Goal: Task Accomplishment & Management: Manage account settings

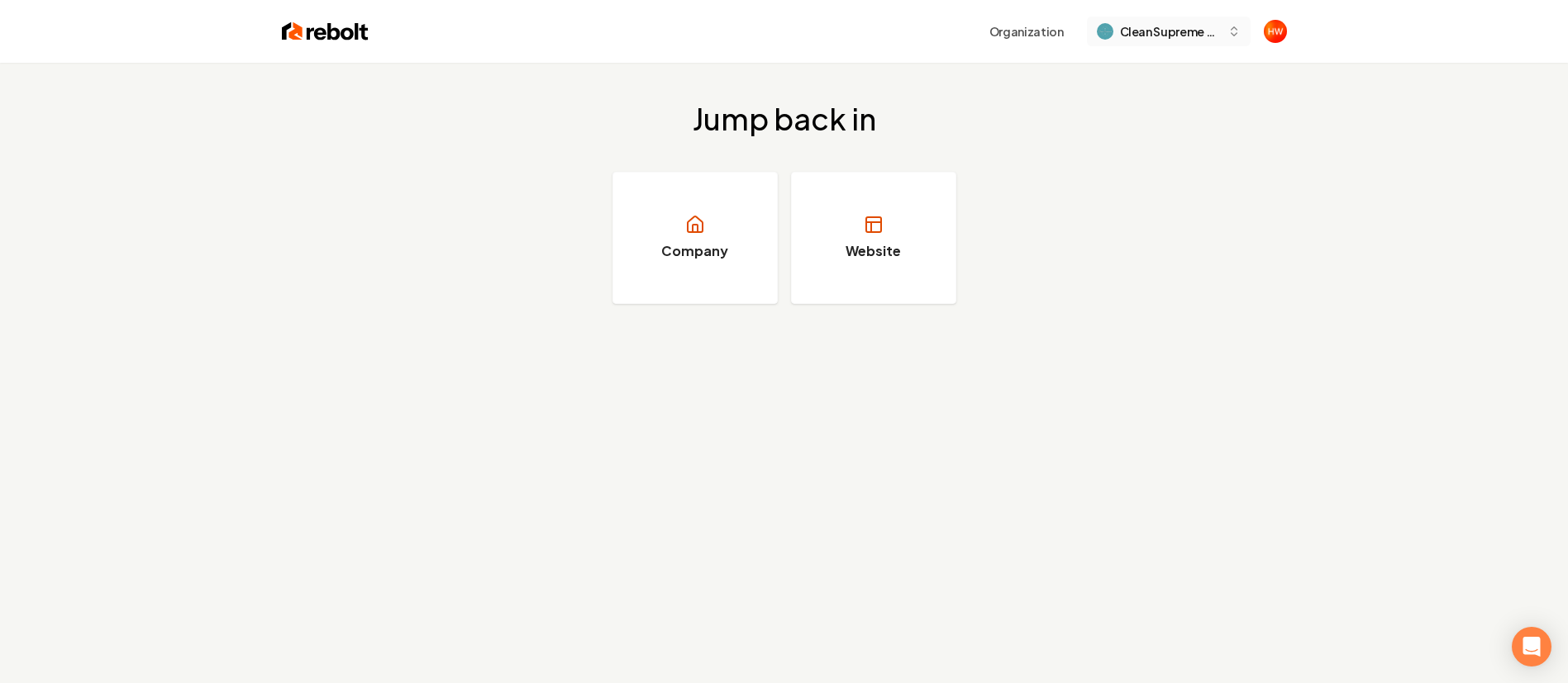
click at [1116, 25] on div "Clean Supreme LLC" at bounding box center [1158, 32] width 124 height 18
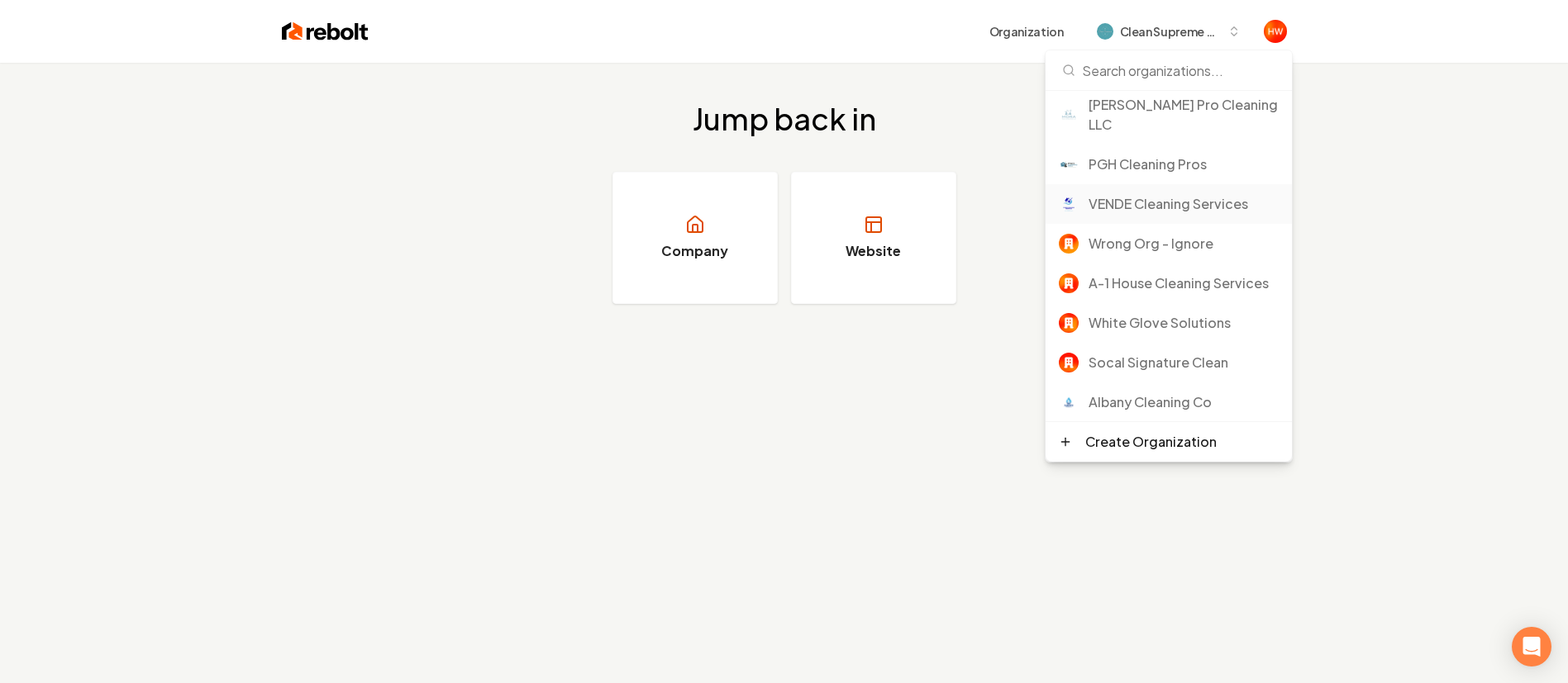
scroll to position [555, 0]
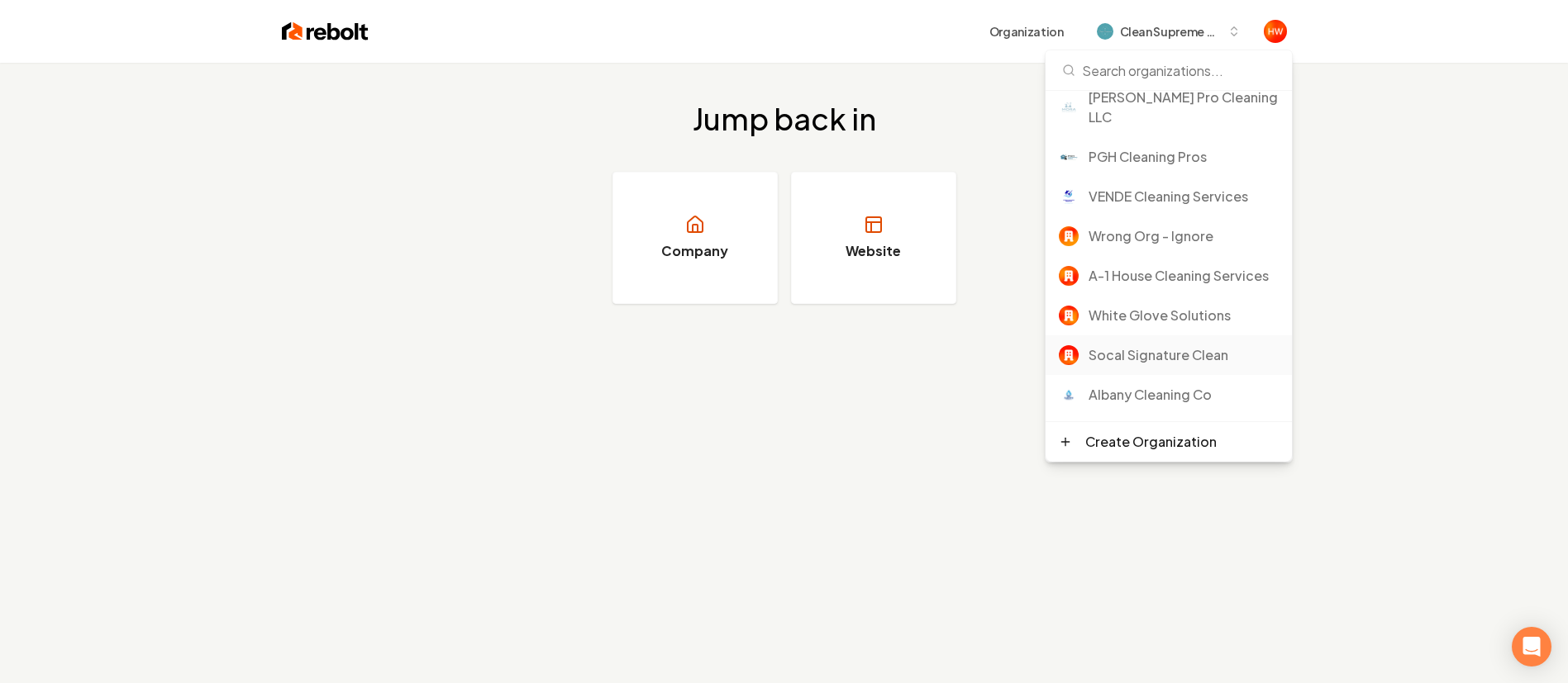
click at [1142, 356] on div "Socal Signature Clean" at bounding box center [1183, 355] width 190 height 20
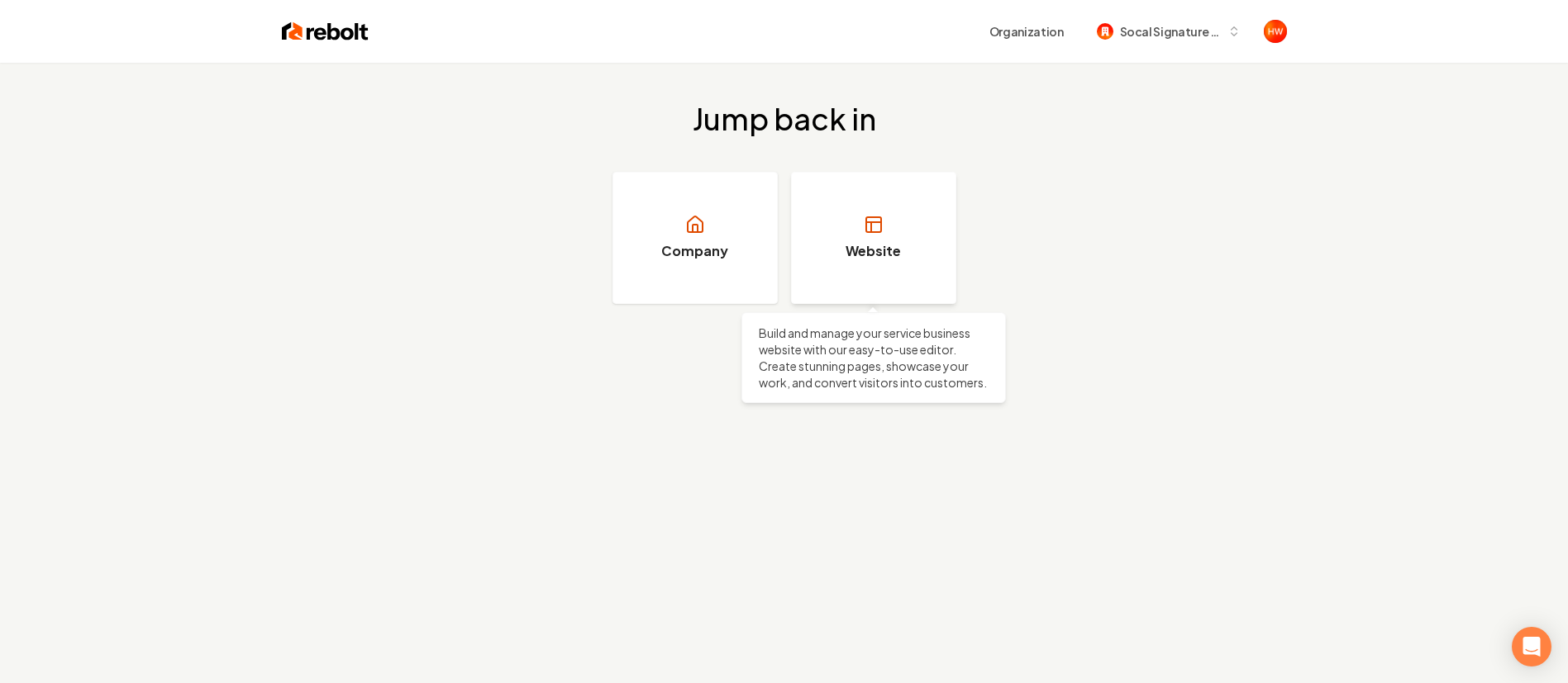
click at [855, 239] on link "Website" at bounding box center [873, 238] width 166 height 132
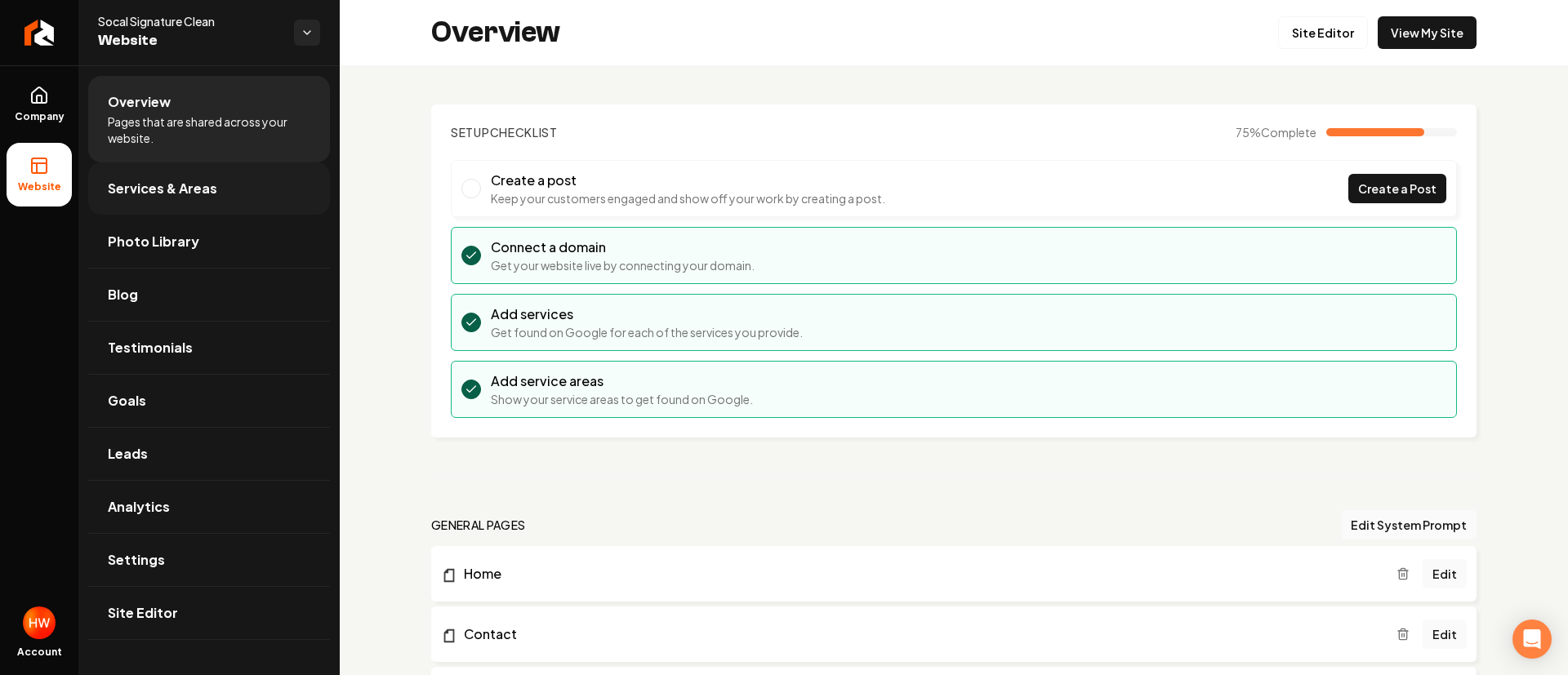
click at [208, 189] on span "Services & Areas" at bounding box center [162, 188] width 110 height 19
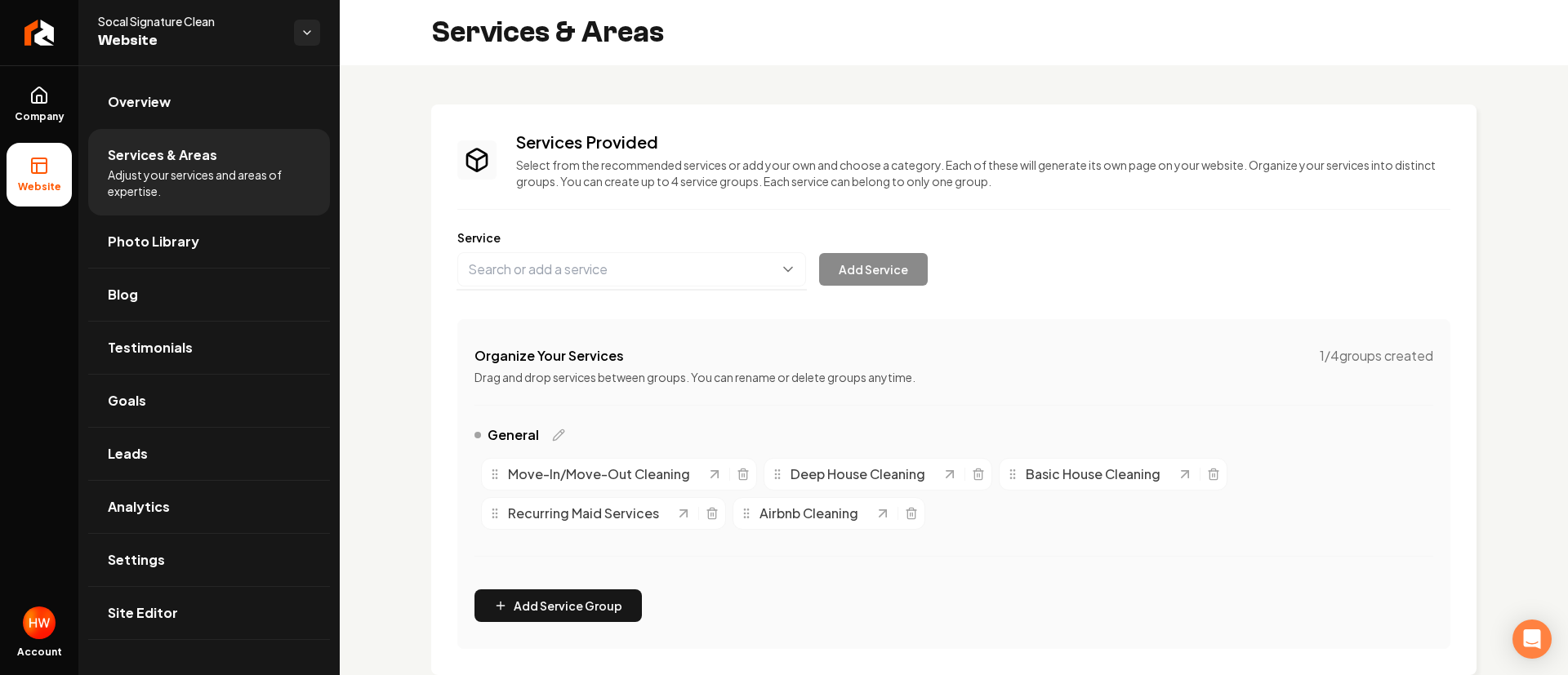
click at [637, 270] on button "Main content area" at bounding box center [631, 269] width 349 height 34
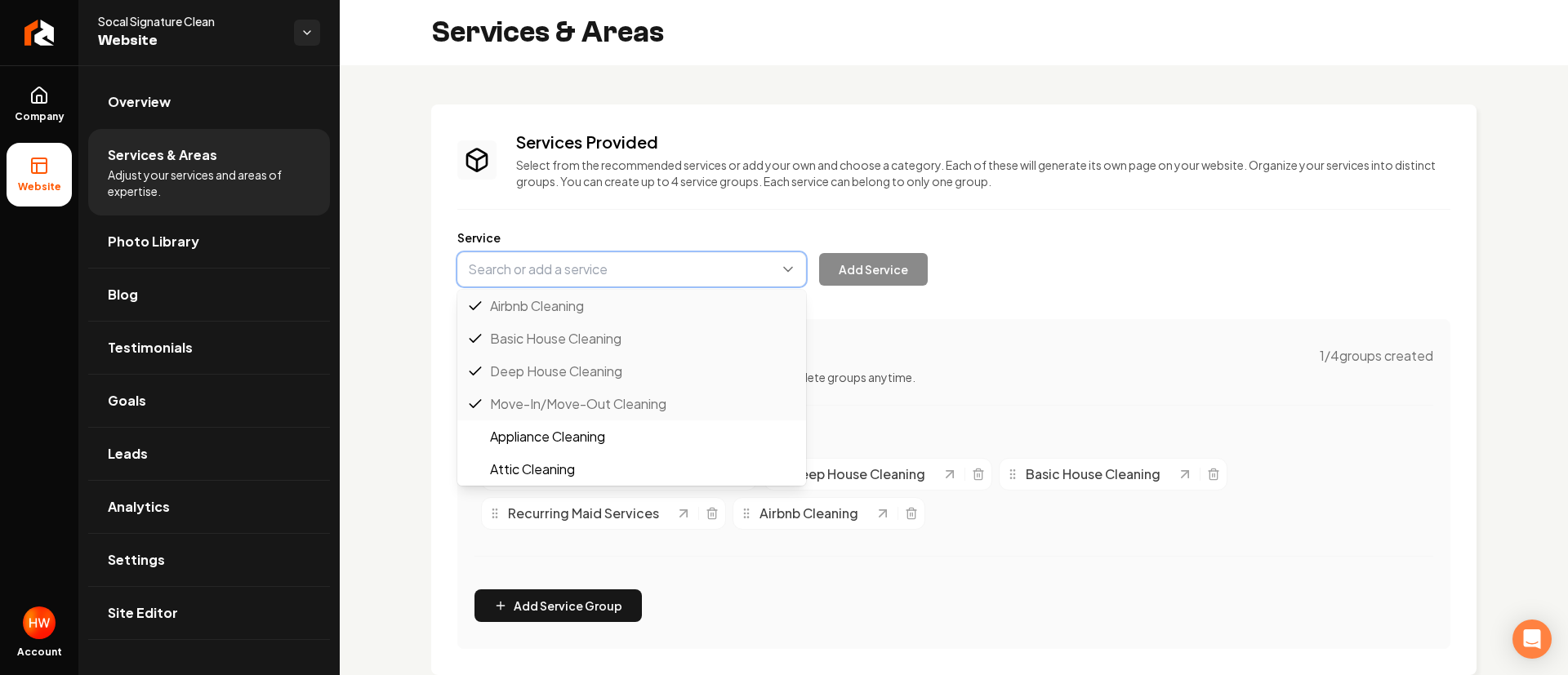
click at [636, 270] on button "Main content area" at bounding box center [631, 269] width 349 height 34
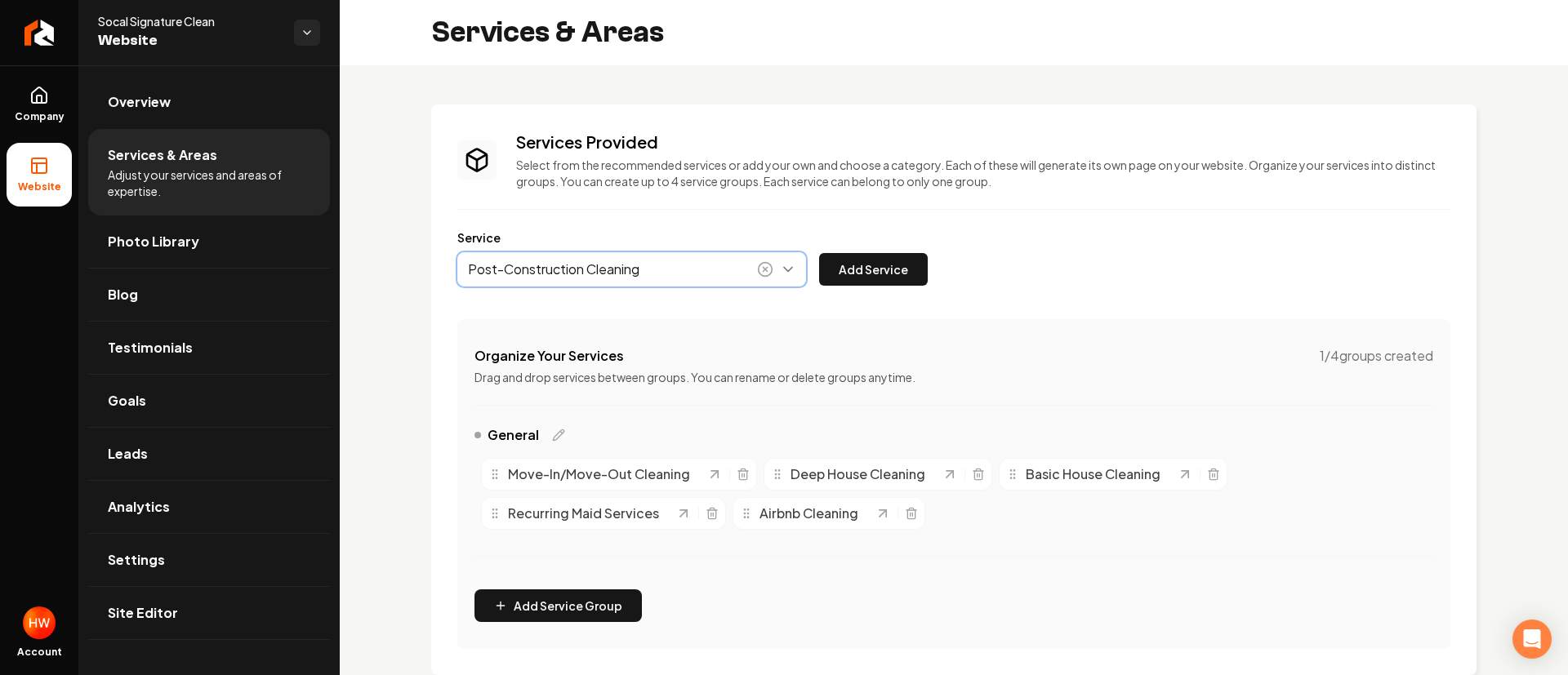
drag, startPoint x: 665, startPoint y: 298, endPoint x: 660, endPoint y: 304, distance: 7.8
type input "Post-Construction Cleaning"
click at [874, 270] on button "Add Service" at bounding box center [873, 269] width 109 height 33
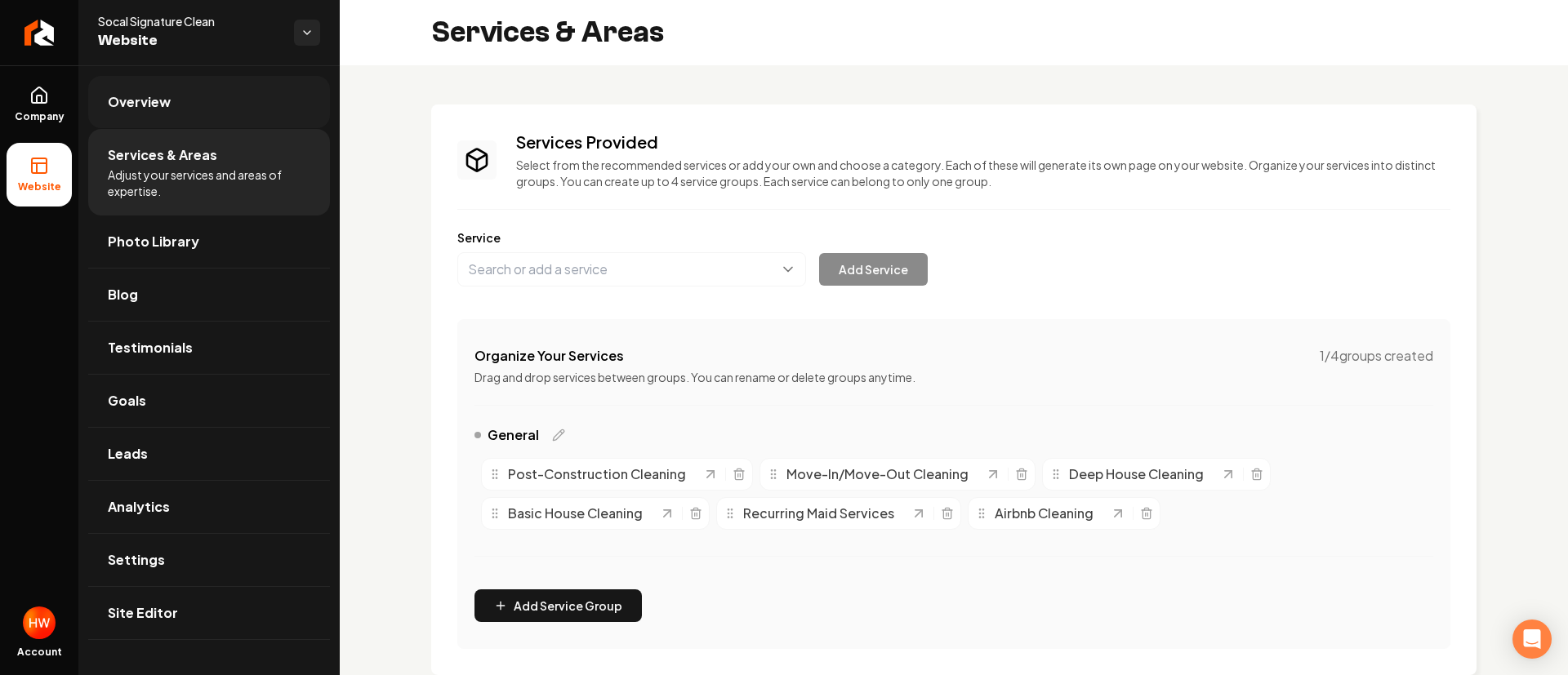
click at [145, 107] on span "Overview" at bounding box center [139, 101] width 63 height 19
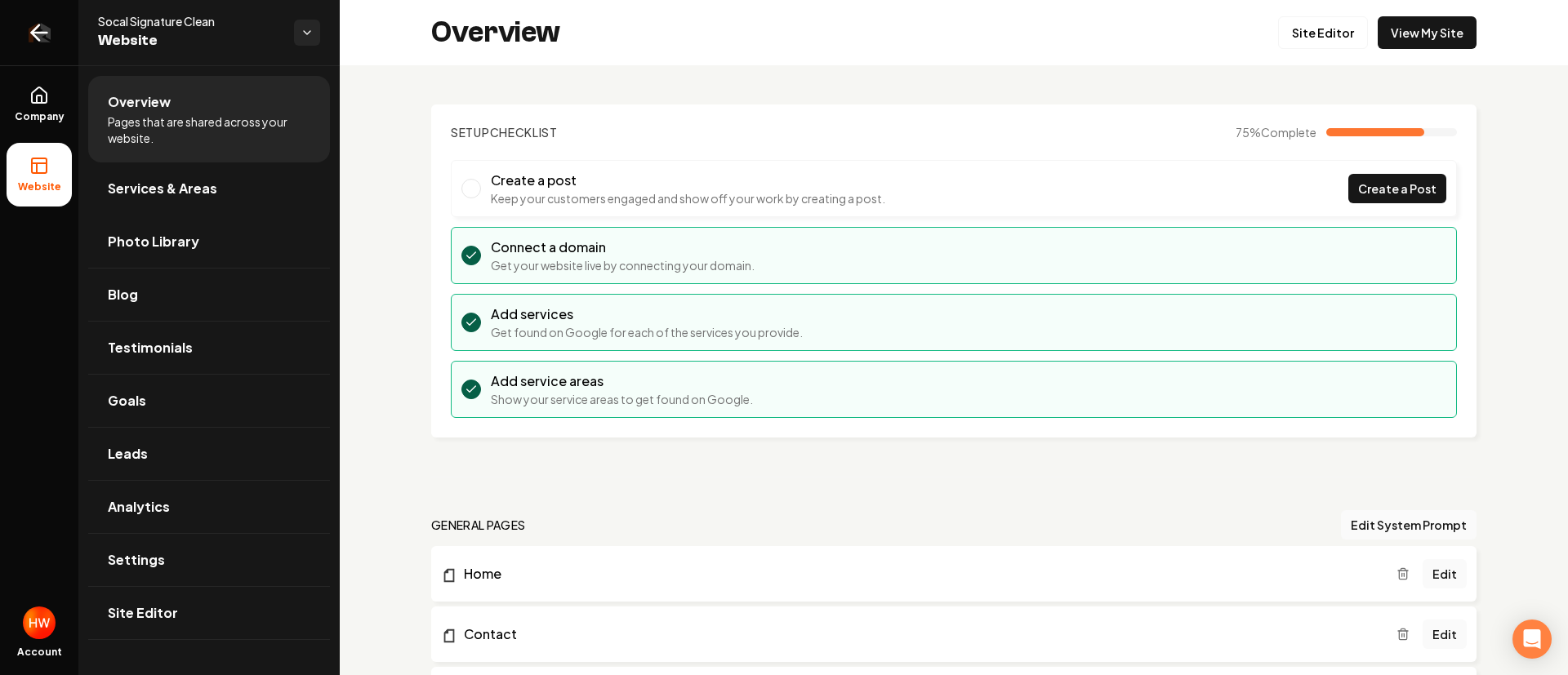
click at [40, 27] on icon "Return to dashboard" at bounding box center [39, 32] width 26 height 26
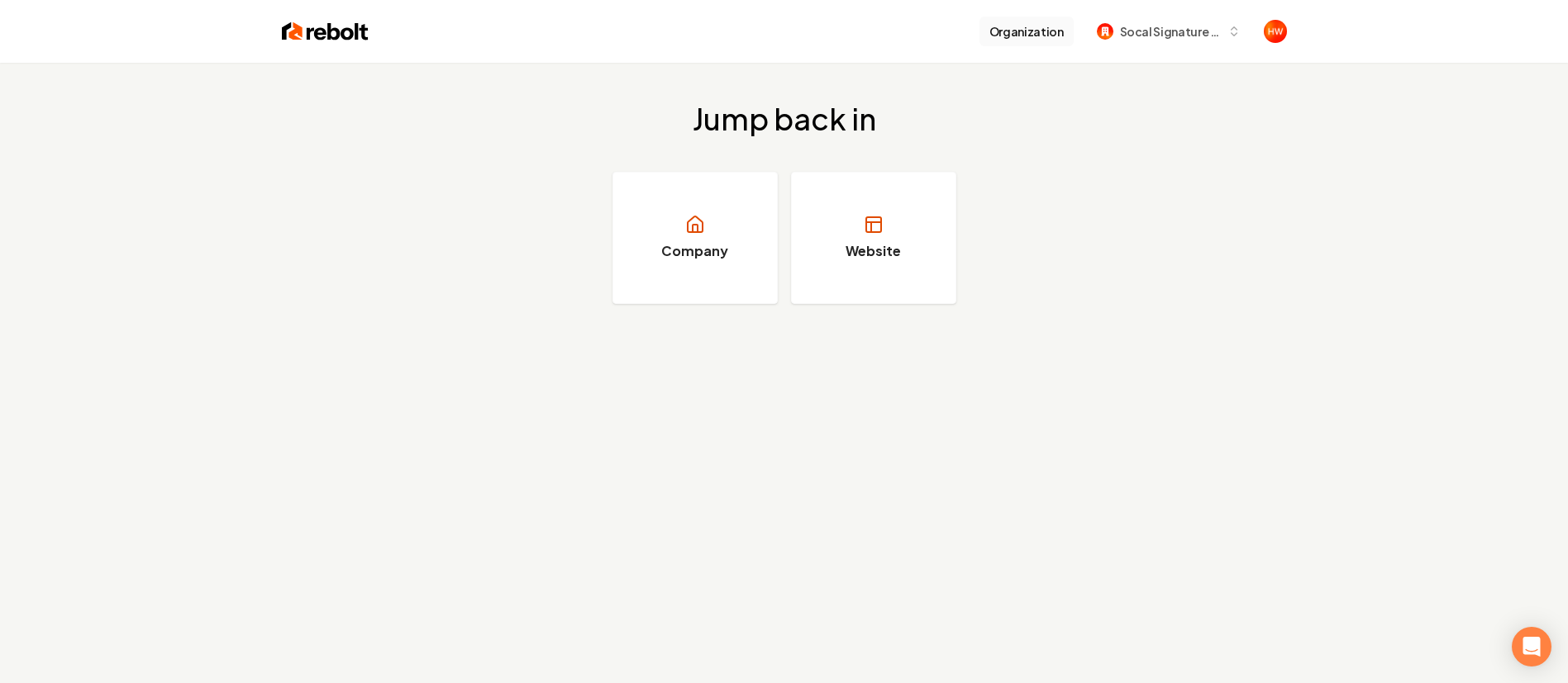
click at [988, 36] on button "Organization" at bounding box center [1026, 32] width 94 height 30
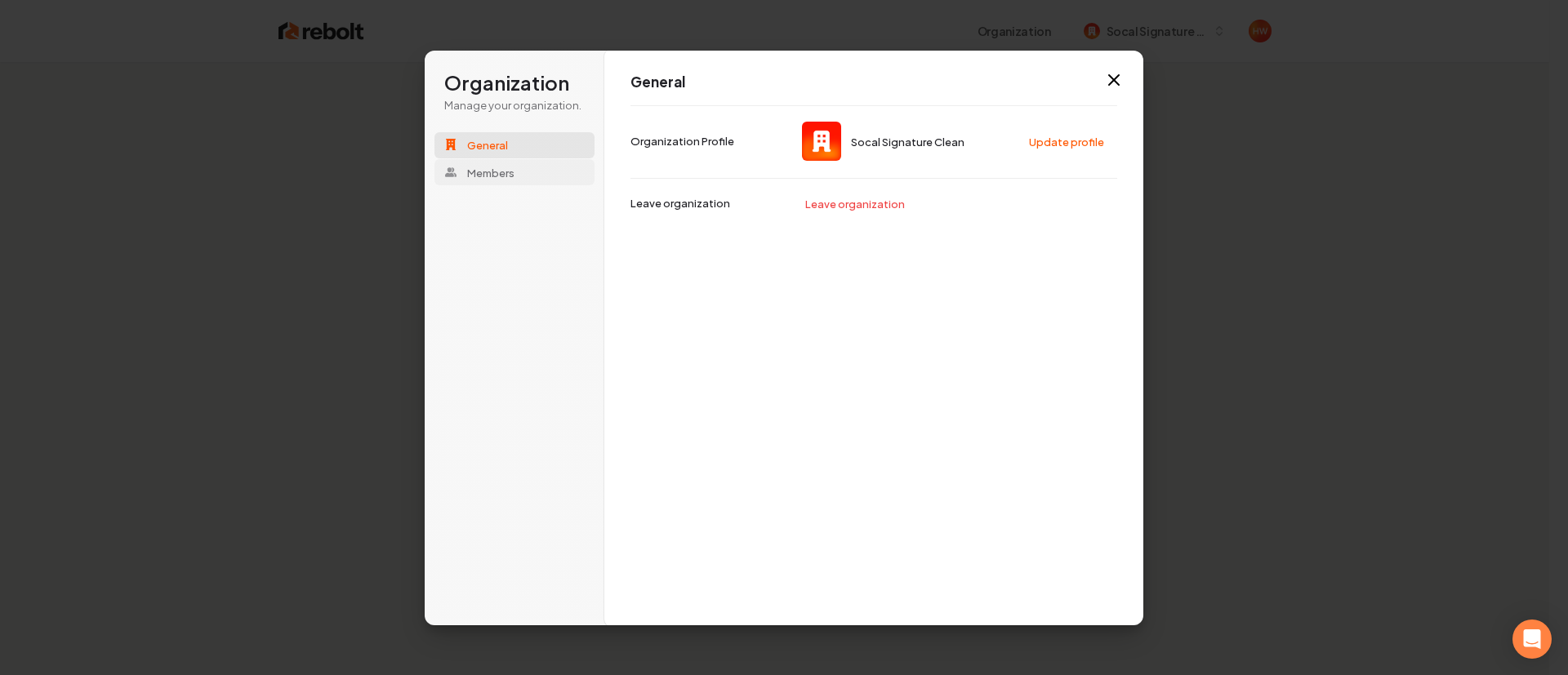
click at [493, 167] on span "Members" at bounding box center [490, 172] width 47 height 15
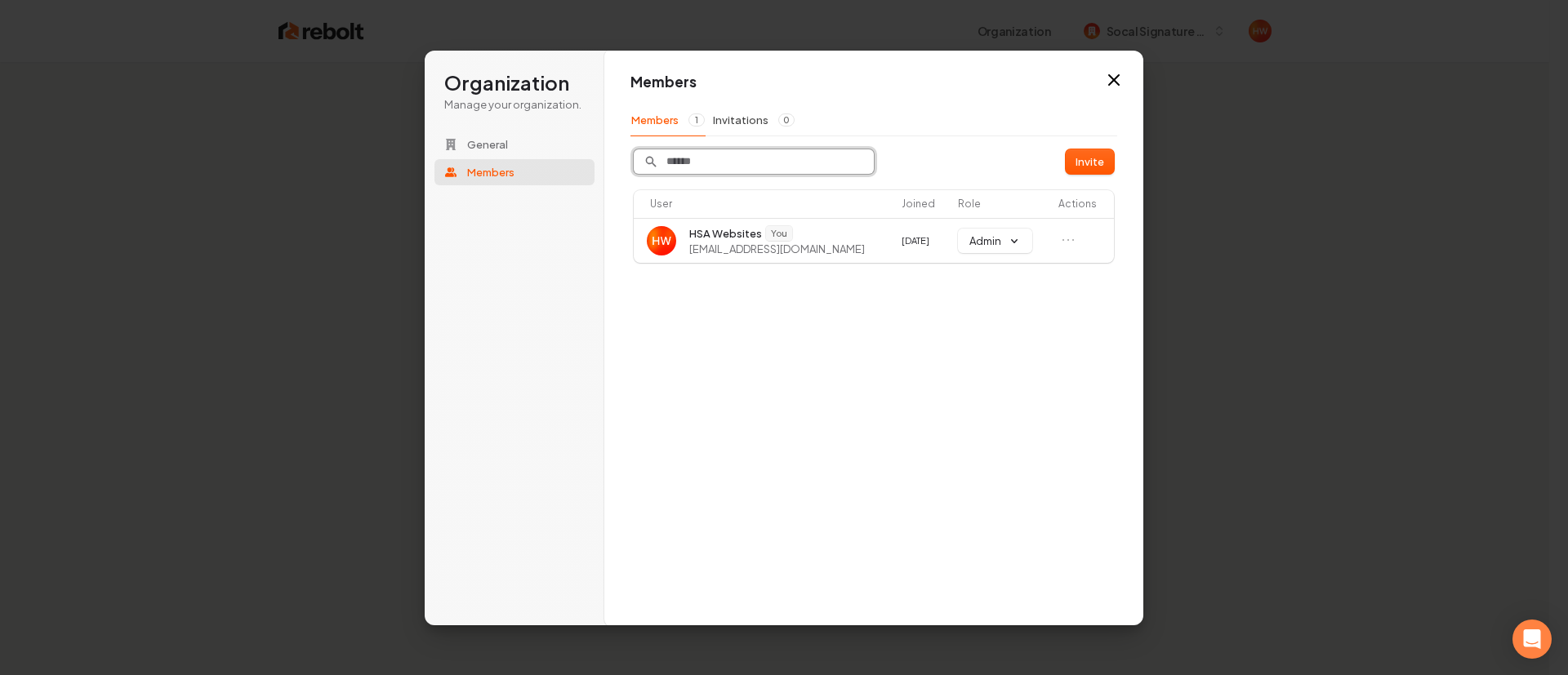
click at [744, 167] on input "Search" at bounding box center [754, 161] width 240 height 25
paste input "**********"
click at [665, 164] on input "**********" at bounding box center [754, 161] width 240 height 25
type input "**********"
click at [1089, 156] on button "Invite" at bounding box center [1090, 161] width 48 height 25
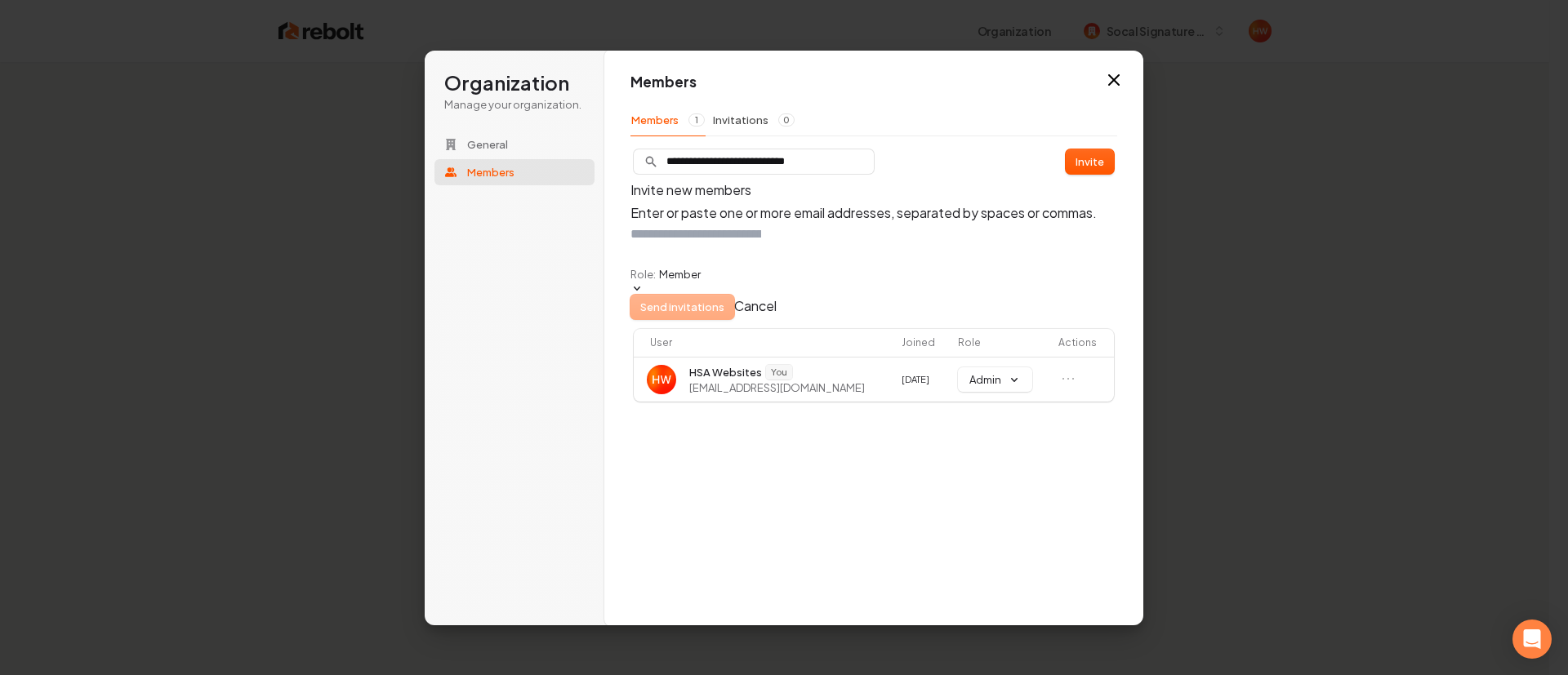
click at [701, 294] on button "Role: Member" at bounding box center [665, 280] width 70 height 28
click at [672, 361] on div "Admin" at bounding box center [650, 354] width 41 height 15
click at [1052, 319] on div "Send invitations Cancel" at bounding box center [873, 306] width 487 height 25
click at [761, 244] on input "text" at bounding box center [696, 234] width 131 height 19
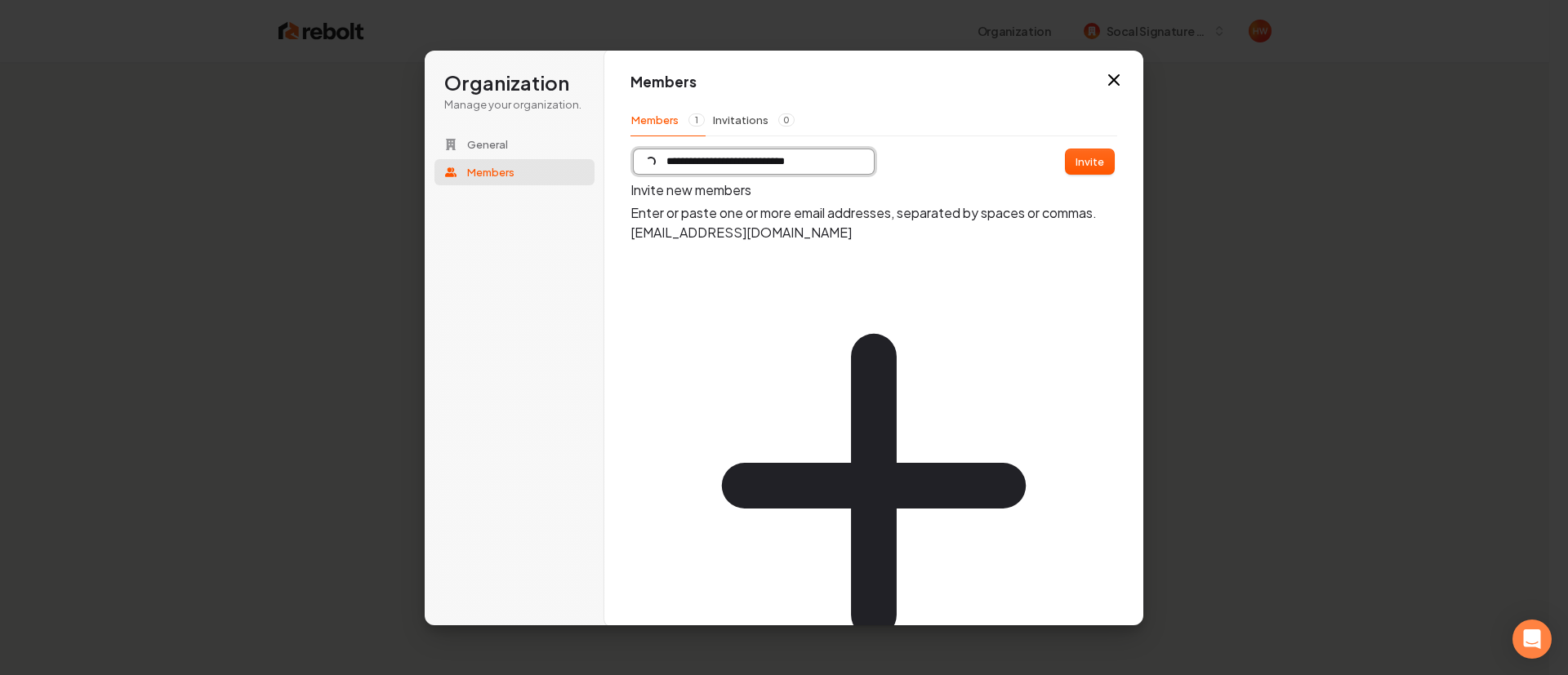
click at [859, 164] on input "**********" at bounding box center [754, 161] width 240 height 25
click at [895, 265] on div "hello@socalsignatureclean.com" at bounding box center [873, 486] width 487 height 527
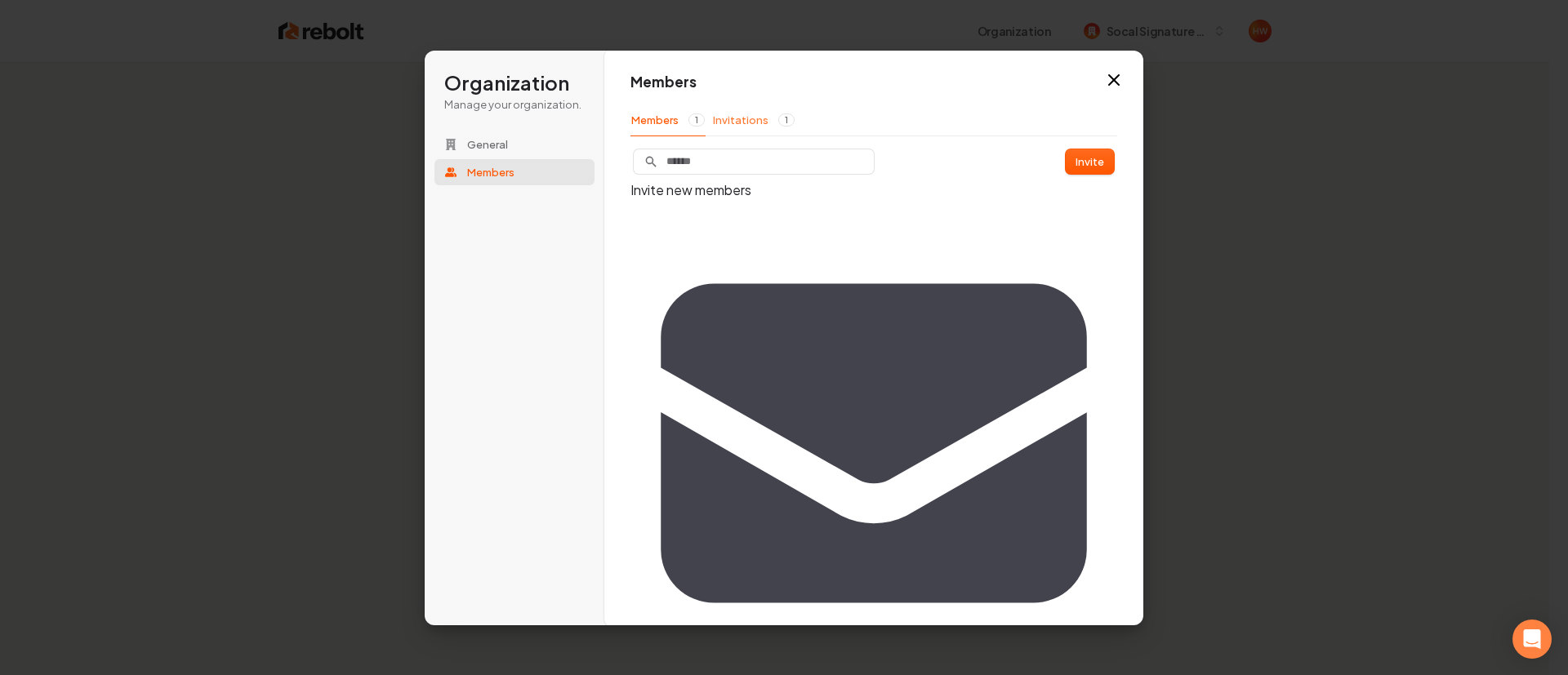
click at [739, 127] on button "Invitations 1" at bounding box center [754, 120] width 84 height 31
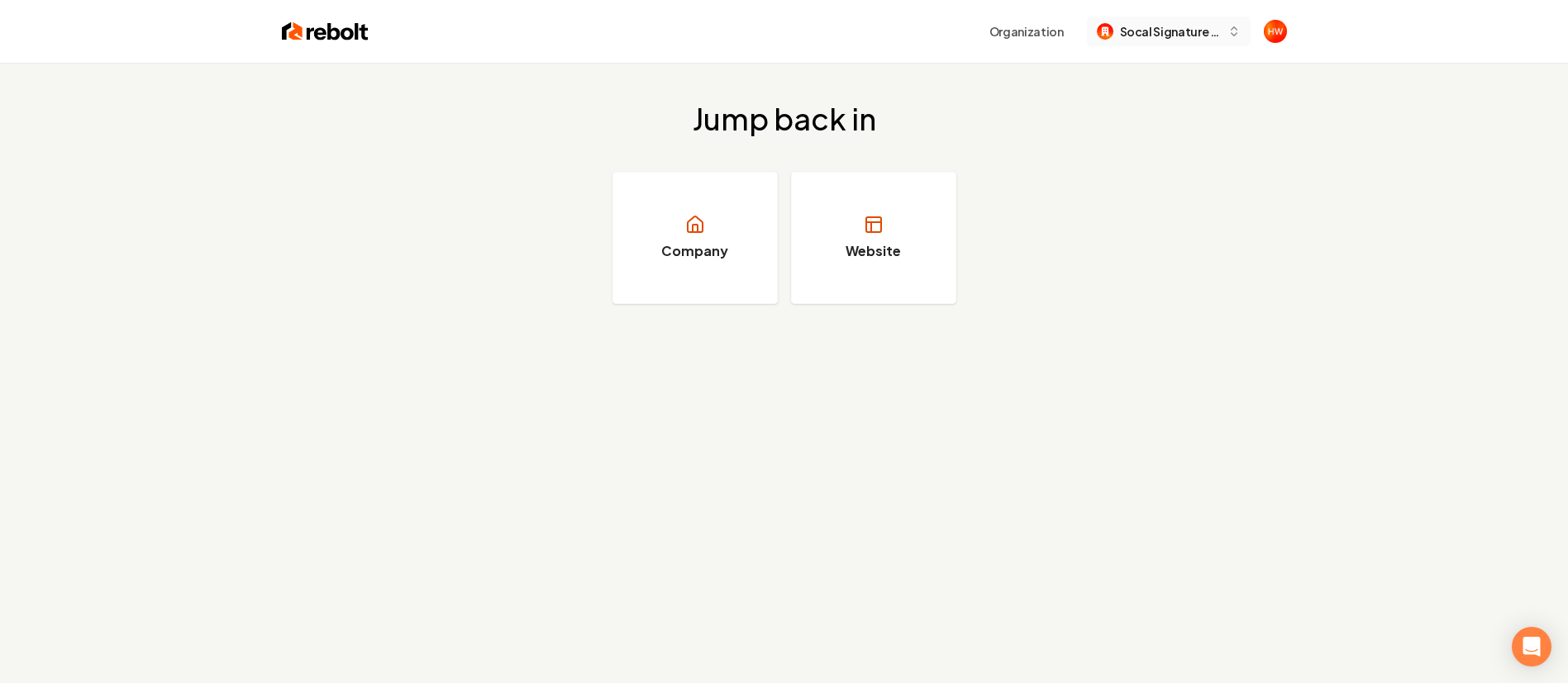
click at [1158, 40] on button "Socal Signature Clean" at bounding box center [1169, 32] width 164 height 30
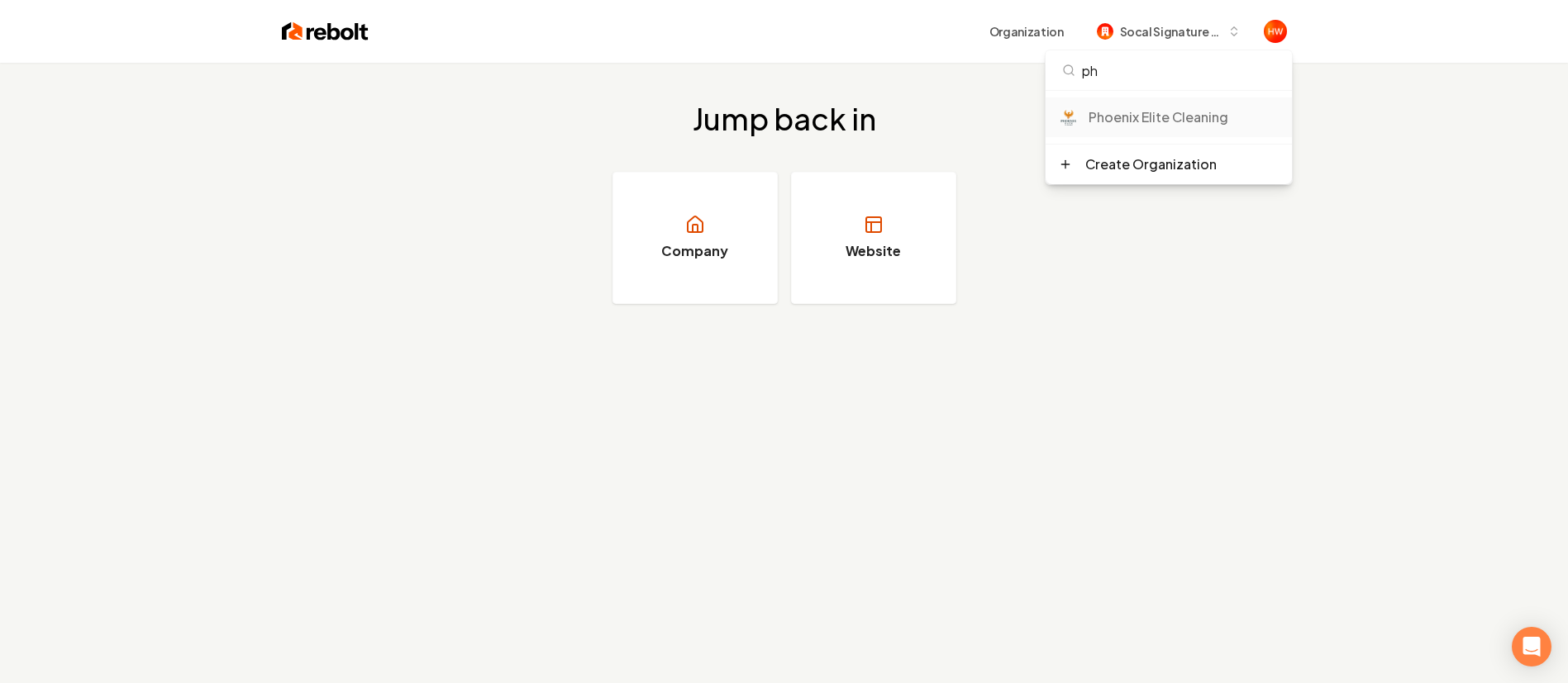
type input "ph"
click at [1151, 120] on div "Phoenix Elite Cleaning" at bounding box center [1183, 116] width 190 height 20
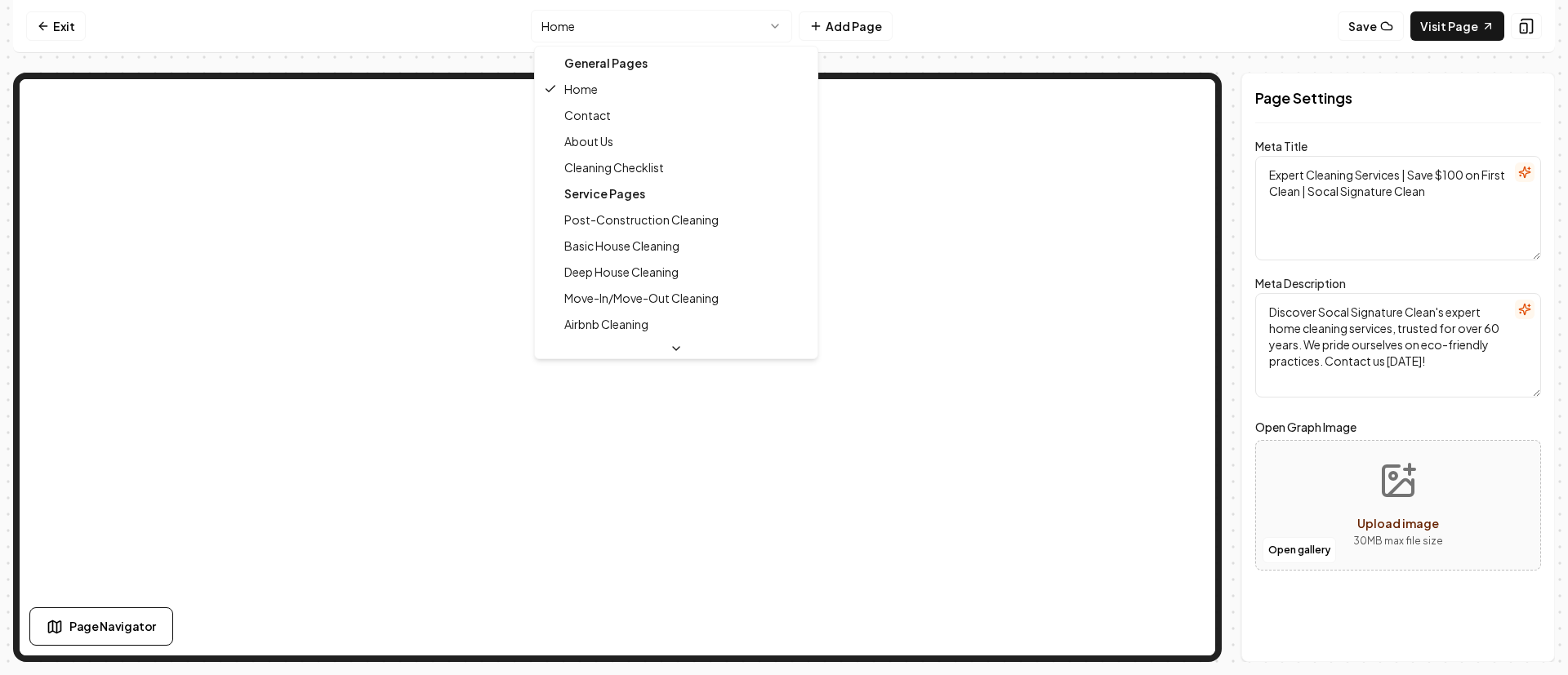
click at [679, 26] on html "Computer Required This feature is only available on a computer. Please switch t…" at bounding box center [784, 338] width 1568 height 675
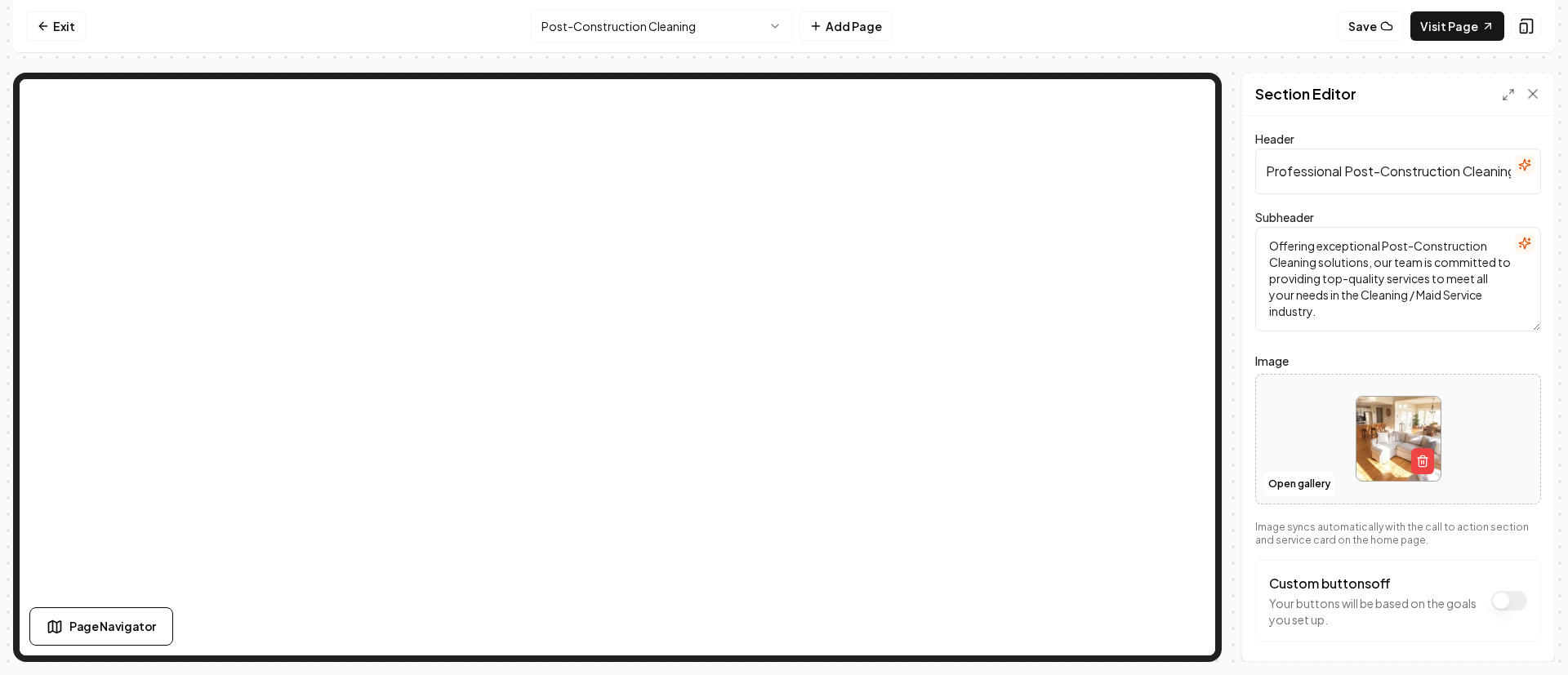
click at [675, 23] on html "Computer Required This feature is only available on a computer. Please switch t…" at bounding box center [784, 338] width 1568 height 675
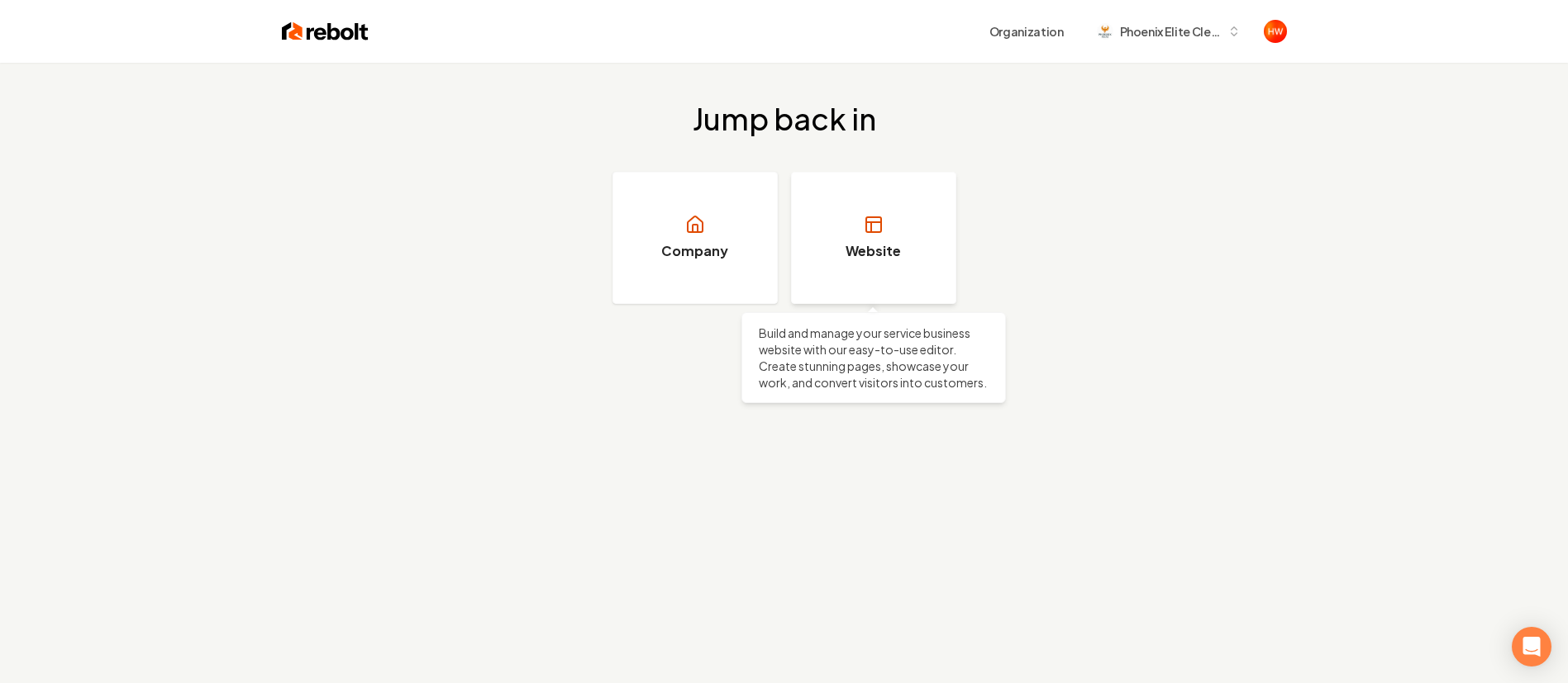
click at [848, 225] on link "Website" at bounding box center [873, 238] width 166 height 132
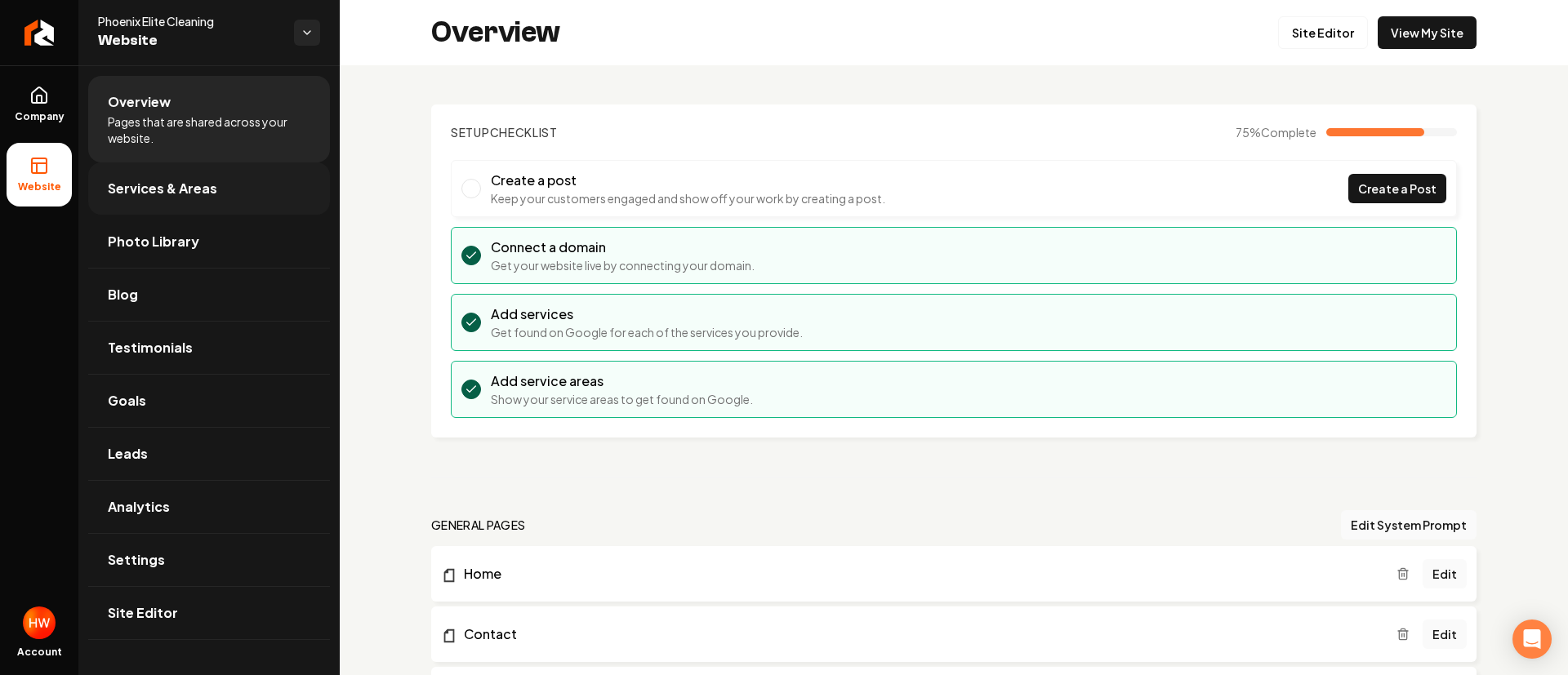
click at [185, 185] on span "Services & Areas" at bounding box center [162, 188] width 110 height 19
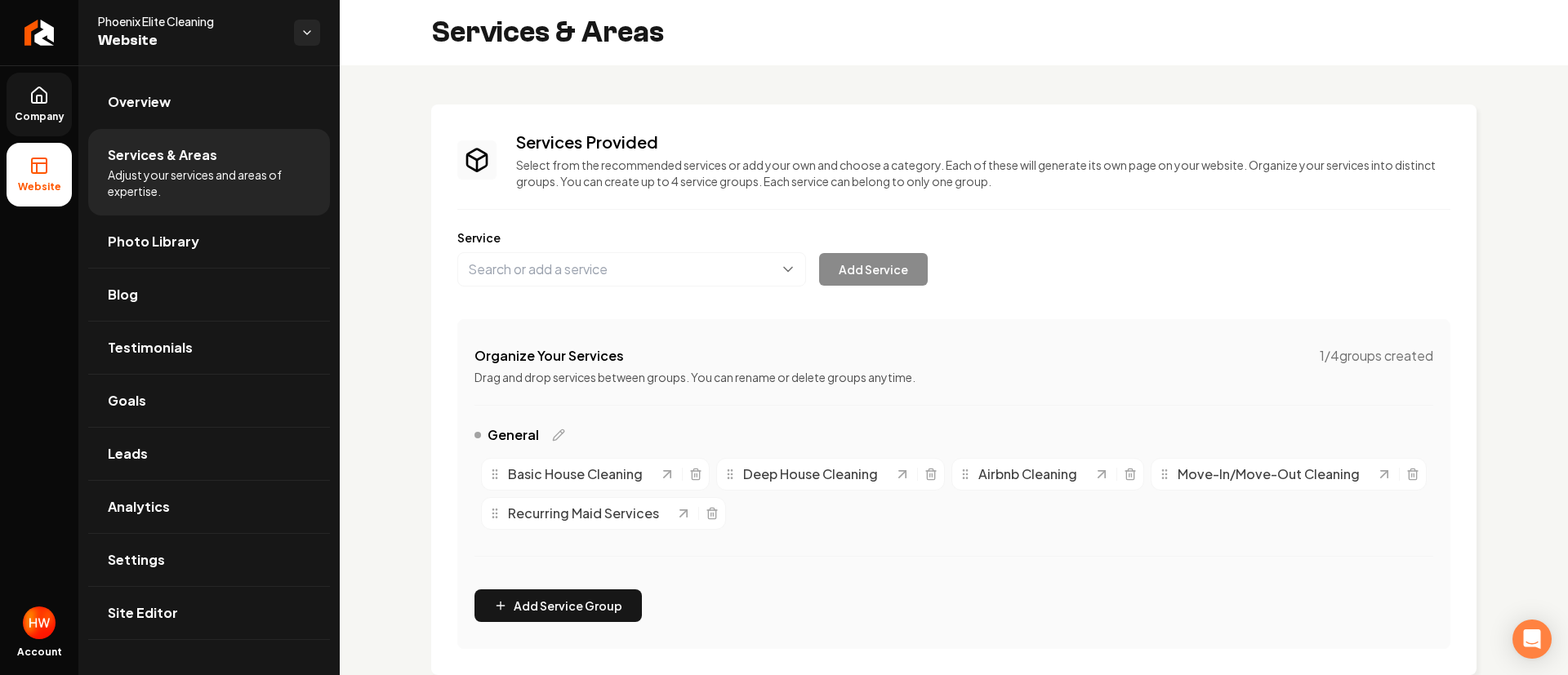
click at [51, 109] on link "Company" at bounding box center [39, 104] width 65 height 63
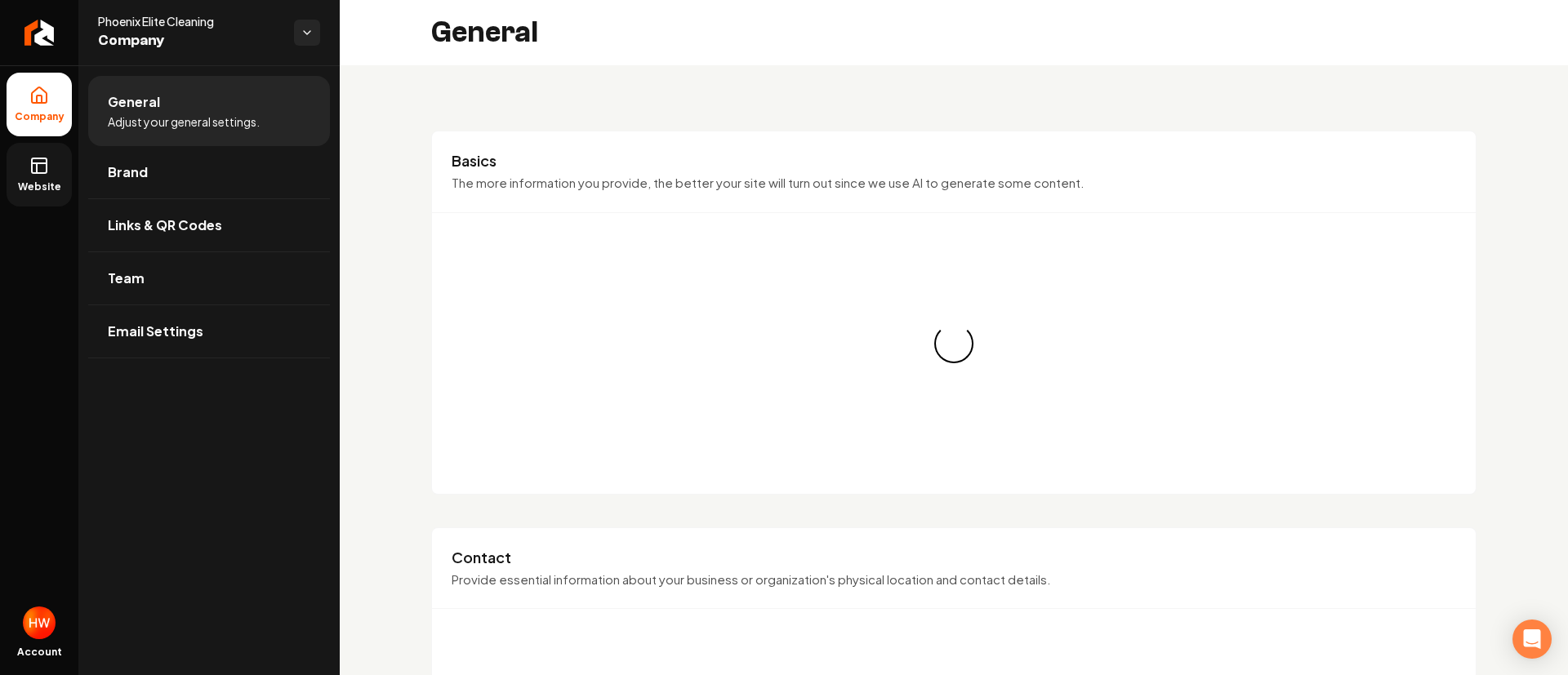
click at [32, 150] on link "Website" at bounding box center [39, 174] width 65 height 63
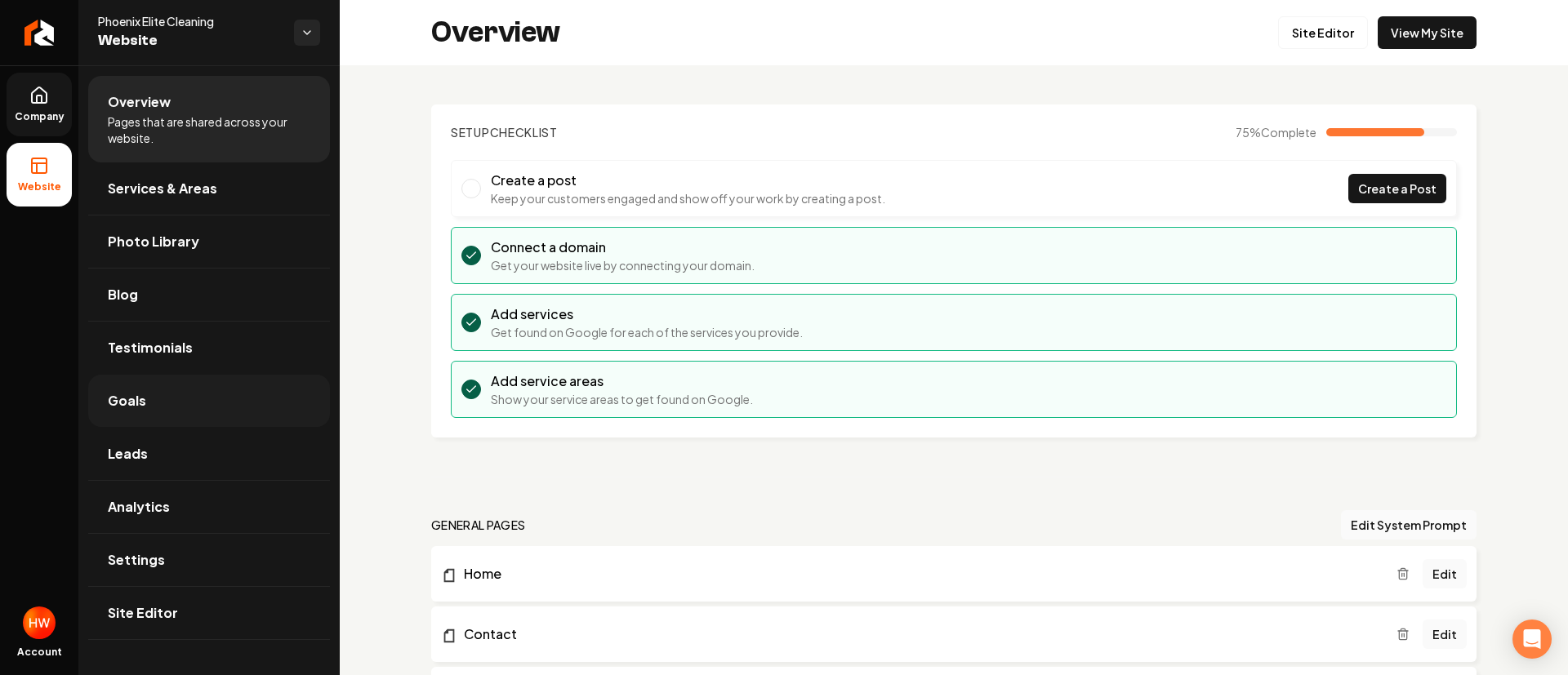
click at [174, 406] on link "Goals" at bounding box center [209, 400] width 242 height 52
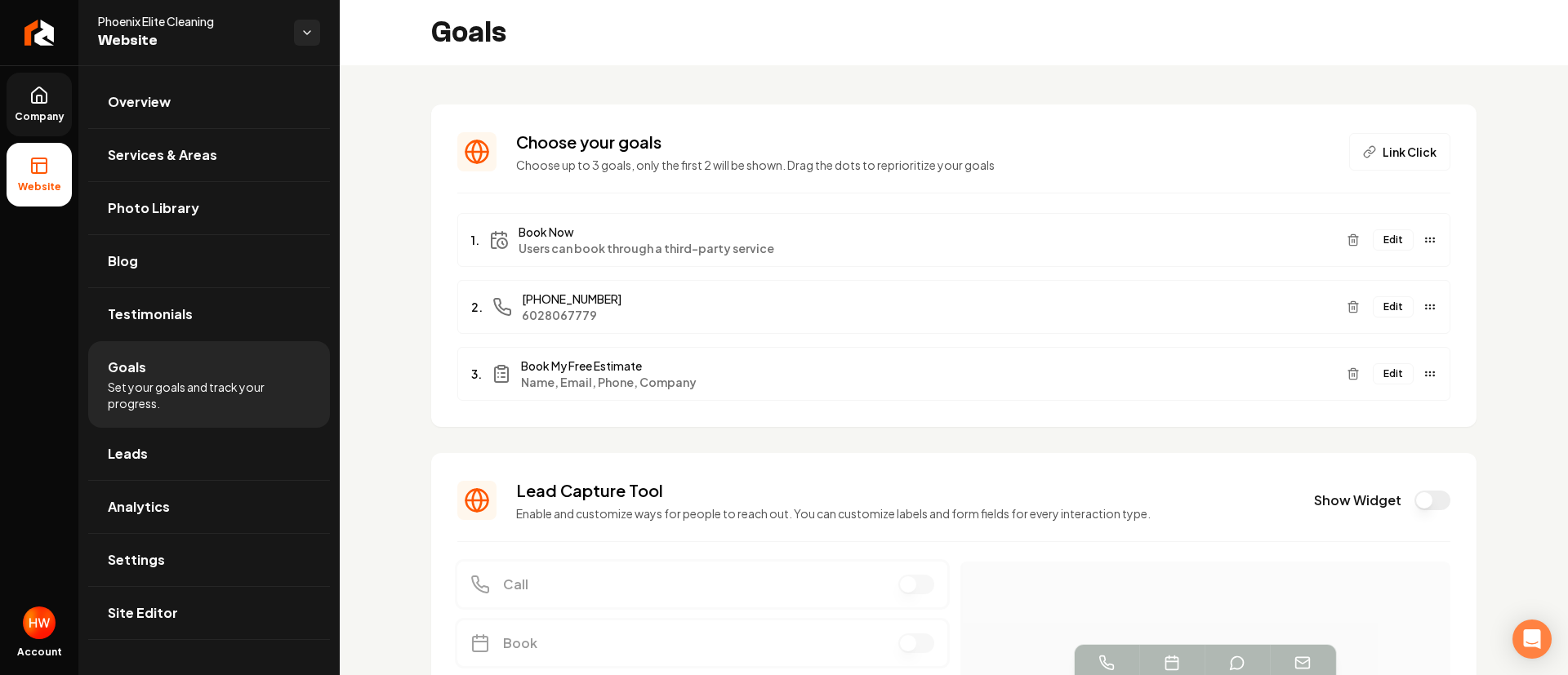
click at [409, 174] on div "Choose your goals Choose up to 3 goals, only the first 2 will be shown. Drag th…" at bounding box center [953, 470] width 1228 height 809
click at [47, 92] on icon at bounding box center [39, 95] width 19 height 19
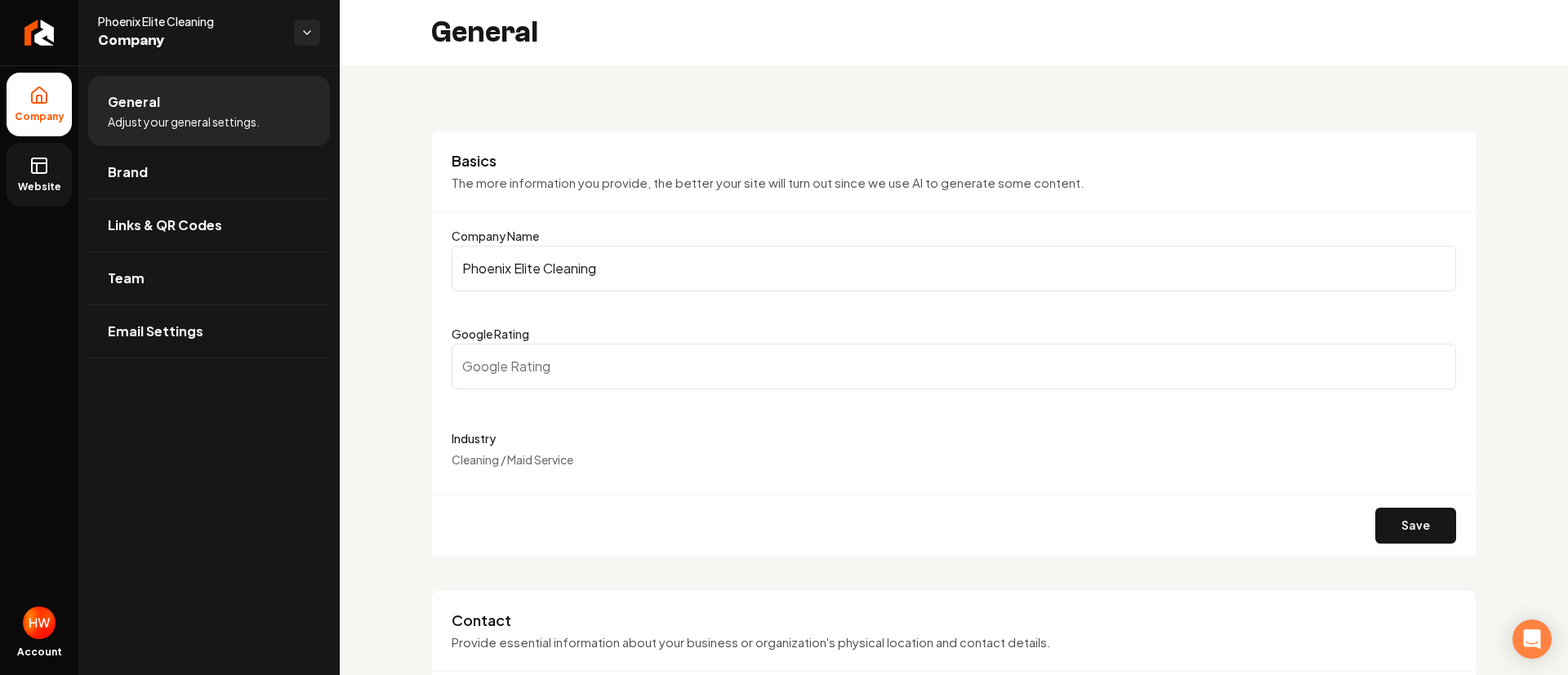
click at [42, 177] on link "Website" at bounding box center [39, 174] width 65 height 63
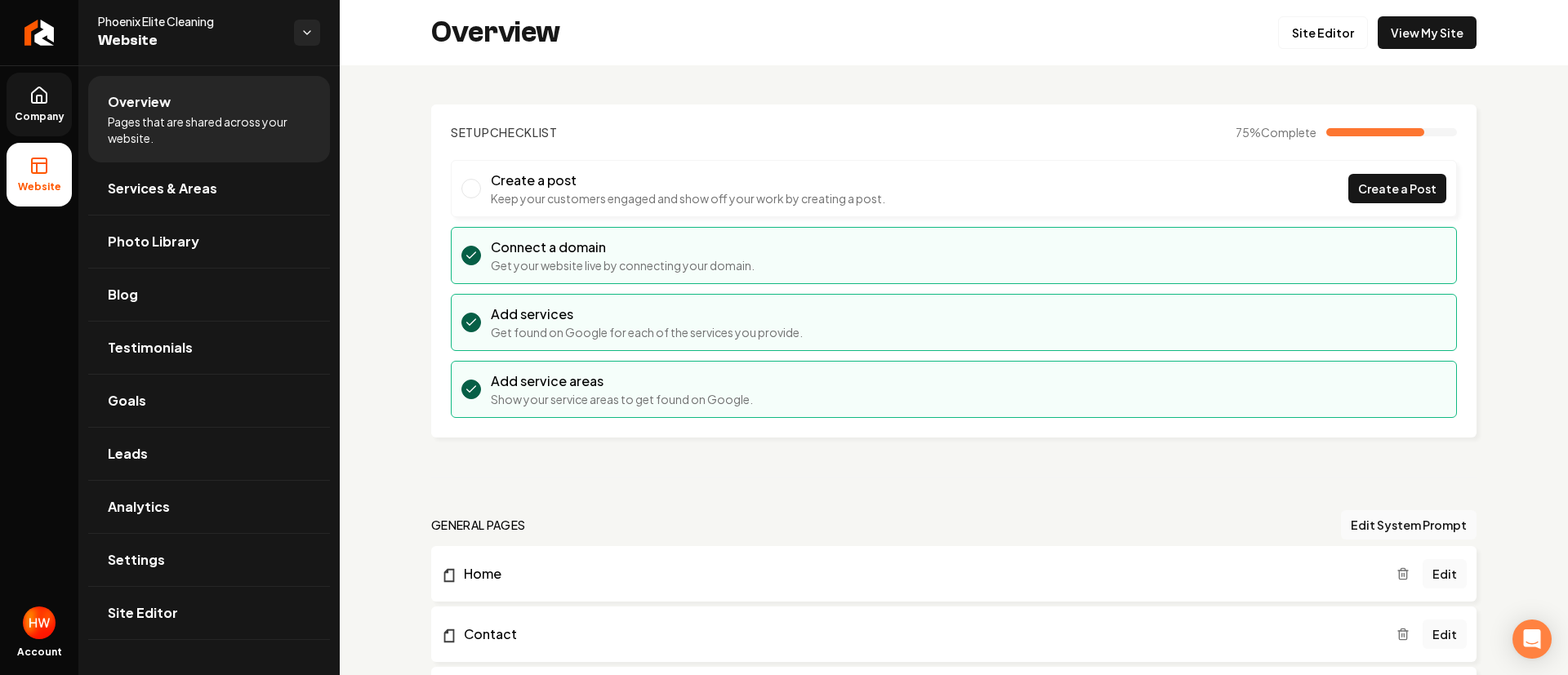
click at [28, 97] on link "Company" at bounding box center [39, 104] width 65 height 63
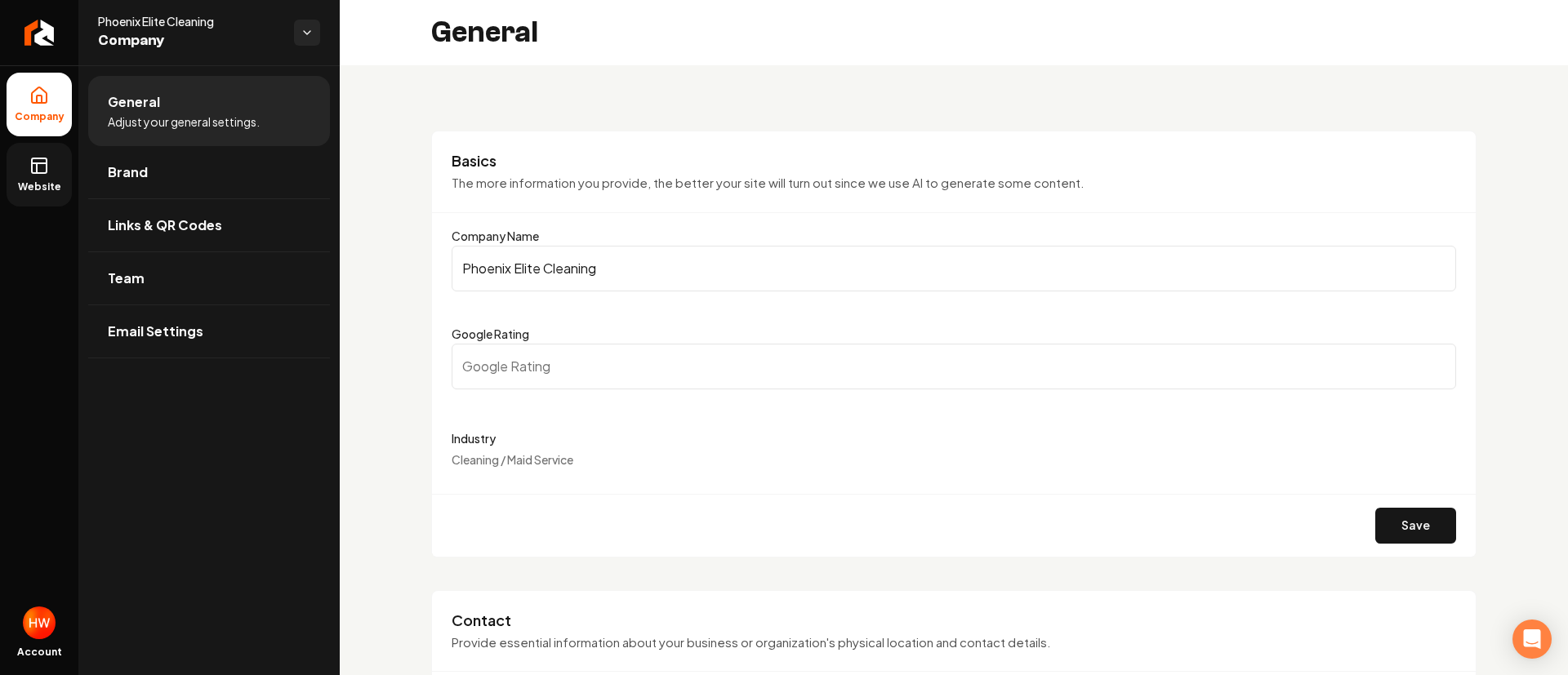
click at [627, 265] on input "Phoenix Elite Cleaning" at bounding box center [954, 269] width 1005 height 46
click at [628, 265] on input "Phoenix Elite Cleaning" at bounding box center [954, 269] width 1005 height 46
click at [40, 40] on icon "Return to dashboard" at bounding box center [39, 32] width 26 height 26
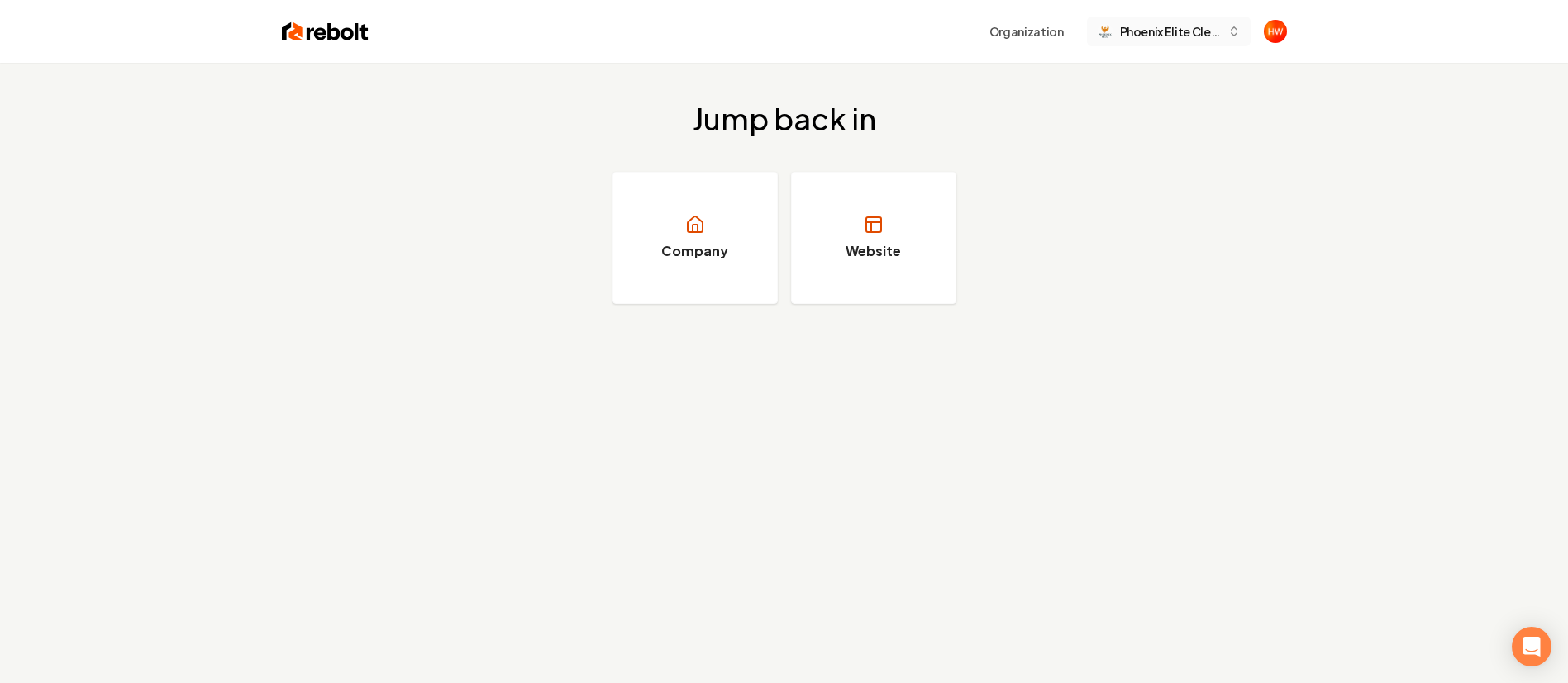
click at [1142, 35] on span "Phoenix Elite Cleaning" at bounding box center [1170, 32] width 101 height 18
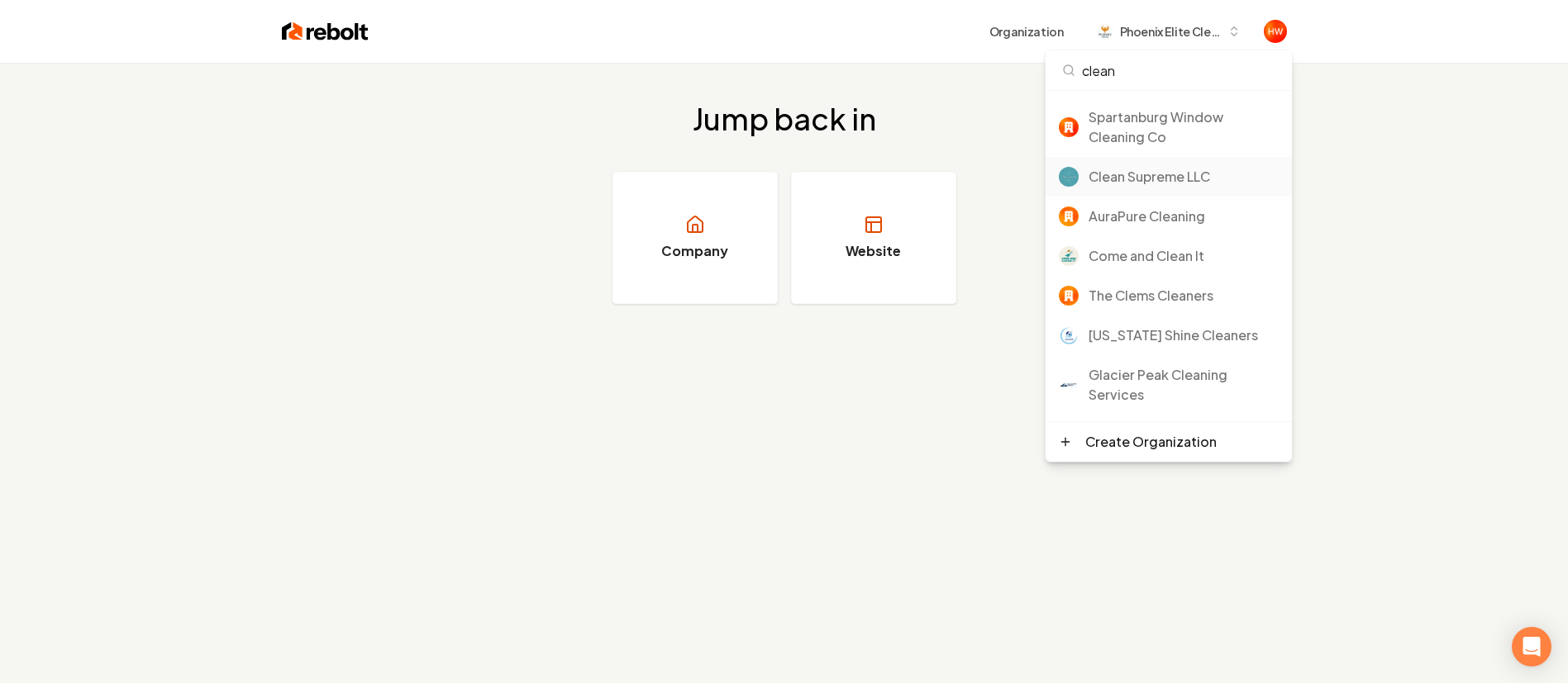
type input "clean"
click at [1172, 180] on div "Clean Supreme LLC" at bounding box center [1183, 176] width 190 height 20
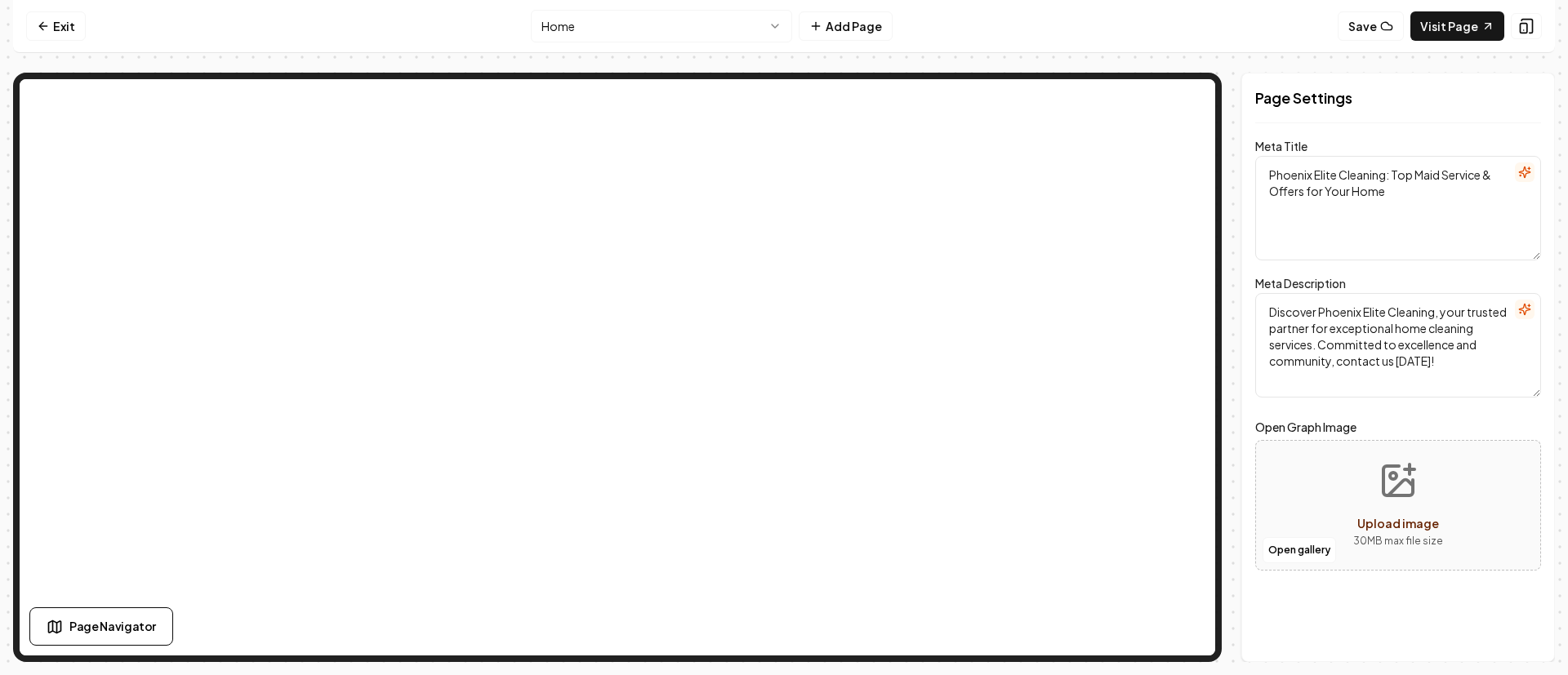
click at [766, 21] on html "Computer Required This feature is only available on a computer. Please switch t…" at bounding box center [784, 338] width 1568 height 675
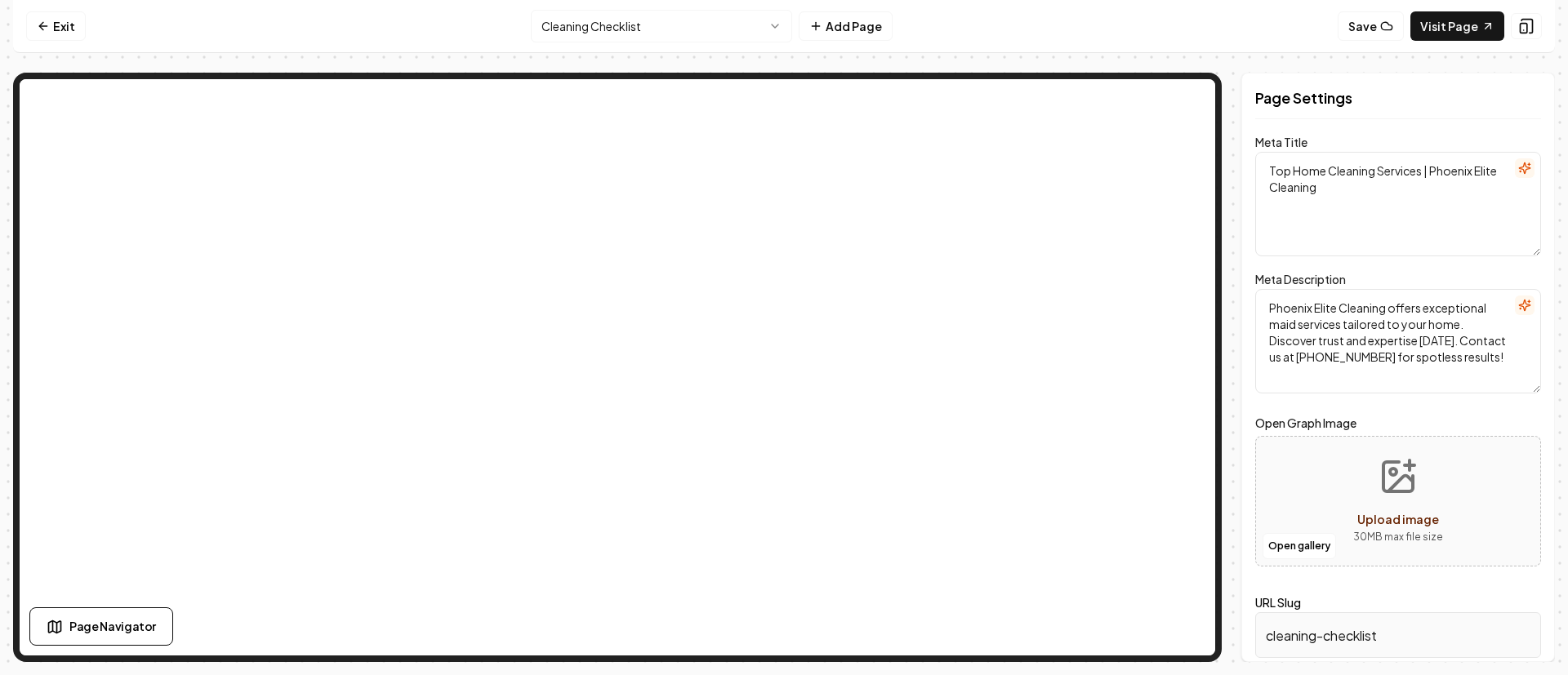
drag, startPoint x: 1378, startPoint y: 358, endPoint x: 1297, endPoint y: 360, distance: 81.0
click at [1297, 360] on textarea "Phoenix Elite Cleaning offers exceptional maid services tailored to your home. …" at bounding box center [1398, 341] width 286 height 105
drag, startPoint x: 1378, startPoint y: 360, endPoint x: 1297, endPoint y: 360, distance: 81.0
click at [1297, 360] on textarea "Phoenix Elite Cleaning offers exceptional maid services tailored to your home. …" at bounding box center [1398, 341] width 286 height 105
paste textarea "602-806-777"
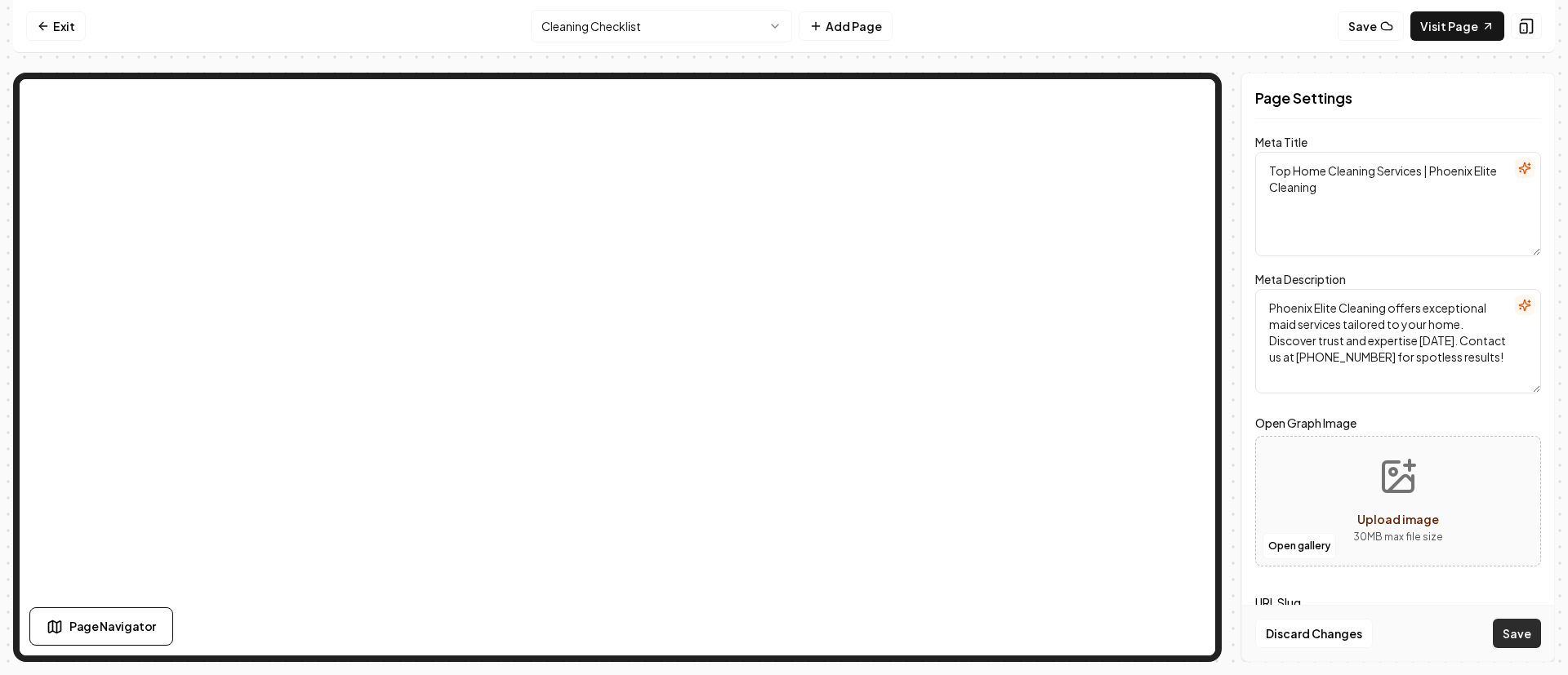
type textarea "Phoenix Elite Cleaning offers exceptional maid services tailored to your home. …"
click at [1521, 630] on button "Save" at bounding box center [1517, 634] width 48 height 29
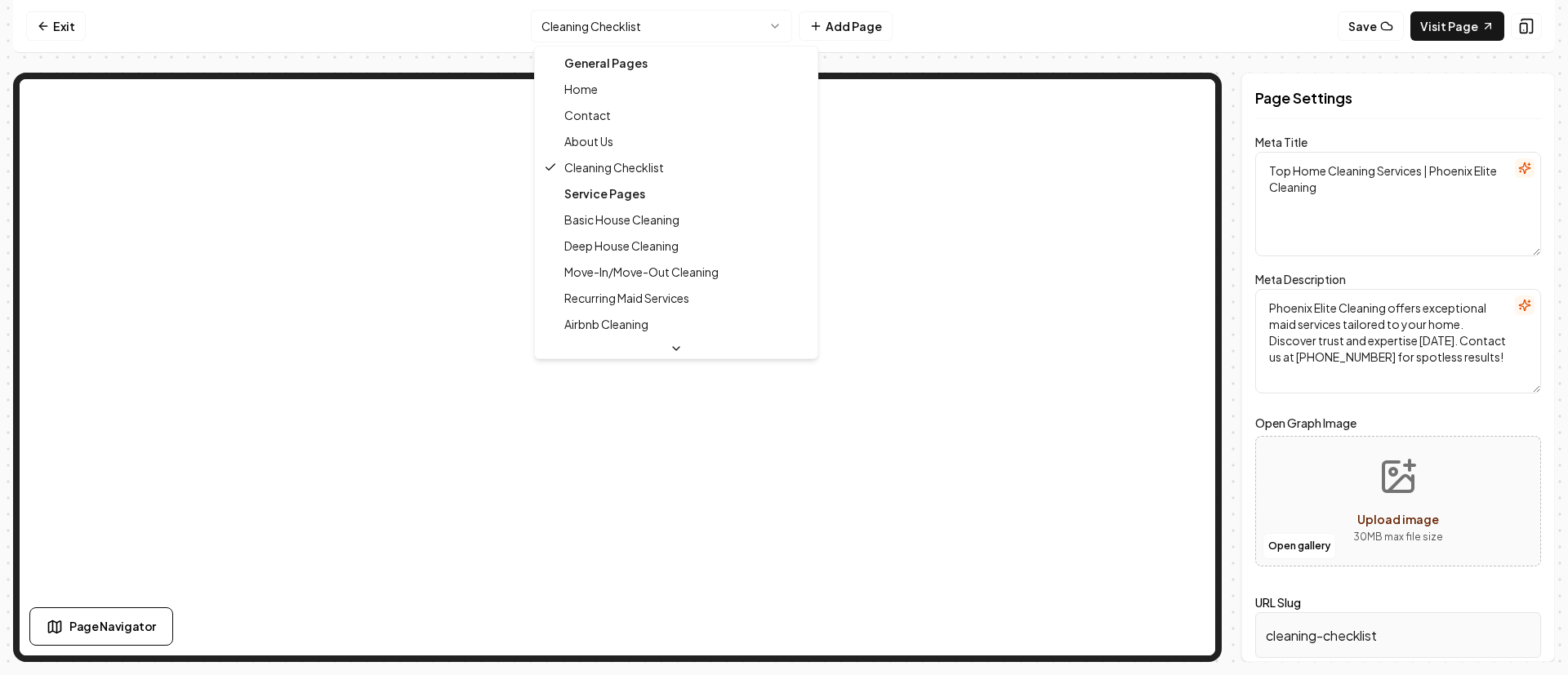
click at [687, 29] on html "Computer Required This feature is only available on a computer. Please switch t…" at bounding box center [784, 338] width 1568 height 675
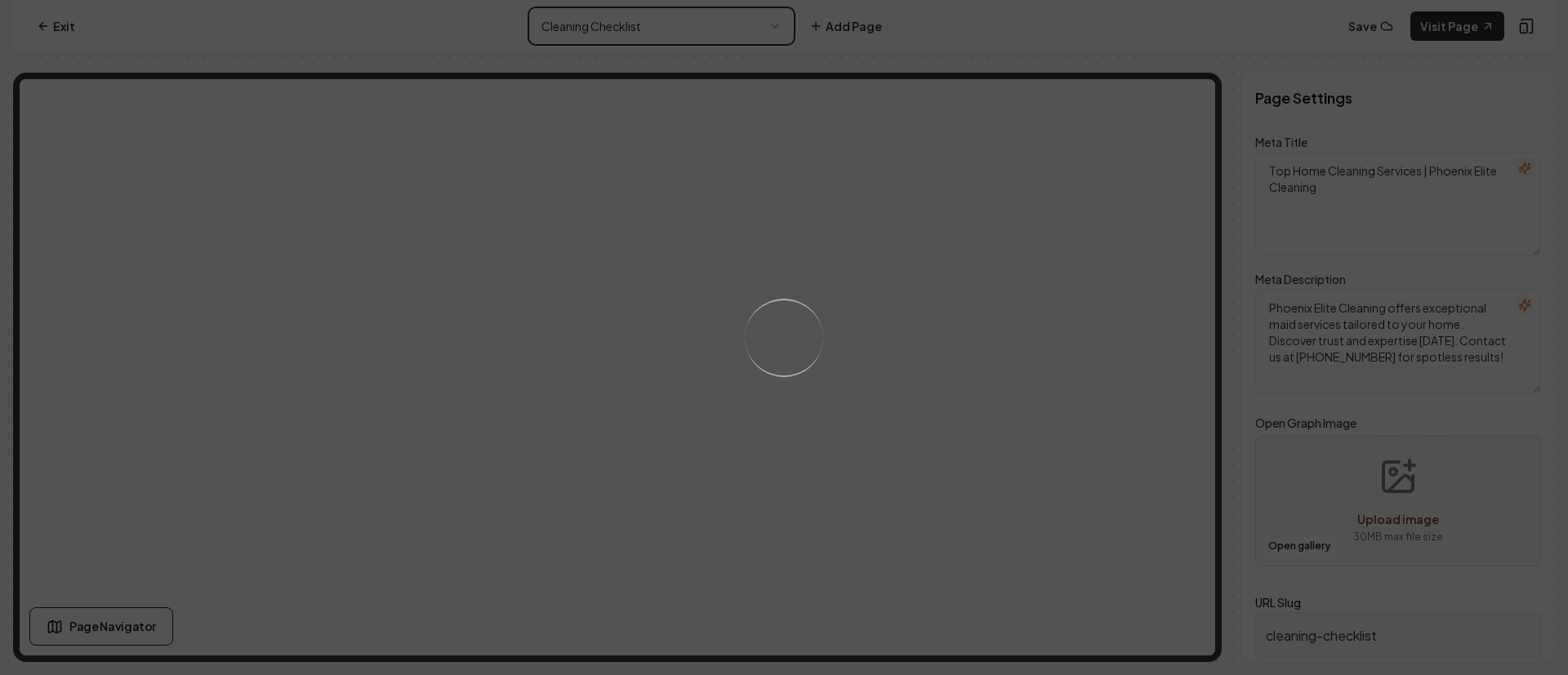
type textarea "Phoenix Elite Cleaning: Top Maid Service & Offers for Your Home"
type textarea "Discover Phoenix Elite Cleaning, your trusted partner for exceptional home clea…"
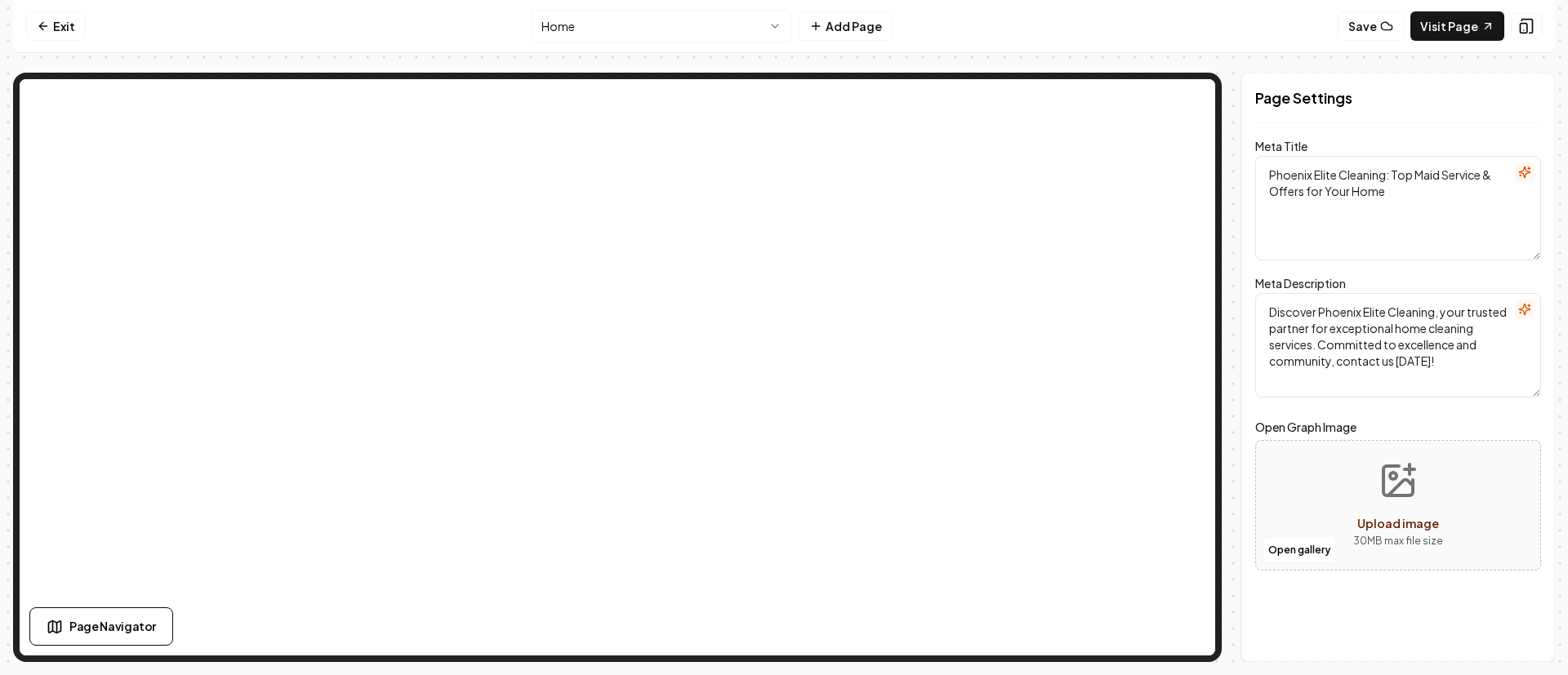
click at [737, 29] on html "Computer Required This feature is only available on a computer. Please switch t…" at bounding box center [784, 338] width 1568 height 675
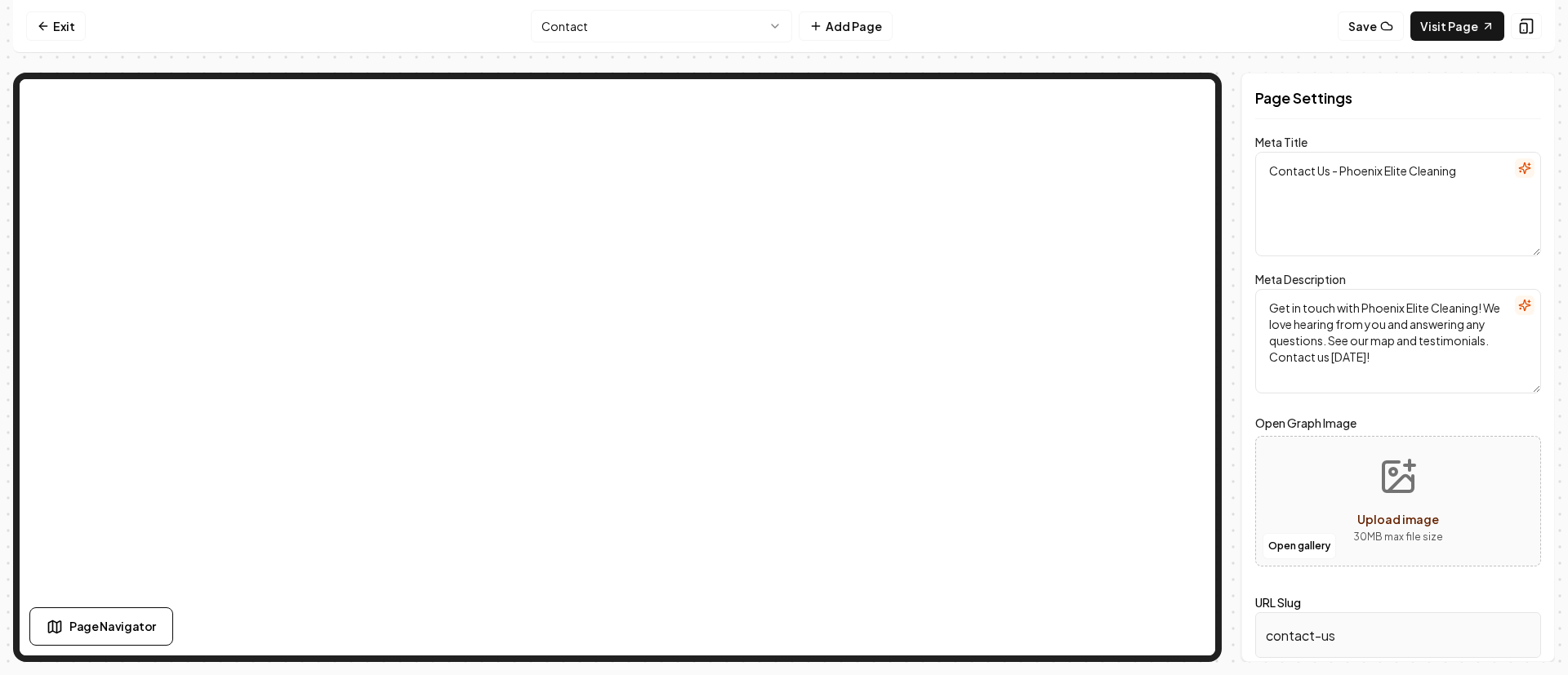
click at [679, 29] on html "Computer Required This feature is only available on a computer. Please switch t…" at bounding box center [784, 338] width 1568 height 675
click at [694, 18] on html "Computer Required This feature is only available on a computer. Please switch t…" at bounding box center [784, 338] width 1568 height 675
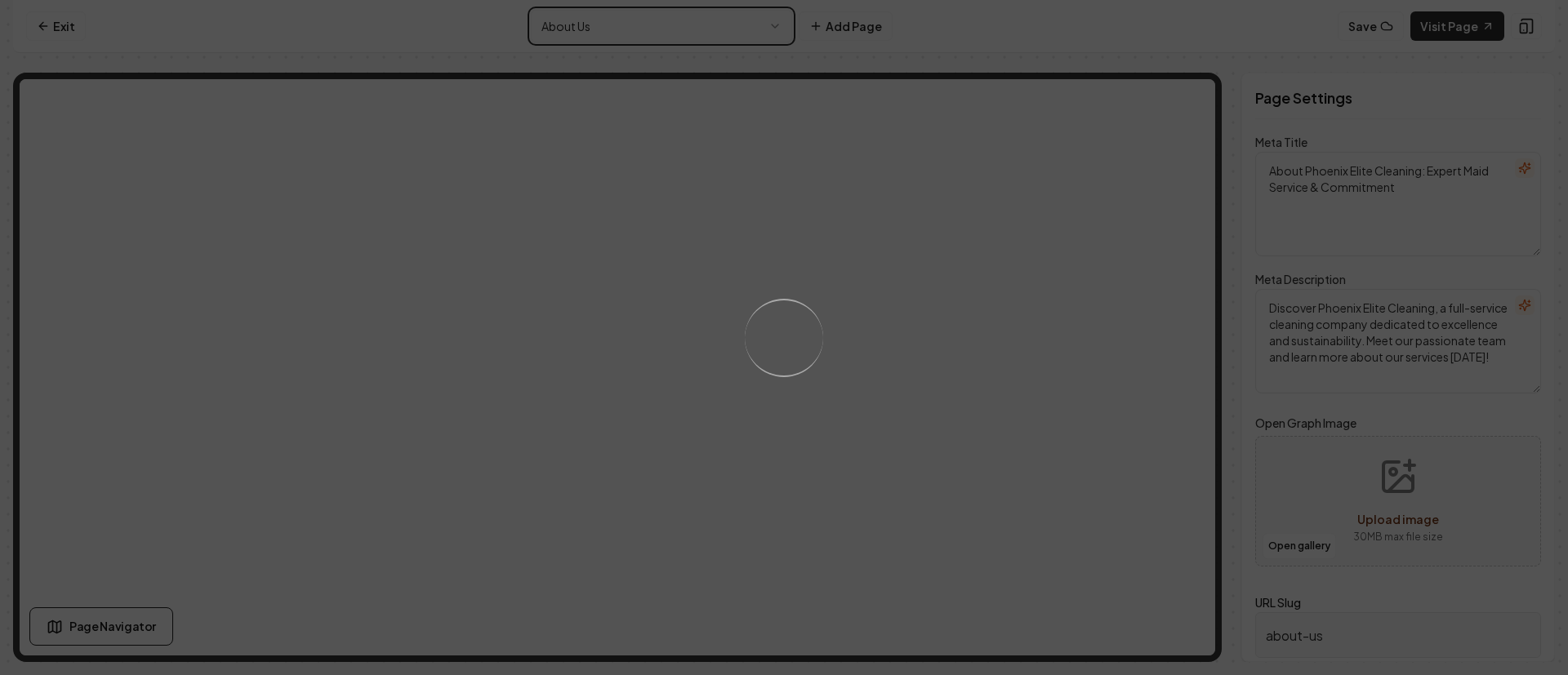
type textarea "Top Home Cleaning Services | Phoenix Elite Cleaning"
type textarea "Phoenix Elite Cleaning offers exceptional maid services tailored to your home. …"
type input "cleaning-checklist"
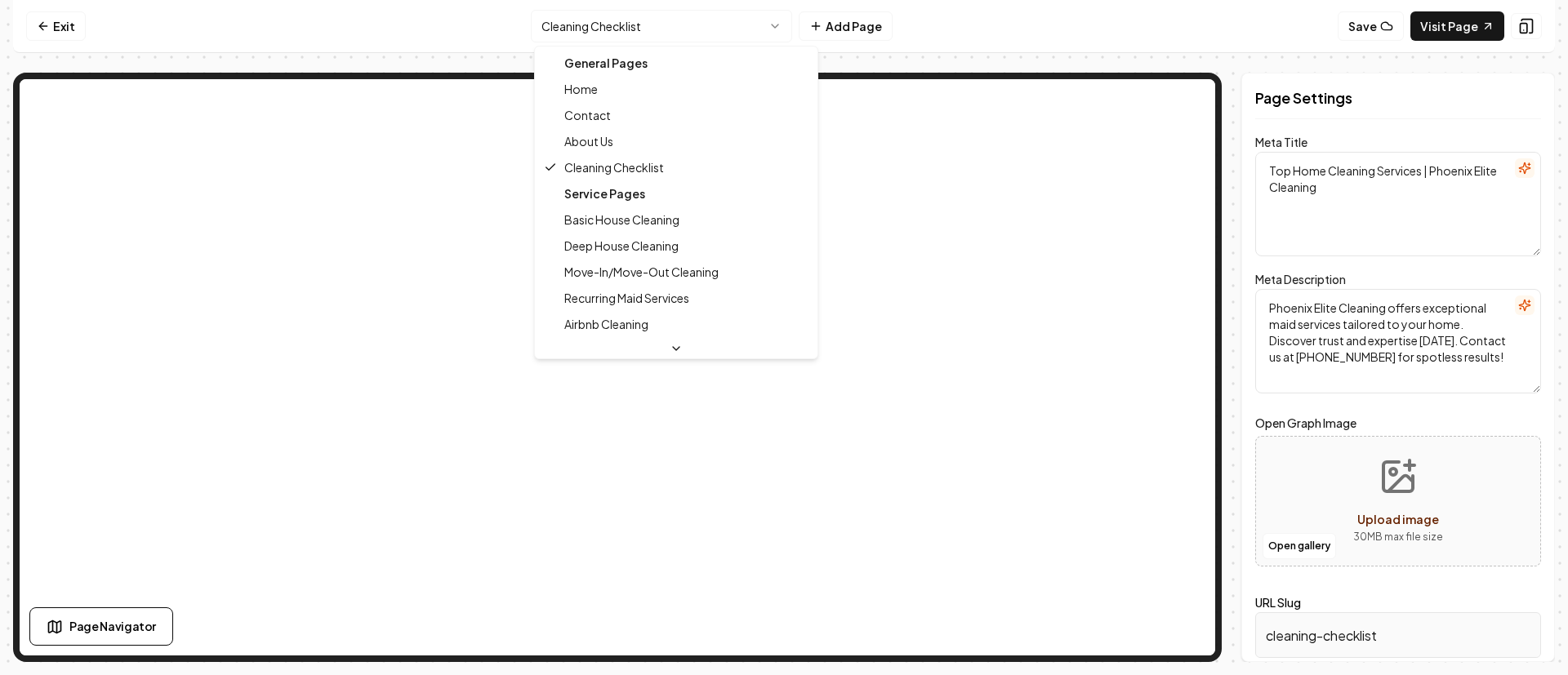
click at [704, 29] on html "Computer Required This feature is only available on a computer. Please switch t…" at bounding box center [784, 338] width 1568 height 675
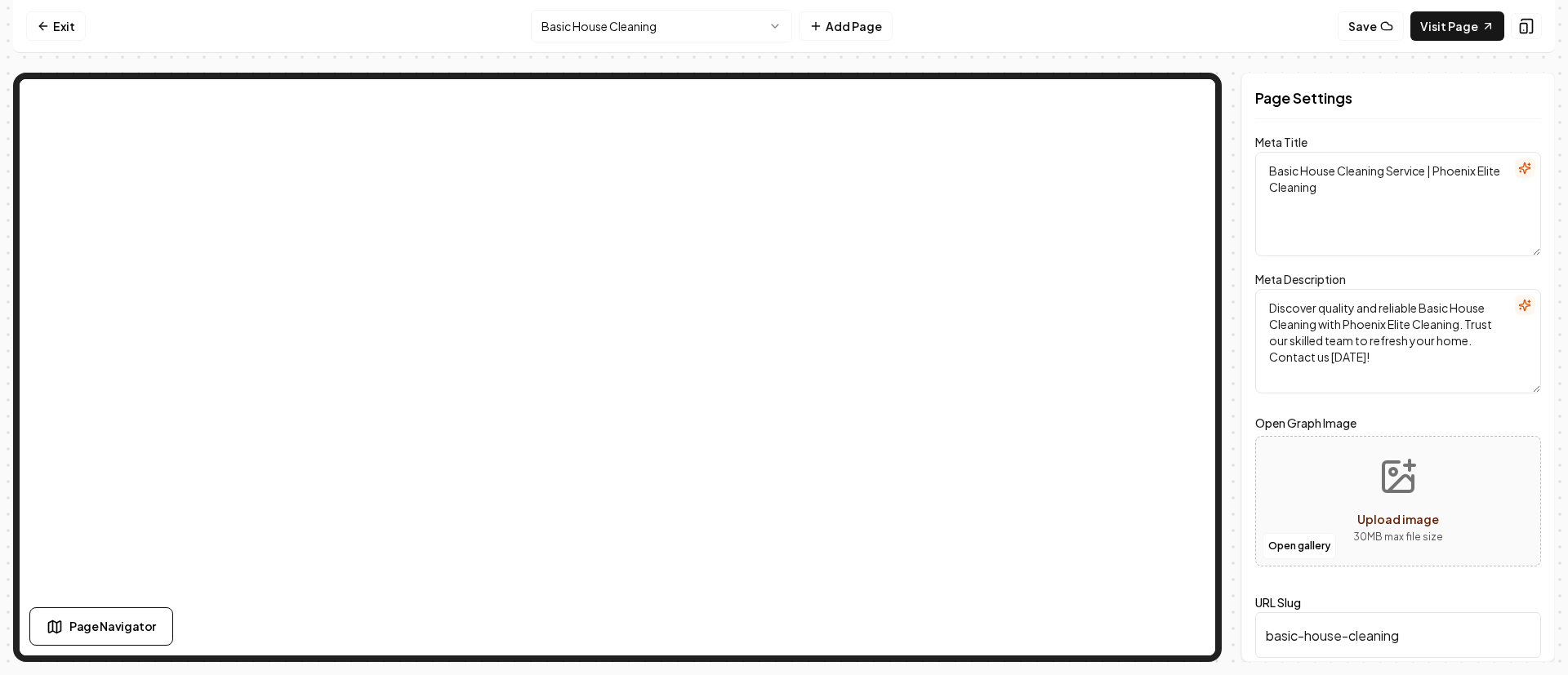
click at [687, 33] on html "Computer Required This feature is only available on a computer. Please switch t…" at bounding box center [784, 338] width 1568 height 675
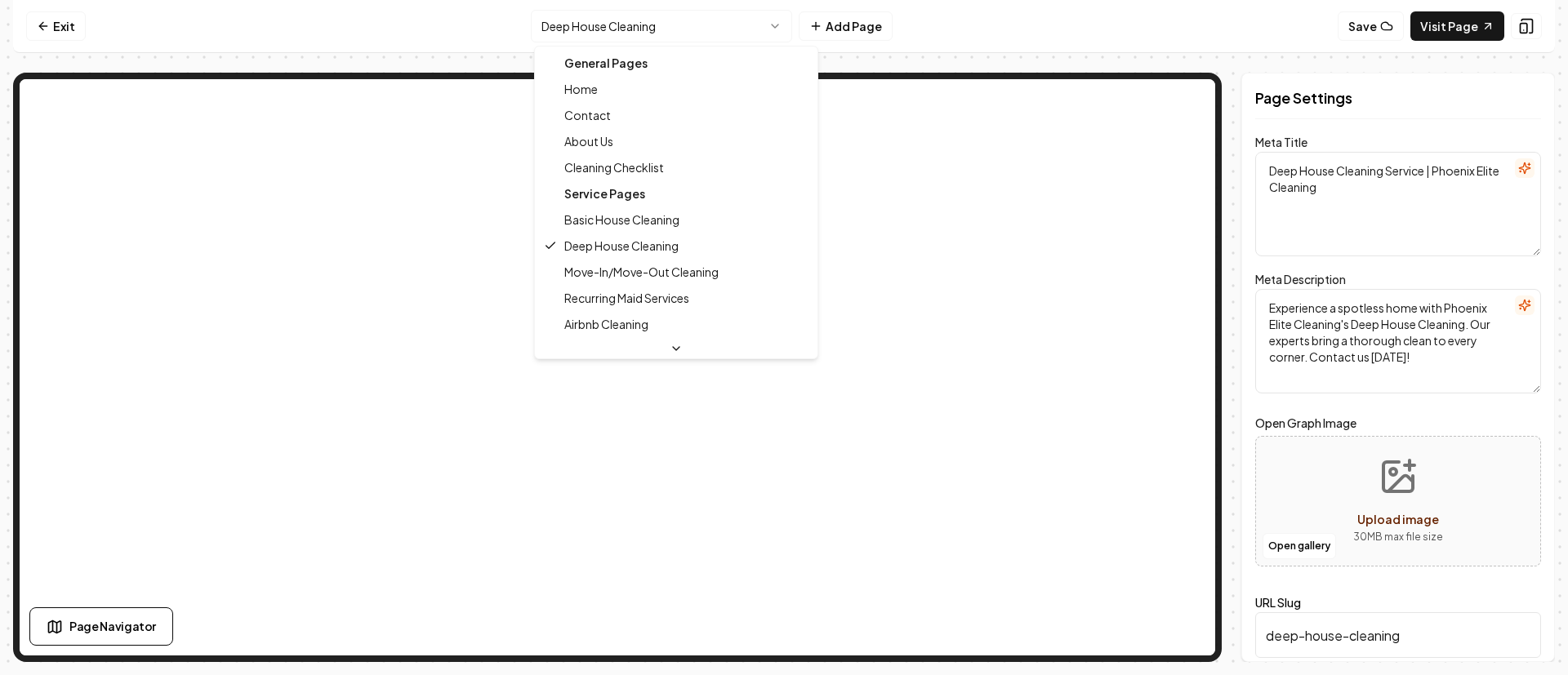
click at [686, 21] on html "Computer Required This feature is only available on a computer. Please switch t…" at bounding box center [784, 338] width 1568 height 675
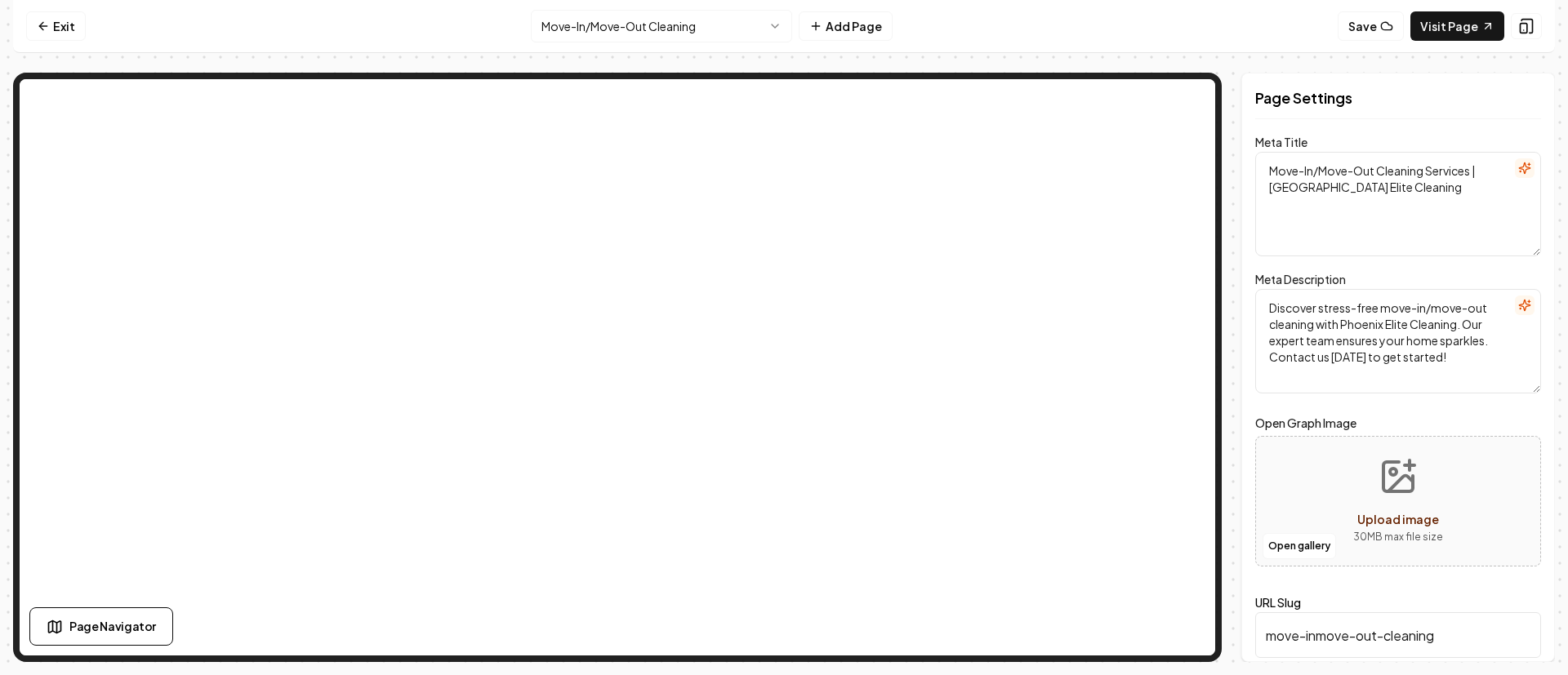
click at [668, 33] on html "Computer Required This feature is only available on a computer. Please switch t…" at bounding box center [784, 338] width 1568 height 675
click at [676, 29] on html "Computer Required This feature is only available on a computer. Please switch t…" at bounding box center [784, 338] width 1568 height 675
click at [689, 33] on html "Computer Required This feature is only available on a computer. Please switch t…" at bounding box center [784, 338] width 1568 height 675
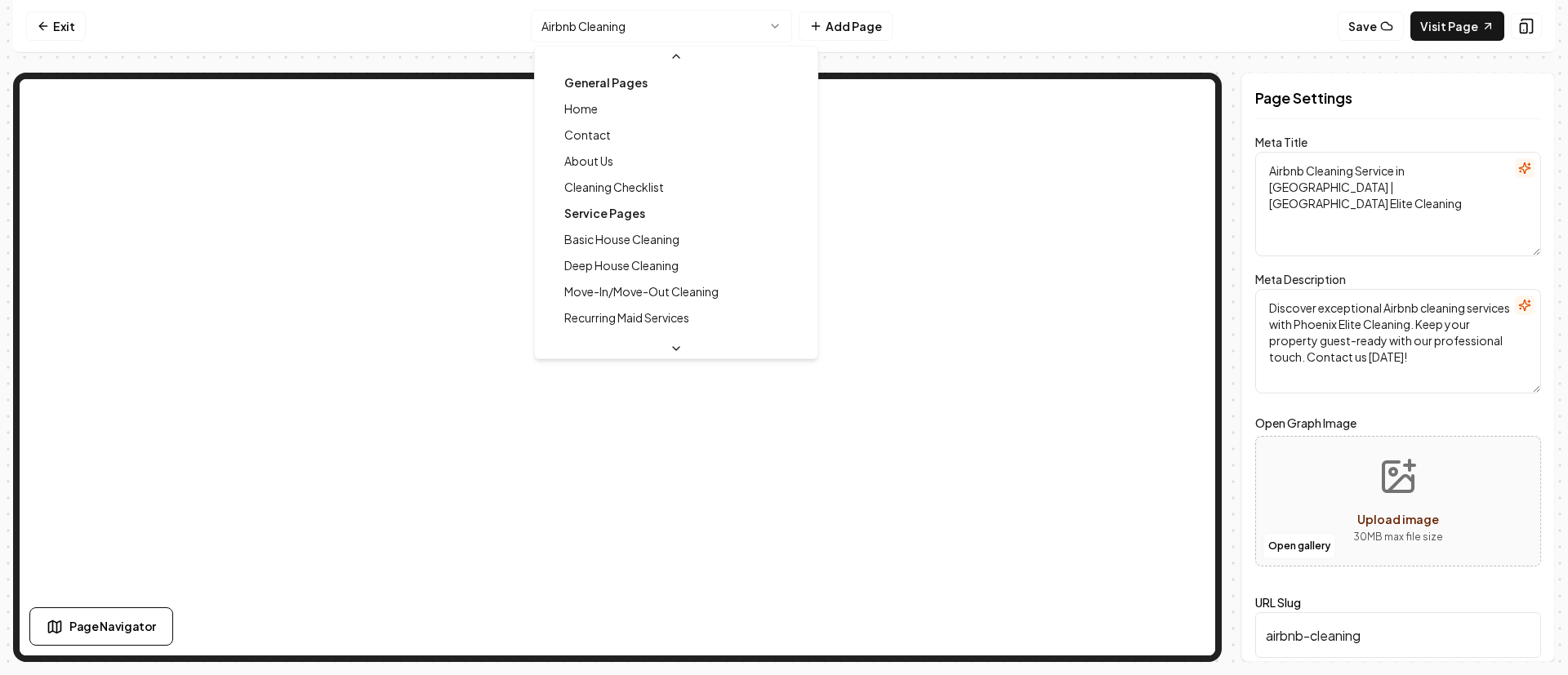
scroll to position [245, 0]
click at [684, 33] on html "Computer Required This feature is only available on a computer. Please switch t…" at bounding box center [784, 338] width 1568 height 675
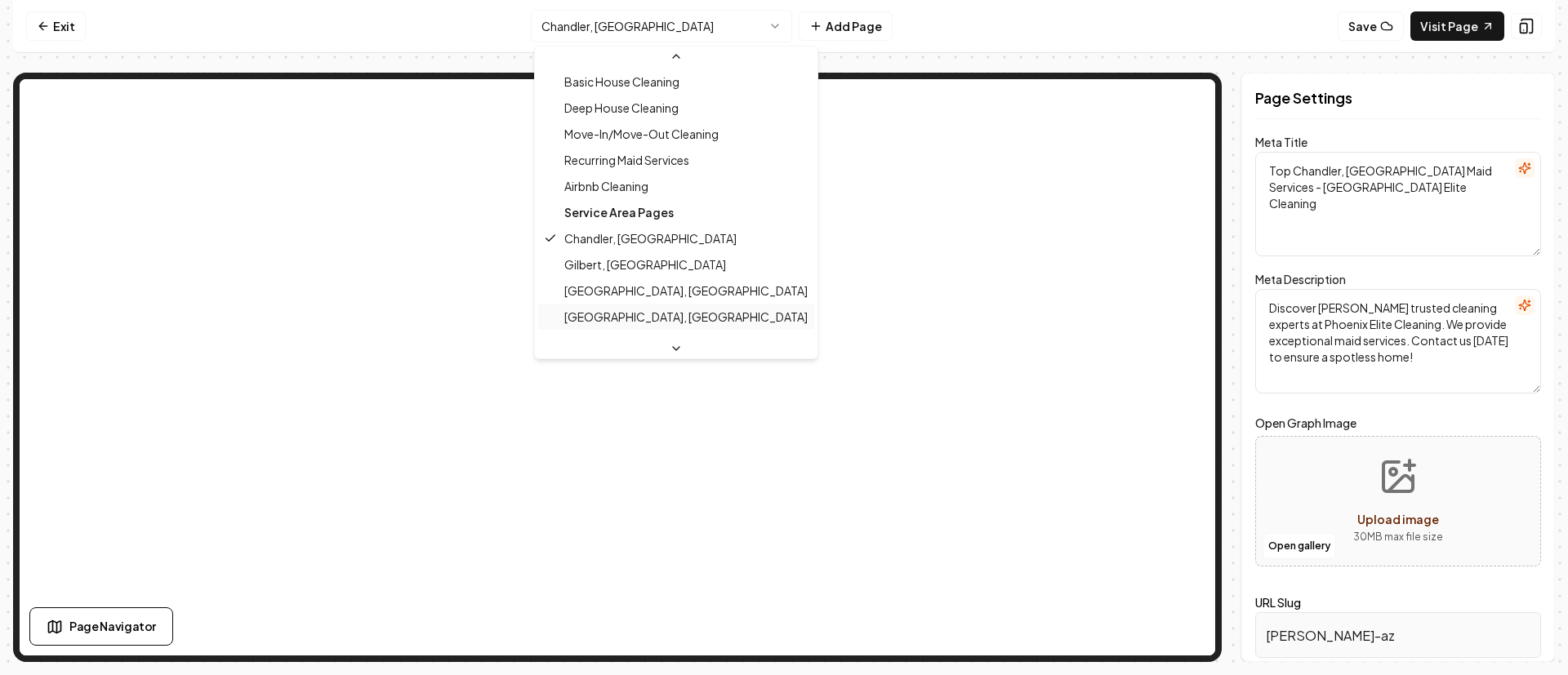
scroll to position [192, 0]
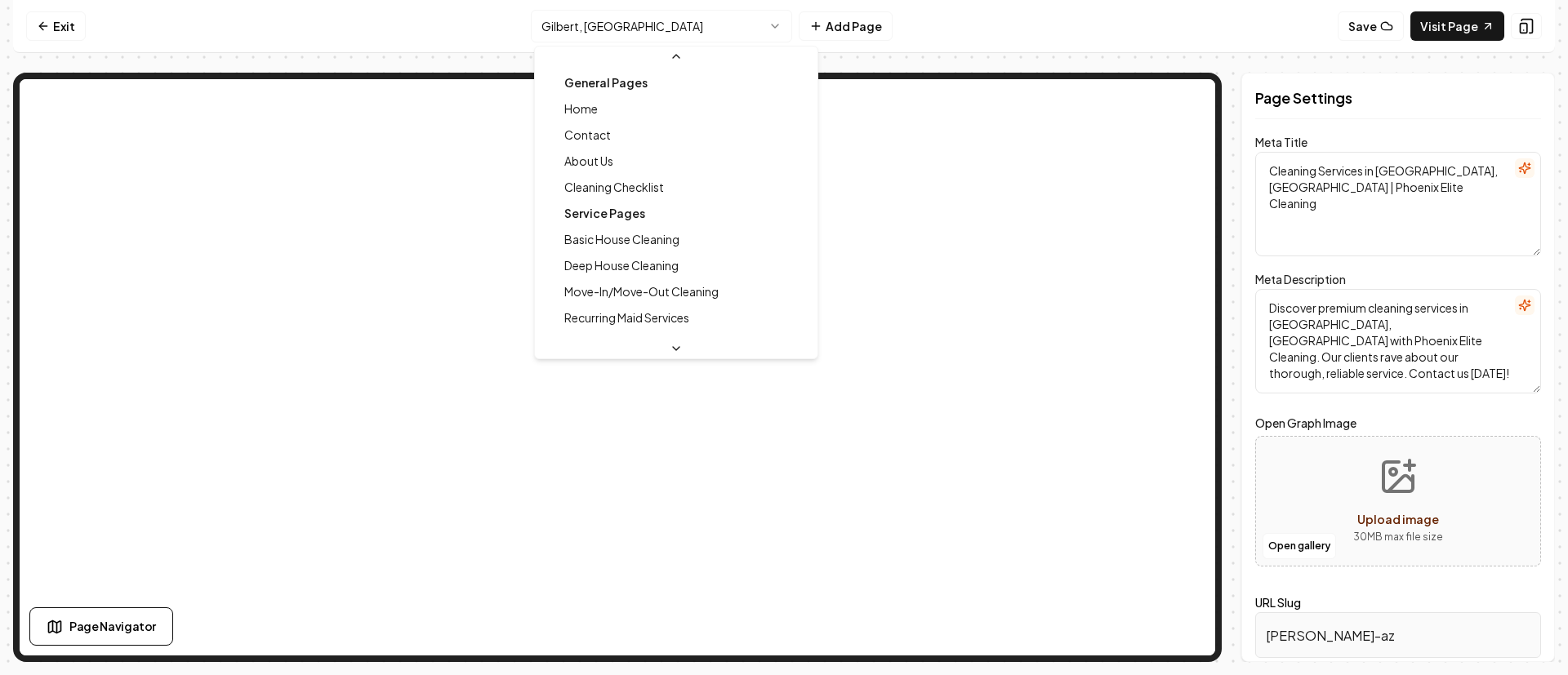
click at [694, 27] on html "Computer Required This feature is only available on a computer. Please switch t…" at bounding box center [784, 338] width 1568 height 675
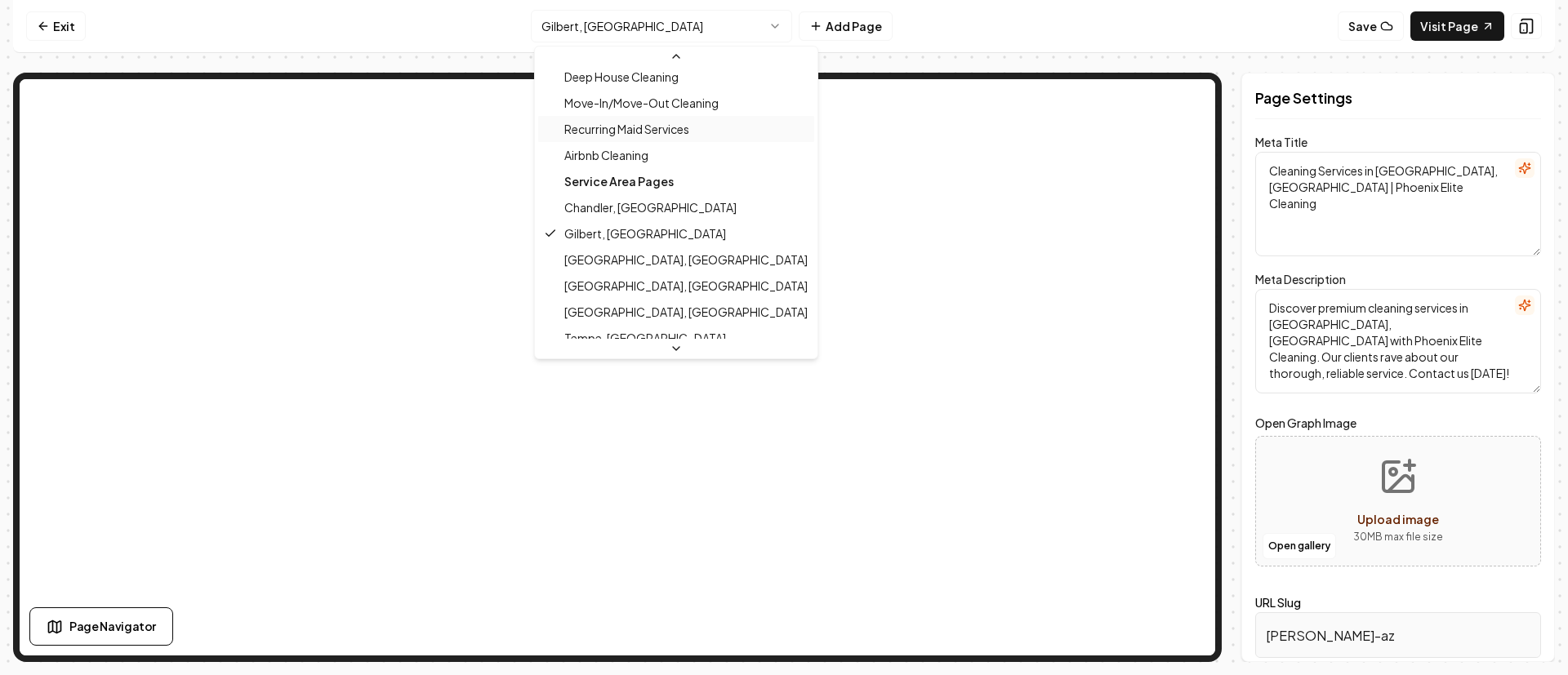
scroll to position [219, 0]
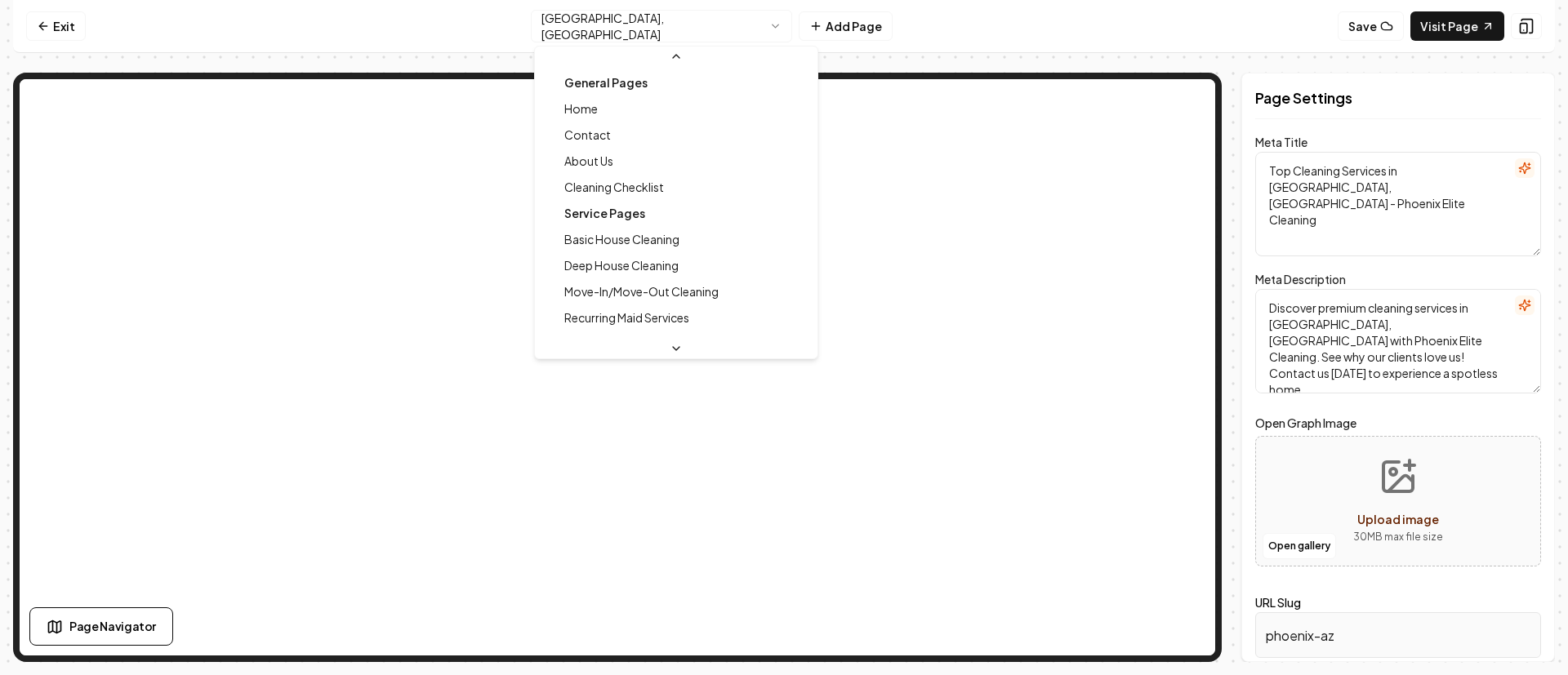
click at [698, 31] on html "Computer Required This feature is only available on a computer. Please switch t…" at bounding box center [784, 338] width 1568 height 675
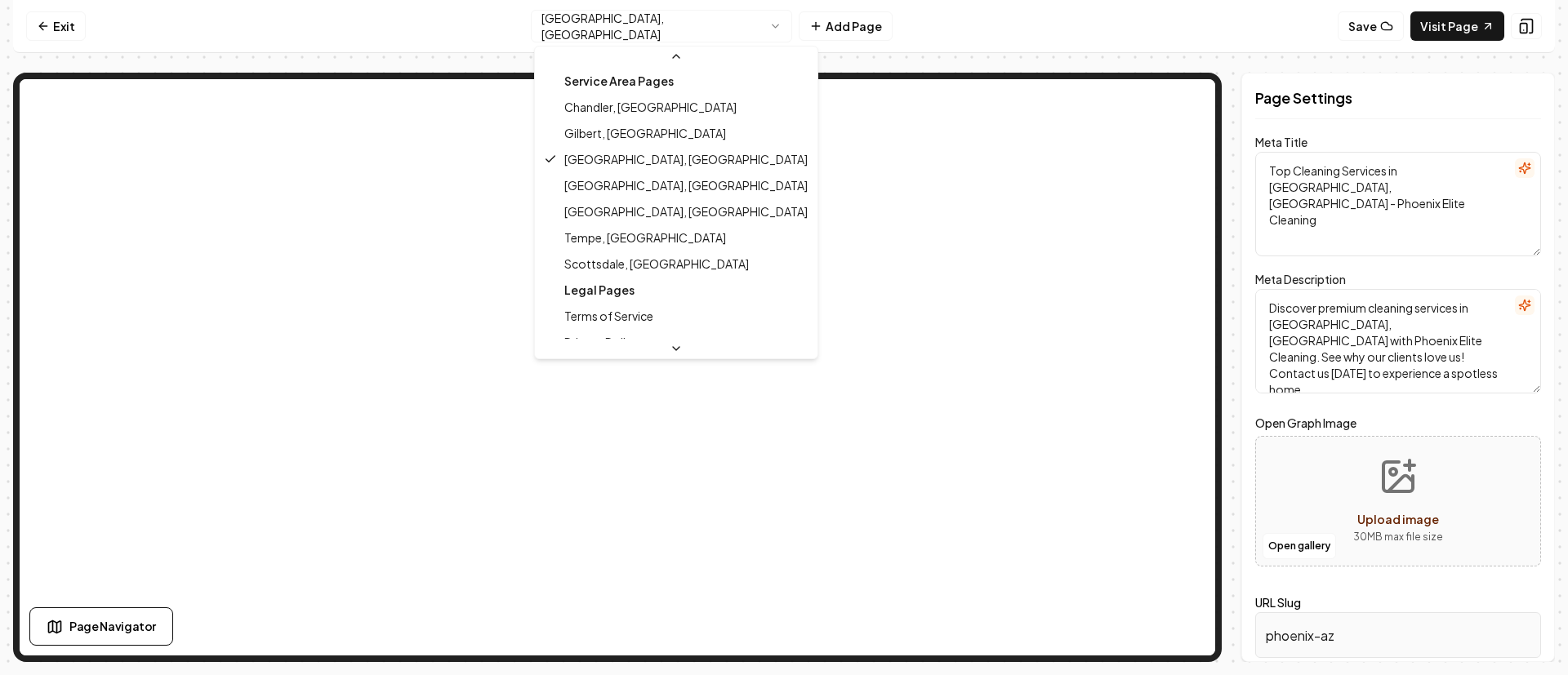
scroll to position [289, 0]
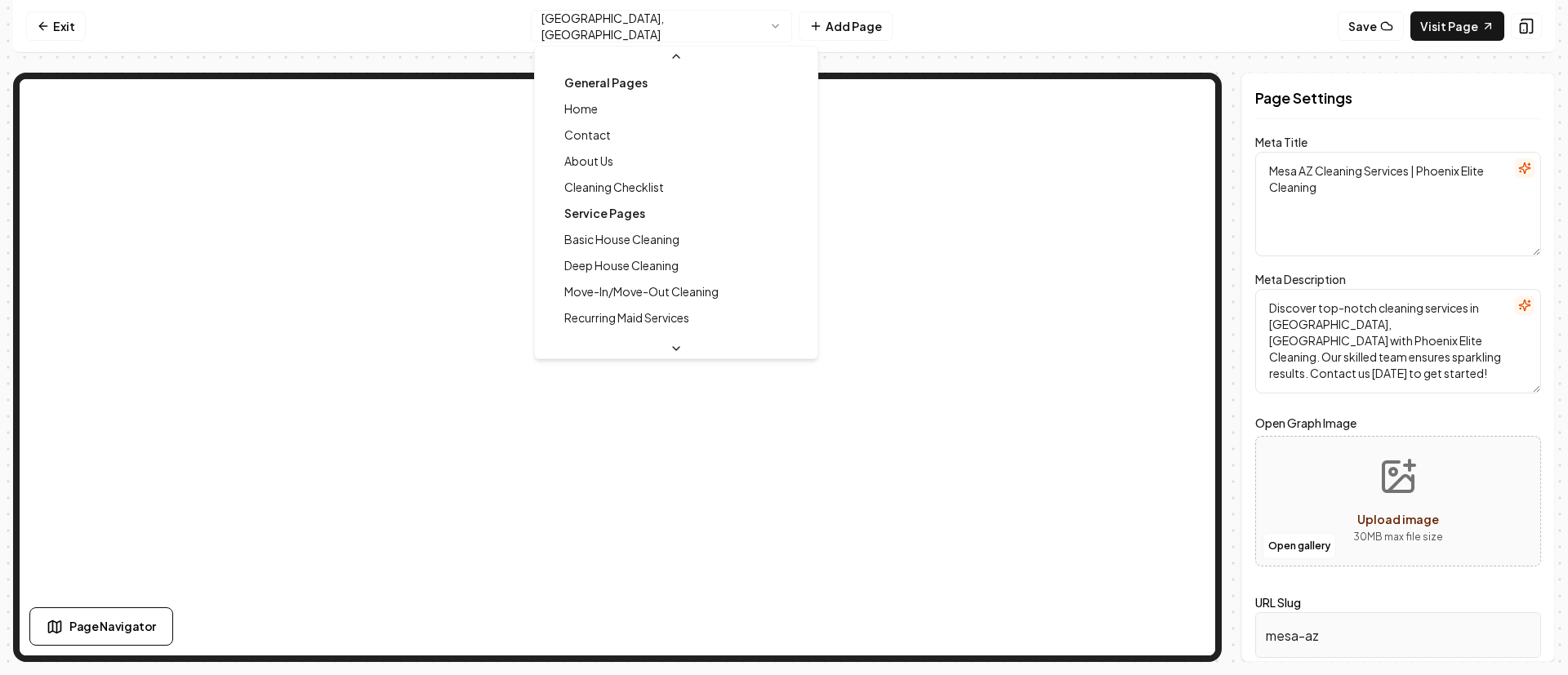
click at [672, 30] on html "Computer Required This feature is only available on a computer. Please switch t…" at bounding box center [784, 338] width 1568 height 675
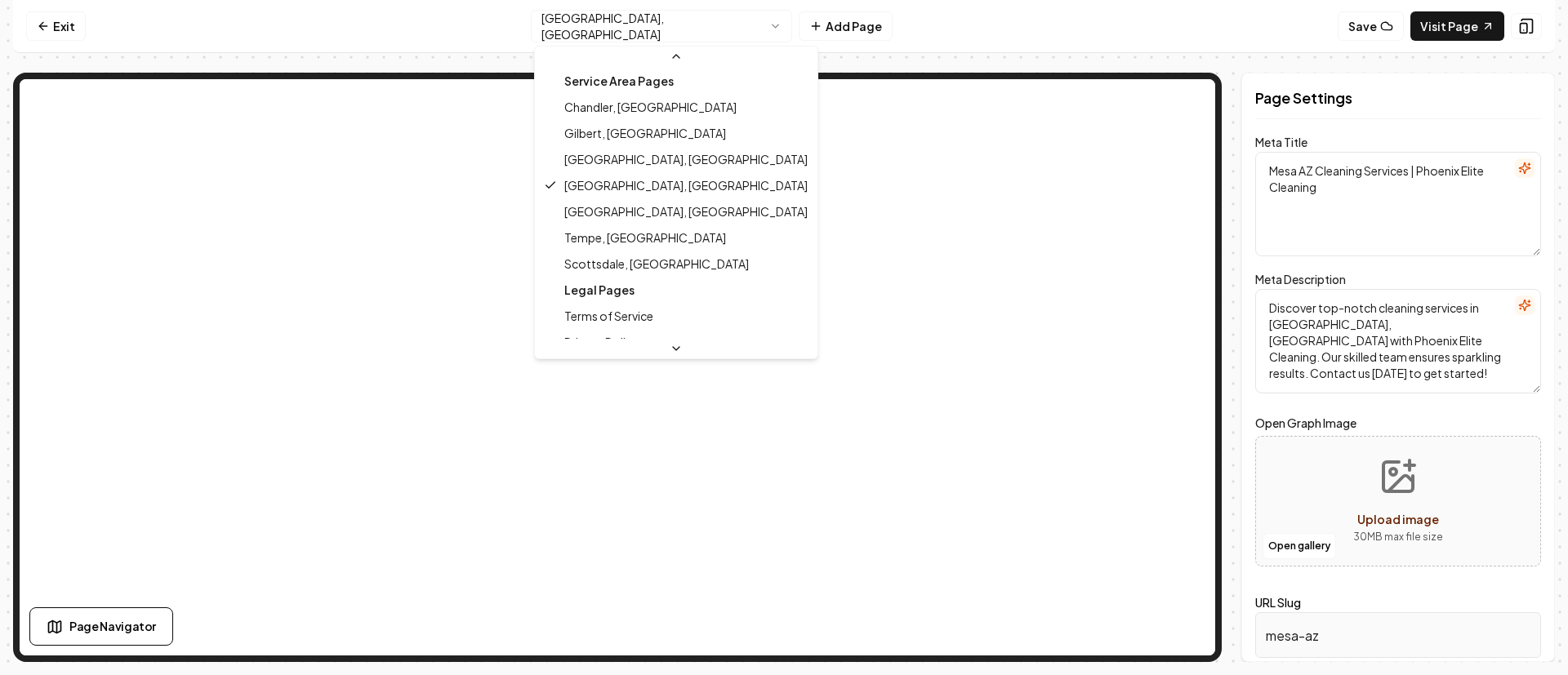
scroll to position [289, 0]
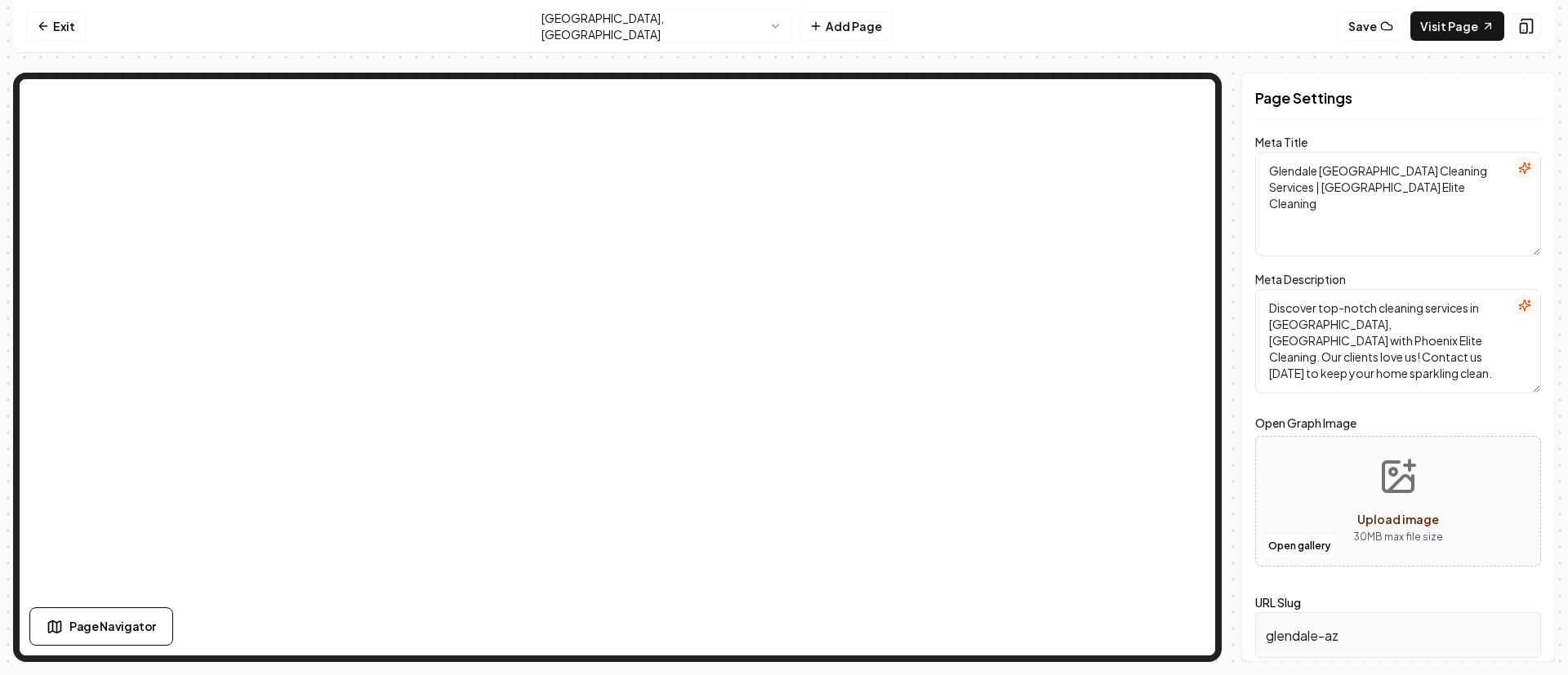
click at [695, 25] on html "Computer Required This feature is only available on a computer. Please switch t…" at bounding box center [784, 338] width 1568 height 675
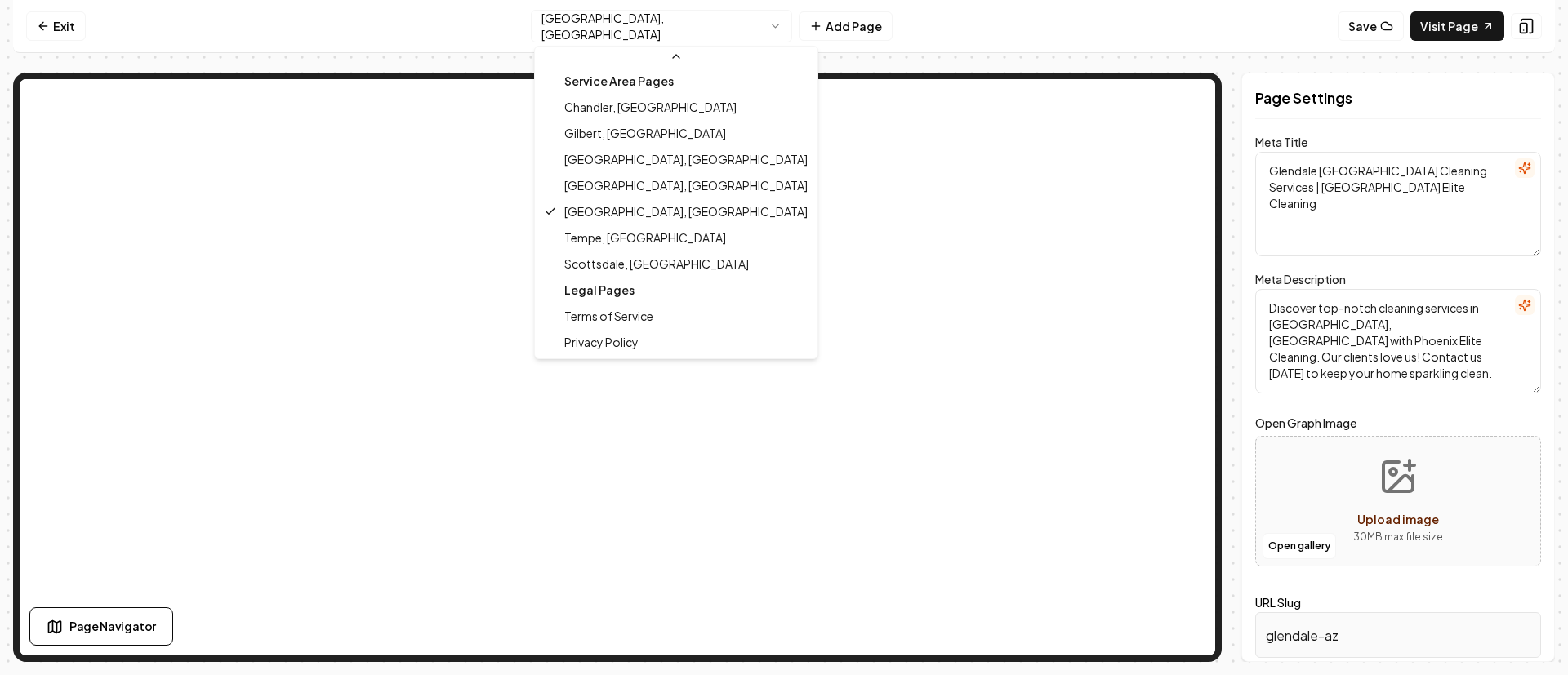
scroll to position [289, 0]
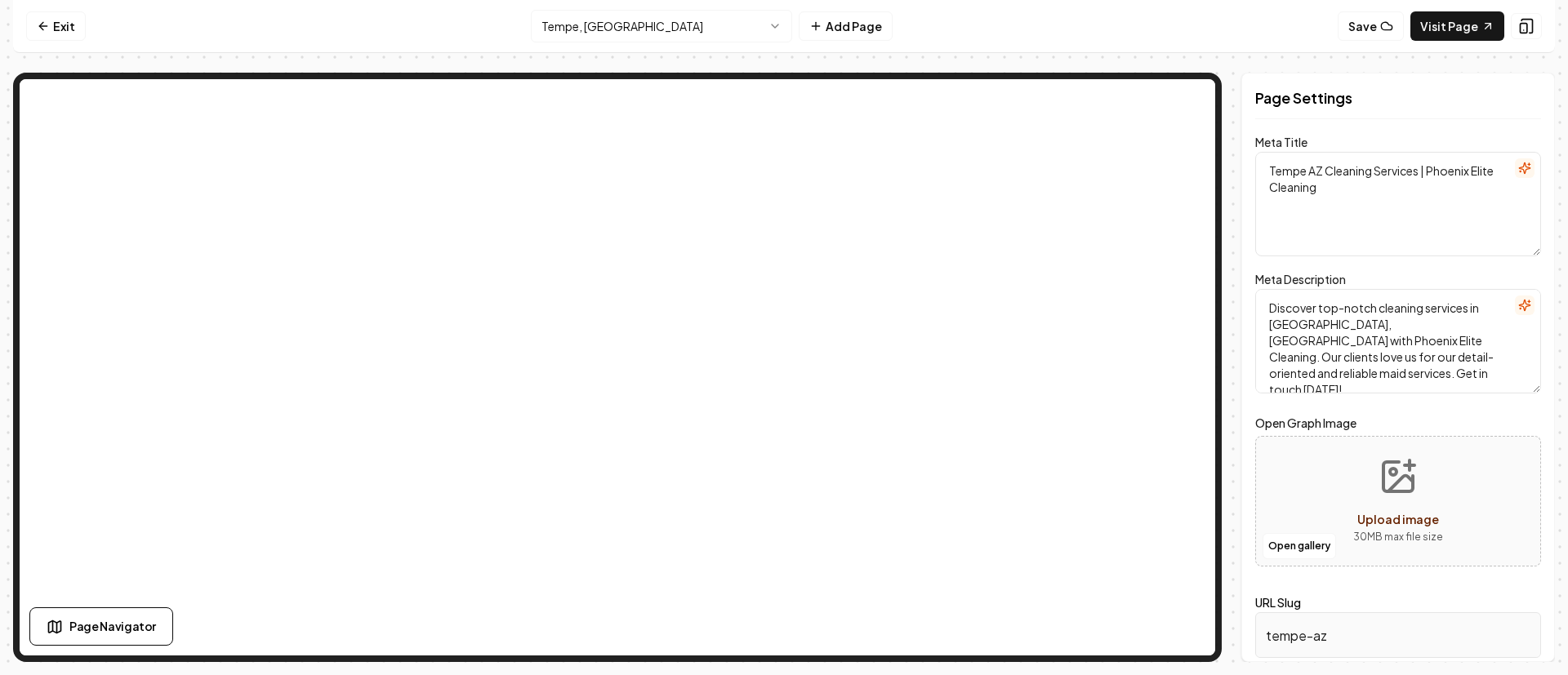
click at [653, 20] on html "Computer Required This feature is only available on a computer. Please switch t…" at bounding box center [784, 338] width 1568 height 675
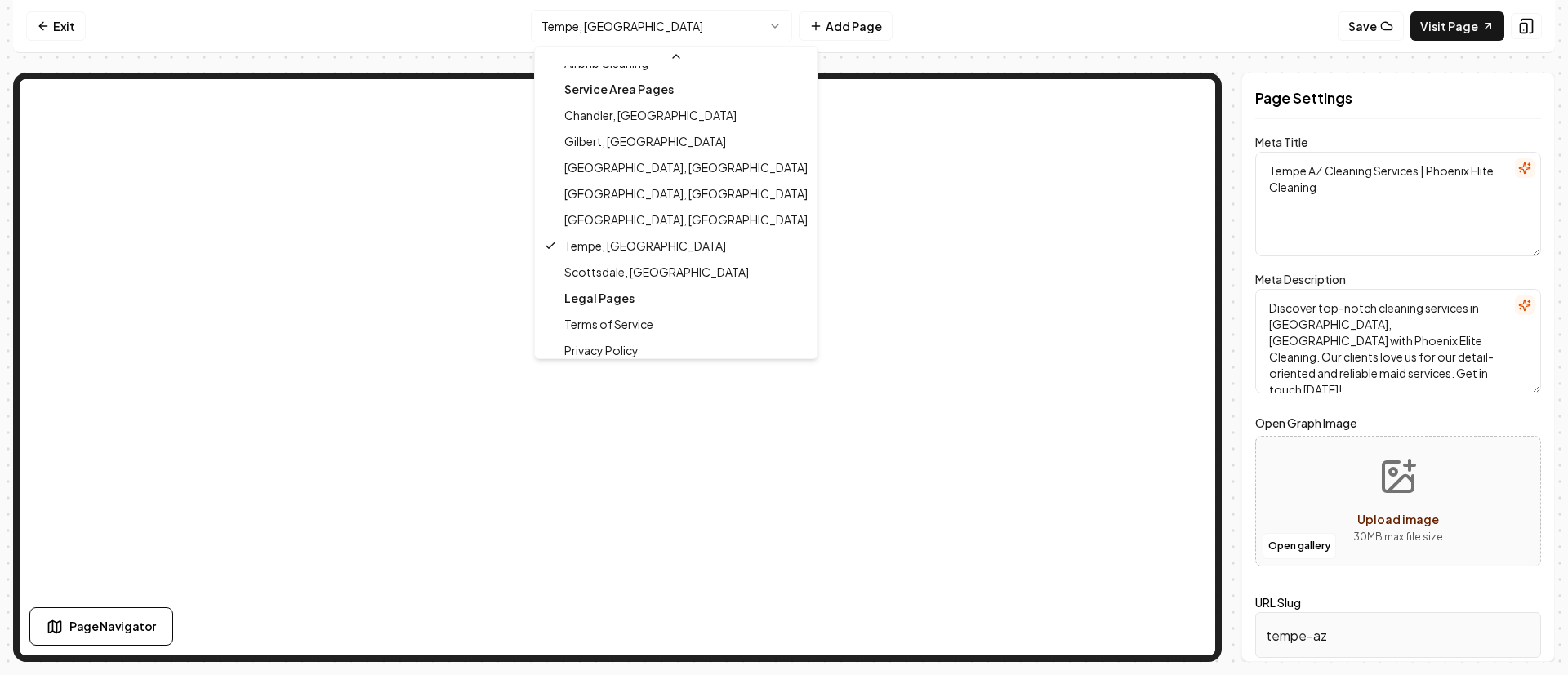
scroll to position [289, 0]
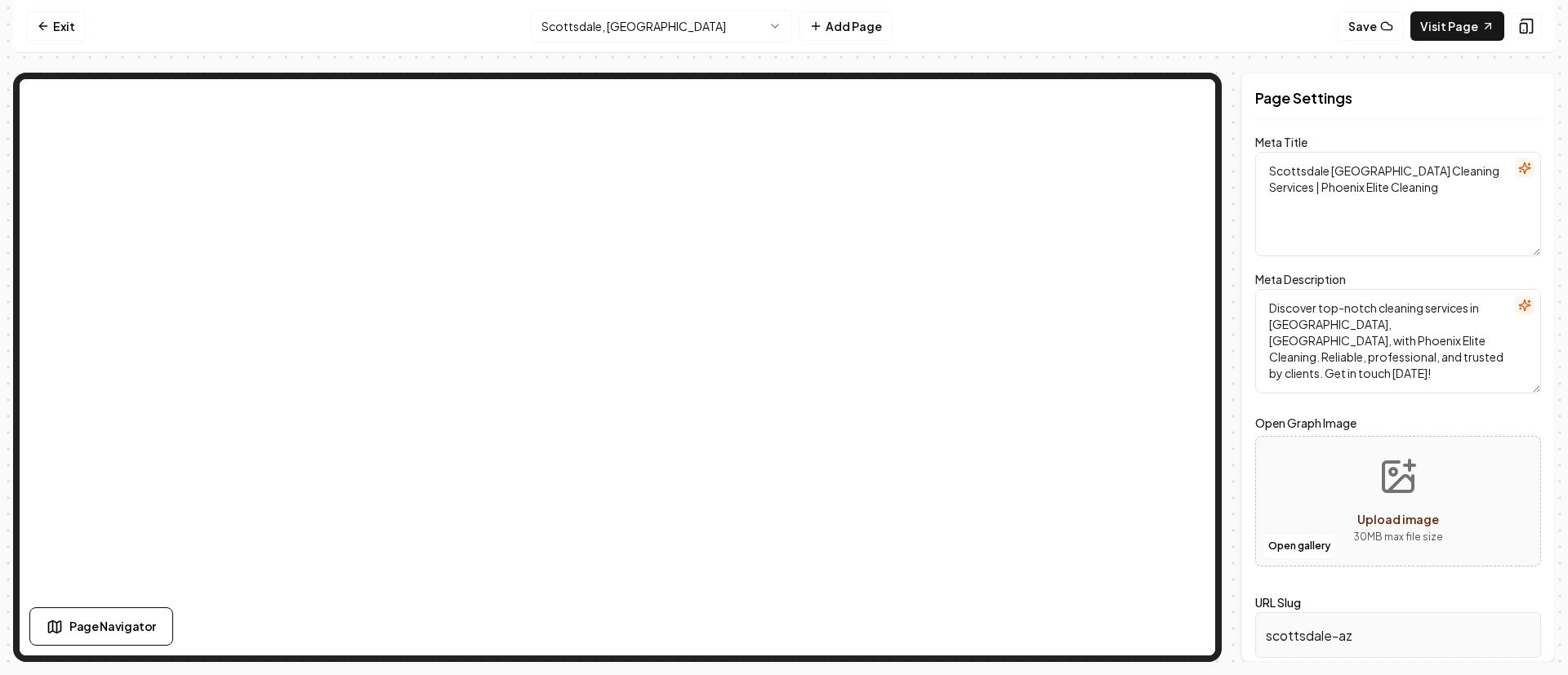
click at [672, 29] on html "Computer Required This feature is only available on a computer. Please switch t…" at bounding box center [784, 338] width 1568 height 675
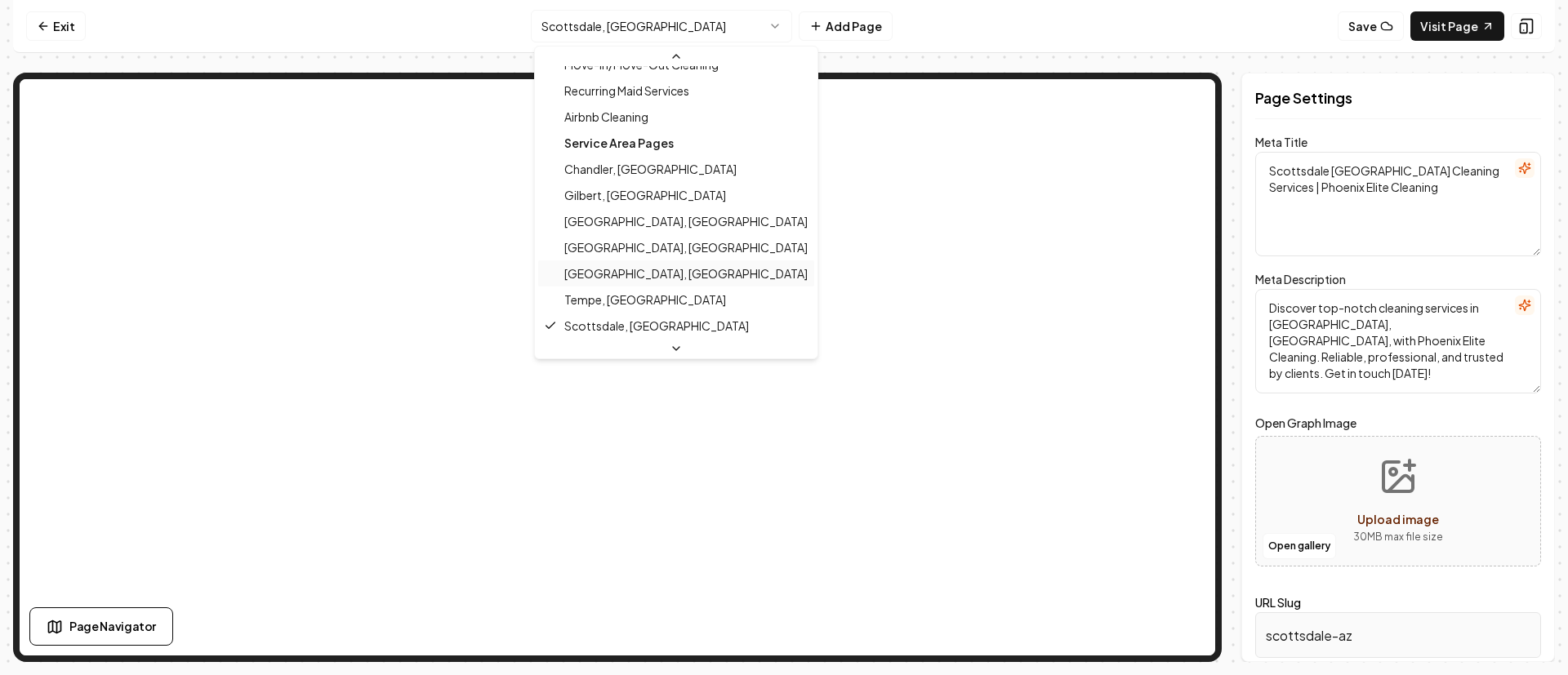
scroll to position [289, 0]
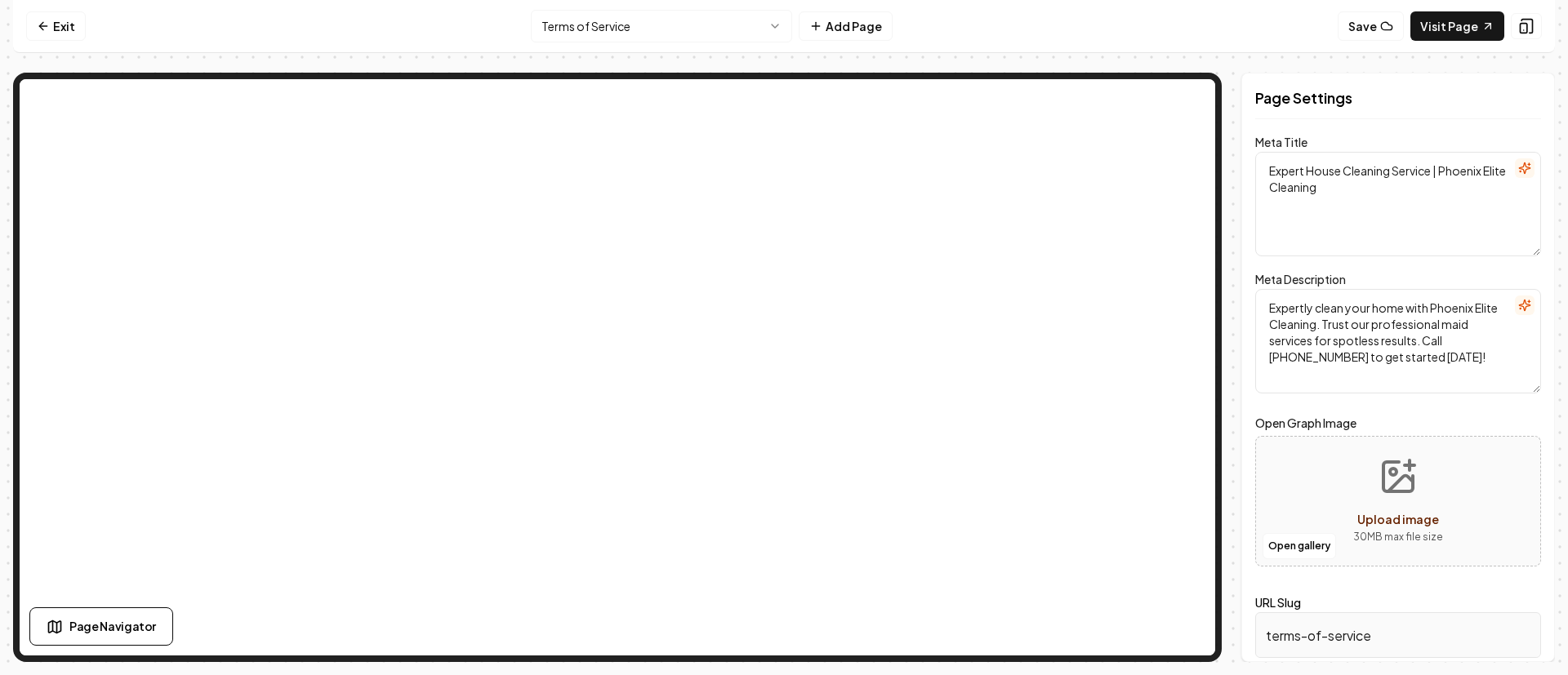
drag, startPoint x: 1447, startPoint y: 349, endPoint x: 1455, endPoint y: 381, distance: 33.0
click at [1456, 343] on textarea "Expertly clean your home with Phoenix Elite Cleaning. Trust our professional ma…" at bounding box center [1398, 341] width 286 height 105
drag, startPoint x: 1455, startPoint y: 381, endPoint x: 1446, endPoint y: 362, distance: 21.0
click at [1454, 379] on textarea "Expertly clean your home with Phoenix Elite Cleaning. Trust our professional ma…" at bounding box center [1398, 341] width 286 height 105
click at [1445, 356] on textarea "Expertly clean your home with Phoenix Elite Cleaning. Trust our professional ma…" at bounding box center [1398, 341] width 286 height 105
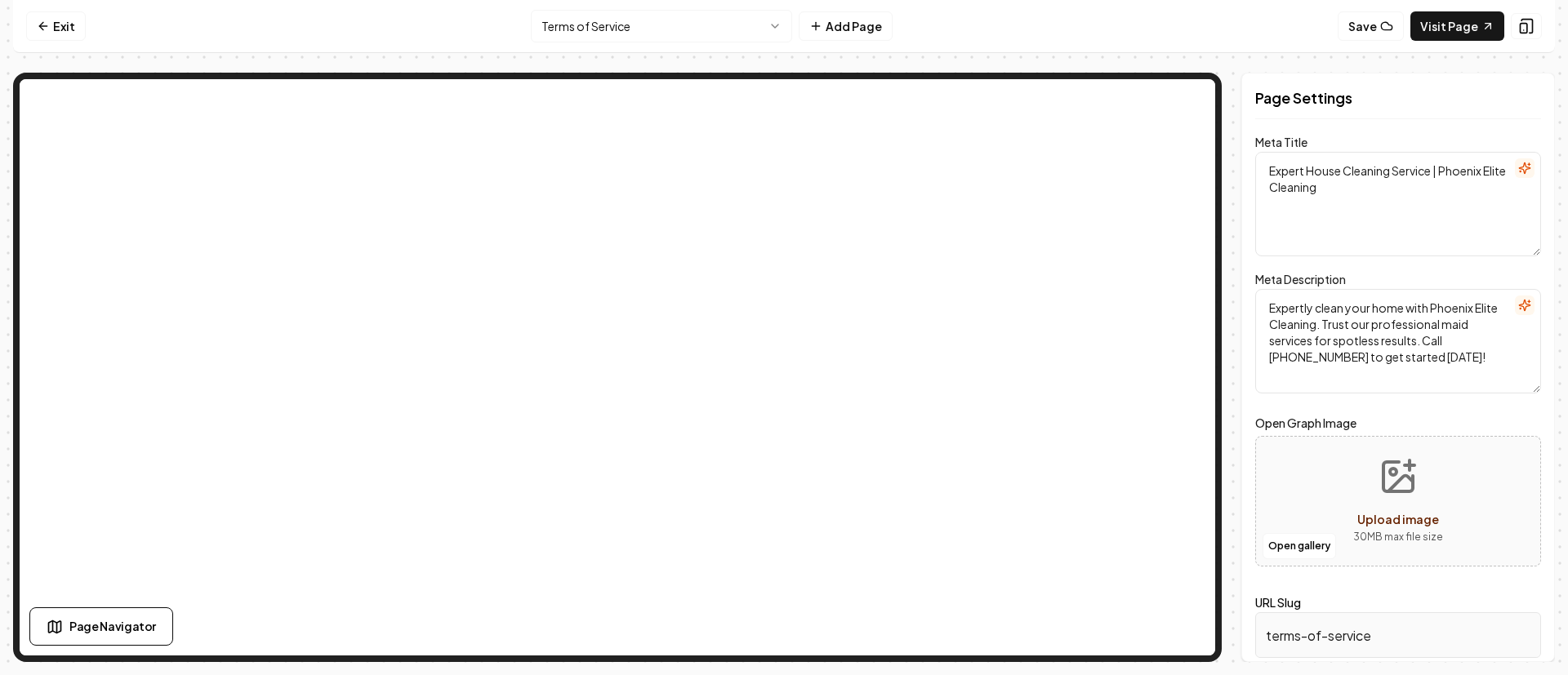
click at [1447, 349] on textarea "Expertly clean your home with Phoenix Elite Cleaning. Trust our professional ma…" at bounding box center [1398, 341] width 286 height 105
drag, startPoint x: 1446, startPoint y: 345, endPoint x: 1297, endPoint y: 352, distance: 149.2
click at [1297, 352] on textarea "Expertly clean your home with Phoenix Elite Cleaning. Trust our professional ma…" at bounding box center [1398, 341] width 286 height 105
paste textarea "602-806-777"
type textarea "Expertly clean your home with Phoenix Elite Cleaning. Trust our professional ma…"
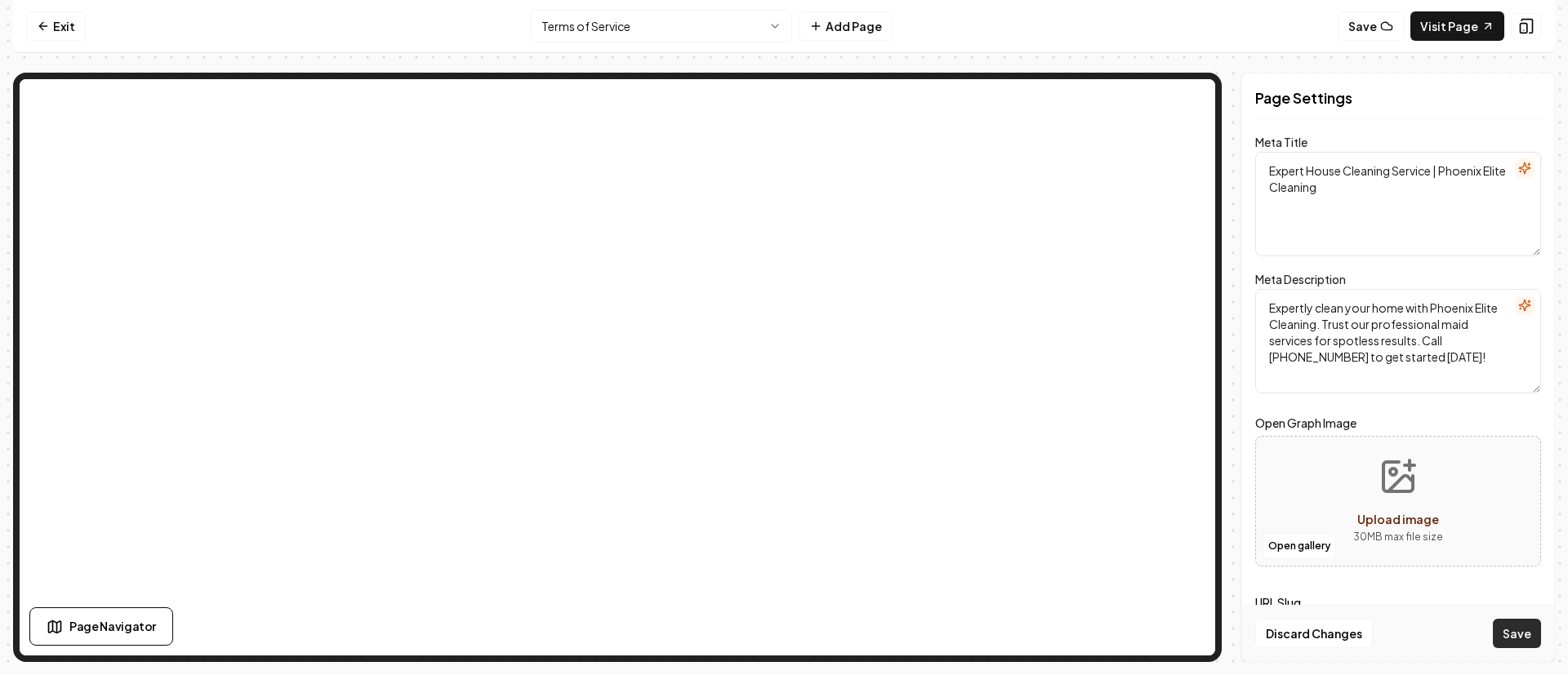
click at [1507, 629] on button "Save" at bounding box center [1517, 634] width 48 height 29
click at [1462, 30] on link "Visit Page" at bounding box center [1458, 26] width 94 height 29
click at [690, 28] on html "Computer Required This feature is only available on a computer. Please switch t…" at bounding box center [784, 338] width 1568 height 675
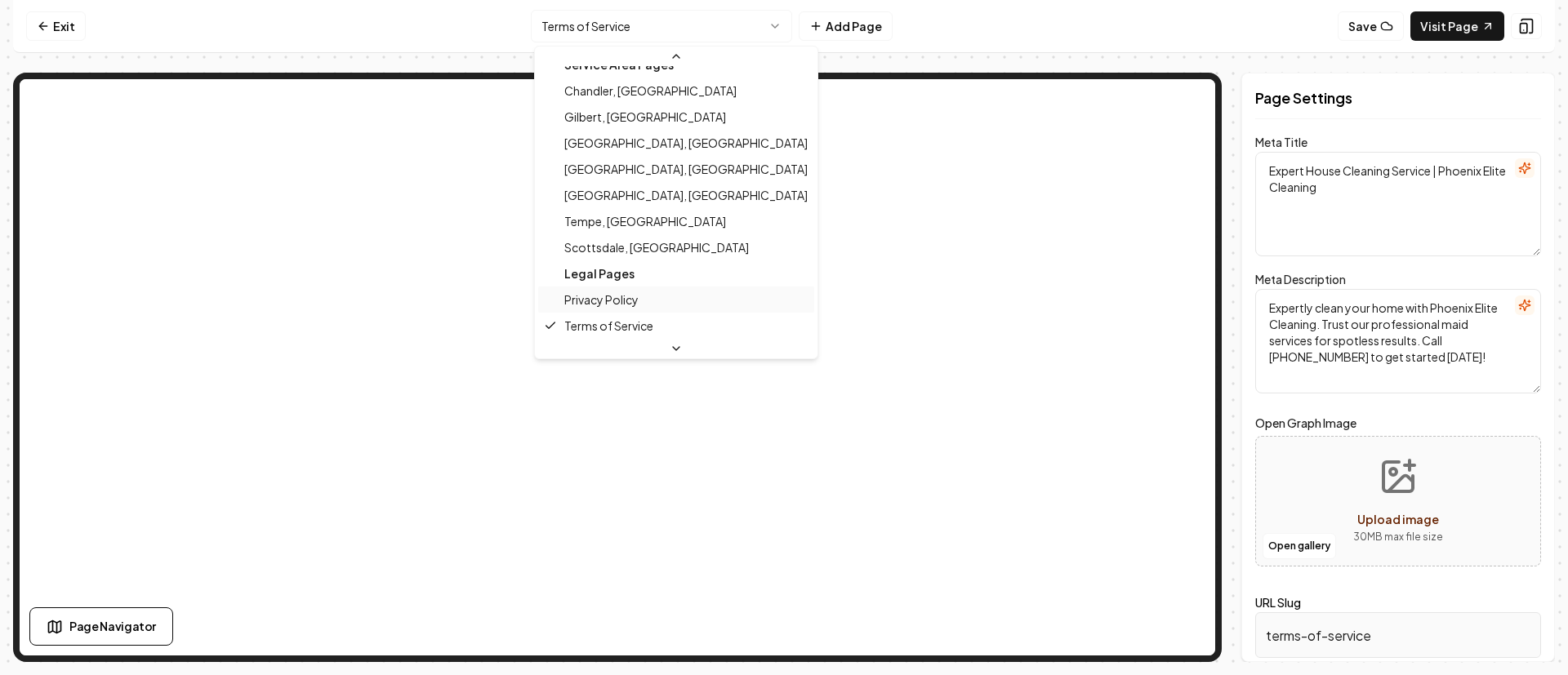
scroll to position [289, 0]
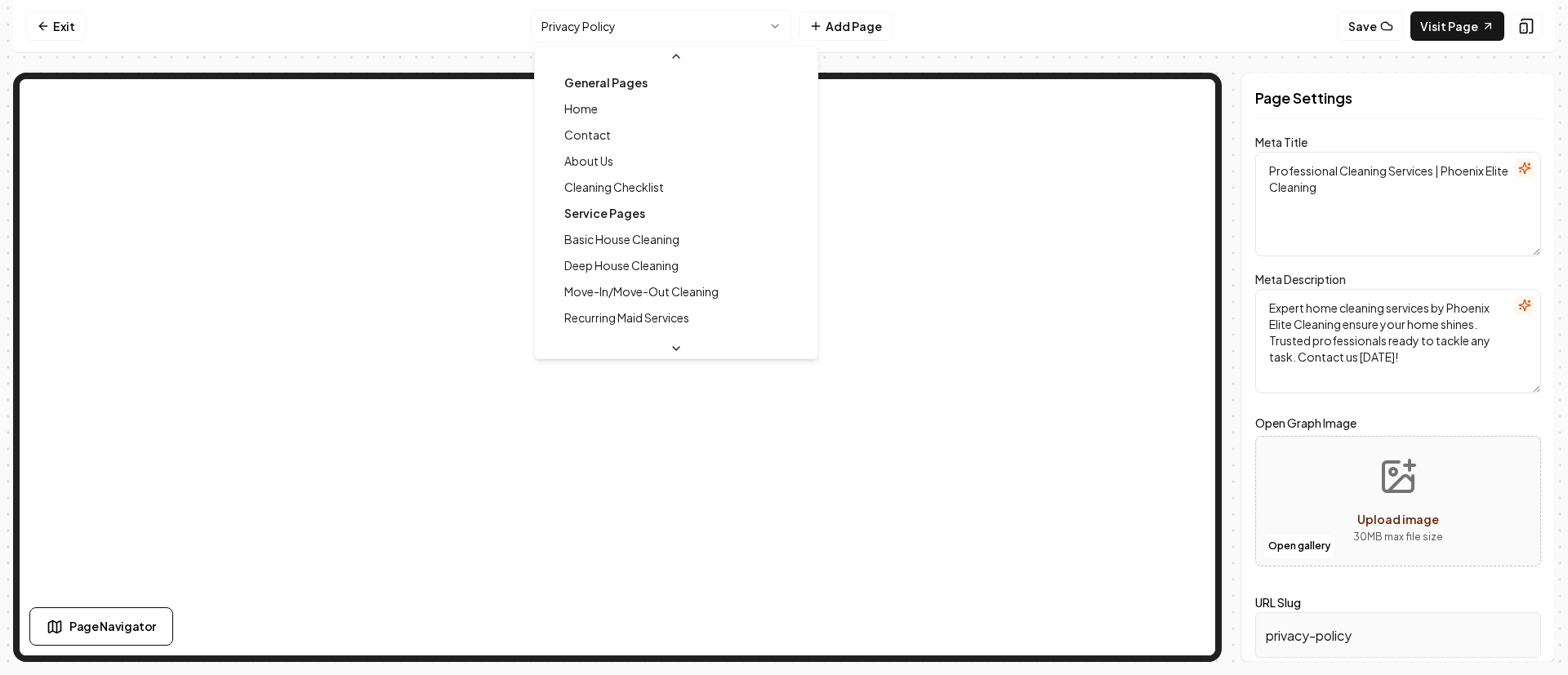
click at [673, 34] on html "Computer Required This feature is only available on a computer. Please switch t…" at bounding box center [784, 338] width 1568 height 675
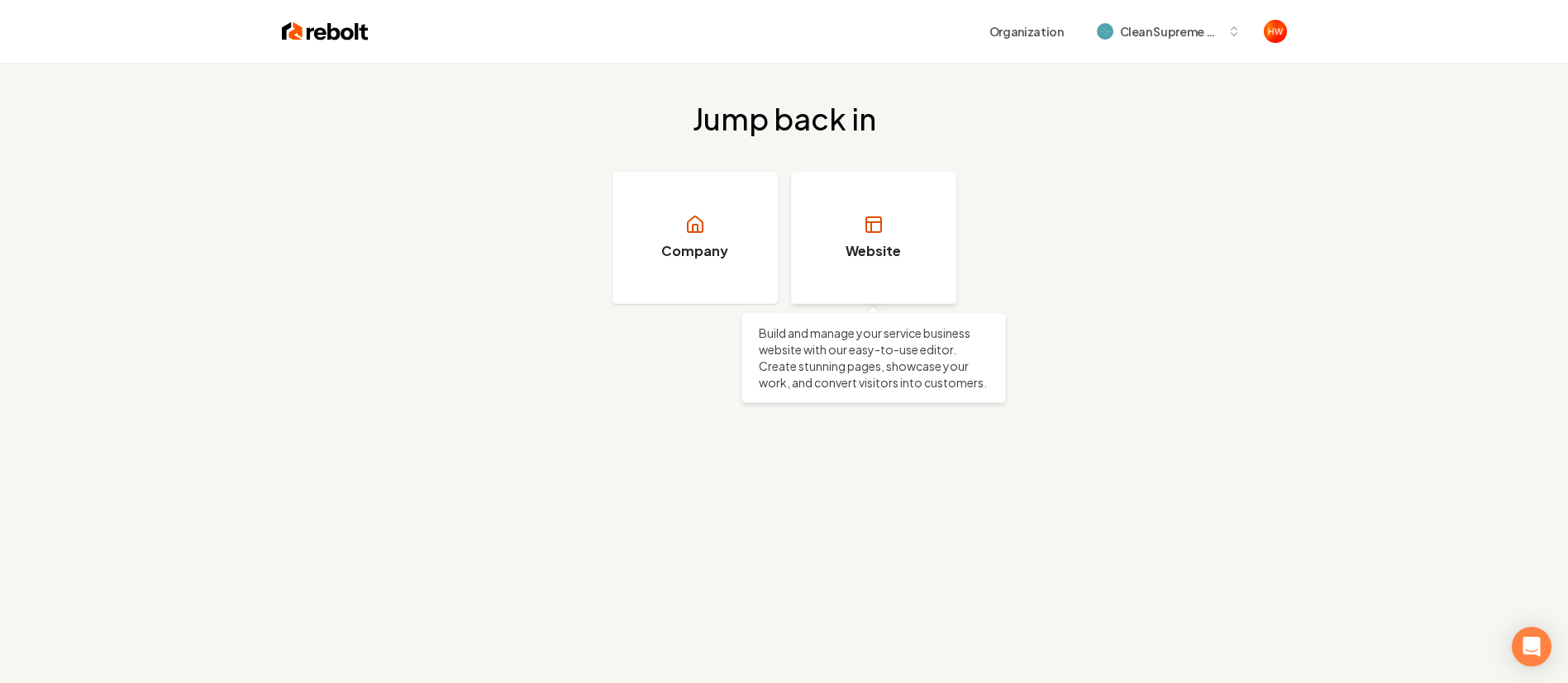
click at [894, 224] on link "Website" at bounding box center [873, 238] width 166 height 132
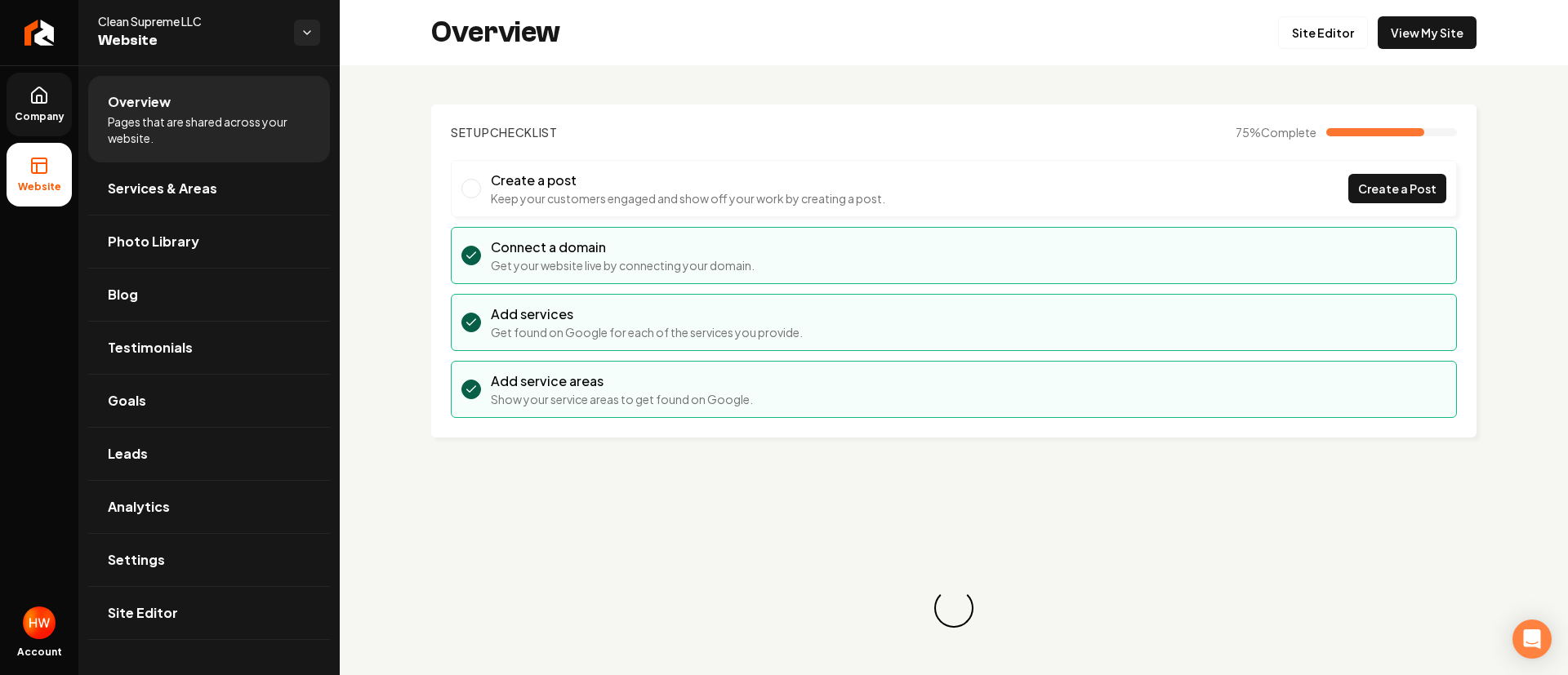
click at [38, 93] on icon at bounding box center [39, 95] width 19 height 19
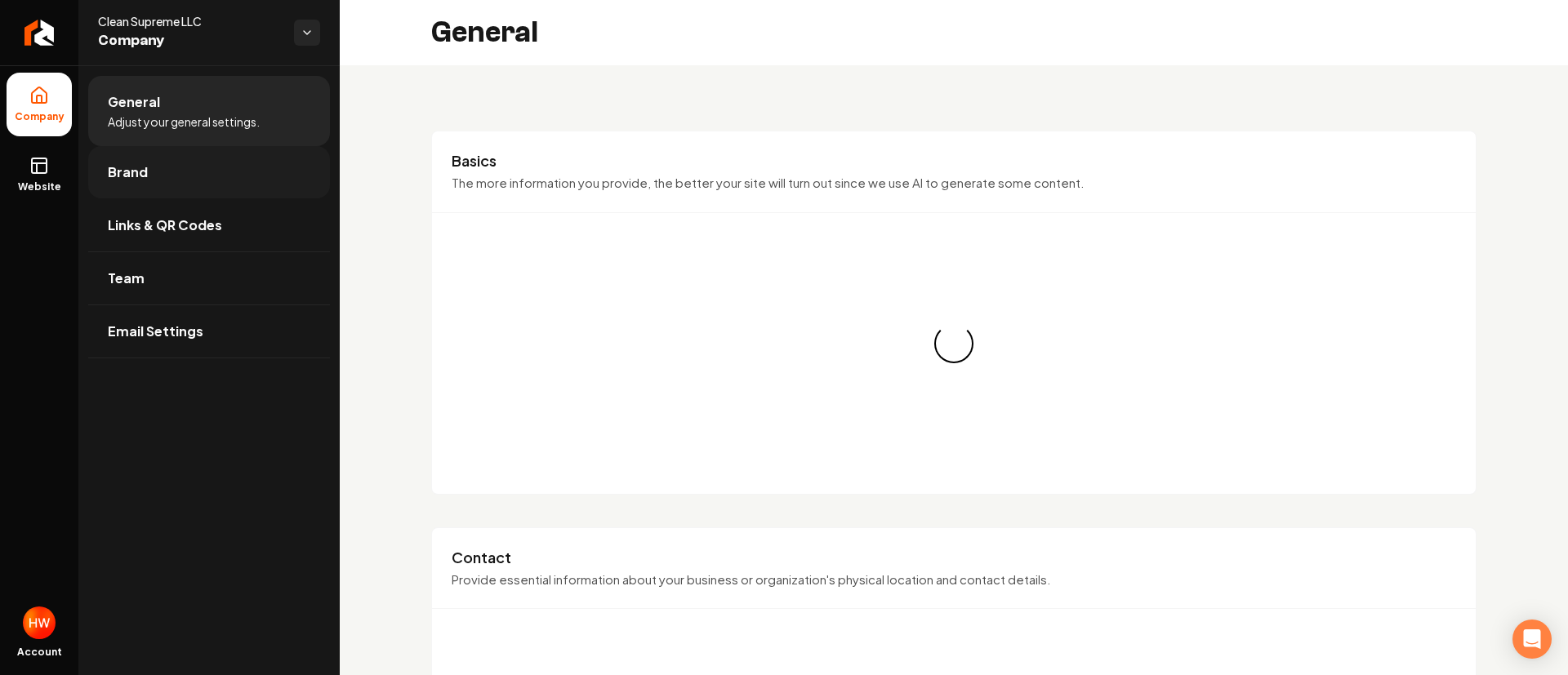
click at [118, 180] on span "Brand" at bounding box center [127, 172] width 40 height 19
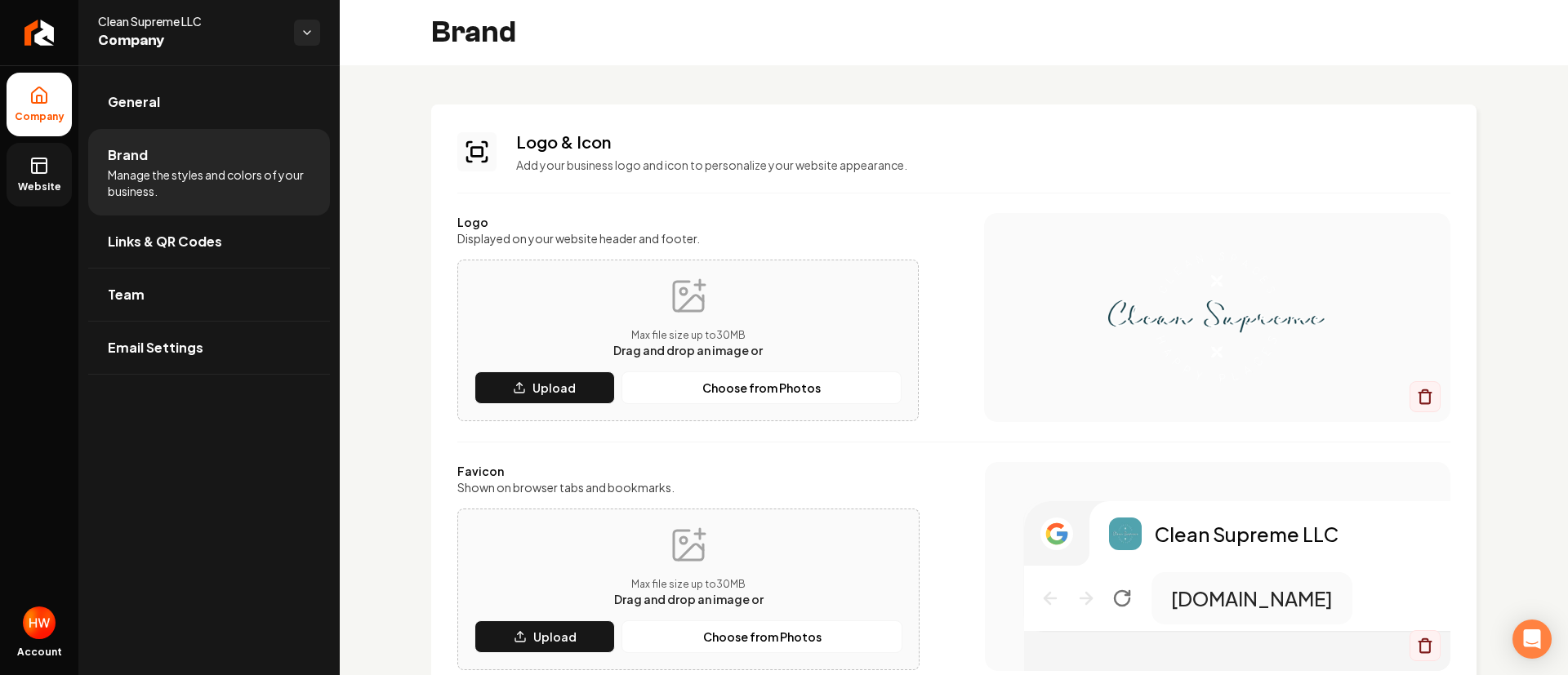
click at [54, 170] on link "Website" at bounding box center [39, 174] width 65 height 63
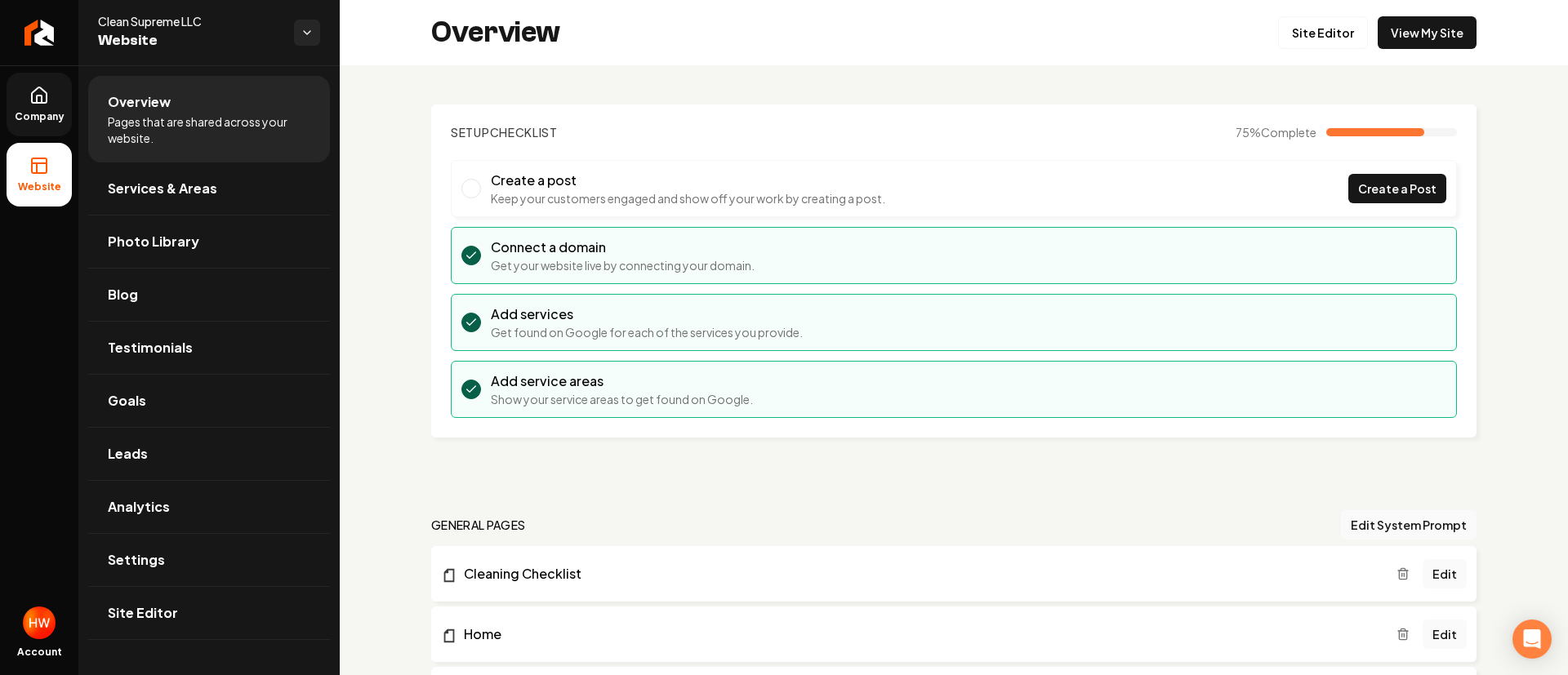
click at [53, 103] on link "Company" at bounding box center [39, 104] width 65 height 63
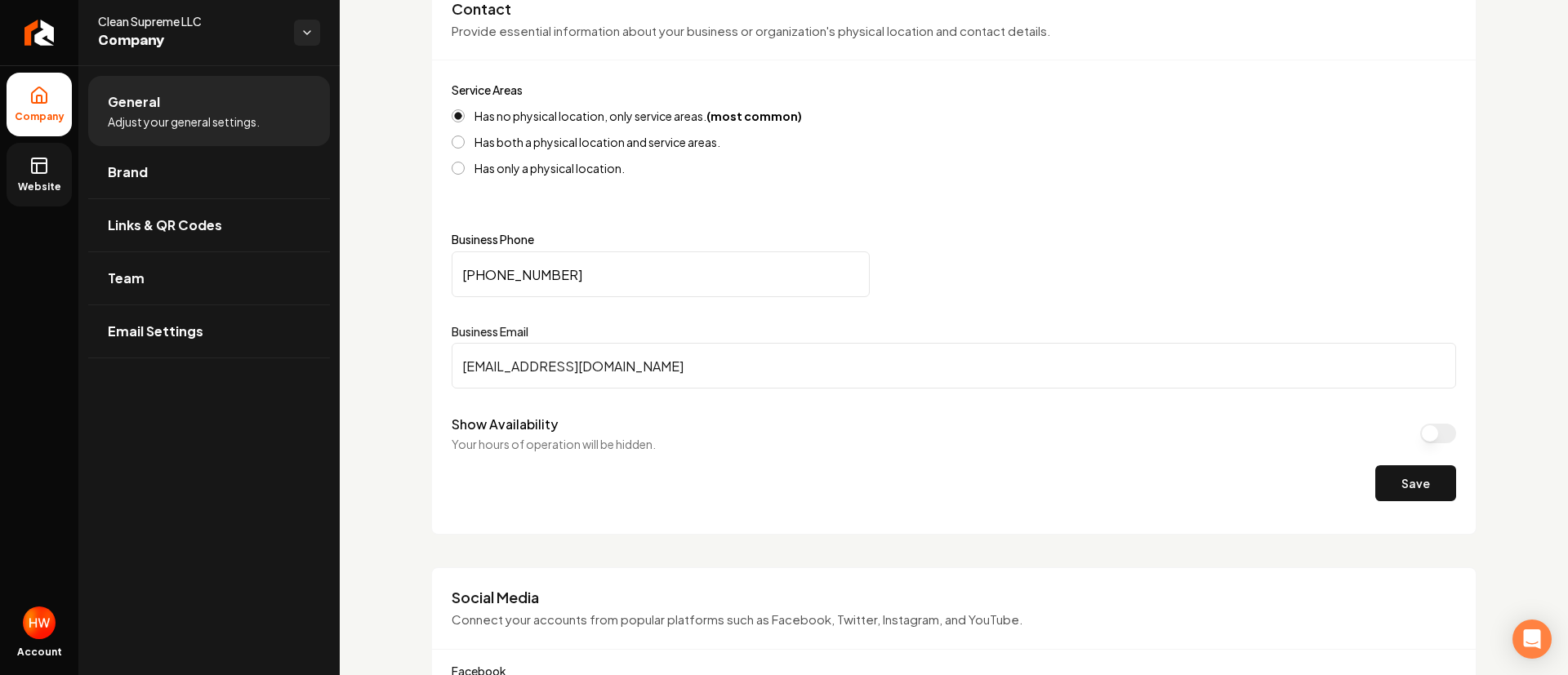
scroll to position [612, 0]
click at [580, 279] on input "(561) 699-9967" at bounding box center [661, 273] width 418 height 46
click at [581, 279] on input "(561) 699-9967" at bounding box center [661, 273] width 418 height 46
paste input "813) 285-5050"
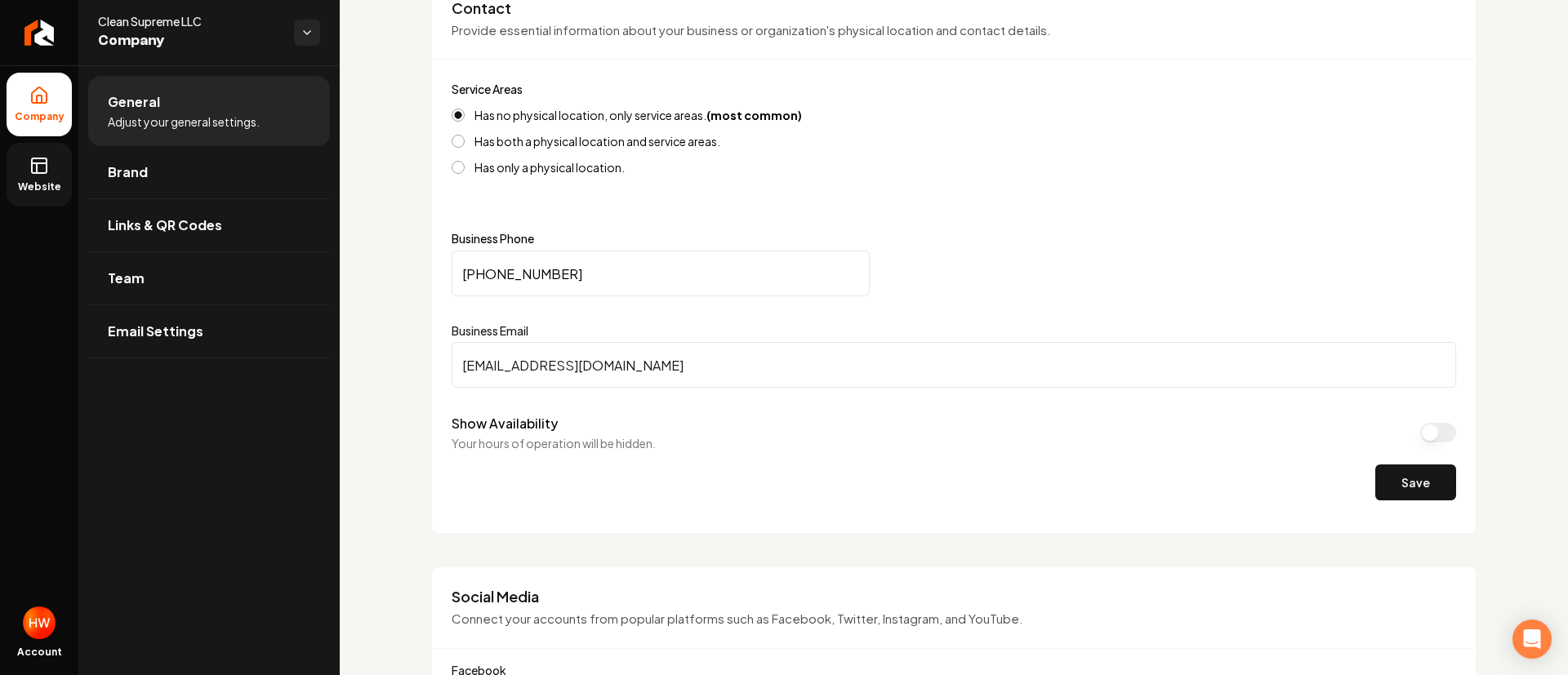
drag, startPoint x: 585, startPoint y: 272, endPoint x: 455, endPoint y: 274, distance: 130.0
click at [455, 276] on input "(813) 285-5050" at bounding box center [661, 273] width 418 height 46
type input "(813) 285-5050"
click at [1378, 484] on button "Save" at bounding box center [1416, 482] width 81 height 36
click at [45, 169] on icon at bounding box center [39, 166] width 19 height 19
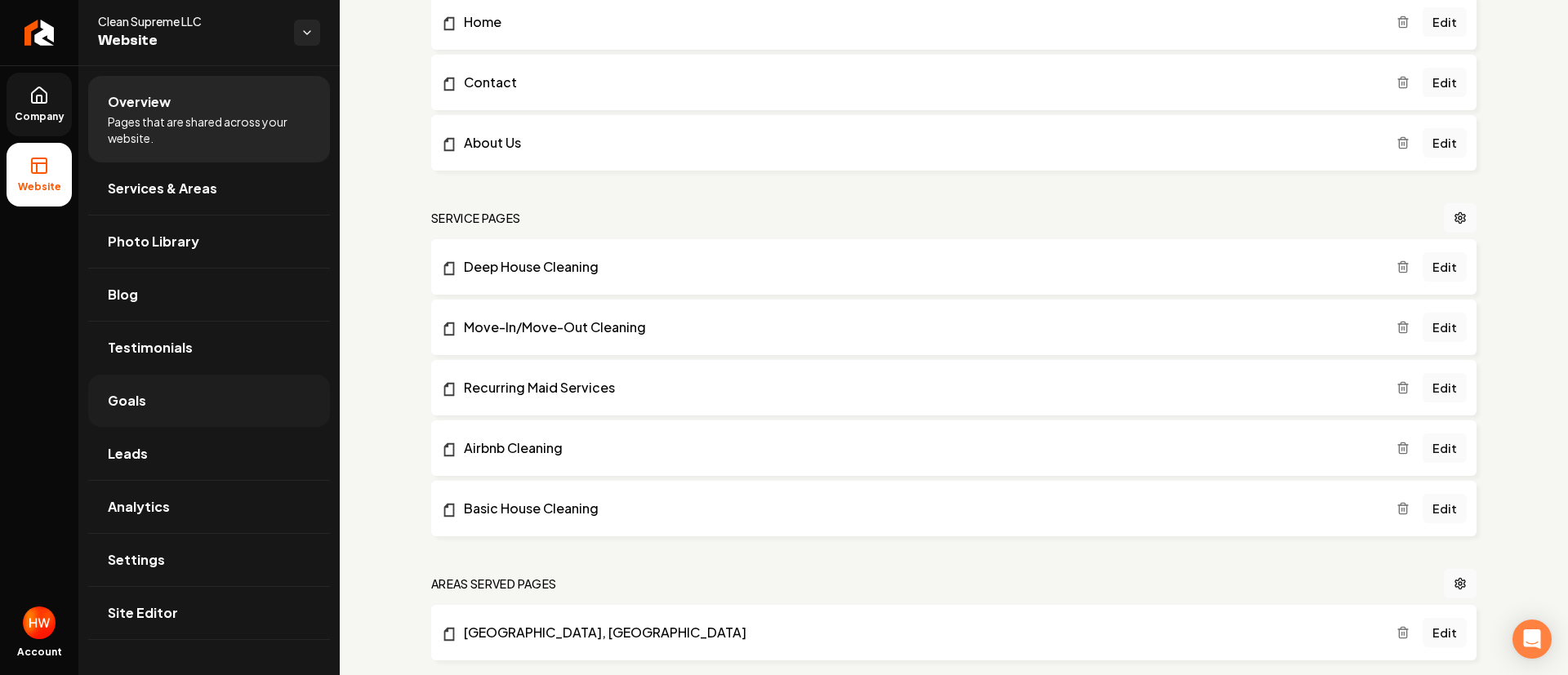
click at [189, 413] on link "Goals" at bounding box center [209, 400] width 242 height 52
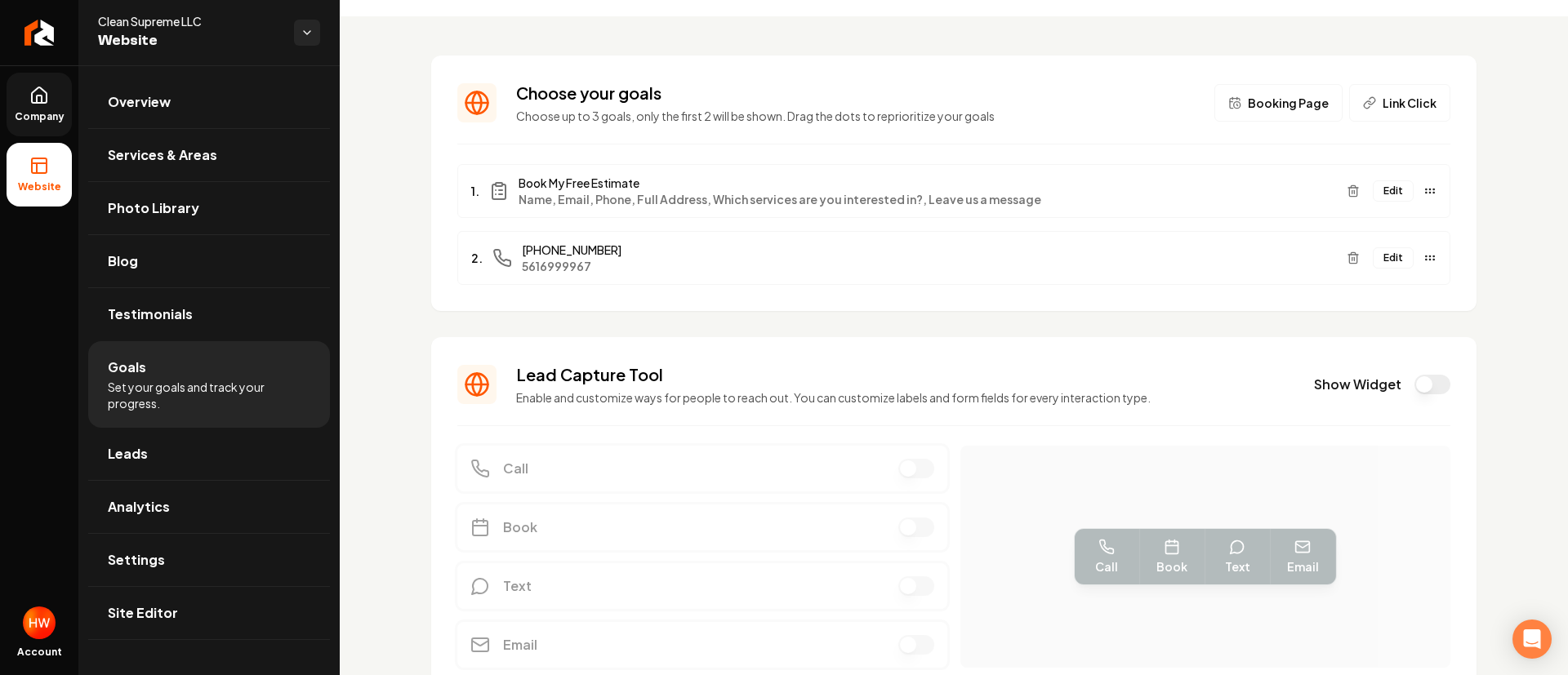
scroll to position [11, 0]
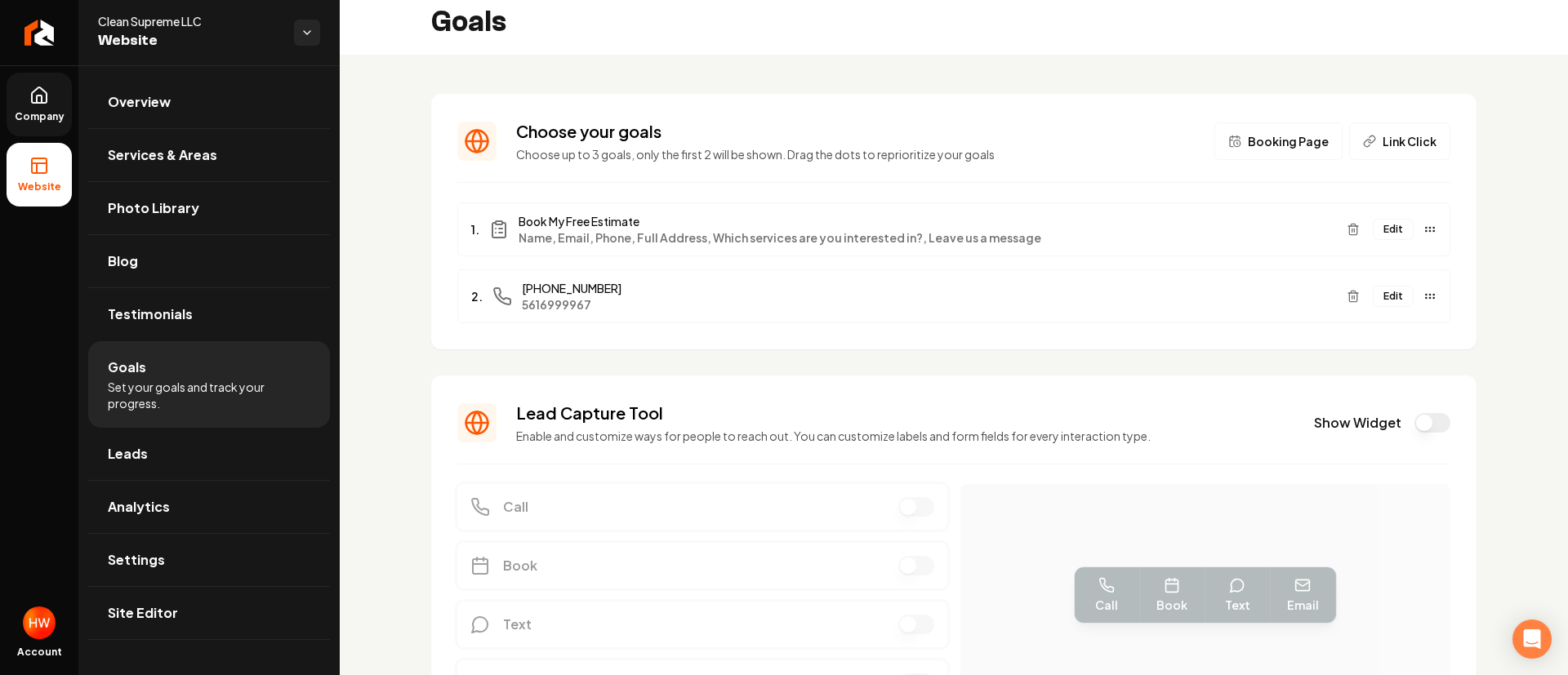
click at [1373, 302] on button "Edit" at bounding box center [1393, 296] width 40 height 21
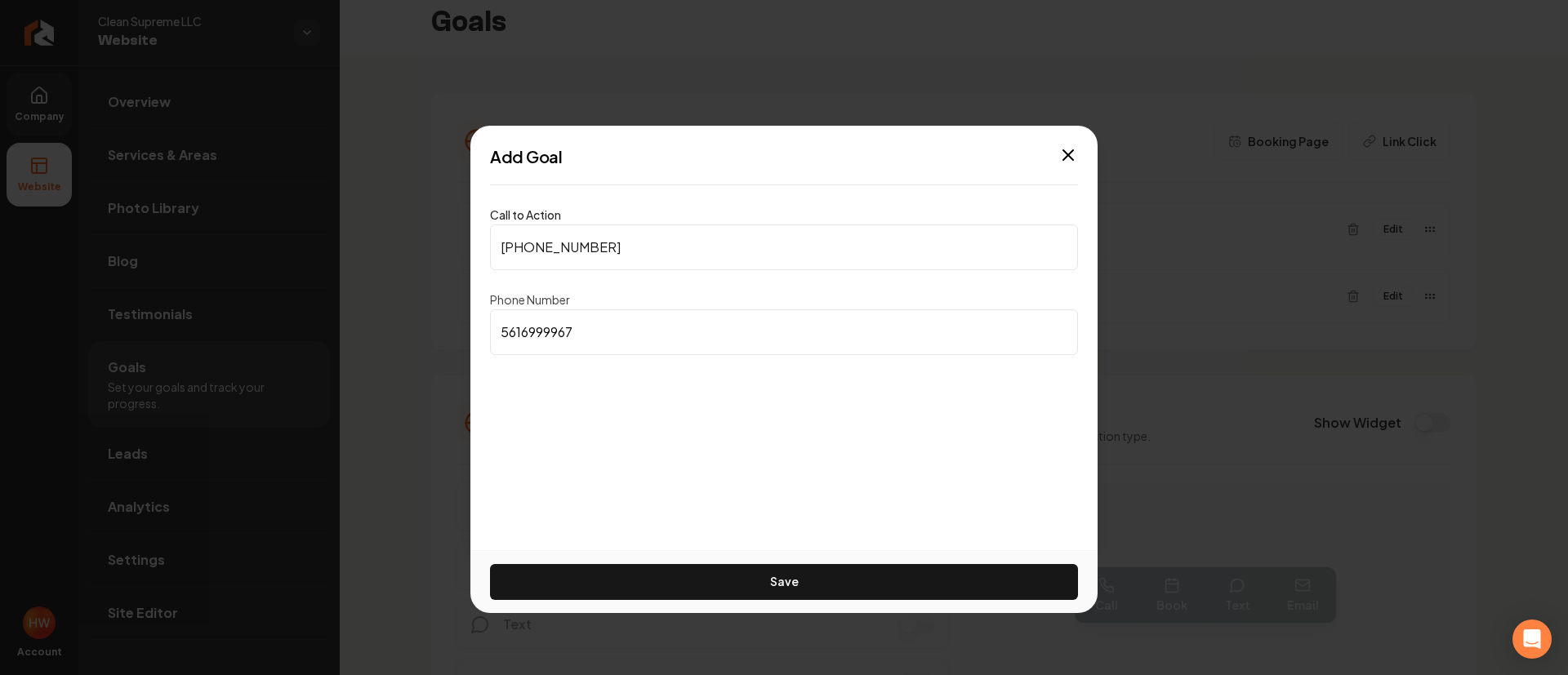
click at [614, 324] on input "5616999967" at bounding box center [784, 332] width 588 height 46
click at [637, 246] on input "(561) 699-9967" at bounding box center [784, 247] width 588 height 46
click at [637, 246] on input "(561) 699-9967" at bounding box center [784, 247] width 588 height 46
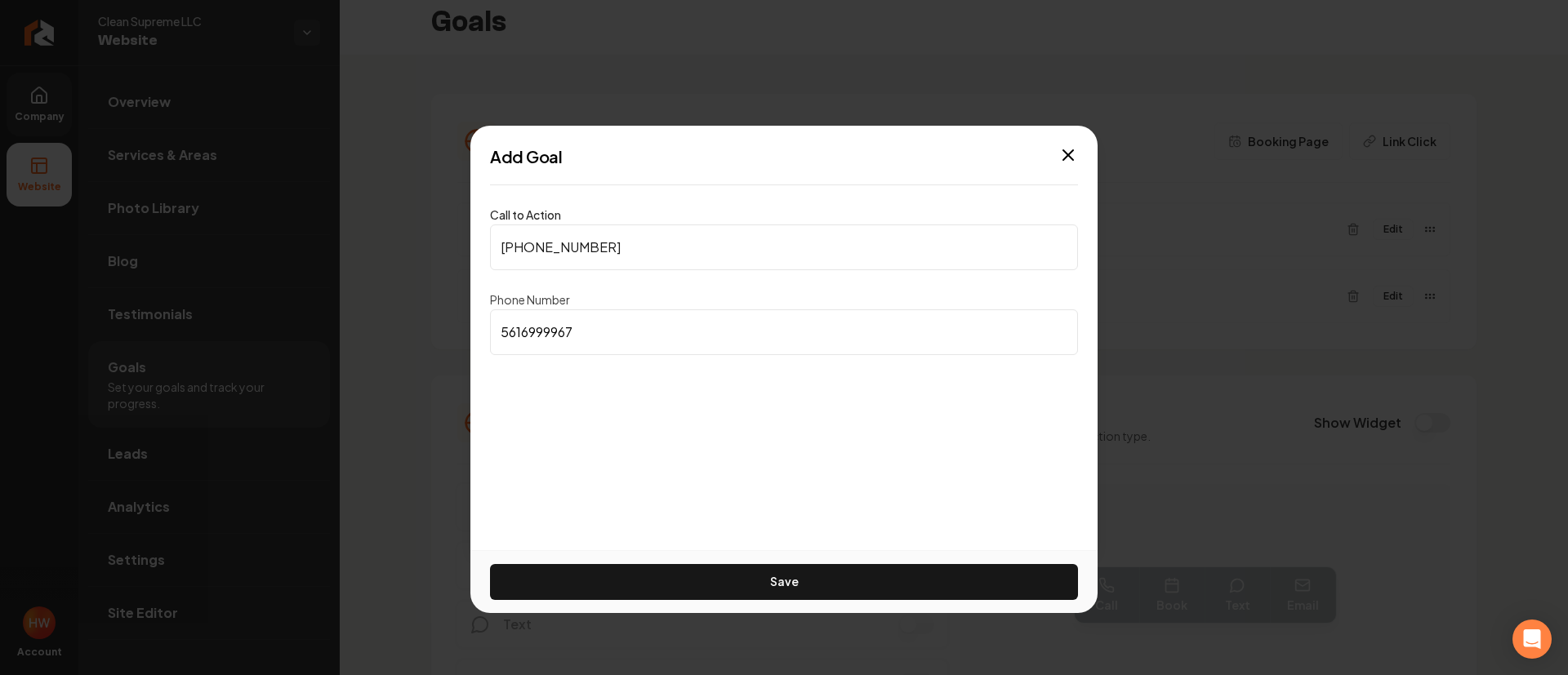
paste input "813) 285-5050"
type input "(813) 285-5050"
click at [620, 329] on input "5616999967" at bounding box center [784, 332] width 588 height 46
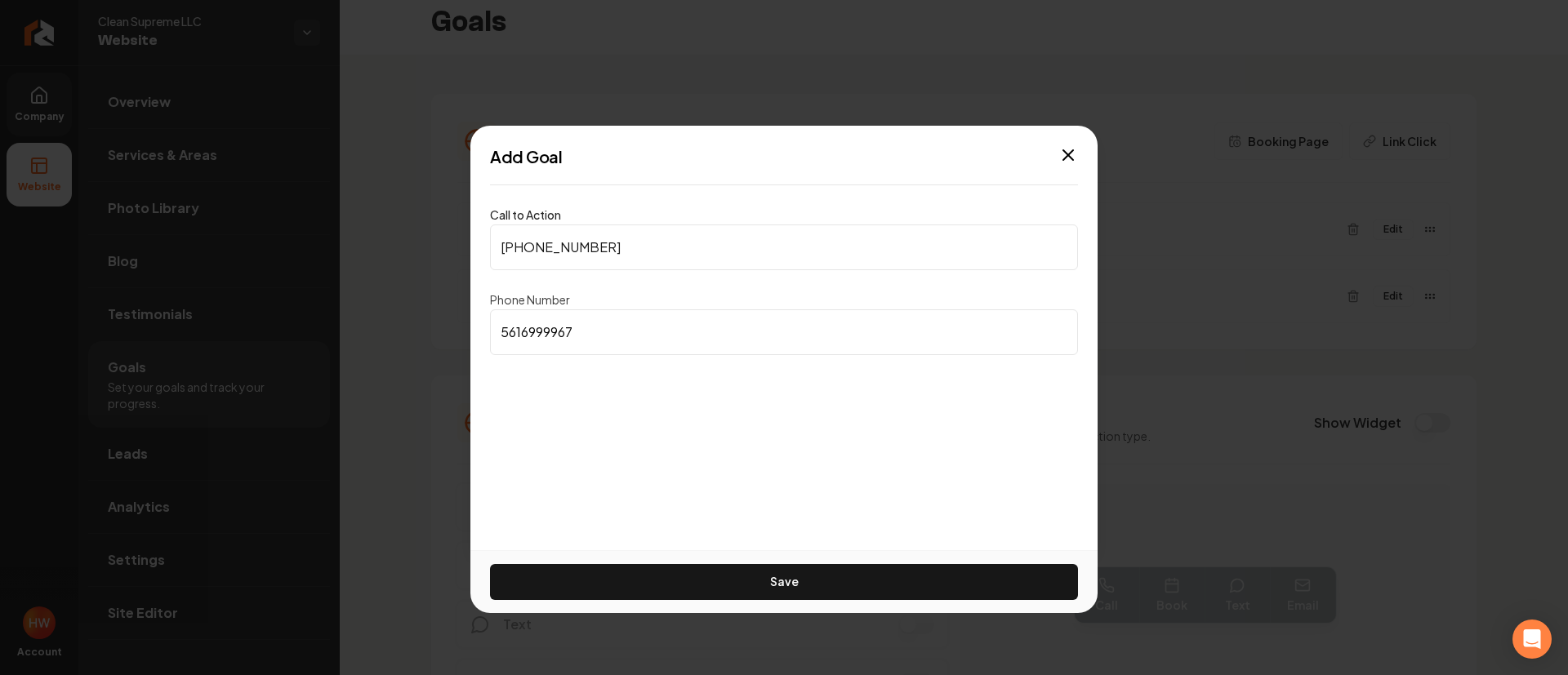
paste input "(813) 285-5050"
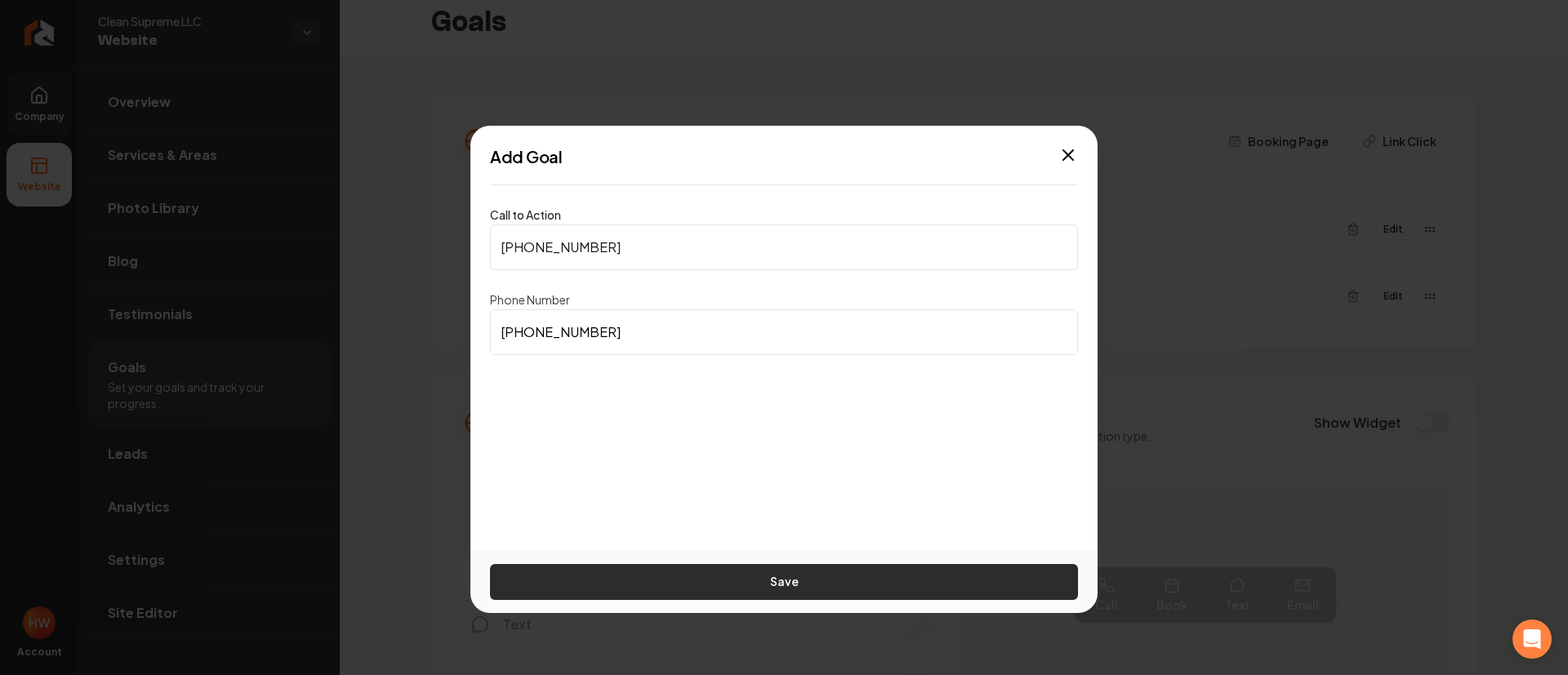
type input "(813) 285-5050"
click at [752, 576] on button "Save" at bounding box center [784, 581] width 588 height 36
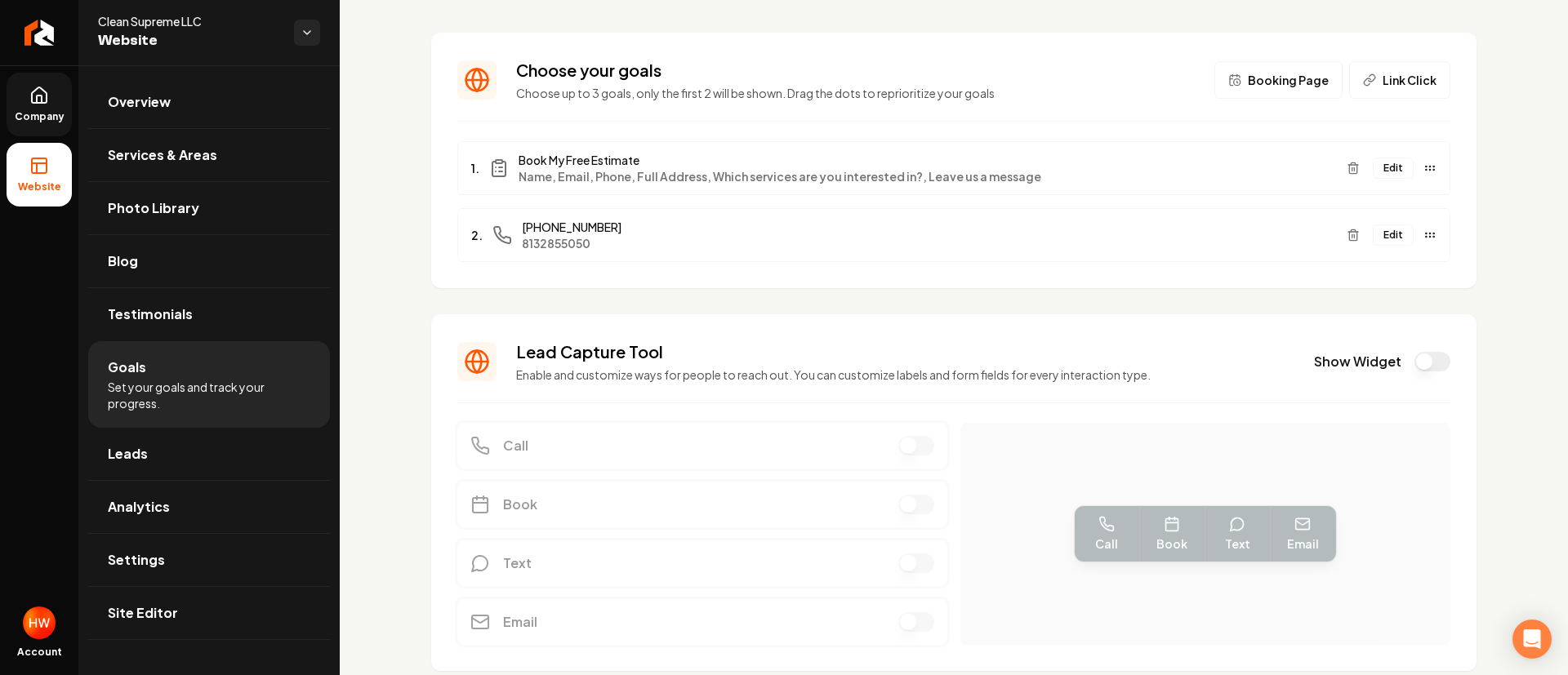
scroll to position [0, 0]
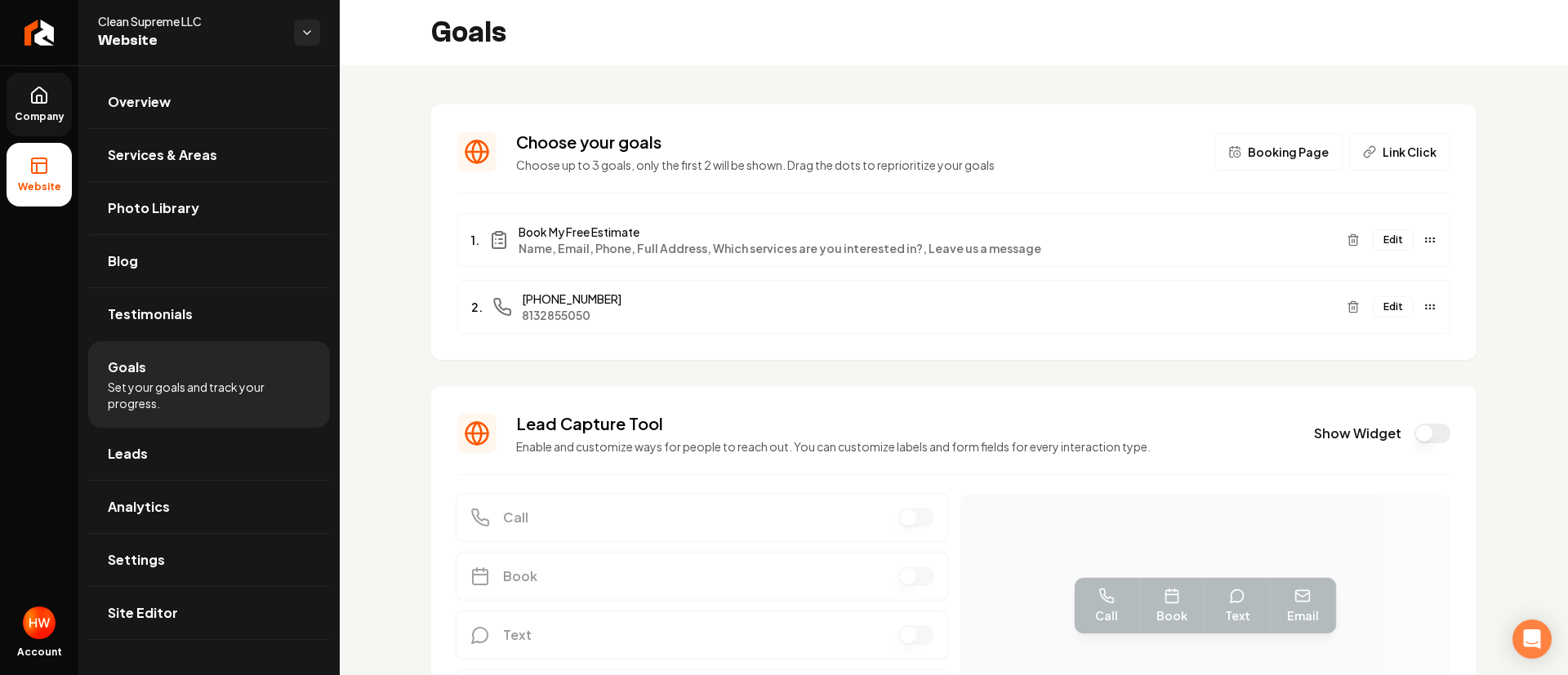
click at [52, 106] on link "Company" at bounding box center [39, 104] width 65 height 63
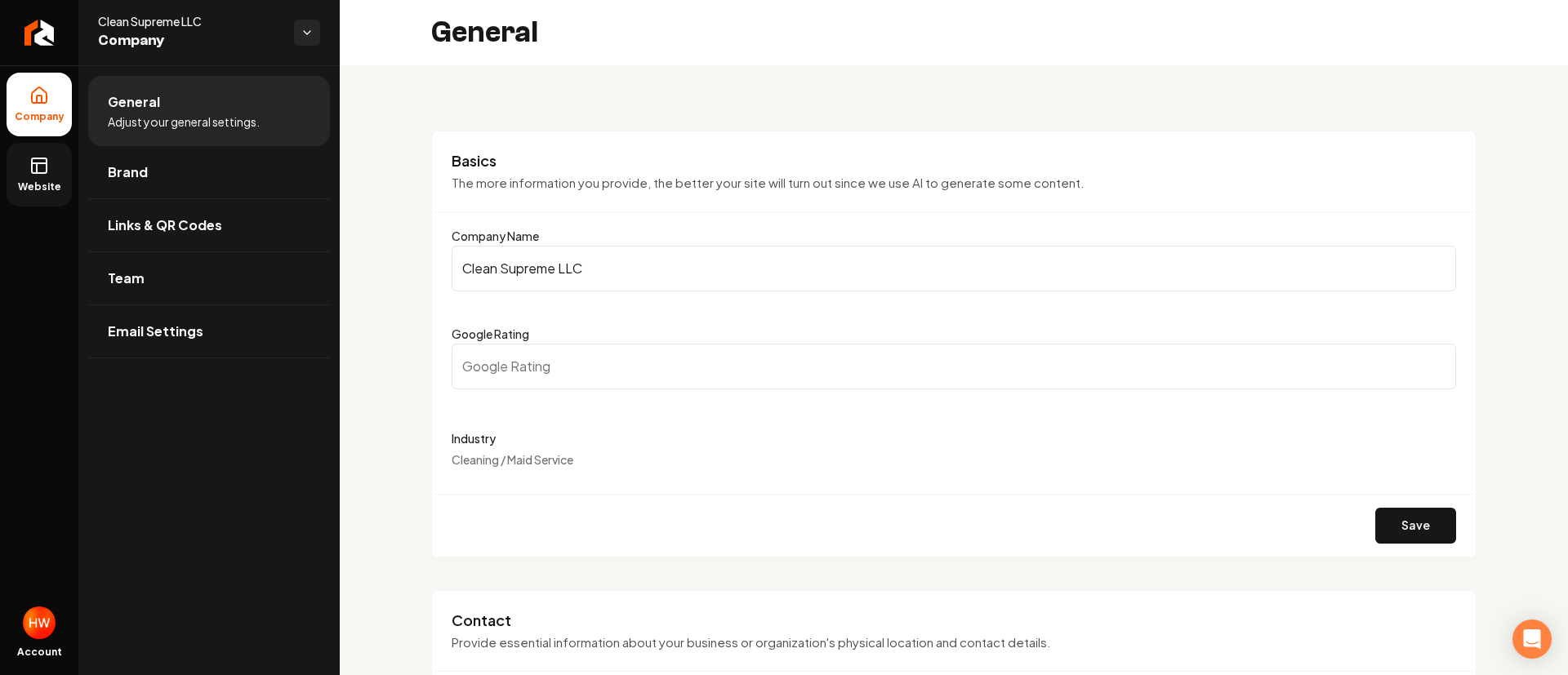
click at [40, 170] on icon at bounding box center [39, 166] width 19 height 19
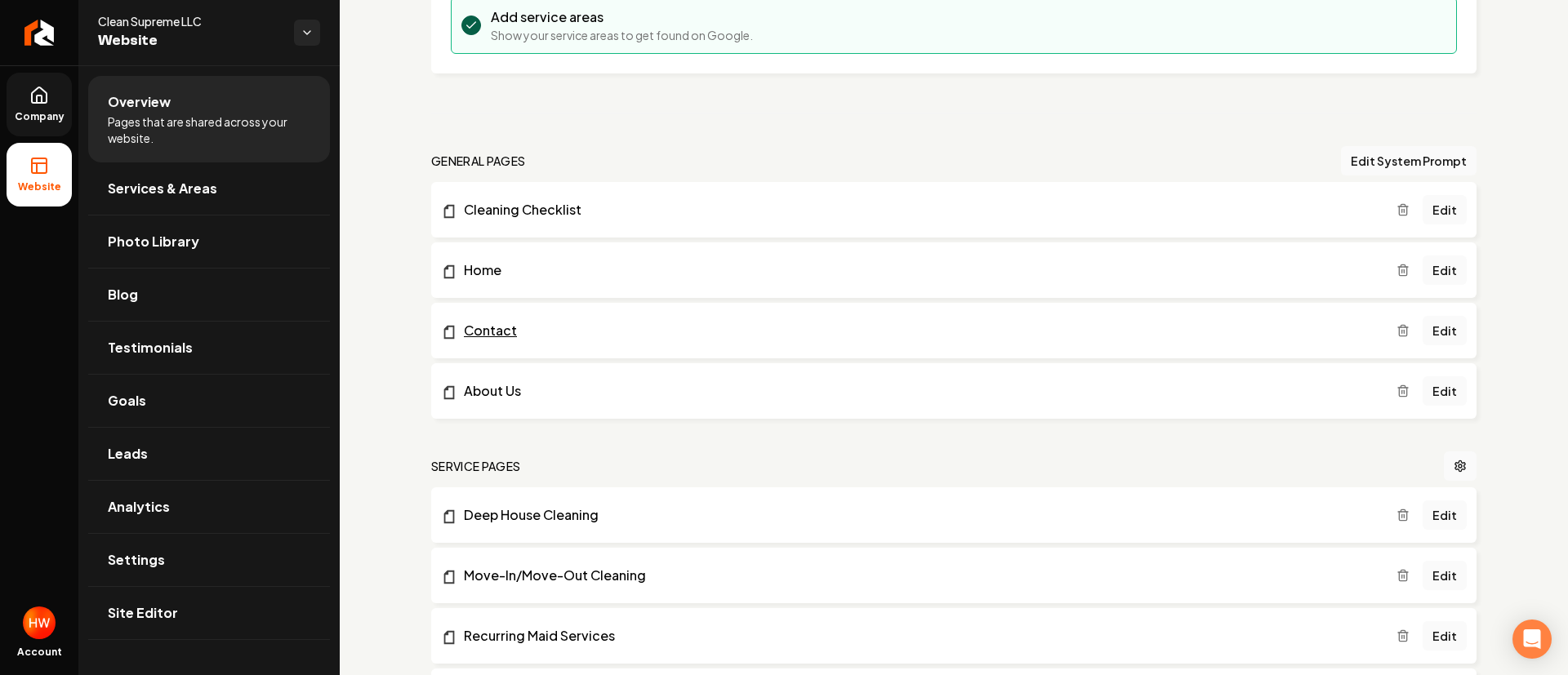
scroll to position [367, 0]
click at [1363, 158] on button "Edit System Prompt" at bounding box center [1408, 157] width 135 height 29
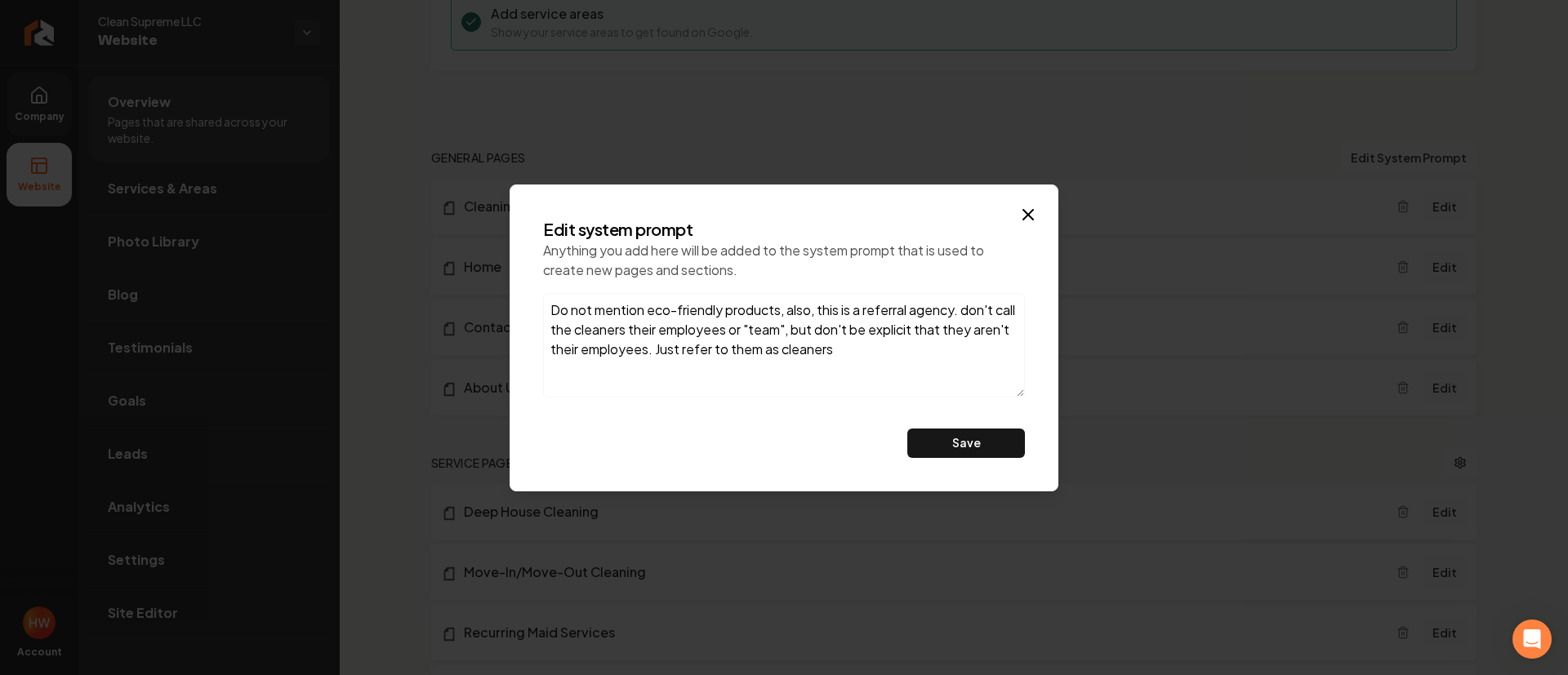
click at [896, 356] on textarea "Do not mention eco-friendly products, also, this is a referral agency. don't ca…" at bounding box center [784, 346] width 482 height 105
paste textarea "slogan "Clean Space, Happy Places""
click at [623, 388] on textarea "Do not mention eco-friendly products, also, this is a referral agency. don't ca…" at bounding box center [784, 346] width 482 height 105
click at [832, 388] on textarea "Do not mention eco-friendly products, also, this is a referral agency. don't ca…" at bounding box center [784, 346] width 482 height 105
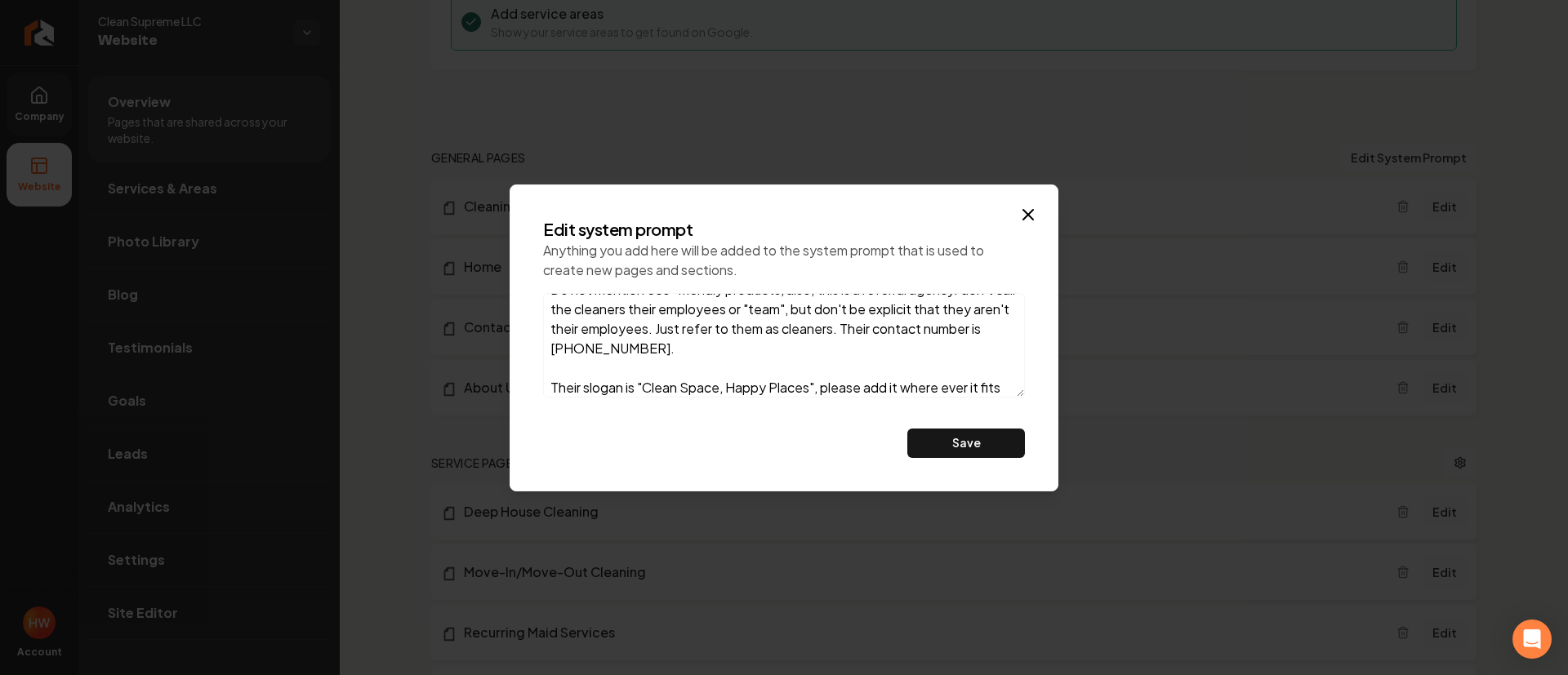
scroll to position [40, 0]
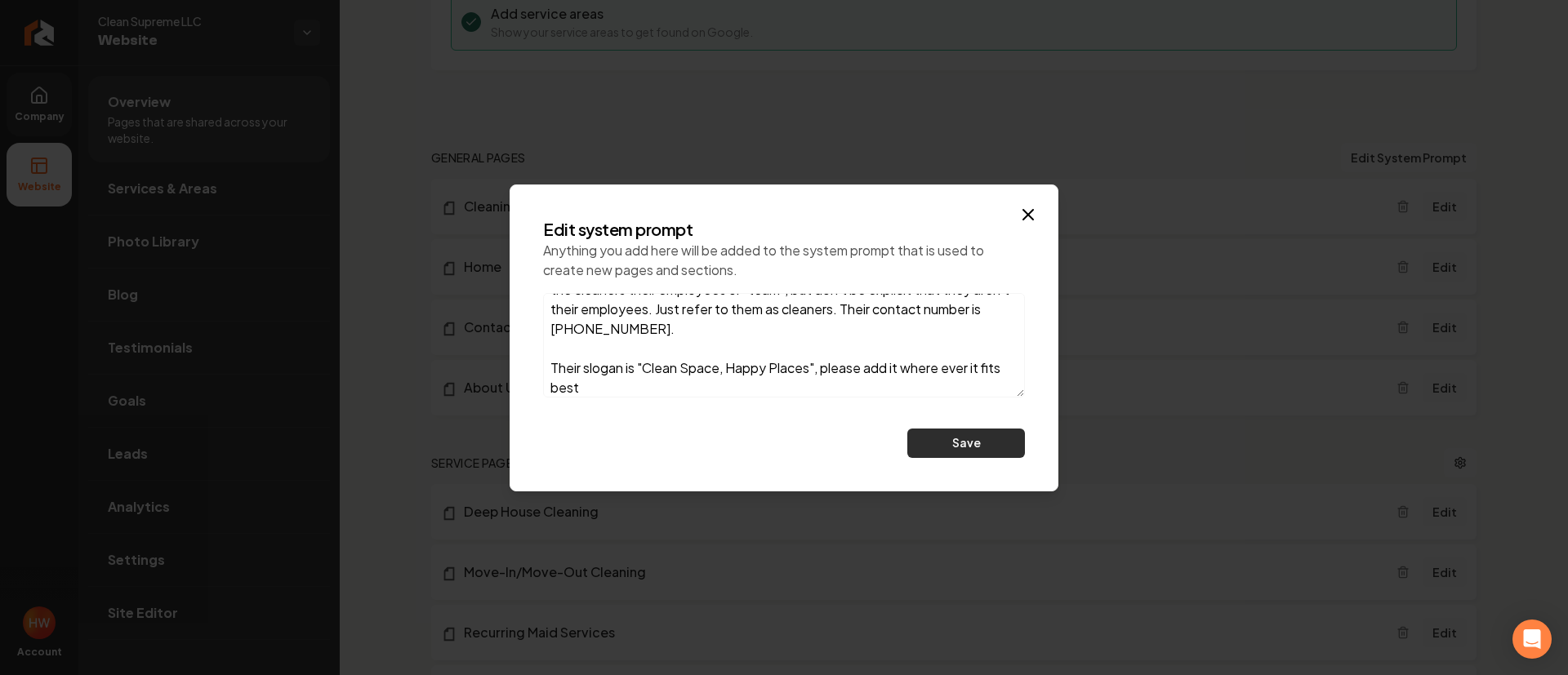
type textarea "Do not mention eco-friendly products, also, this is a referral agency. don't ca…"
click at [967, 438] on button "Save" at bounding box center [966, 443] width 118 height 29
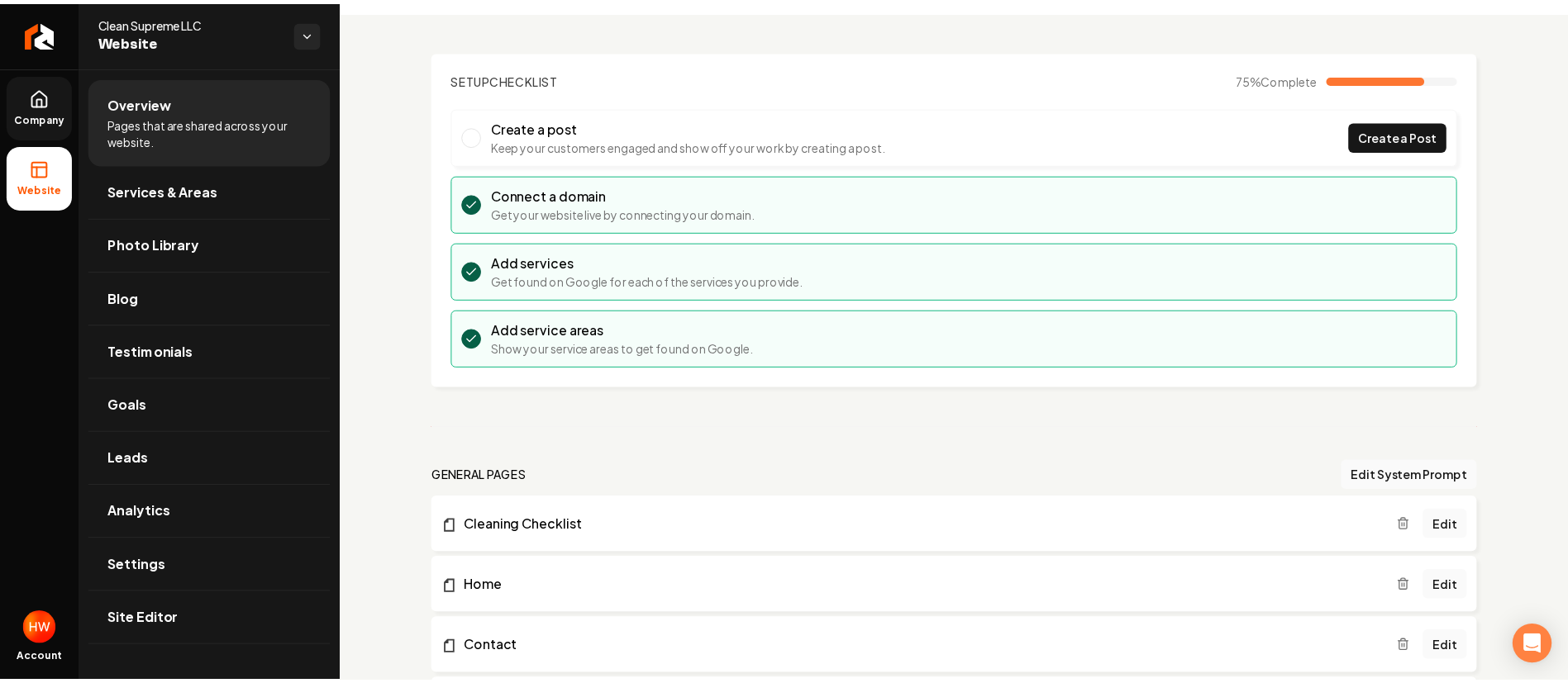
scroll to position [0, 0]
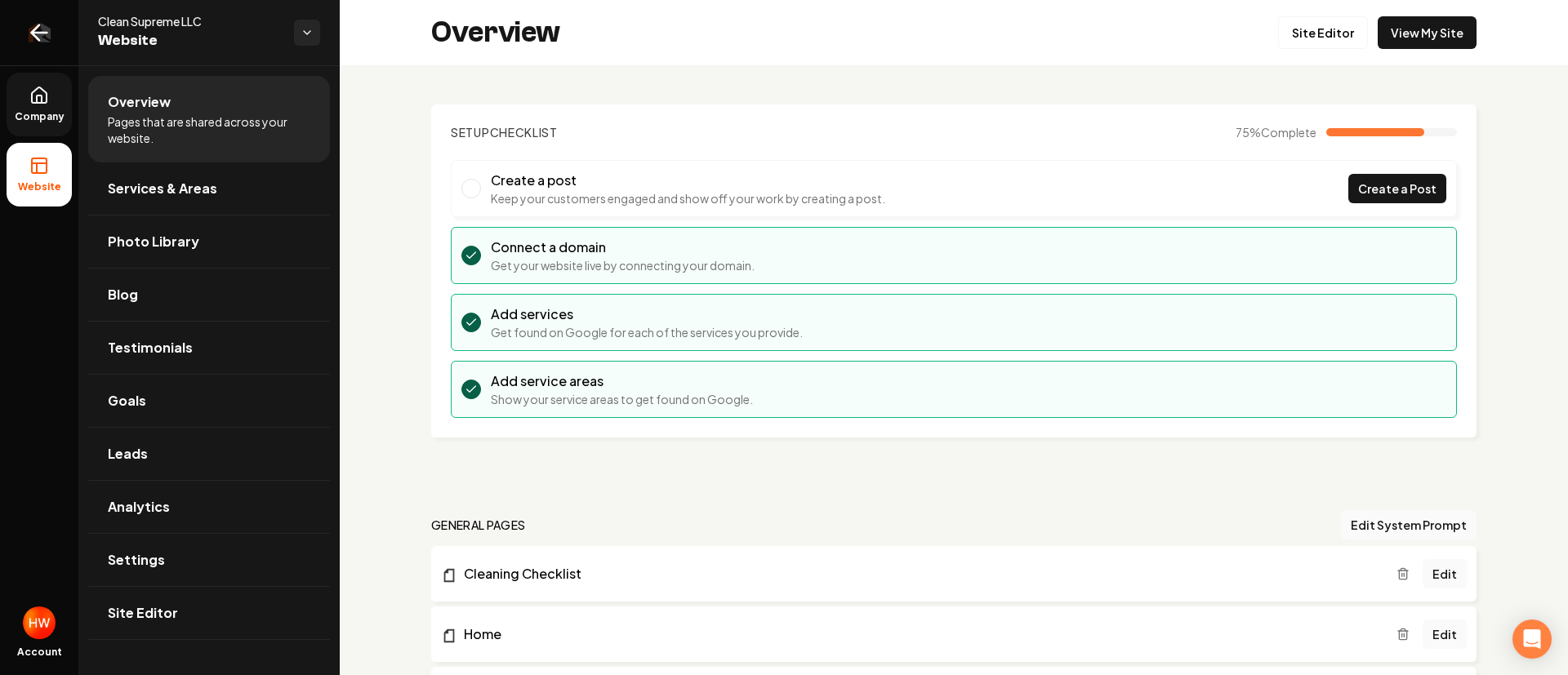
click at [40, 33] on icon "Return to dashboard" at bounding box center [39, 32] width 26 height 26
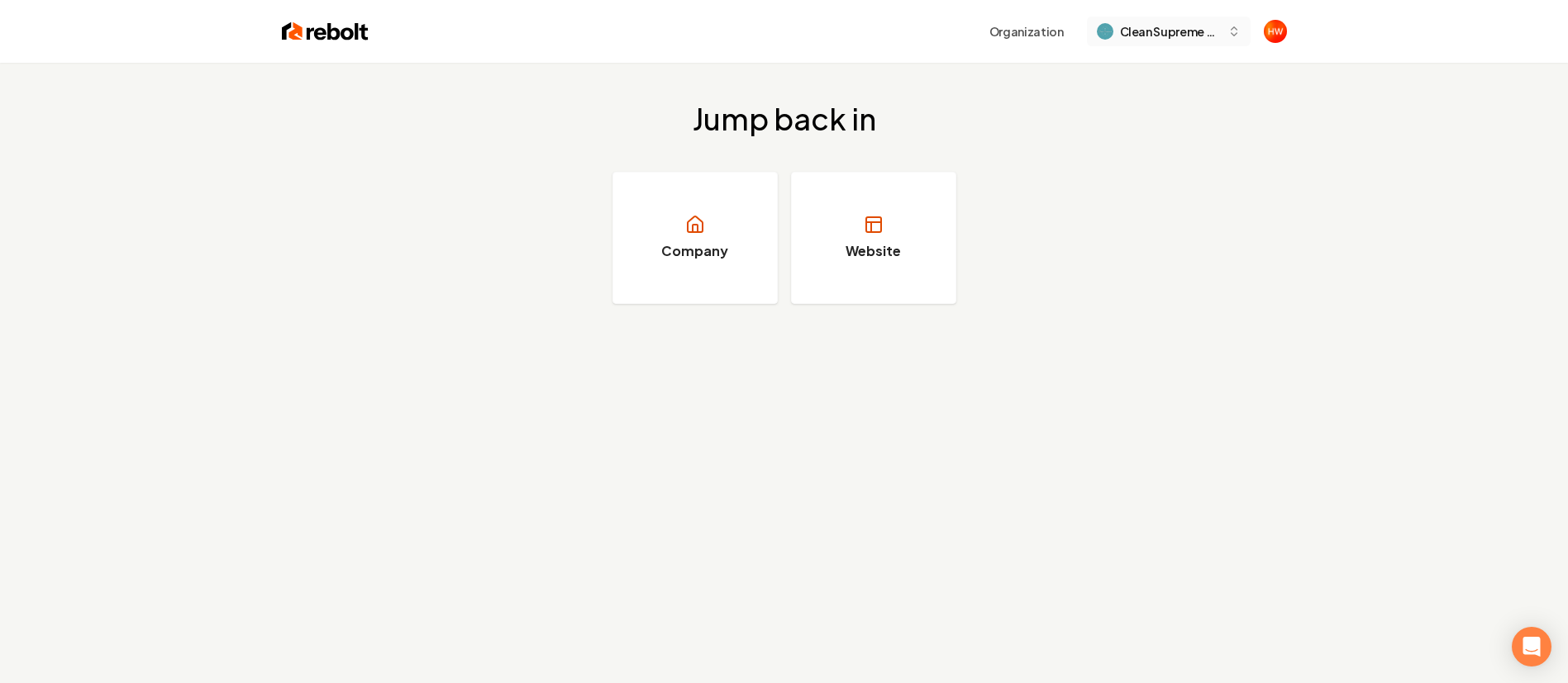
click at [1162, 41] on button "Clean Supreme LLC" at bounding box center [1169, 32] width 164 height 30
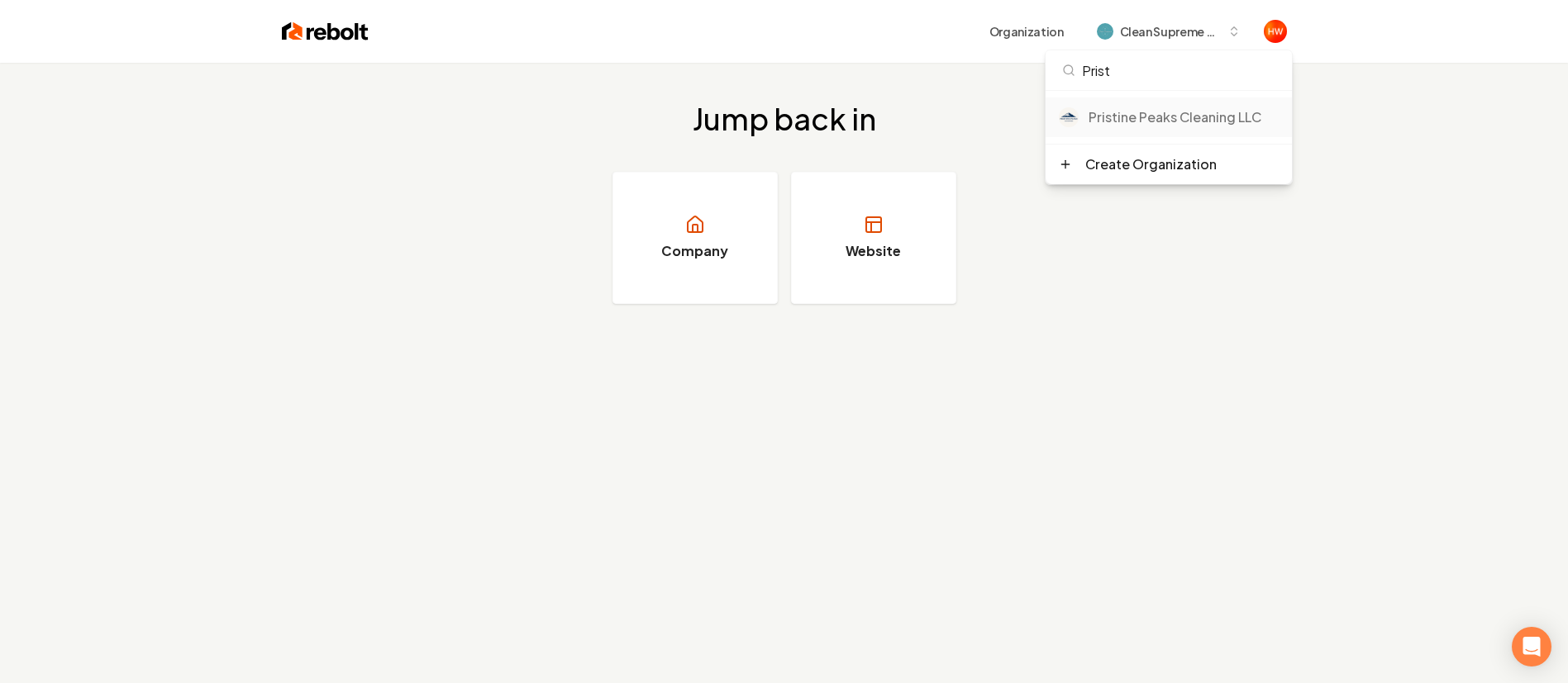
type input "Prist"
click at [1145, 118] on div "Pristine Peaks Cleaning LLC" at bounding box center [1183, 116] width 190 height 20
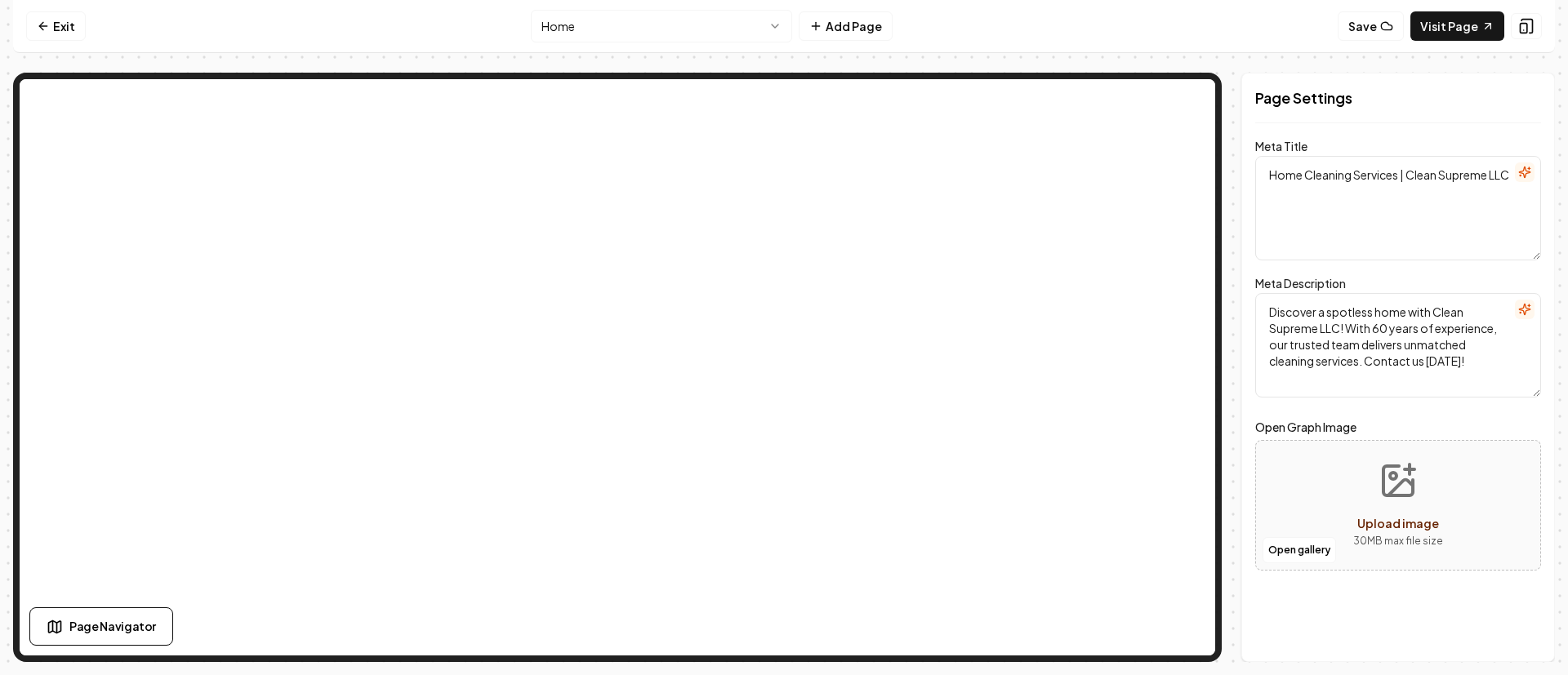
drag, startPoint x: 1408, startPoint y: 311, endPoint x: 1319, endPoint y: 309, distance: 89.0
click at [1319, 309] on textarea "Discover a spotless home with Clean Supreme LLC! With 60 years of experience, o…" at bounding box center [1398, 346] width 286 height 105
paste textarea "Clean Space, Happy Places"
click at [1391, 311] on textarea "Discover Clean Space, Happy Places with Clean Supreme LLC! With 60 years of exp…" at bounding box center [1398, 346] width 286 height 105
type textarea "Discover Clean Space and Happy Places with Clean Supreme LLC! With 60 years of …"
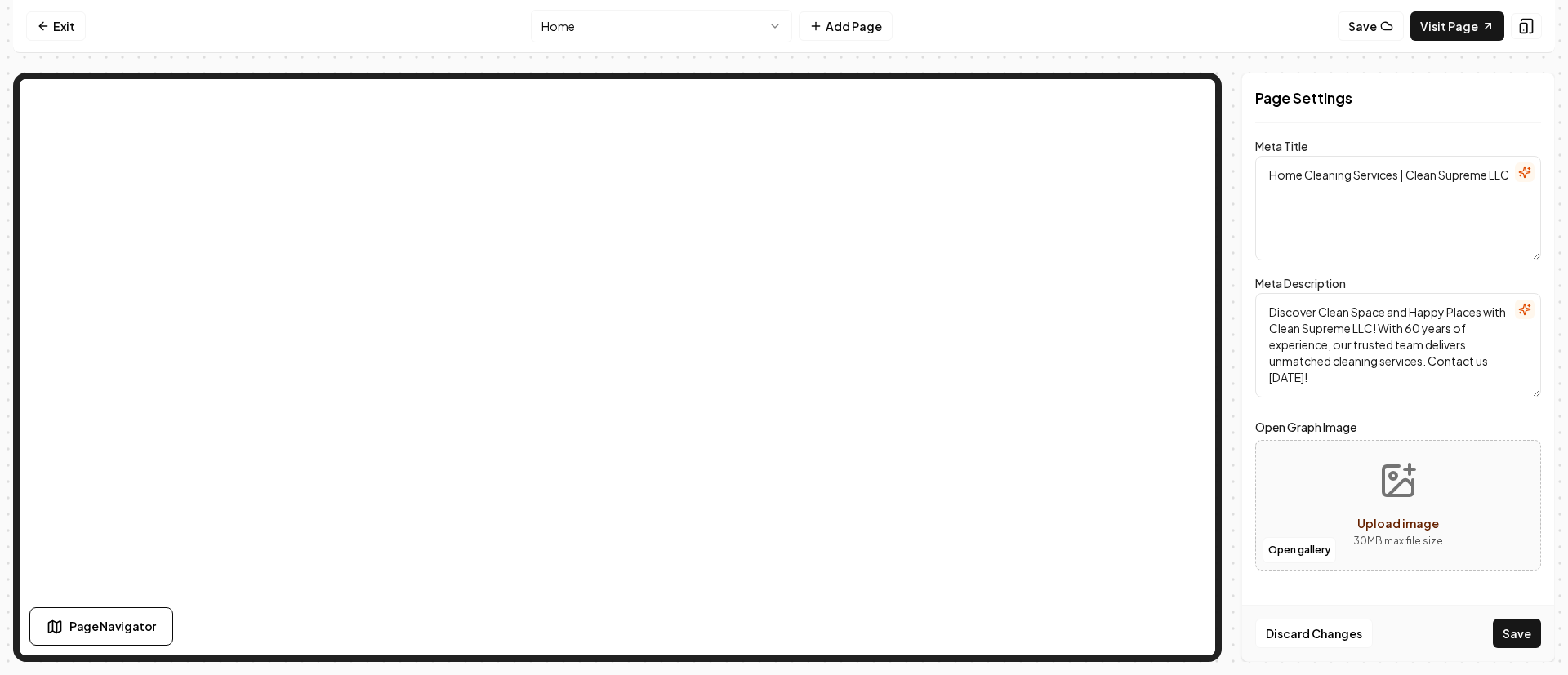
click at [1527, 624] on button "Save" at bounding box center [1517, 634] width 48 height 29
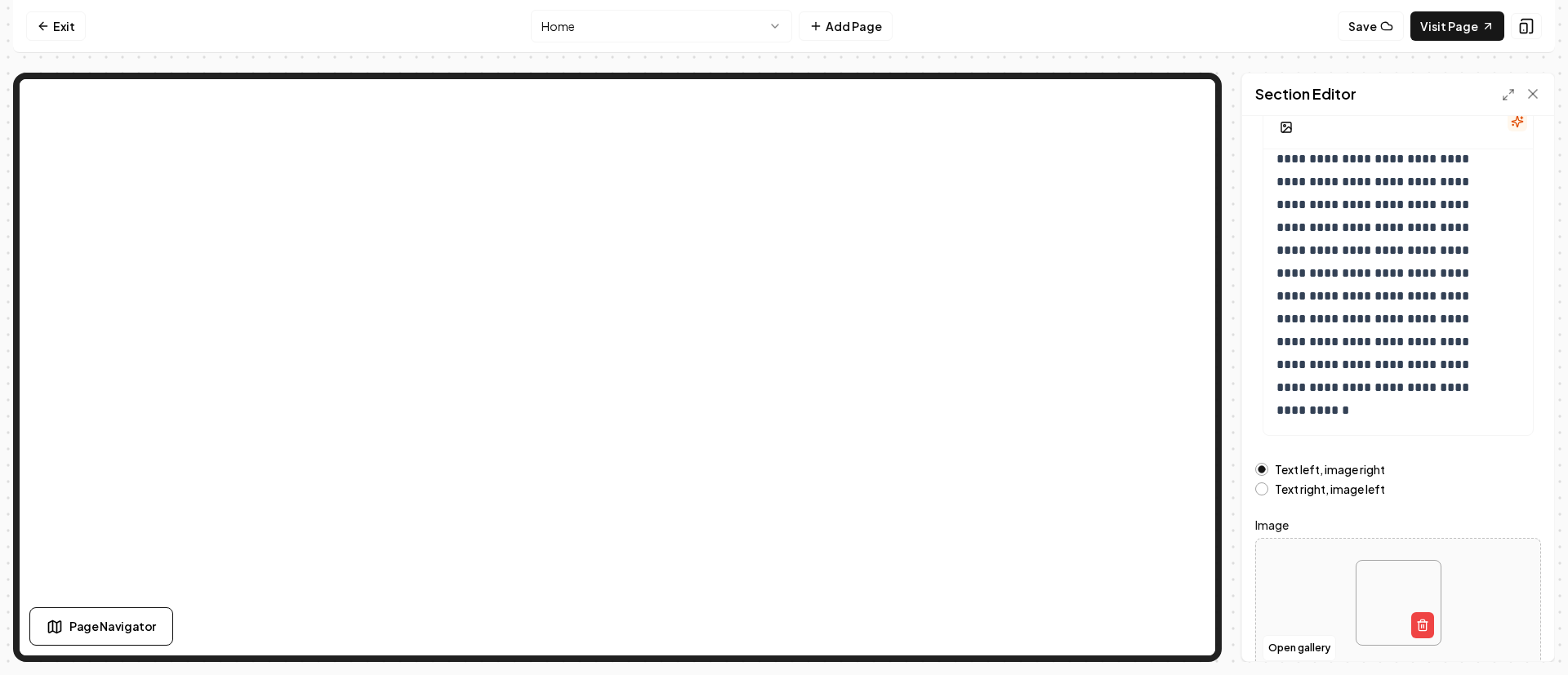
scroll to position [207, 0]
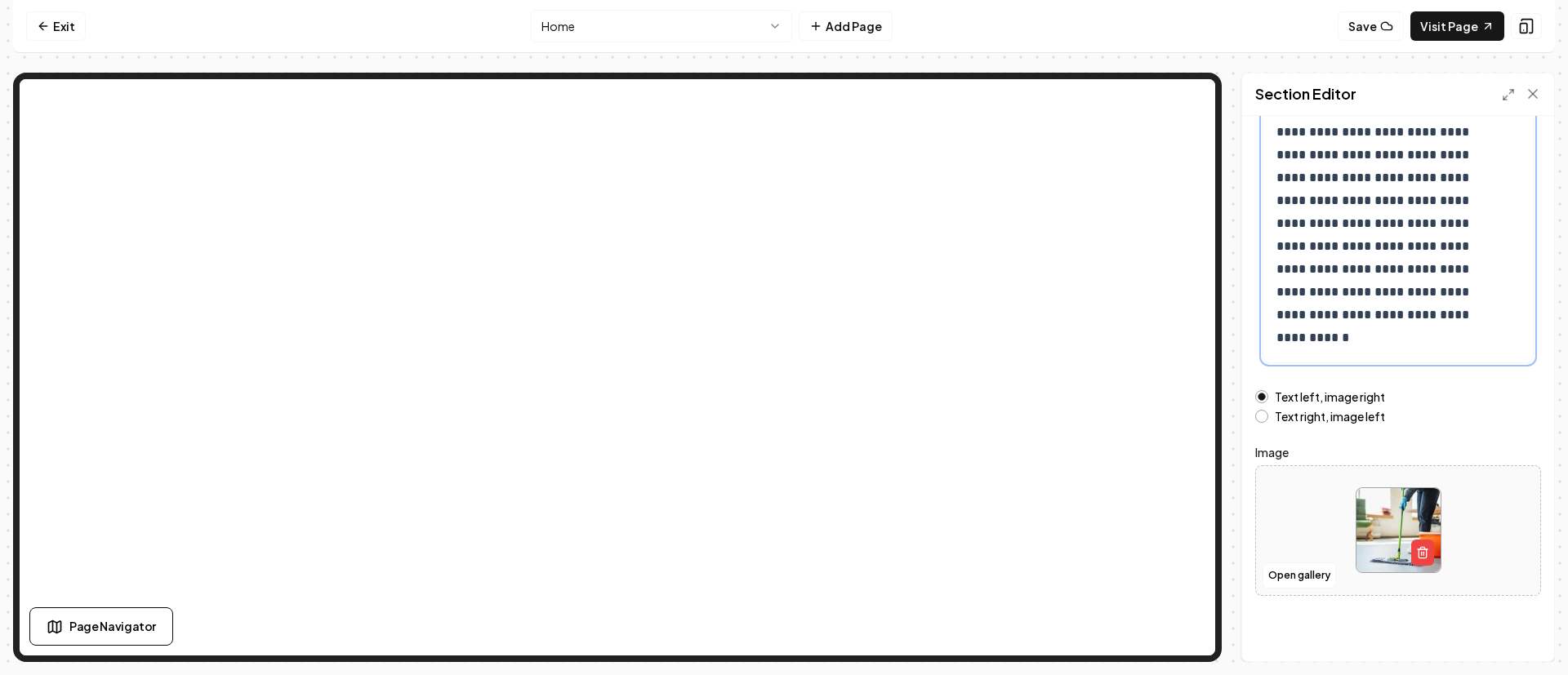
click at [1446, 331] on p "**********" at bounding box center [1379, 166] width 206 height 366
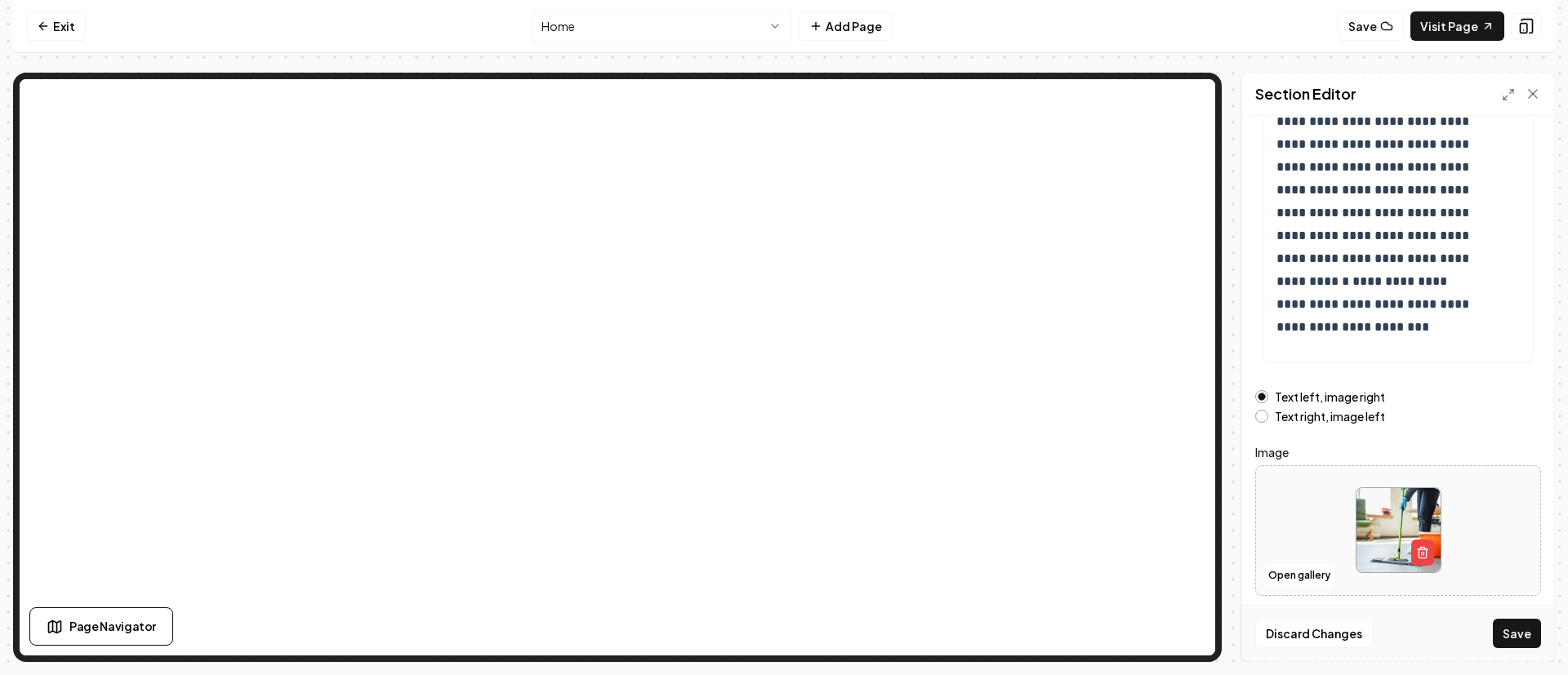
click at [1534, 627] on button "Save" at bounding box center [1517, 634] width 48 height 29
click at [598, 18] on html "**********" at bounding box center [784, 338] width 1568 height 675
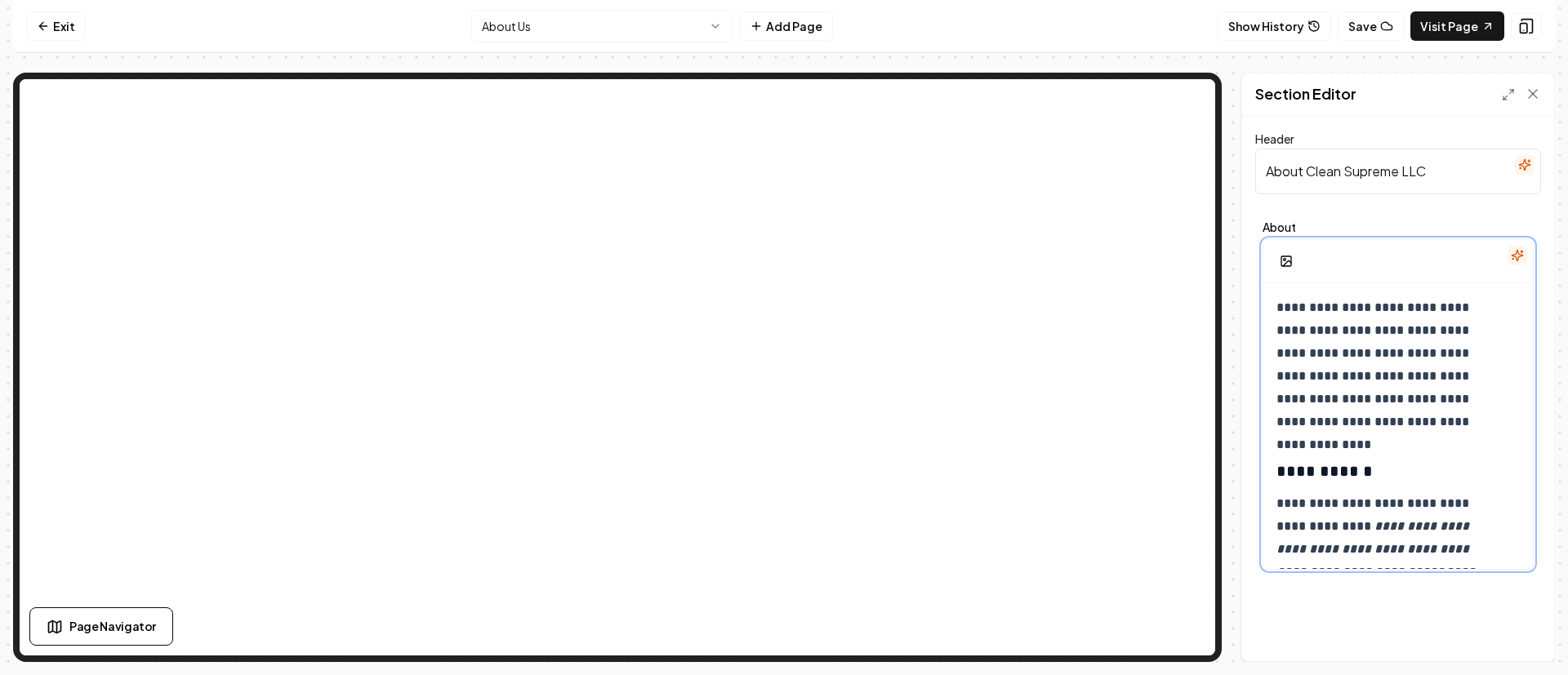
drag, startPoint x: 1482, startPoint y: 423, endPoint x: 1483, endPoint y: 414, distance: 9.1
click at [1485, 424] on p "**********" at bounding box center [1389, 364] width 225 height 137
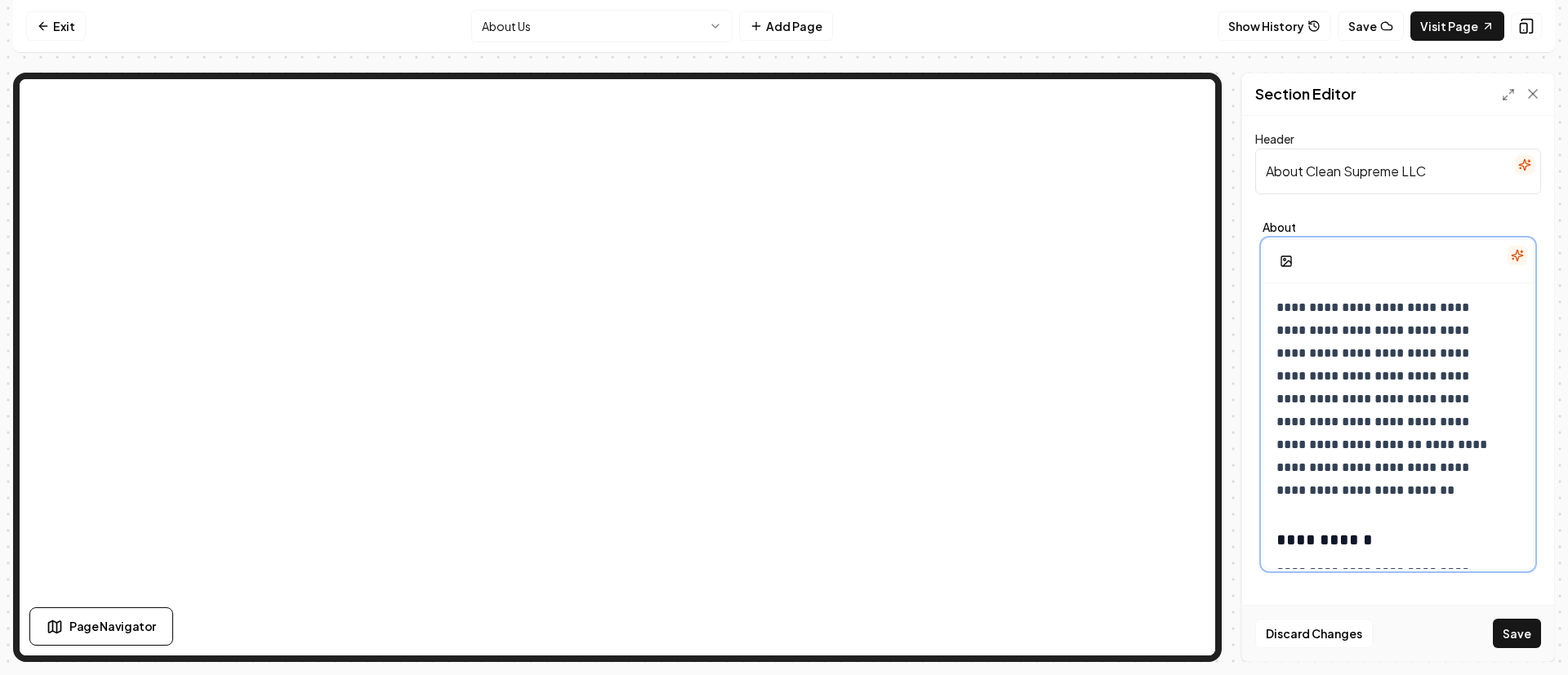
click at [1377, 493] on p "**********" at bounding box center [1389, 399] width 225 height 206
click at [1522, 639] on button "Save" at bounding box center [1517, 634] width 48 height 29
click at [640, 30] on html "**********" at bounding box center [784, 338] width 1568 height 675
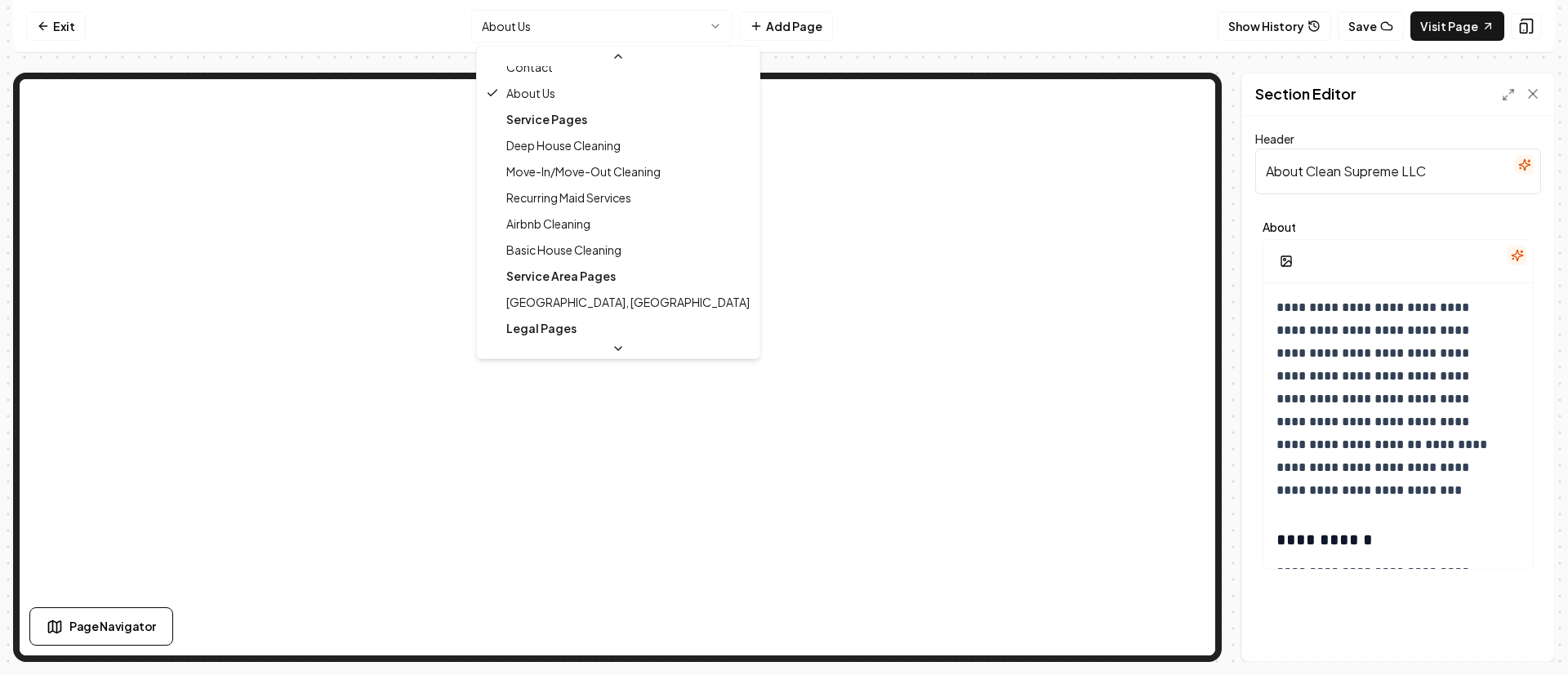
scroll to position [122, 0]
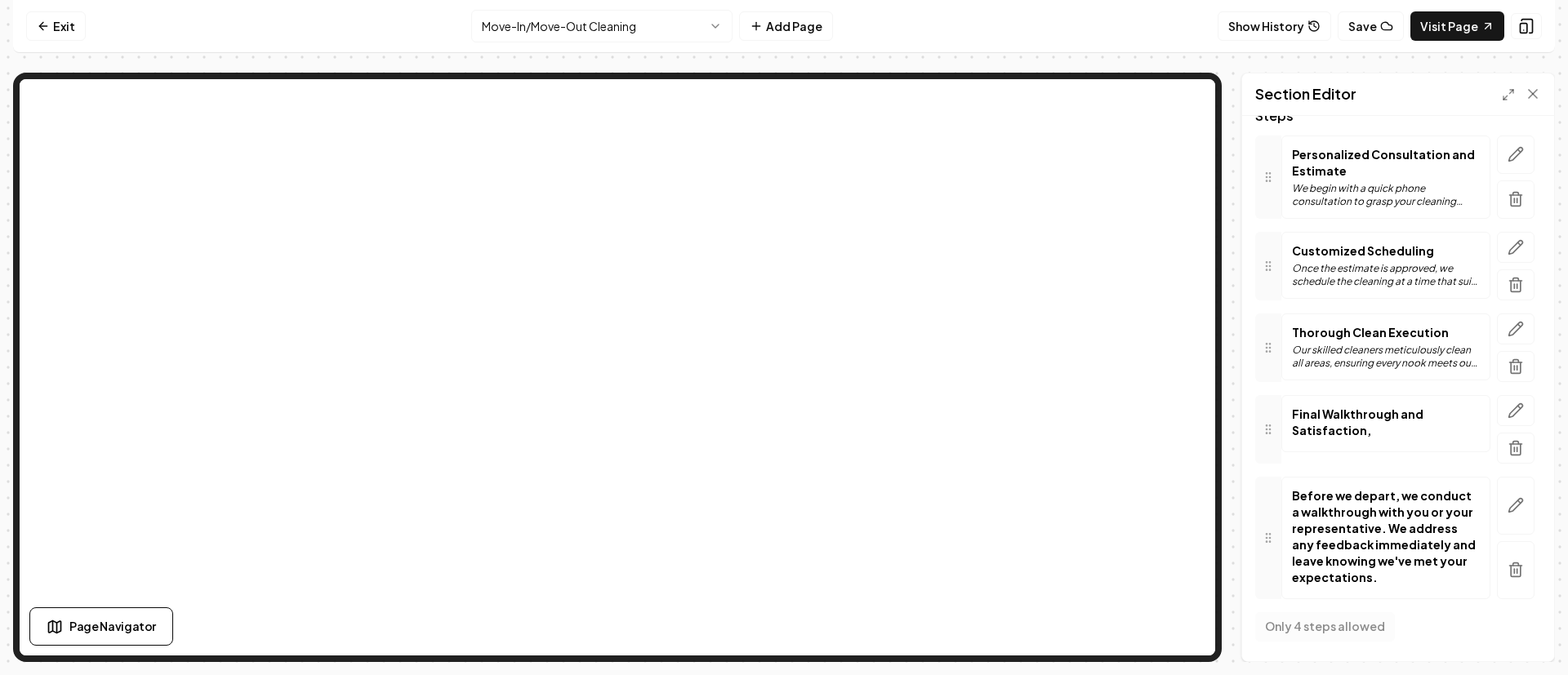
scroll to position [200, 0]
click at [1501, 505] on button "button" at bounding box center [1516, 505] width 38 height 58
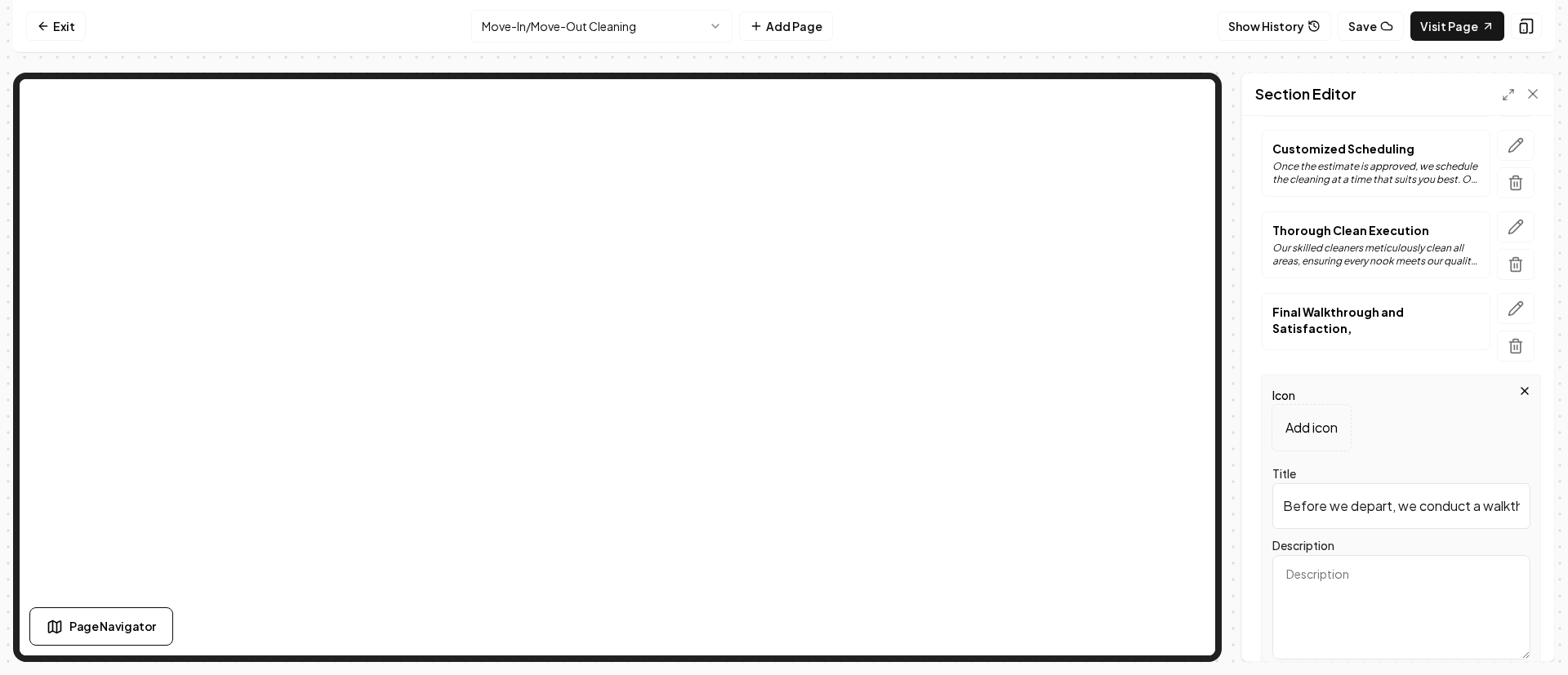
scroll to position [362, 0]
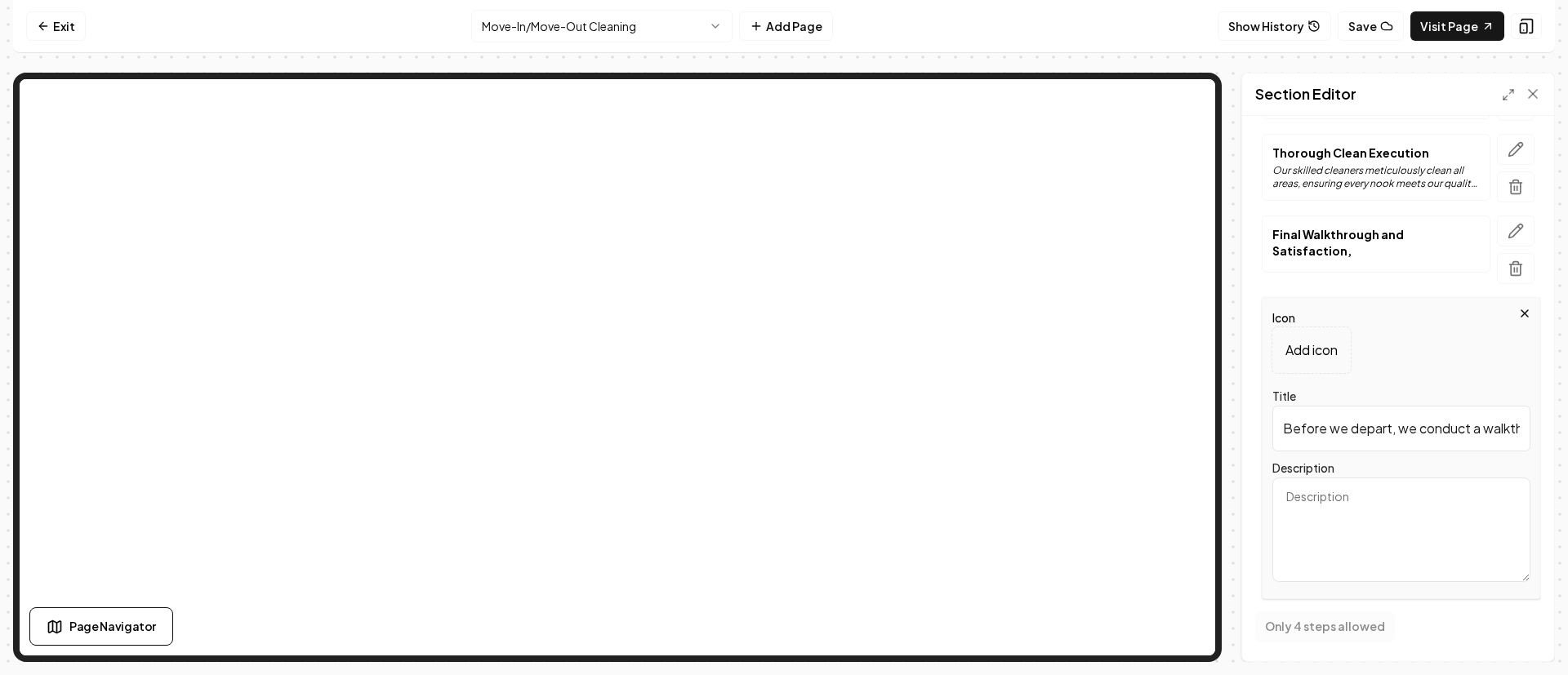
click at [1387, 432] on input "Before we depart, we conduct a walkthrough with you or your representative. We …" at bounding box center [1401, 429] width 258 height 46
click at [1388, 431] on input "Before we depart, we conduct a walkthrough with you or your representative. We …" at bounding box center [1401, 429] width 258 height 46
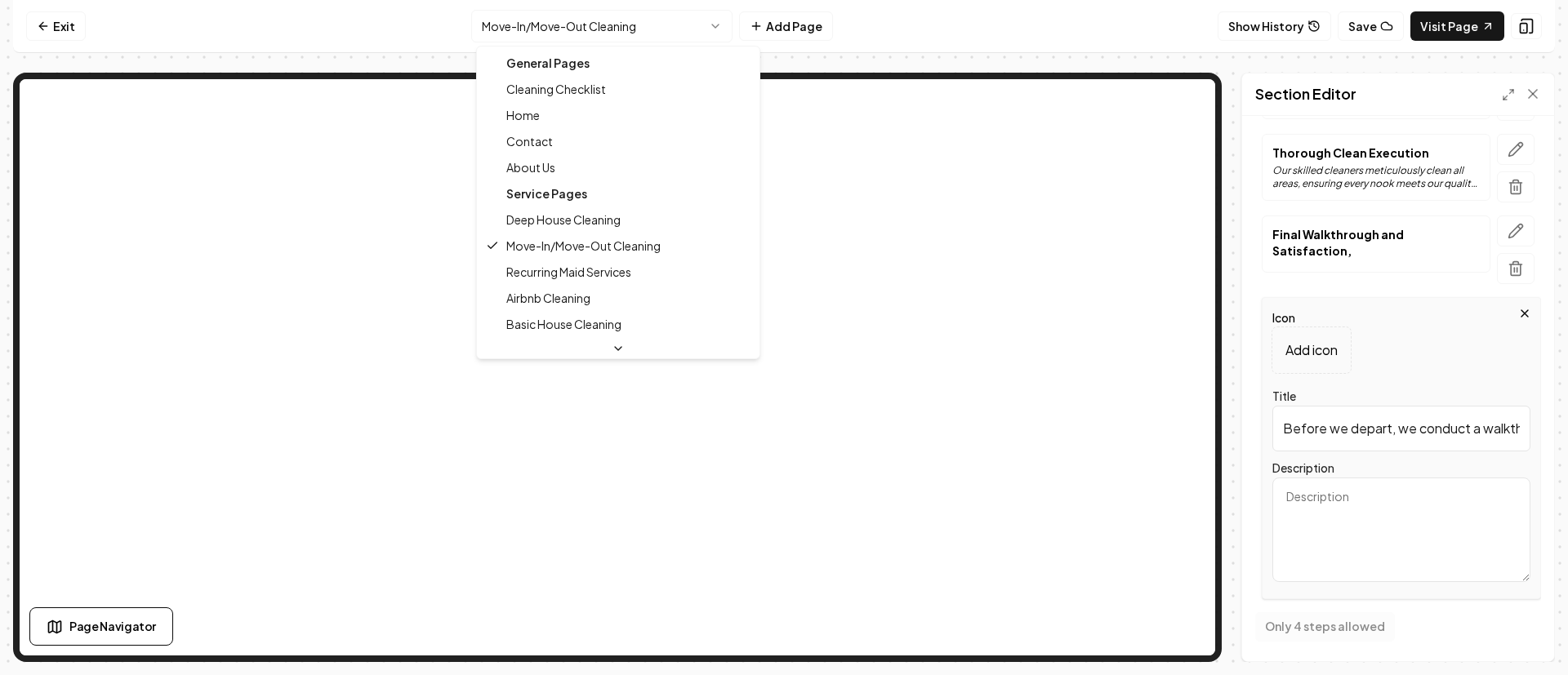
click at [592, 18] on html "Computer Required This feature is only available on a computer. Please switch t…" at bounding box center [784, 338] width 1568 height 675
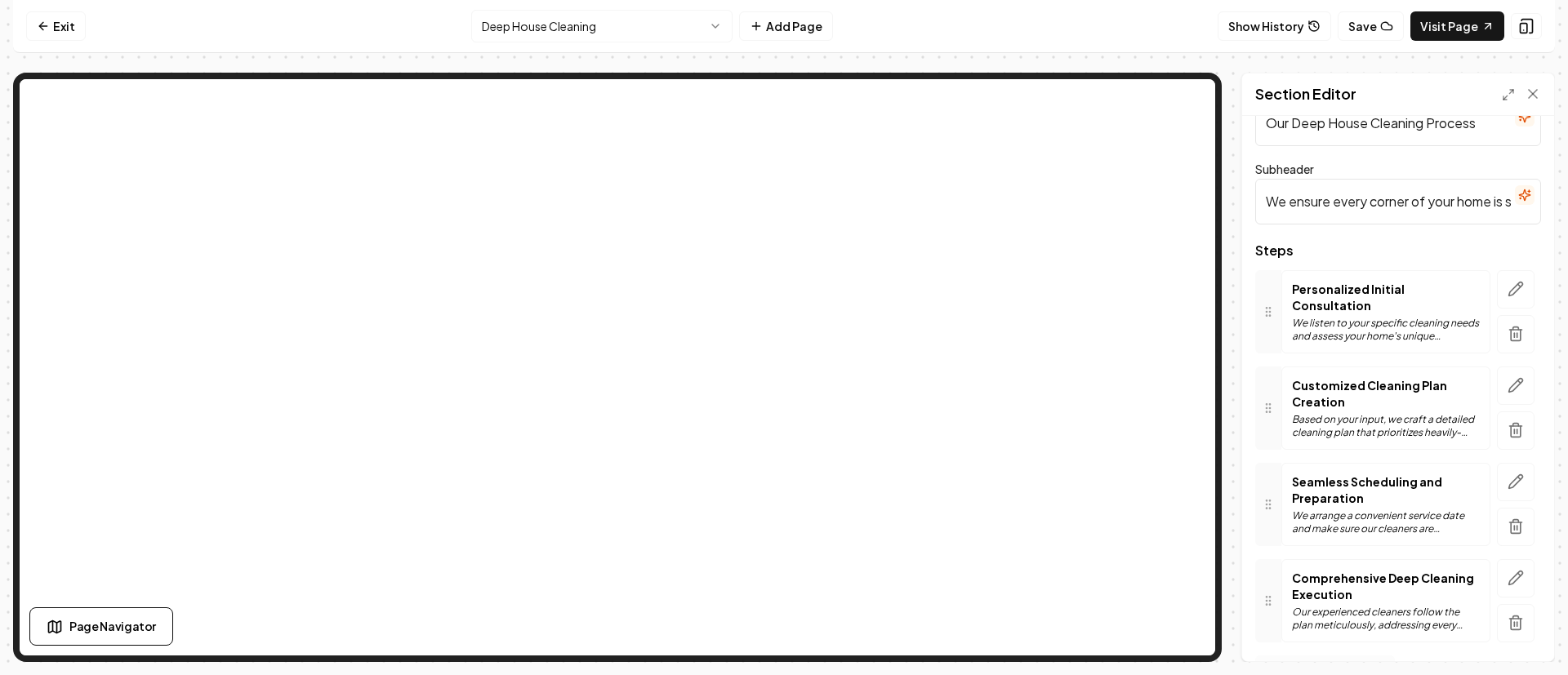
scroll to position [91, 0]
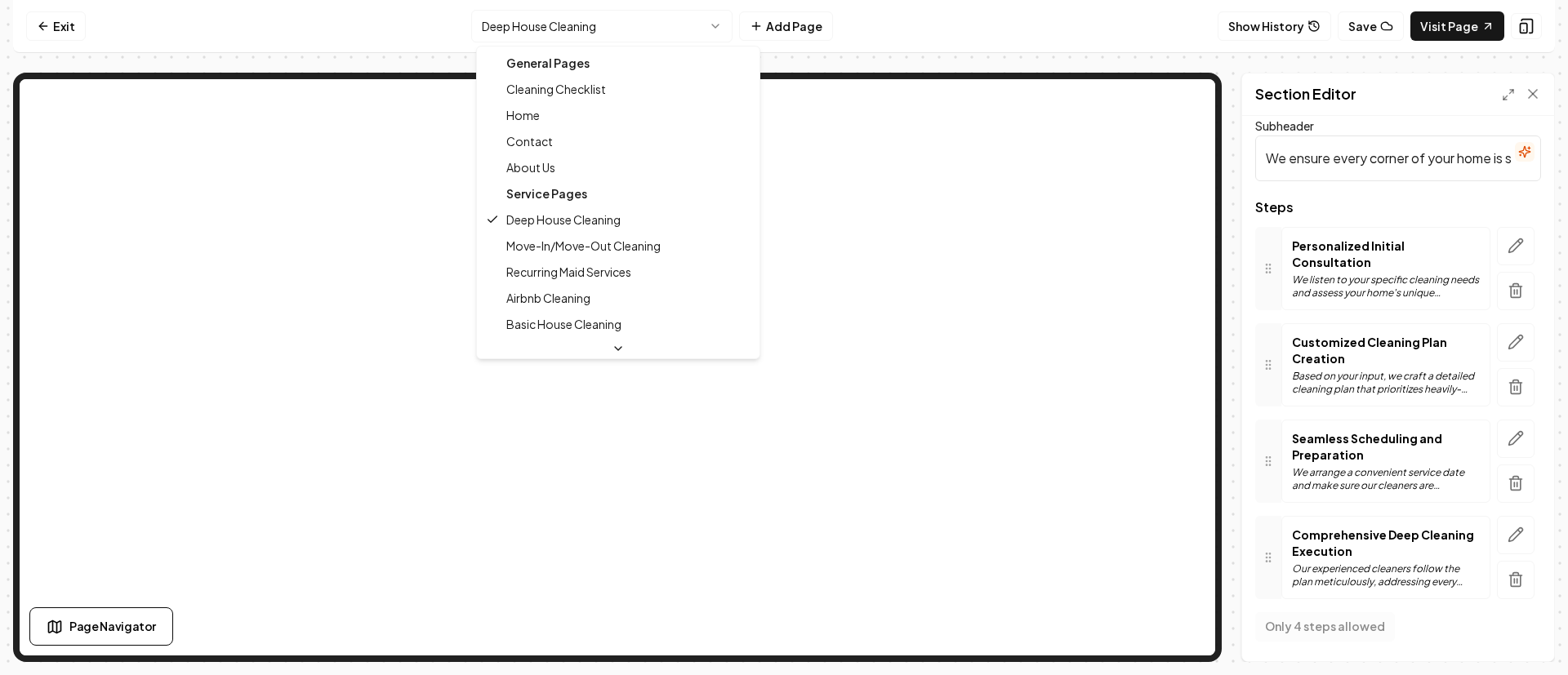
click at [634, 23] on html "Computer Required This feature is only available on a computer. Please switch t…" at bounding box center [784, 338] width 1568 height 675
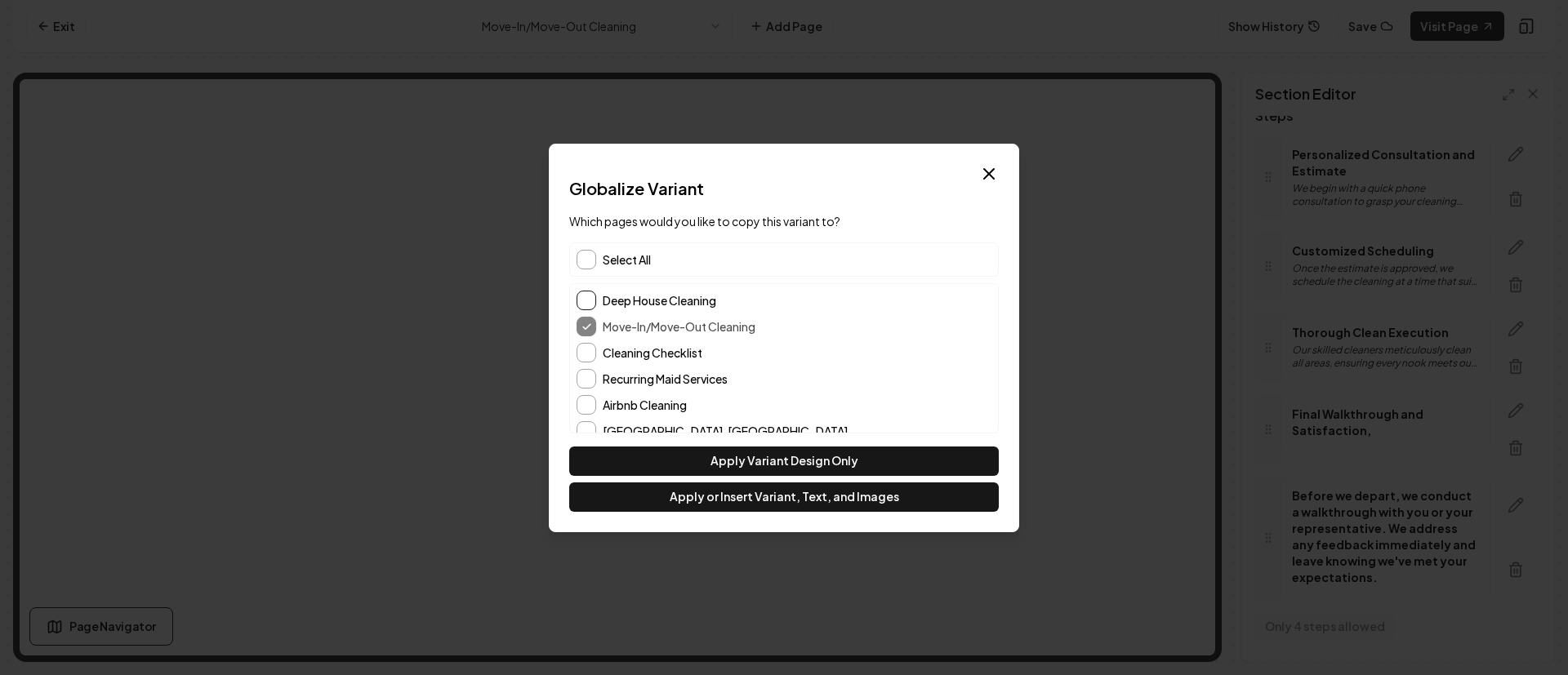
click at [587, 294] on button "Deep House Cleaning" at bounding box center [586, 300] width 19 height 19
click at [593, 375] on button "Recurring Maid Services" at bounding box center [586, 378] width 19 height 19
click at [591, 398] on button "Airbnb Cleaning" at bounding box center [586, 405] width 19 height 19
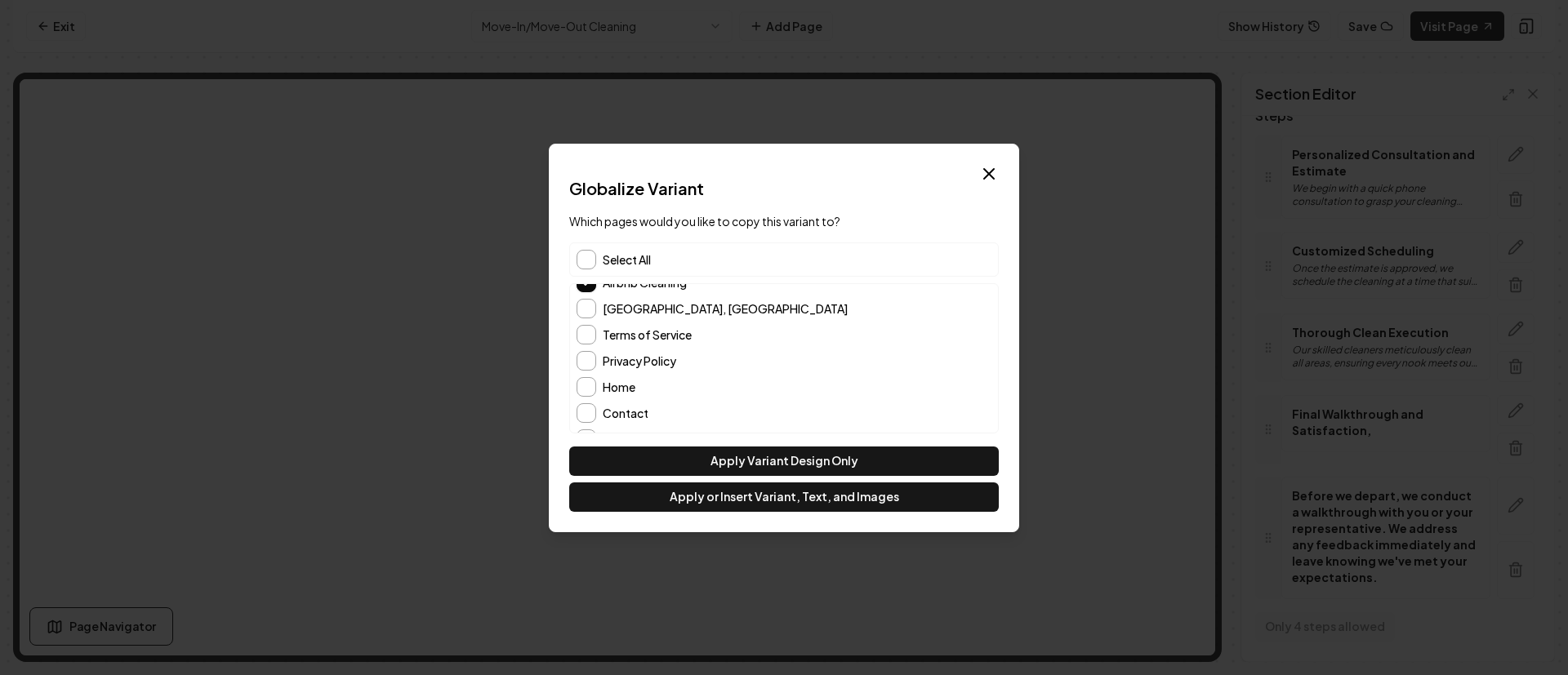
scroll to position [171, 0]
click at [587, 419] on button "Basic House Cleaning" at bounding box center [586, 416] width 19 height 19
click at [769, 500] on button "Apply or Insert Variant, Text, and Images" at bounding box center [784, 498] width 430 height 29
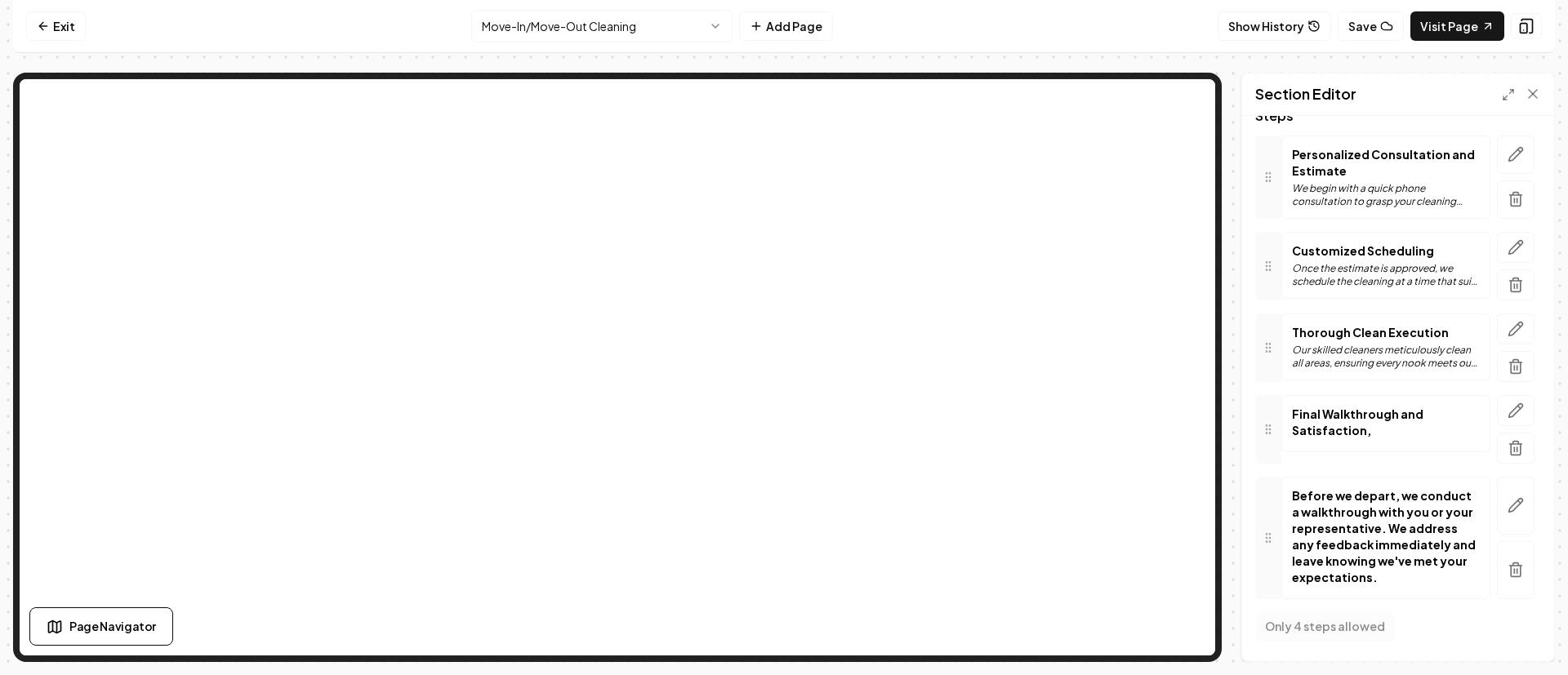
click at [628, 28] on html "Computer Required This feature is only available on a computer. Please switch t…" at bounding box center [784, 338] width 1568 height 675
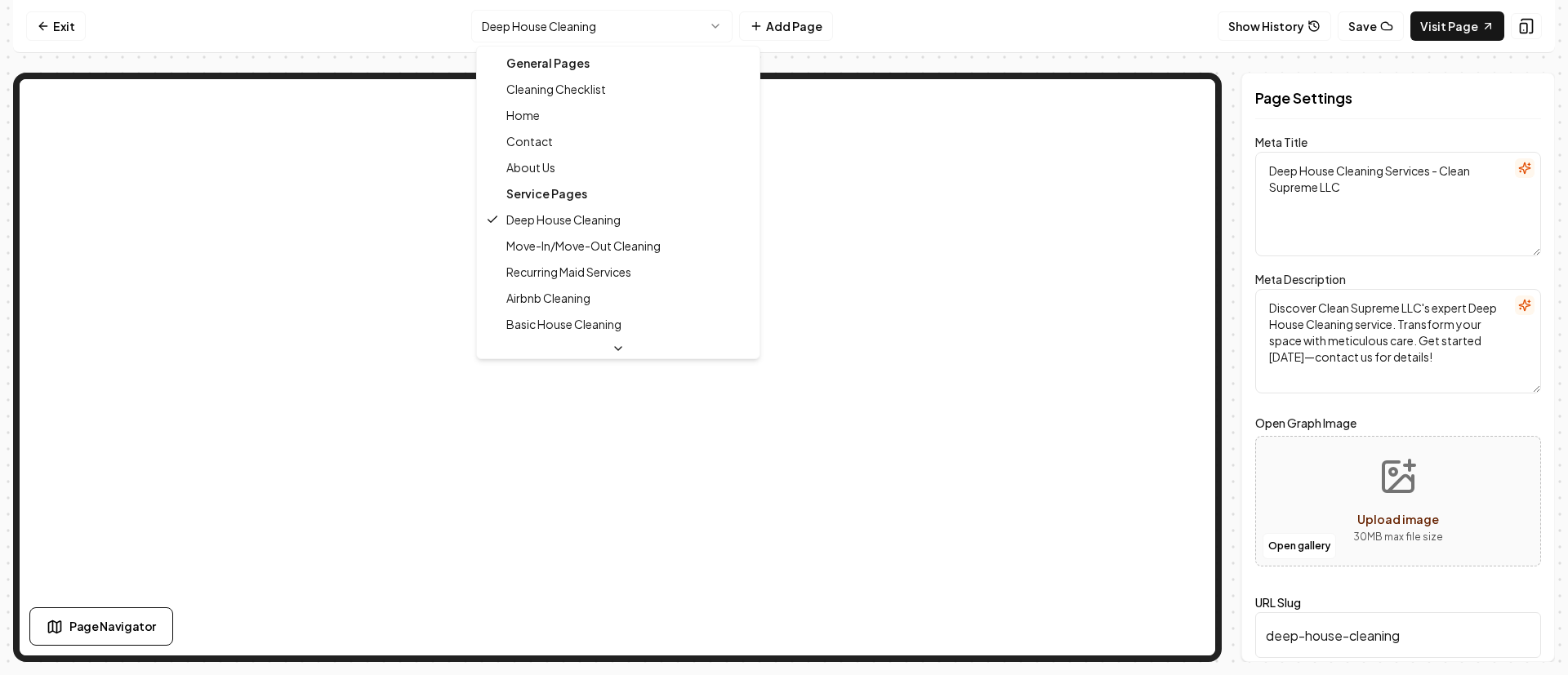
click at [640, 29] on html "Computer Required This feature is only available on a computer. Please switch t…" at bounding box center [784, 338] width 1568 height 675
type textarea "Move-In/Move-Out Cleaning Services | Clean Supreme LLC"
type textarea "Experience stress-free moving with Clean Supreme LLC's Move-In/Move-Out Cleanin…"
type input "move-inmove-out-cleaning"
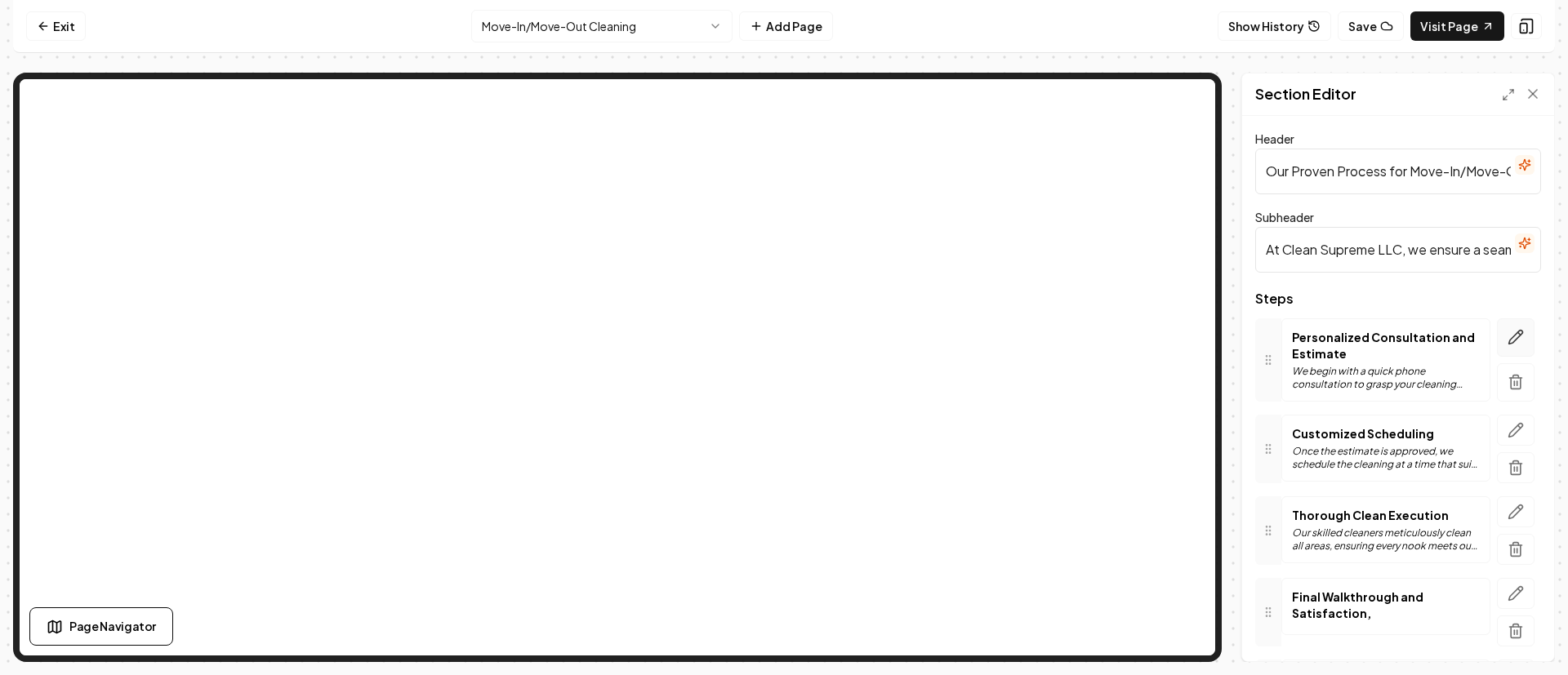
click at [1497, 332] on button "button" at bounding box center [1516, 338] width 38 height 39
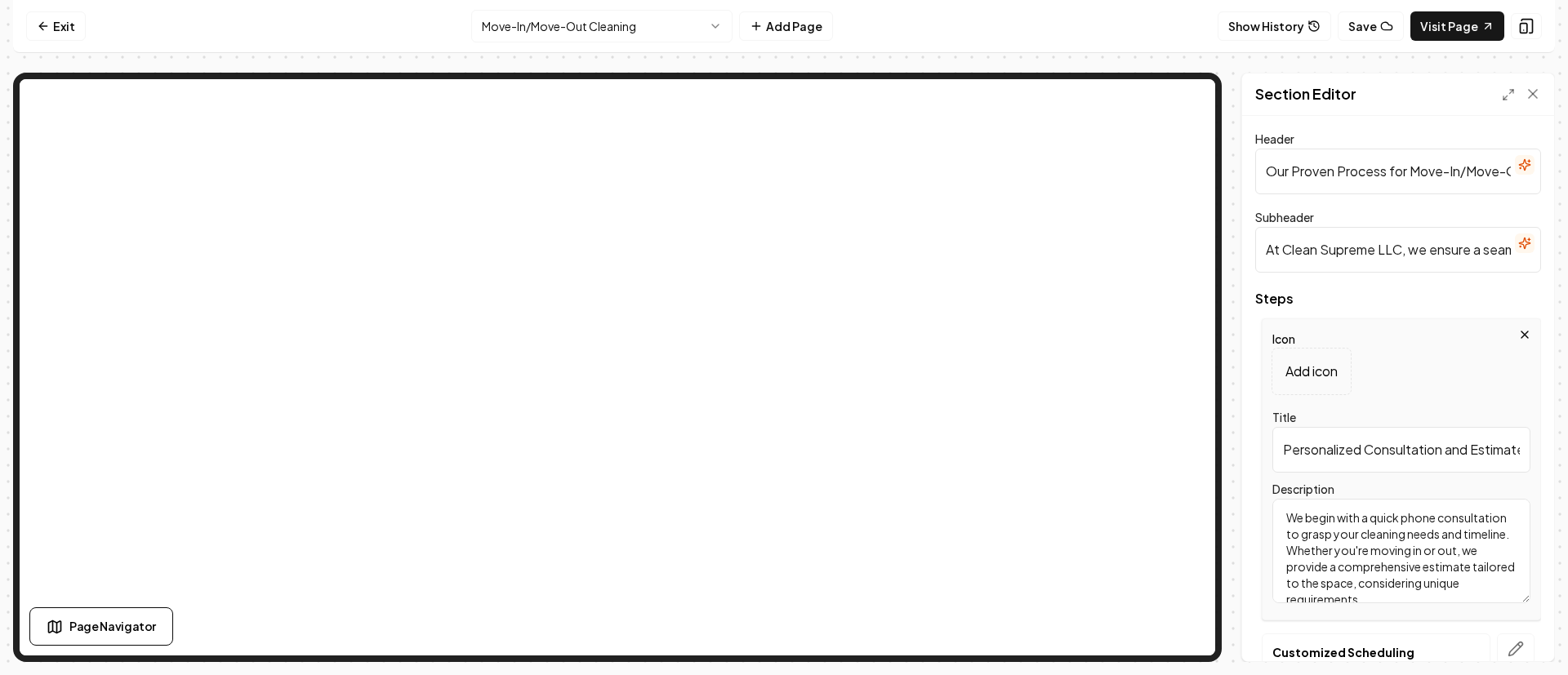
drag, startPoint x: 1394, startPoint y: 548, endPoint x: 1386, endPoint y: 566, distance: 19.7
click at [1386, 566] on textarea "We begin with a quick phone consultation to grasp your cleaning needs and timel…" at bounding box center [1401, 551] width 258 height 105
type textarea "We begin with a quick phone consultation to grasp your cleaning needs and timel…"
click at [1511, 628] on button "Save" at bounding box center [1517, 634] width 48 height 29
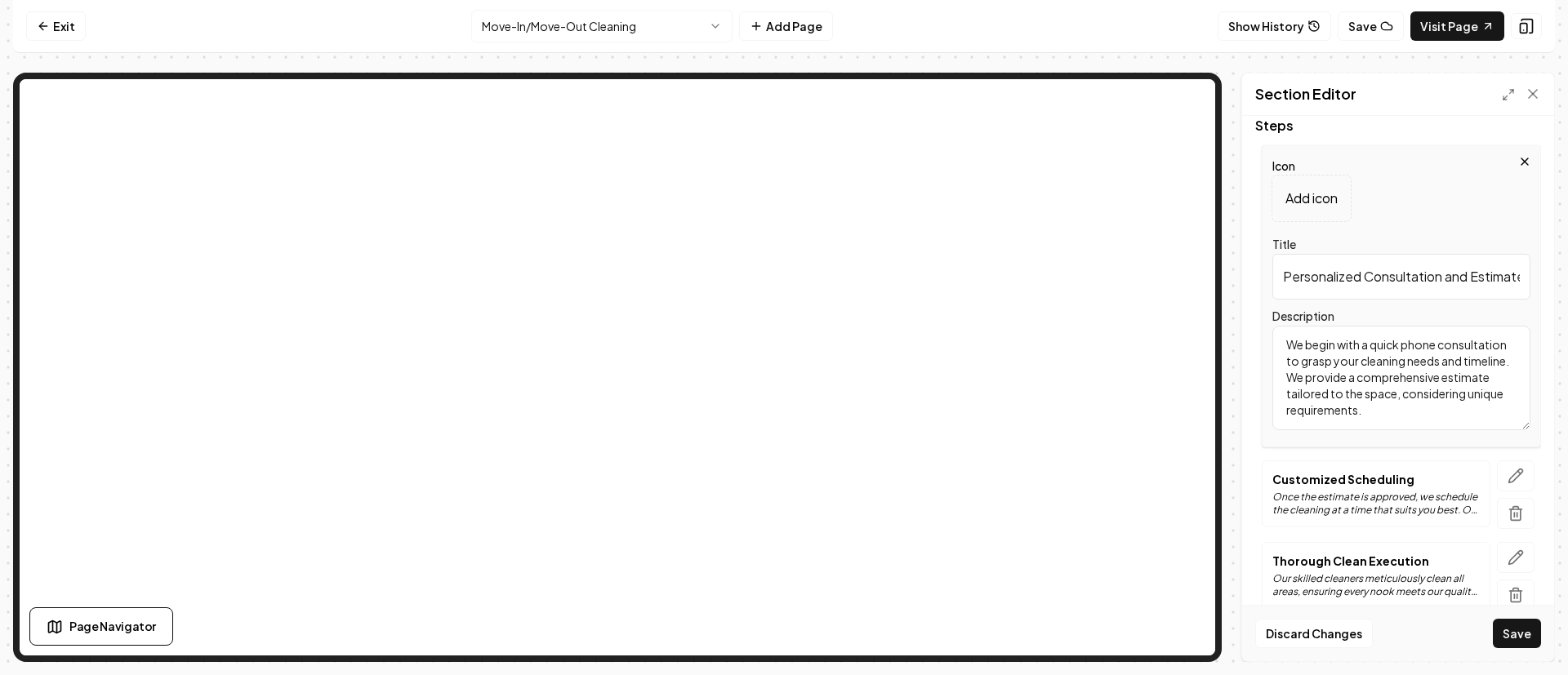
scroll to position [245, 0]
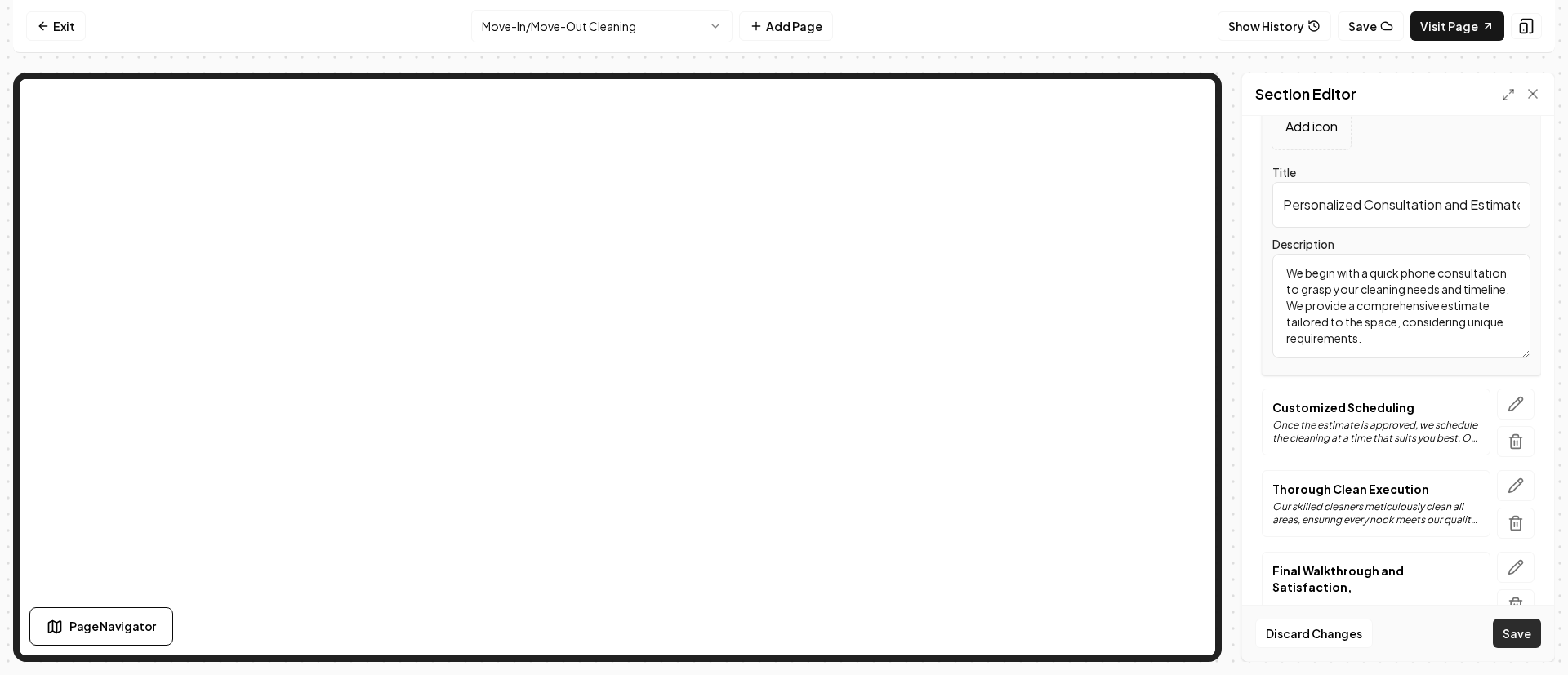
click at [1525, 635] on button "Save" at bounding box center [1517, 634] width 48 height 29
click at [1507, 400] on icon "button" at bounding box center [1516, 404] width 17 height 17
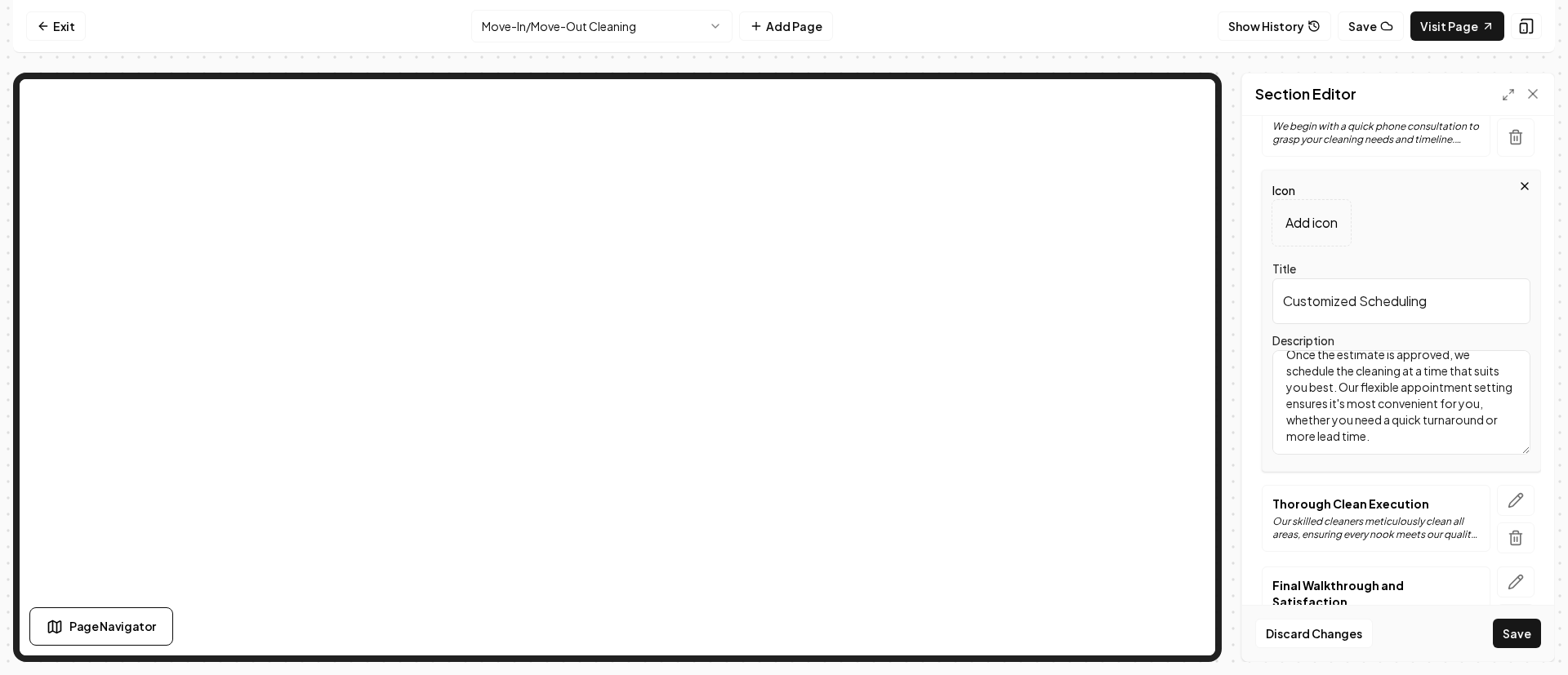
scroll to position [31, 0]
click at [1507, 498] on icon "button" at bounding box center [1516, 500] width 17 height 17
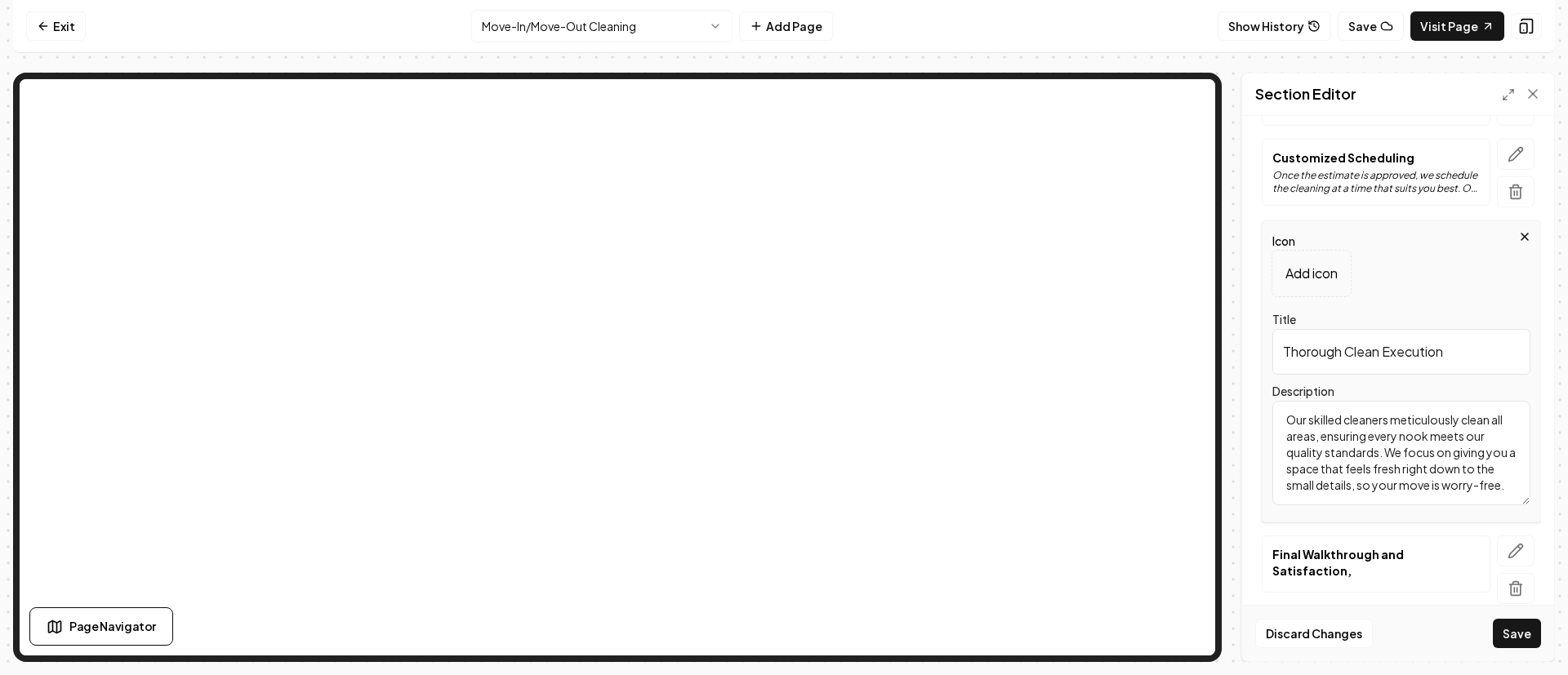
scroll to position [367, 0]
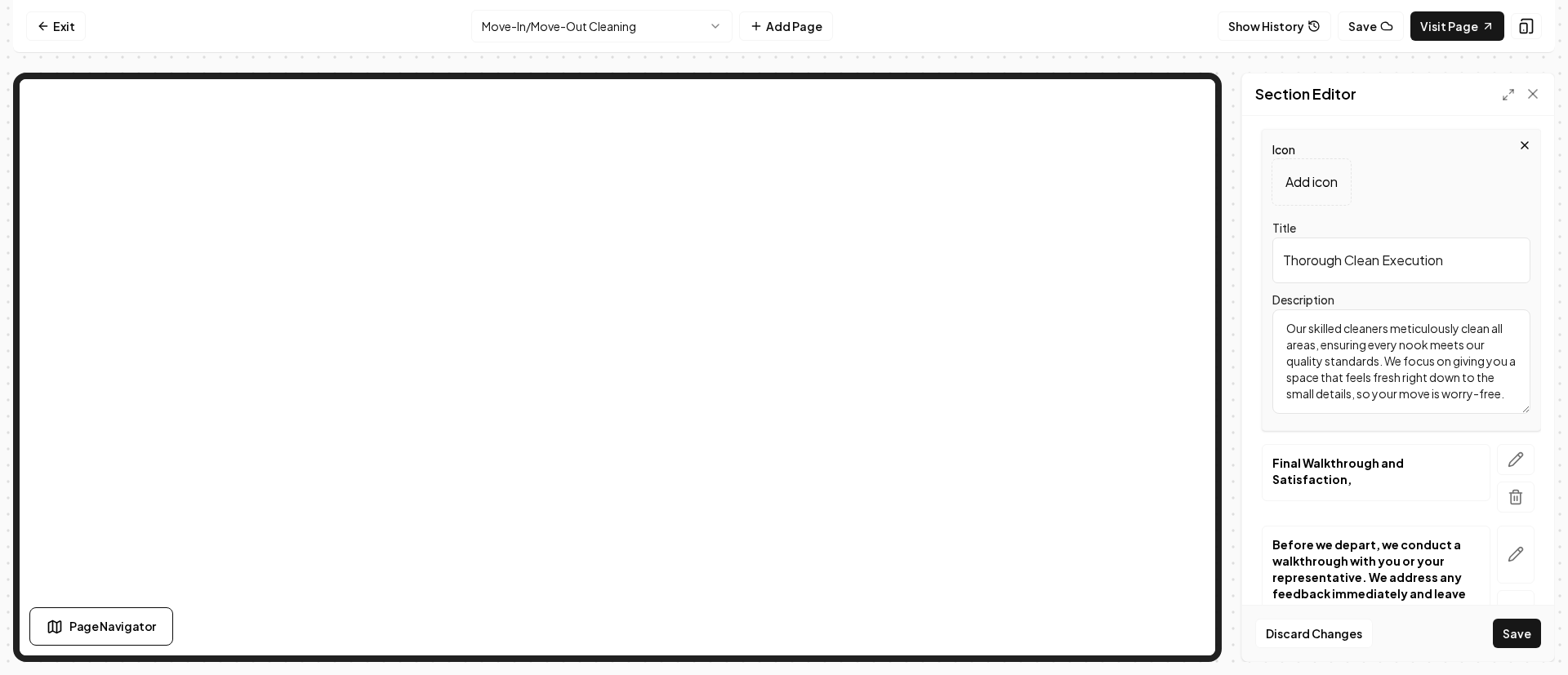
drag, startPoint x: 1470, startPoint y: 397, endPoint x: 1330, endPoint y: 397, distance: 140.0
click at [1330, 397] on textarea "Our skilled cleaners meticulously clean all areas, ensuring every nook meets ou…" at bounding box center [1401, 361] width 258 height 105
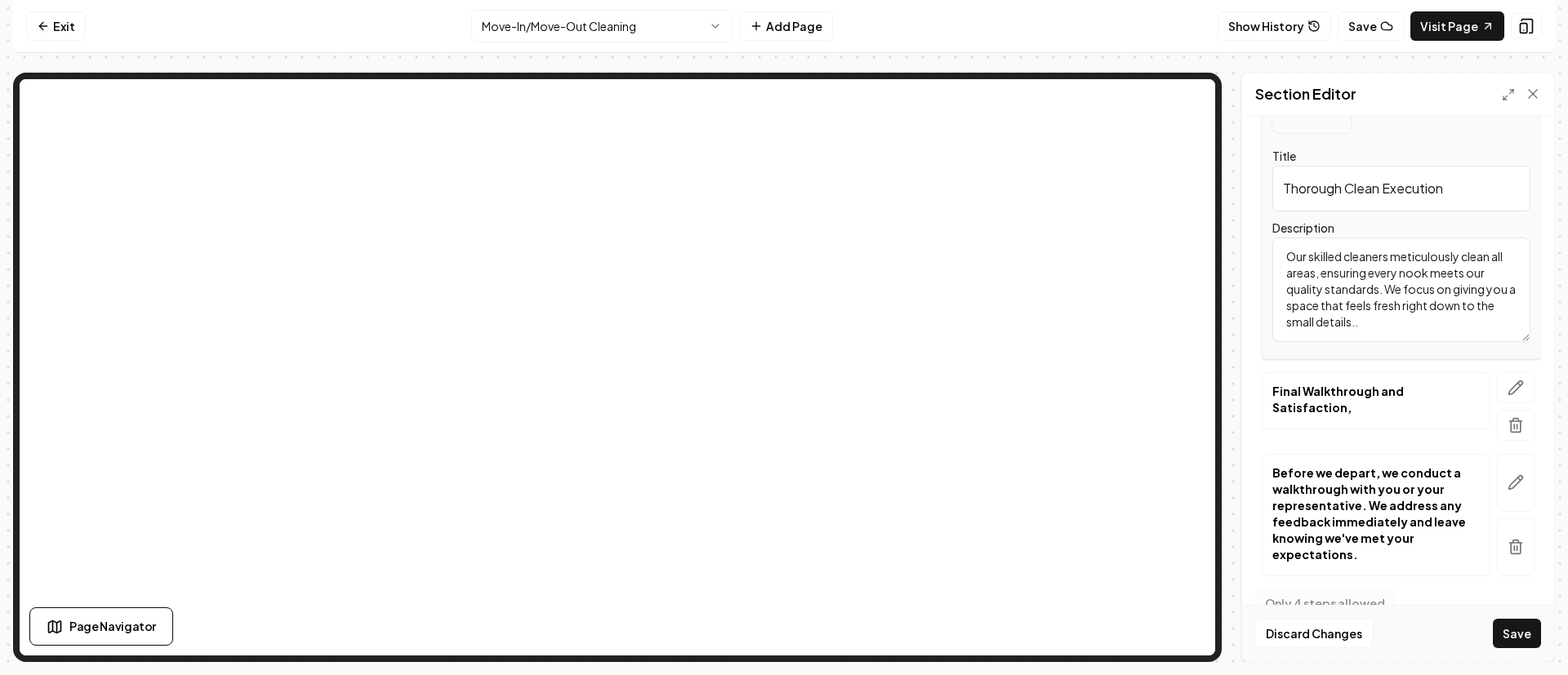
scroll to position [473, 0]
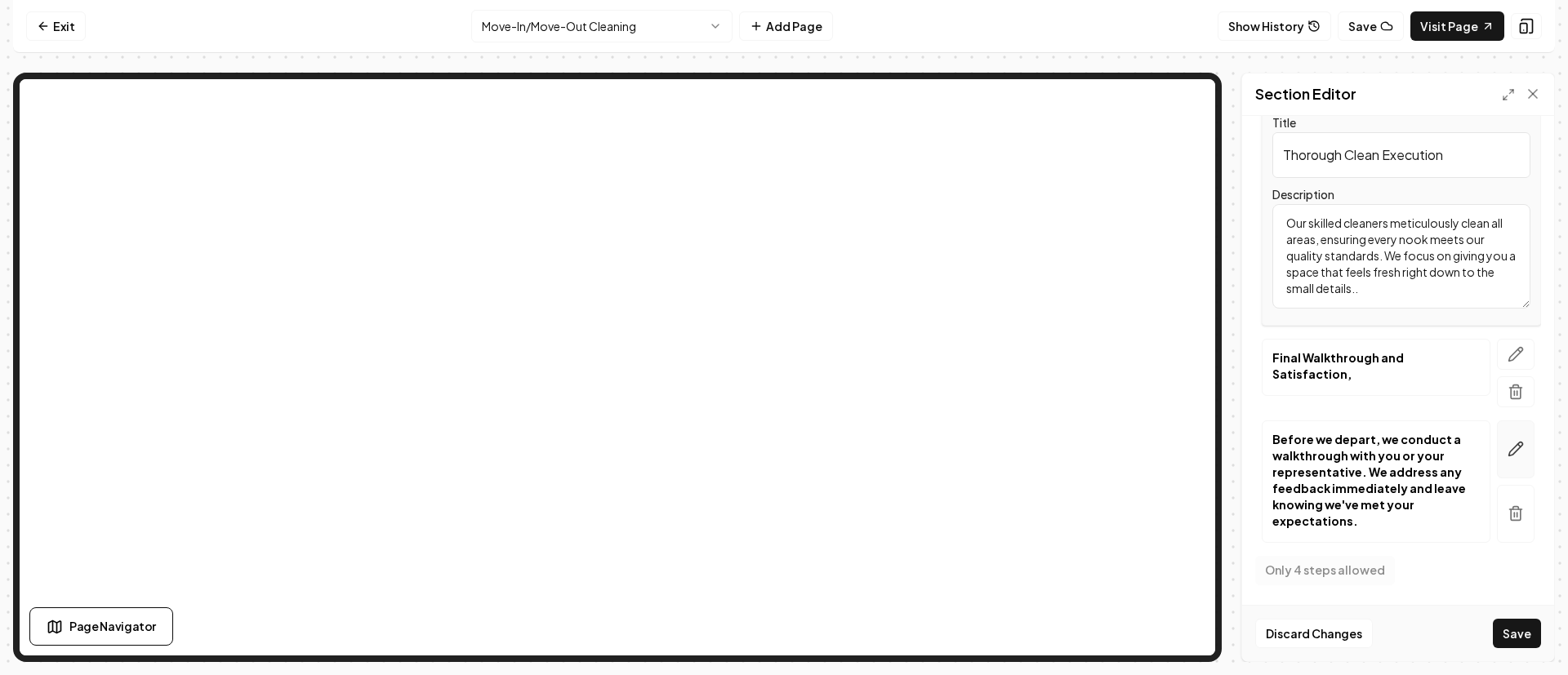
type textarea "Our skilled cleaners meticulously clean all areas, ensuring every nook meets ou…"
click at [1507, 449] on icon "button" at bounding box center [1516, 449] width 17 height 17
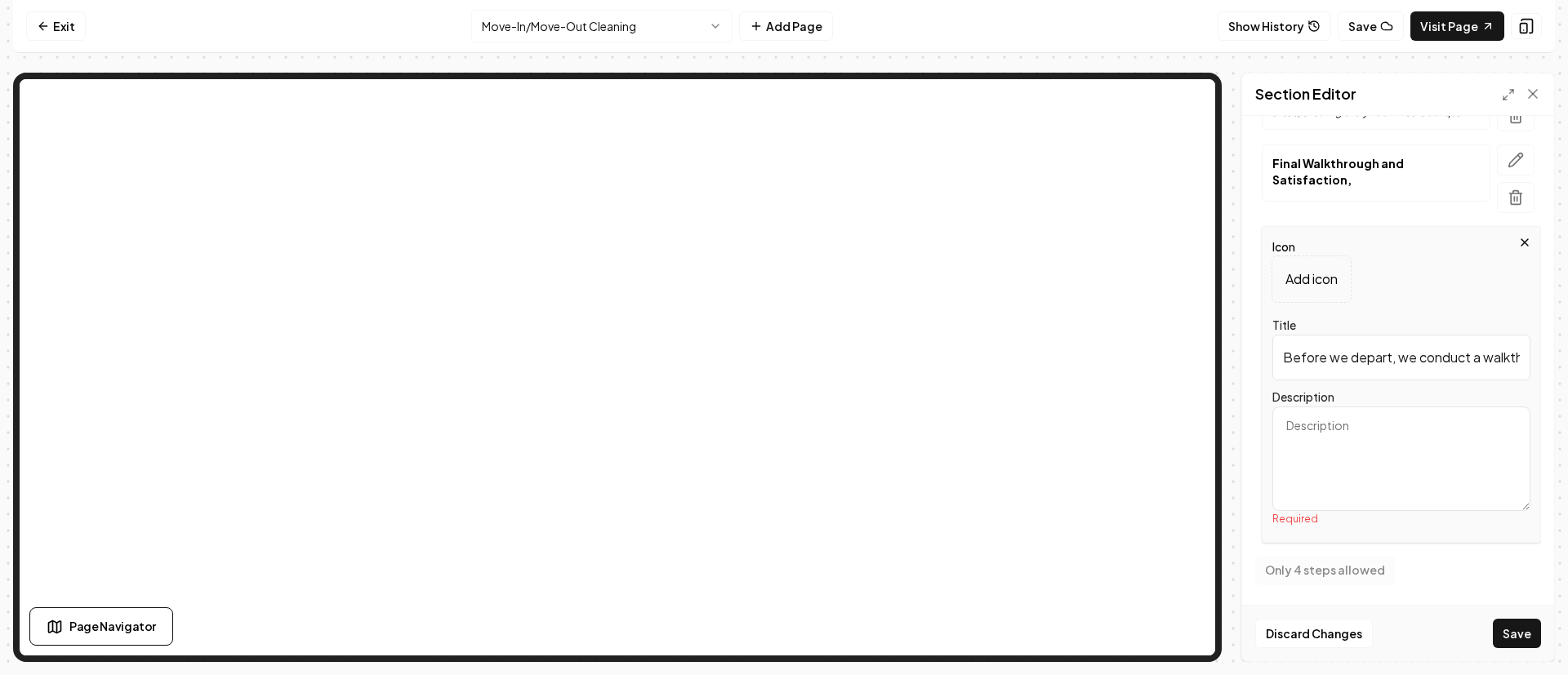
click at [1378, 359] on input "Before we depart, we conduct a walkthrough with you or your representative. We …" at bounding box center [1401, 358] width 258 height 46
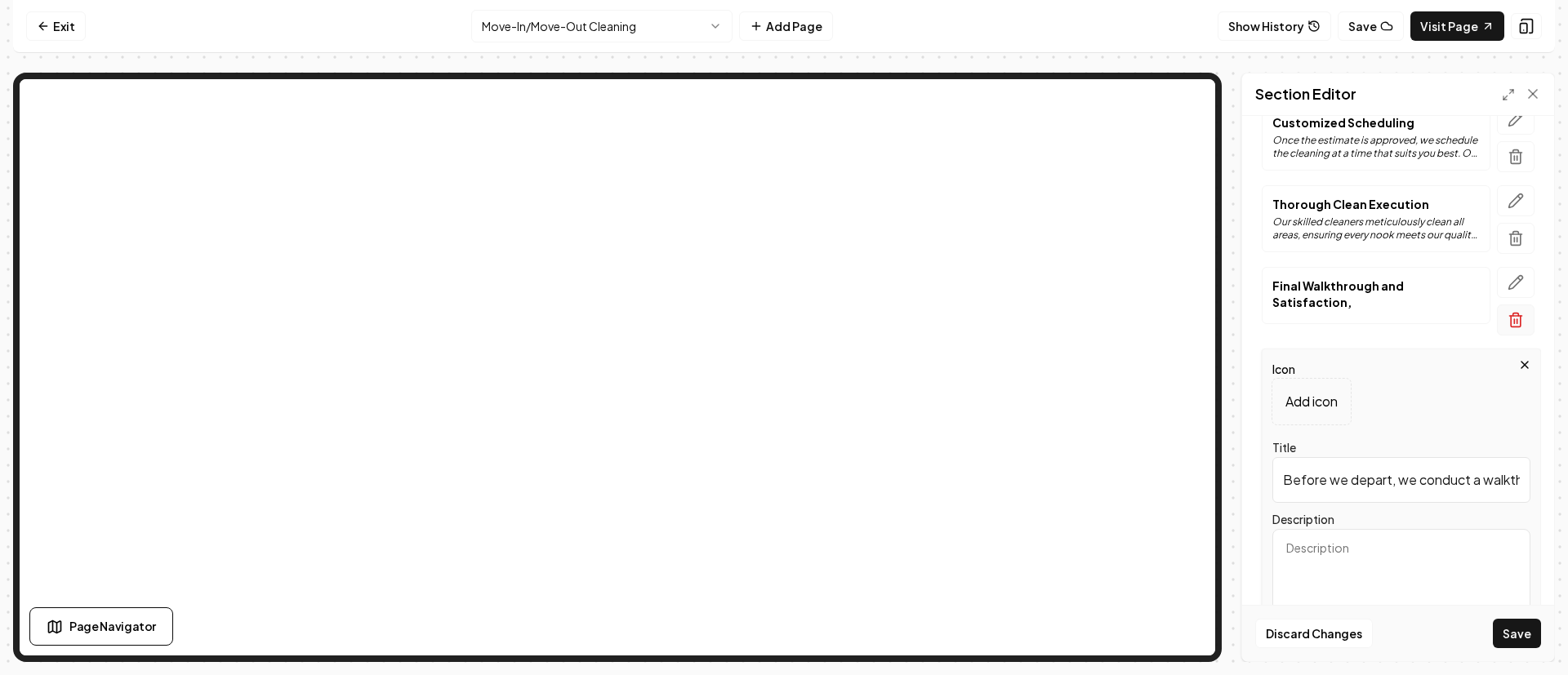
click at [1522, 366] on icon "button" at bounding box center [1525, 364] width 6 height 6
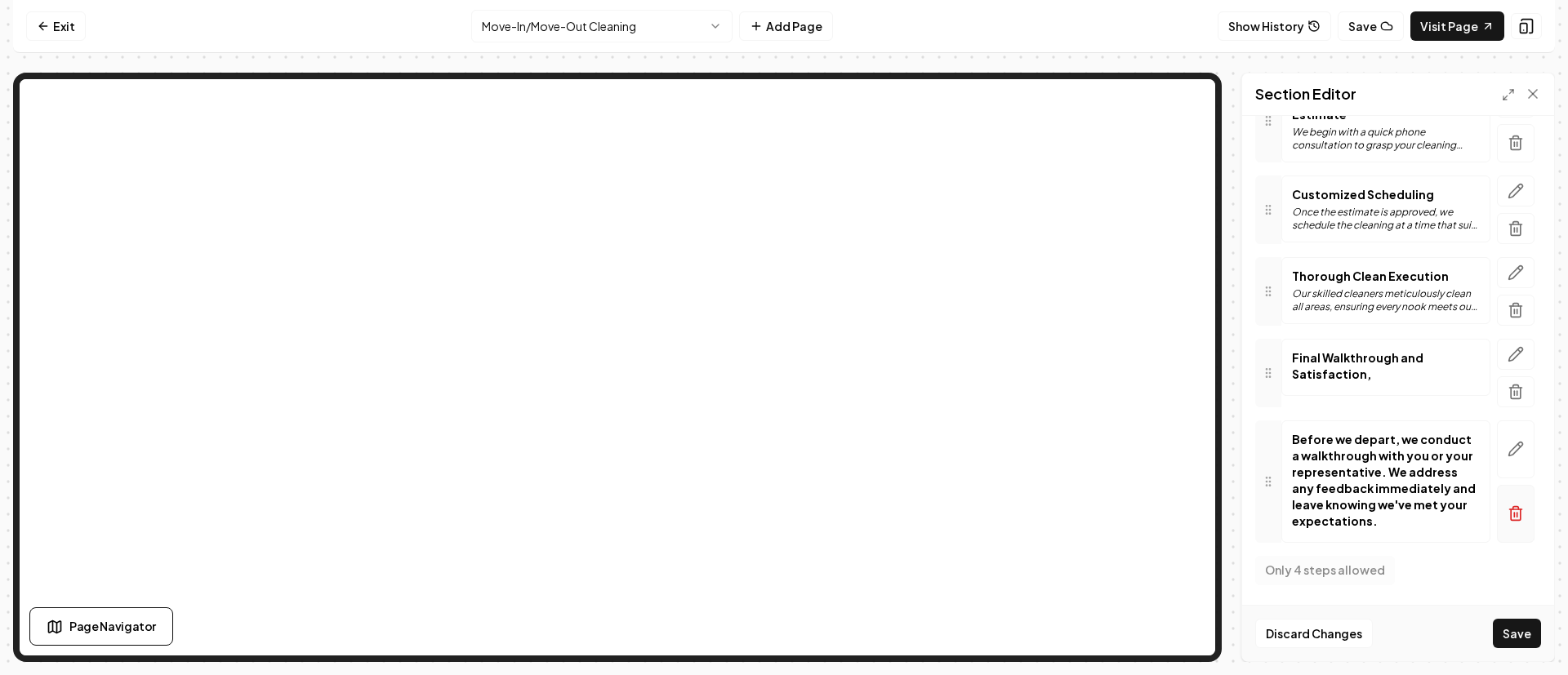
click at [1514, 507] on icon "button" at bounding box center [1516, 508] width 6 height 3
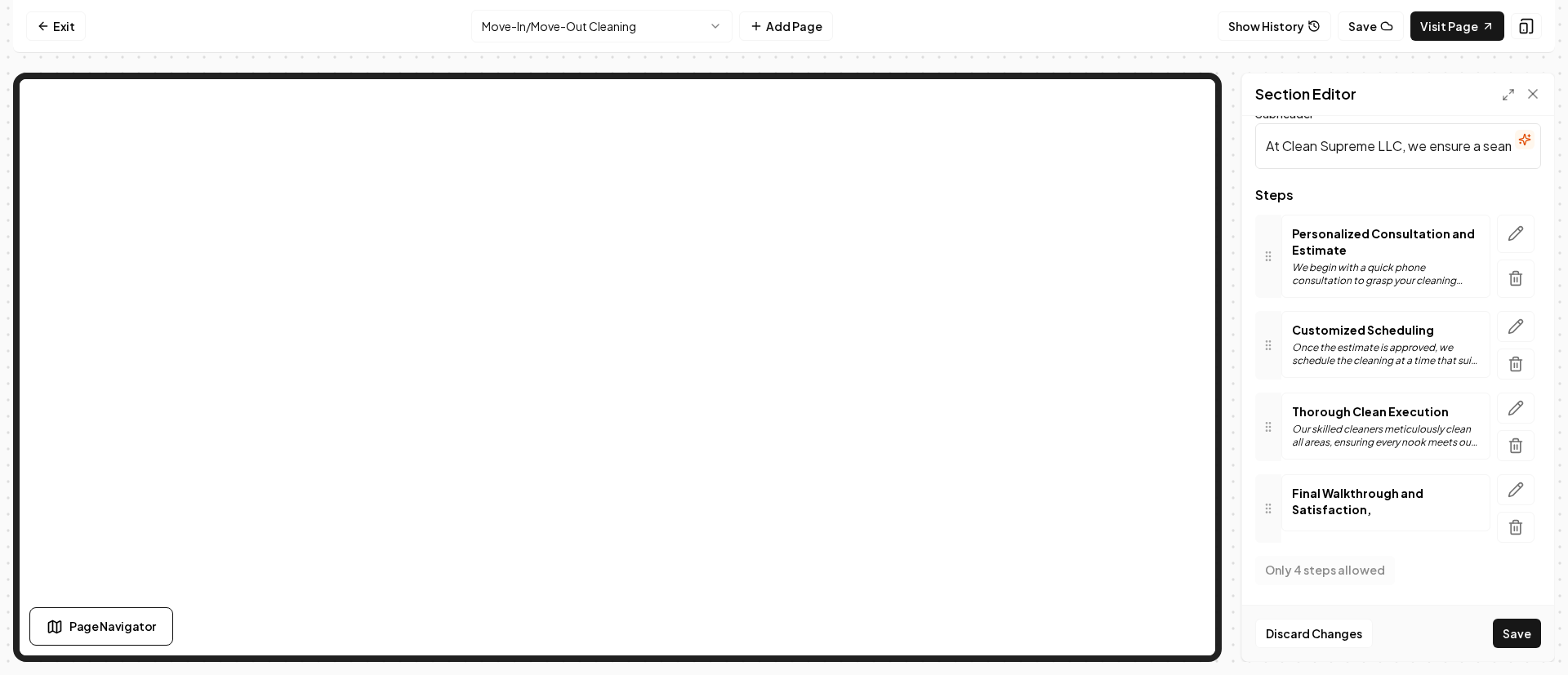
scroll to position [104, 0]
click at [1507, 489] on icon "button" at bounding box center [1516, 490] width 17 height 17
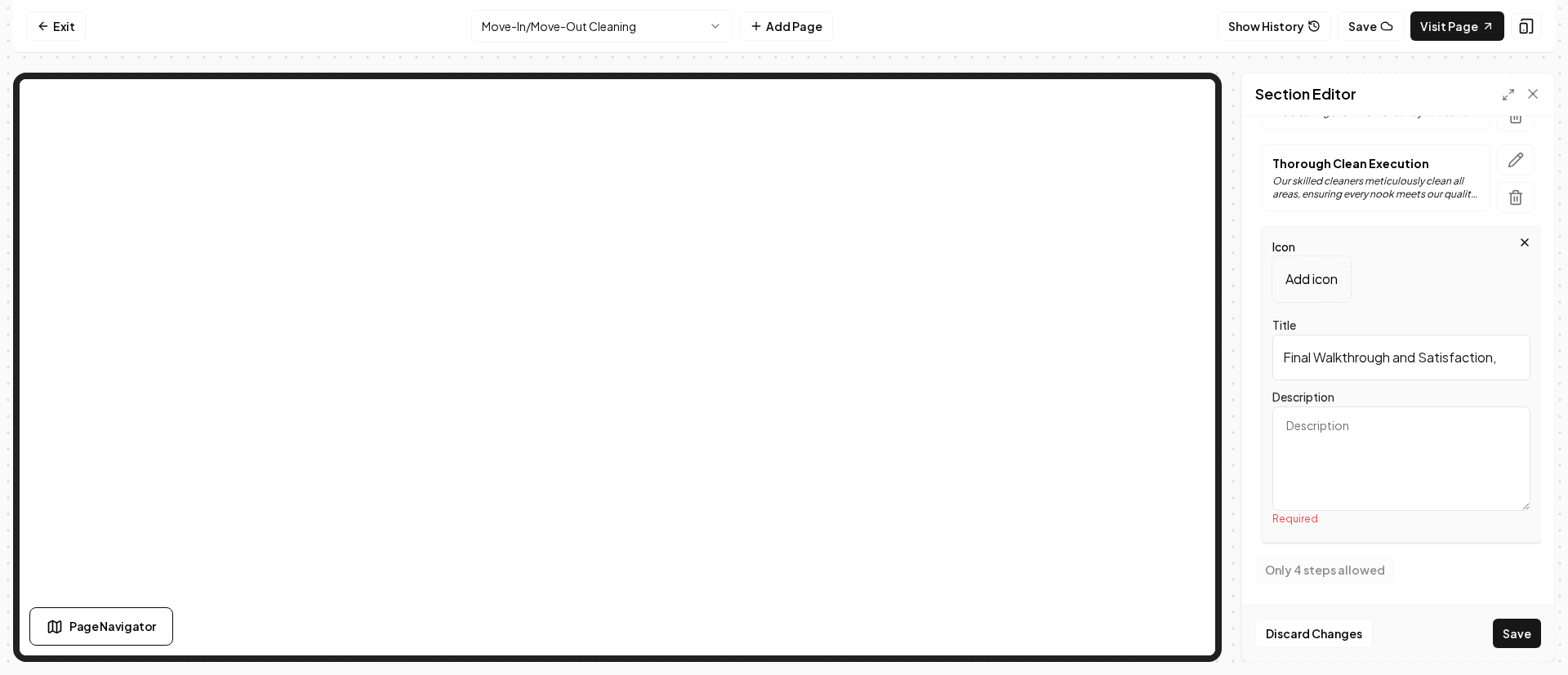
click at [1361, 447] on textarea "Description" at bounding box center [1401, 459] width 258 height 105
paste textarea "Before we depart, we conduct a walkthrough with you or your representative. We …"
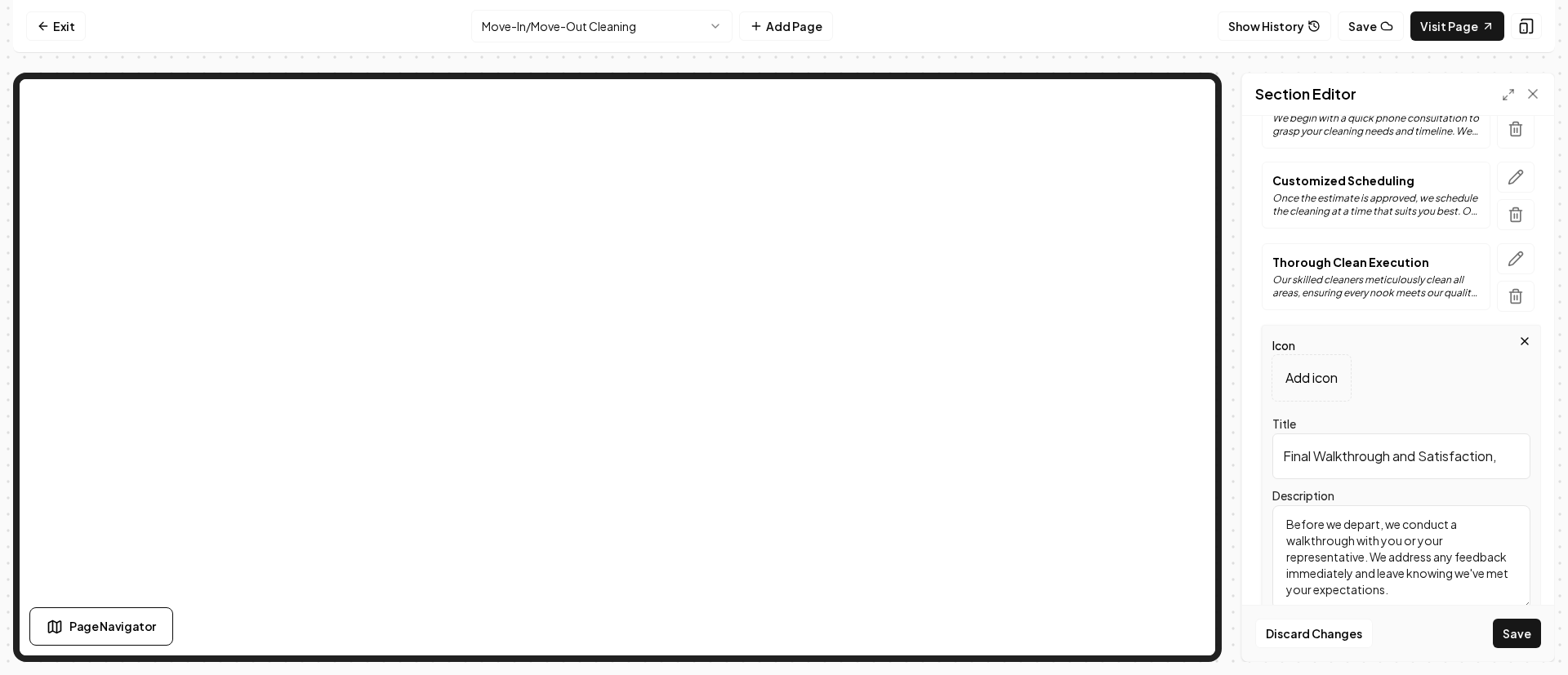
scroll to position [214, 0]
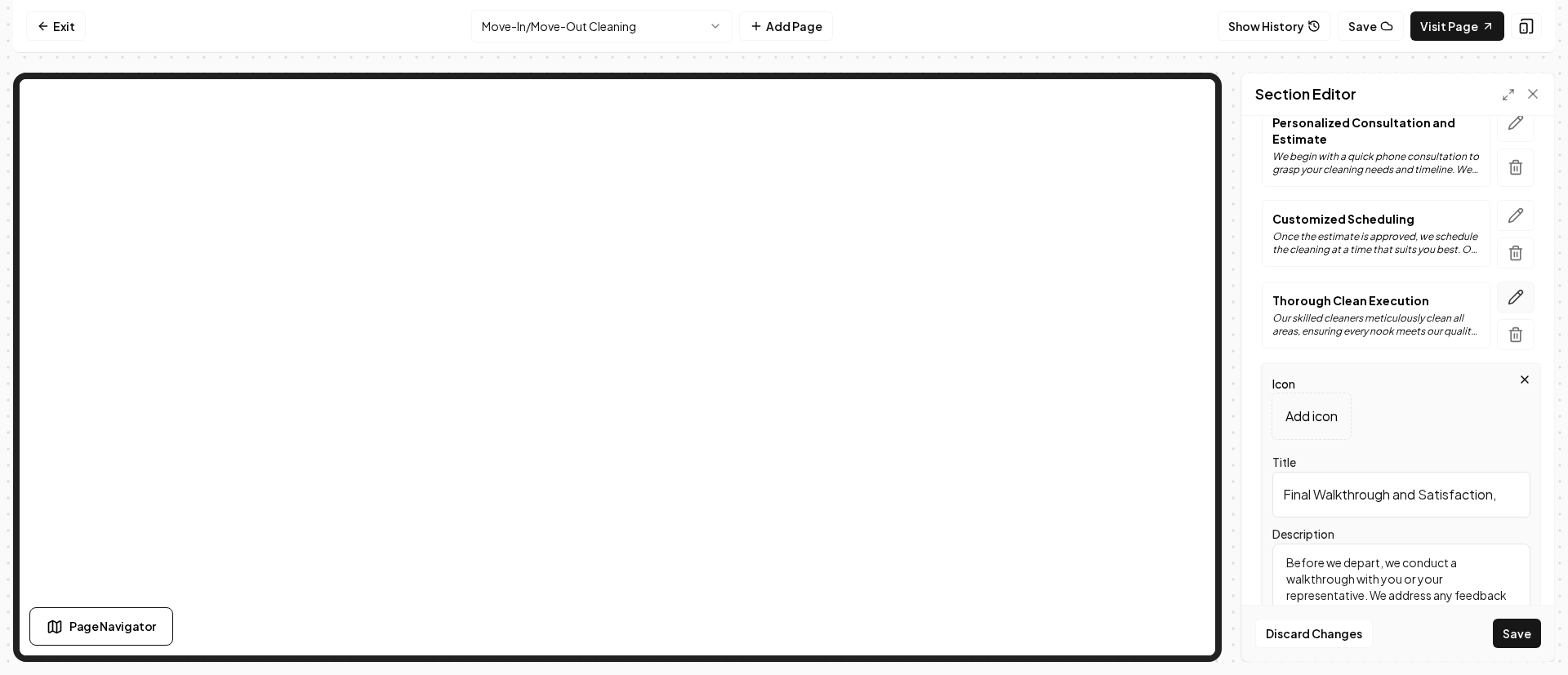
type textarea "Before we depart, we conduct a walkthrough with you or your representative. We …"
click at [1507, 301] on icon "button" at bounding box center [1516, 297] width 17 height 17
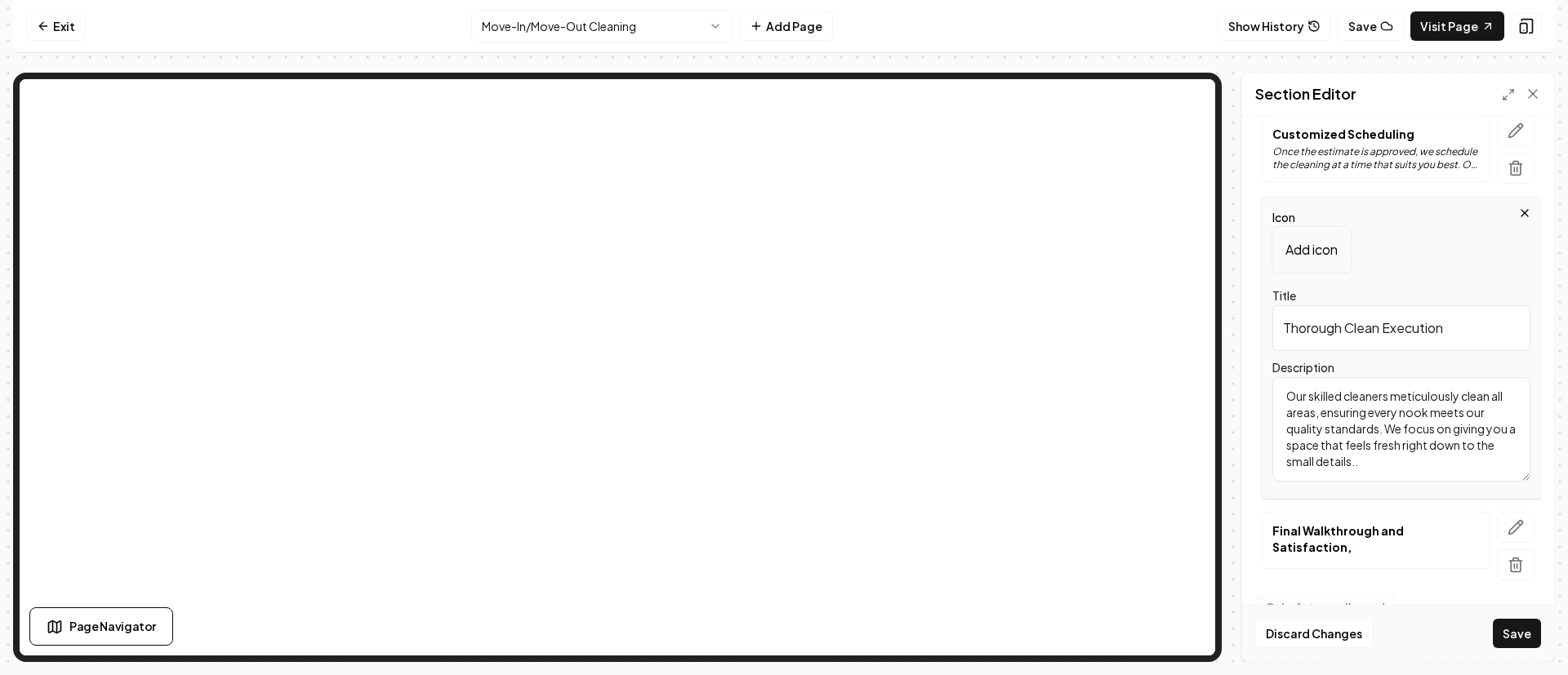
scroll to position [338, 0]
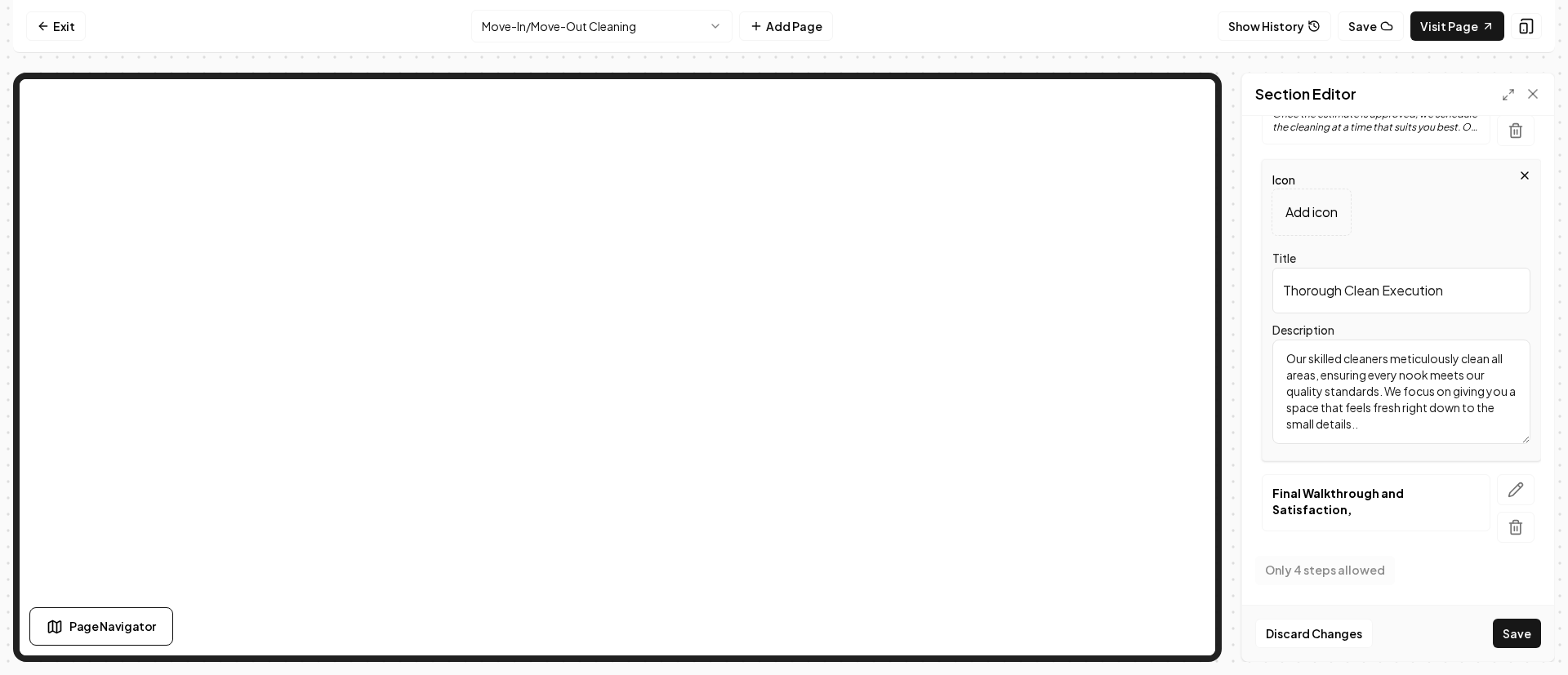
click at [1504, 627] on button "Save" at bounding box center [1517, 634] width 48 height 29
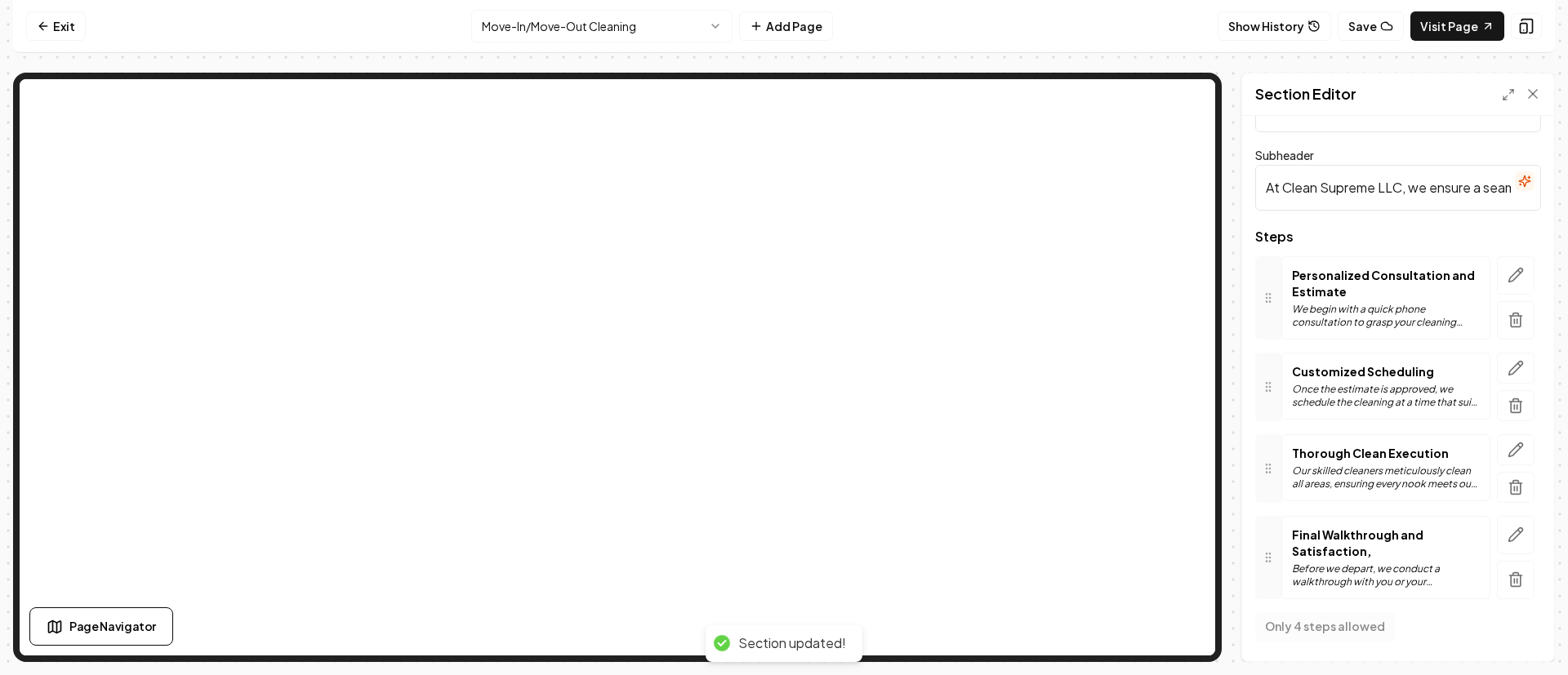
scroll to position [62, 0]
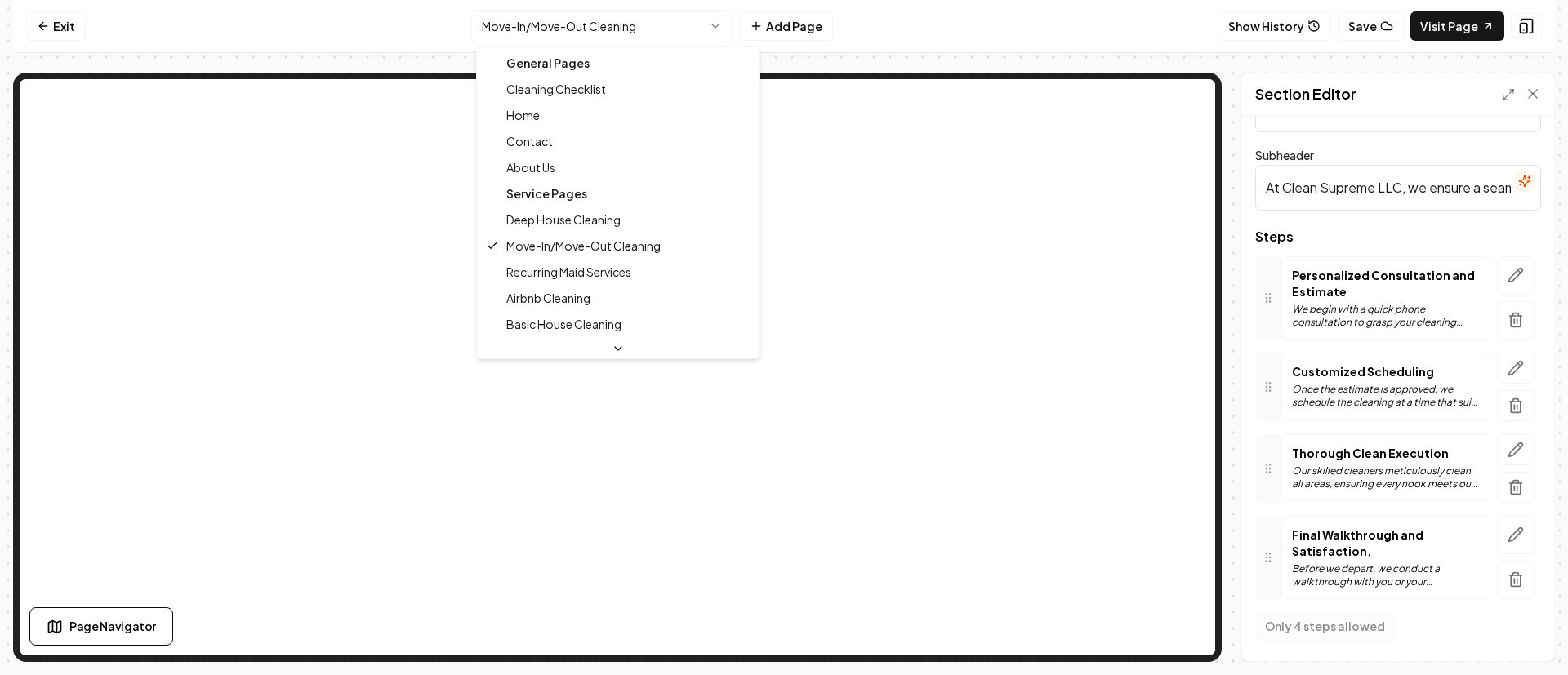
click at [635, 28] on html "Computer Required This feature is only available on a computer. Please switch t…" at bounding box center [784, 338] width 1568 height 675
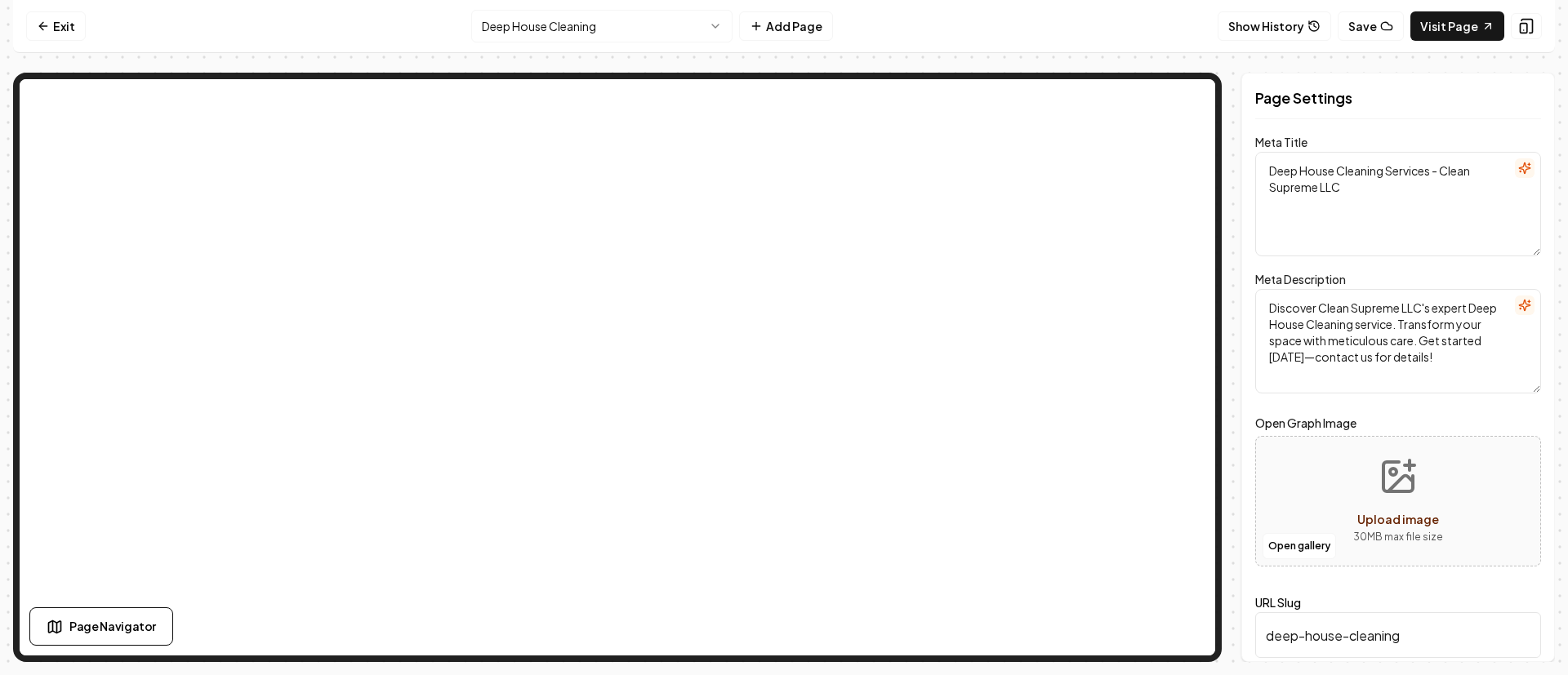
click at [651, 26] on html "Computer Required This feature is only available on a computer. Please switch t…" at bounding box center [784, 338] width 1568 height 675
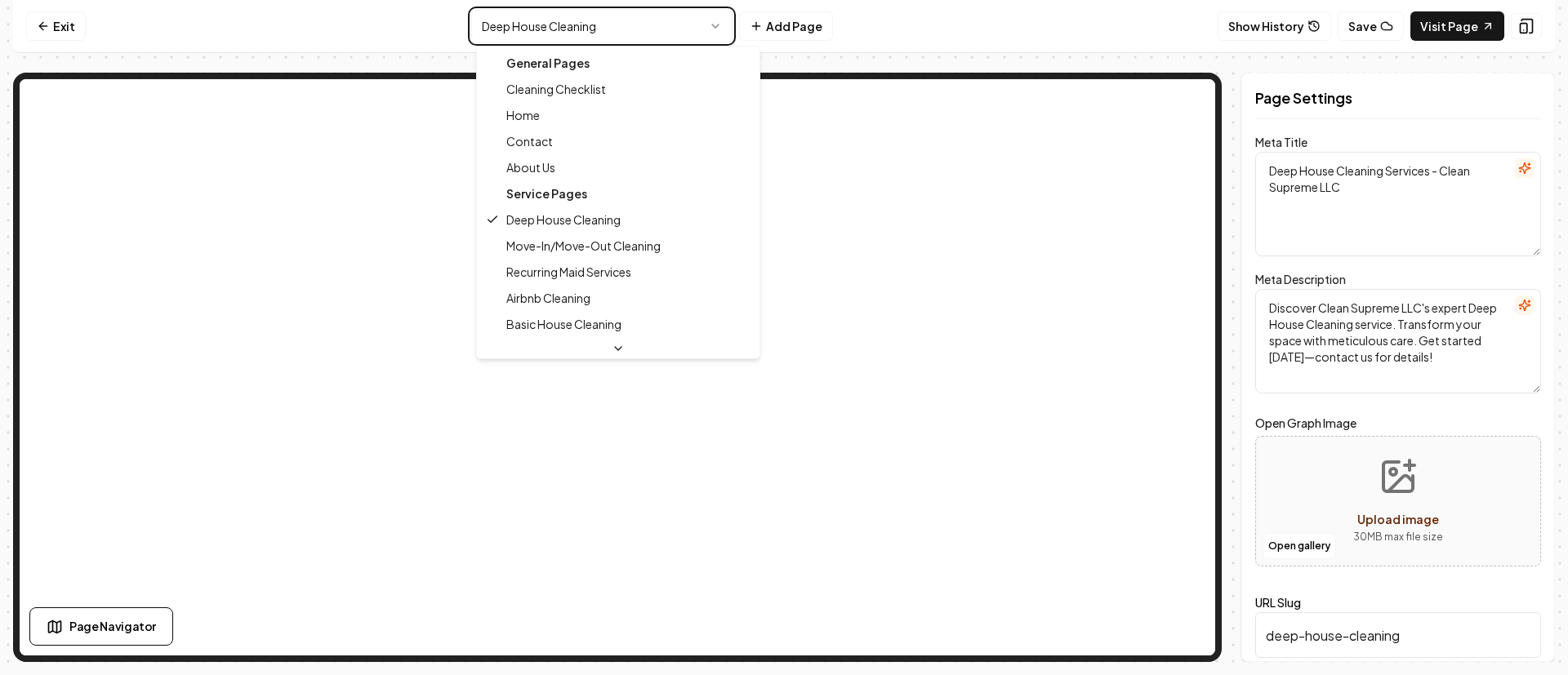
type textarea "Move-In/Move-Out Cleaning Services | Clean Supreme LLC"
type textarea "Experience stress-free moving with Clean Supreme LLC's Move-In/Move-Out Cleanin…"
type input "move-inmove-out-cleaning"
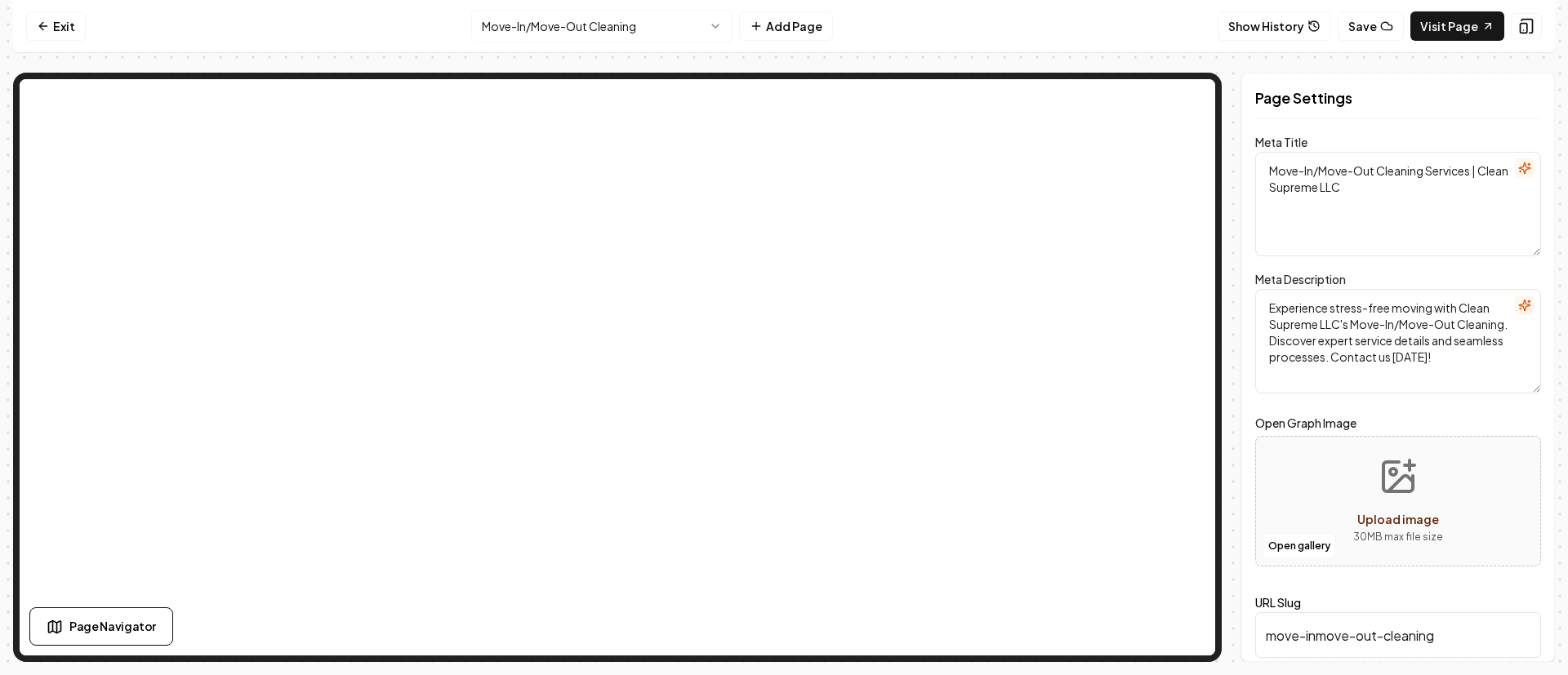
click at [633, 26] on html "Computer Required This feature is only available on a computer. Please switch t…" at bounding box center [784, 338] width 1568 height 675
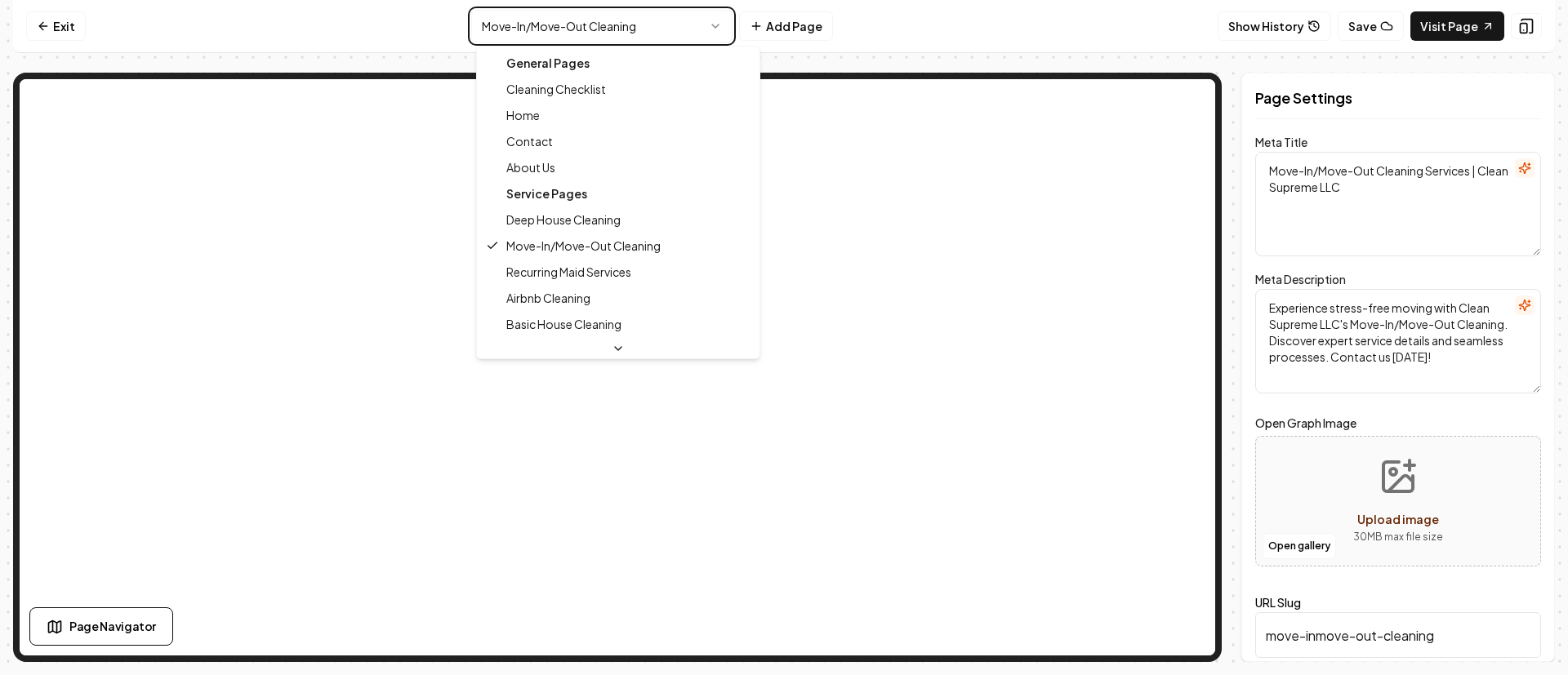
type textarea "Deep House Cleaning Services - Clean Supreme LLC"
type textarea "Discover Clean Supreme LLC's expert Deep House Cleaning service. Transform your…"
type input "deep-house-cleaning"
click at [628, 32] on html "Computer Required This feature is only available on a computer. Please switch t…" at bounding box center [784, 338] width 1568 height 675
type textarea "Move-In/Move-Out Cleaning Services | Clean Supreme LLC"
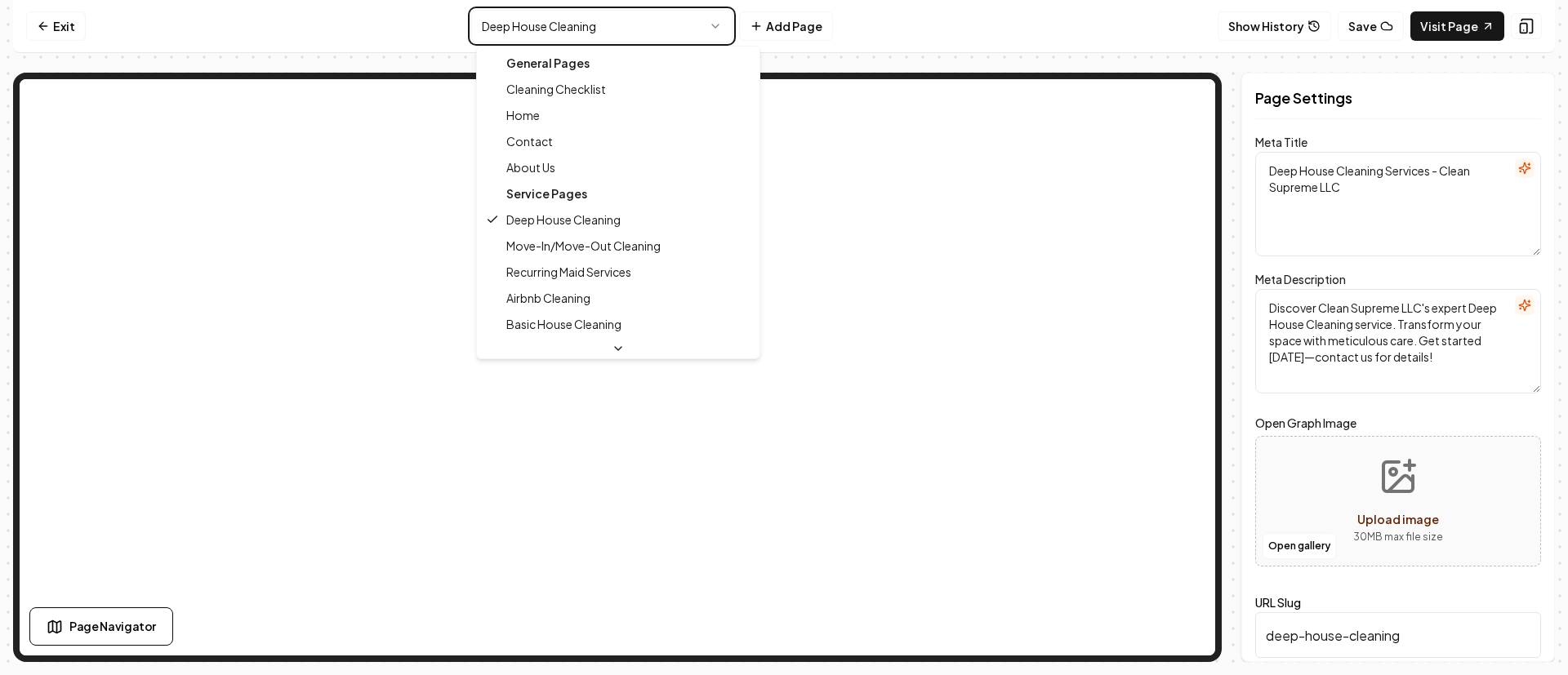
type textarea "Experience stress-free moving with Clean Supreme LLC's Move-In/Move-Out Cleanin…"
type input "move-inmove-out-cleaning"
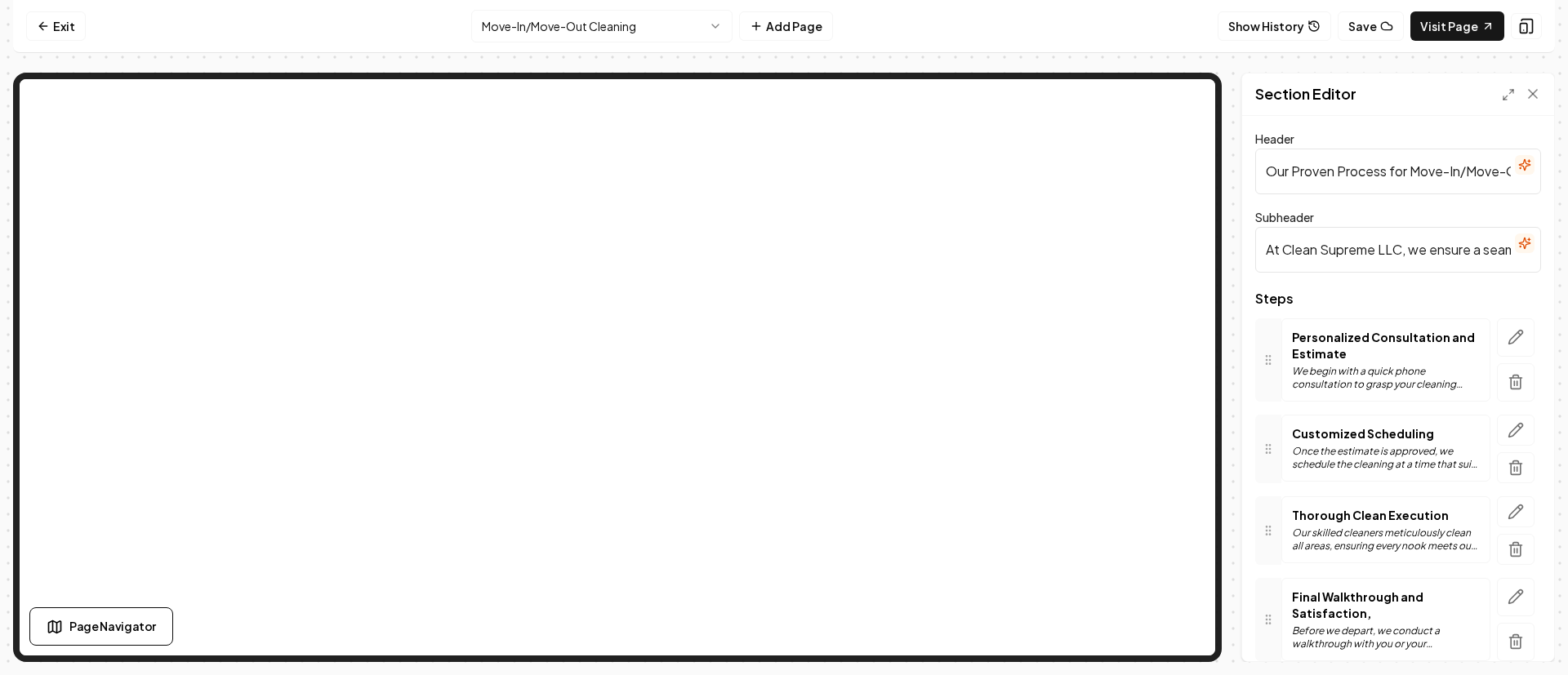
scroll to position [0, 97]
drag, startPoint x: 1411, startPoint y: 176, endPoint x: 1490, endPoint y: 174, distance: 79.0
click at [1490, 174] on input "Our Proven Process for Move-In/Move-Out Cleaning" at bounding box center [1398, 172] width 286 height 46
click at [1399, 254] on input "At Clean Supreme LLC, we ensure a seamless and stress-free experience from star…" at bounding box center [1398, 250] width 286 height 46
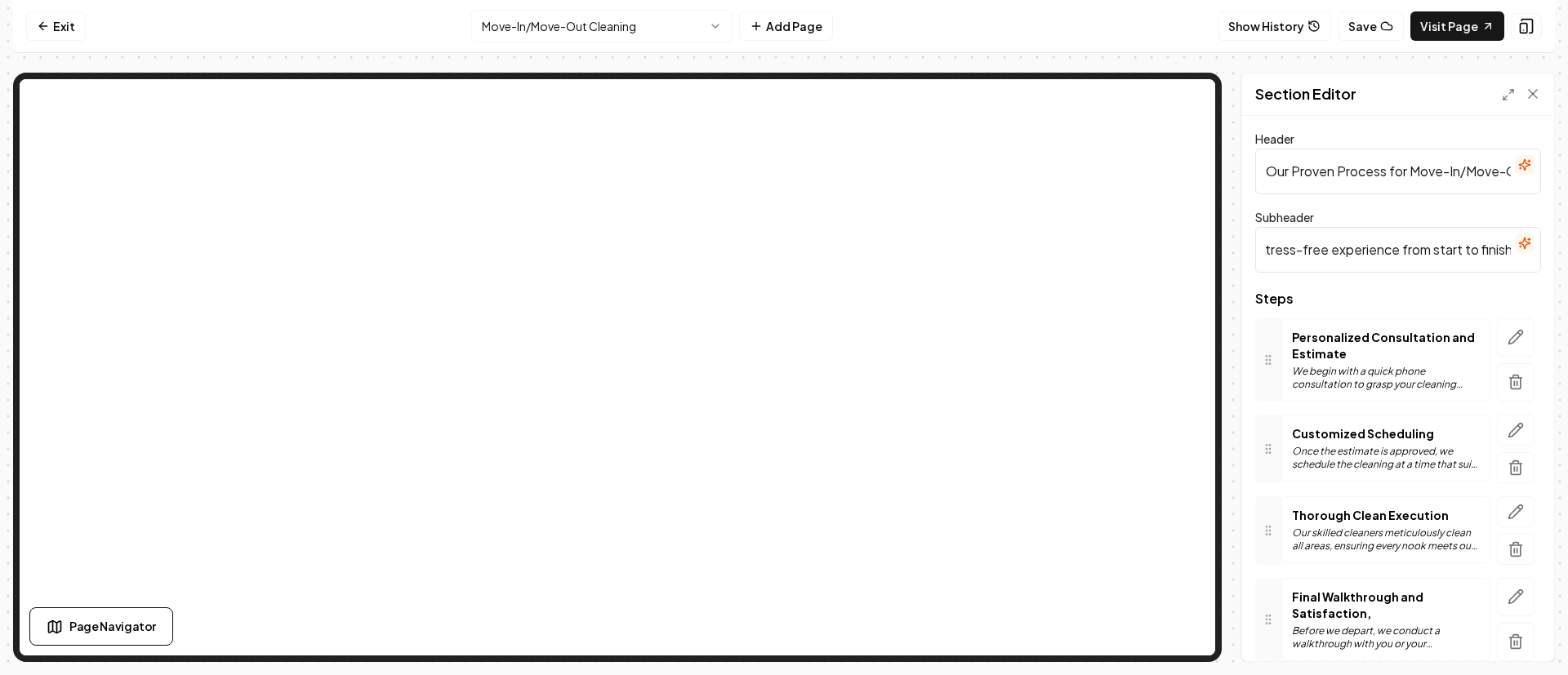
scroll to position [0, 336]
drag, startPoint x: 1327, startPoint y: 249, endPoint x: 1371, endPoint y: 269, distance: 48.3
click at [1371, 269] on input "At Clean Supreme LLC, we ensure a seamless and stress-free experience from star…" at bounding box center [1398, 250] width 286 height 46
drag, startPoint x: 1410, startPoint y: 175, endPoint x: 1523, endPoint y: 199, distance: 115.5
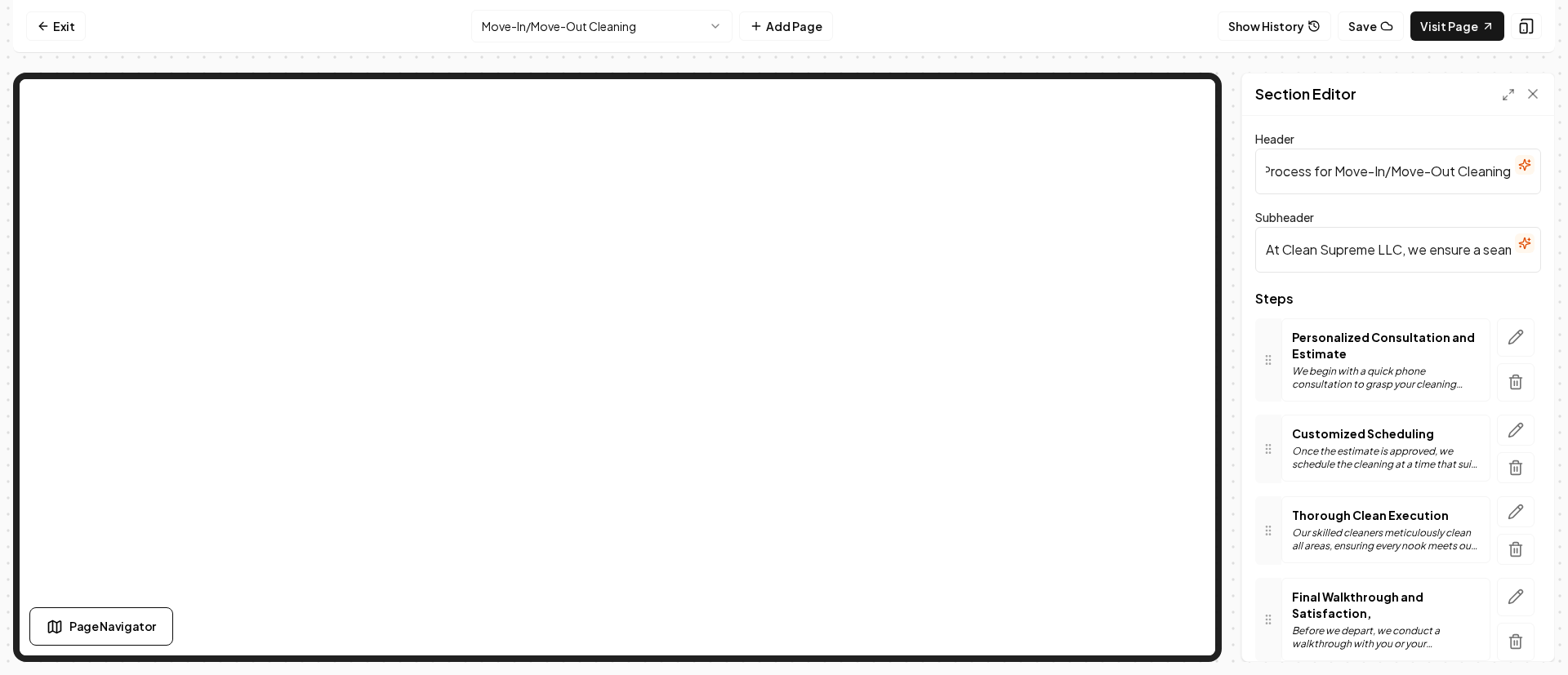
click at [1523, 199] on div "Header Our Proven Process for Move-In/Move-Out Cleaning Subheader At Clean Supr…" at bounding box center [1398, 388] width 312 height 545
paste input "a seamless and stress-free experience"
type input "Our Proven Process for a seamless and stress-free experience"
click at [1432, 251] on input "At Clean Supreme LLC, we ensure a seamless and stress-free experience from star…" at bounding box center [1398, 250] width 286 height 46
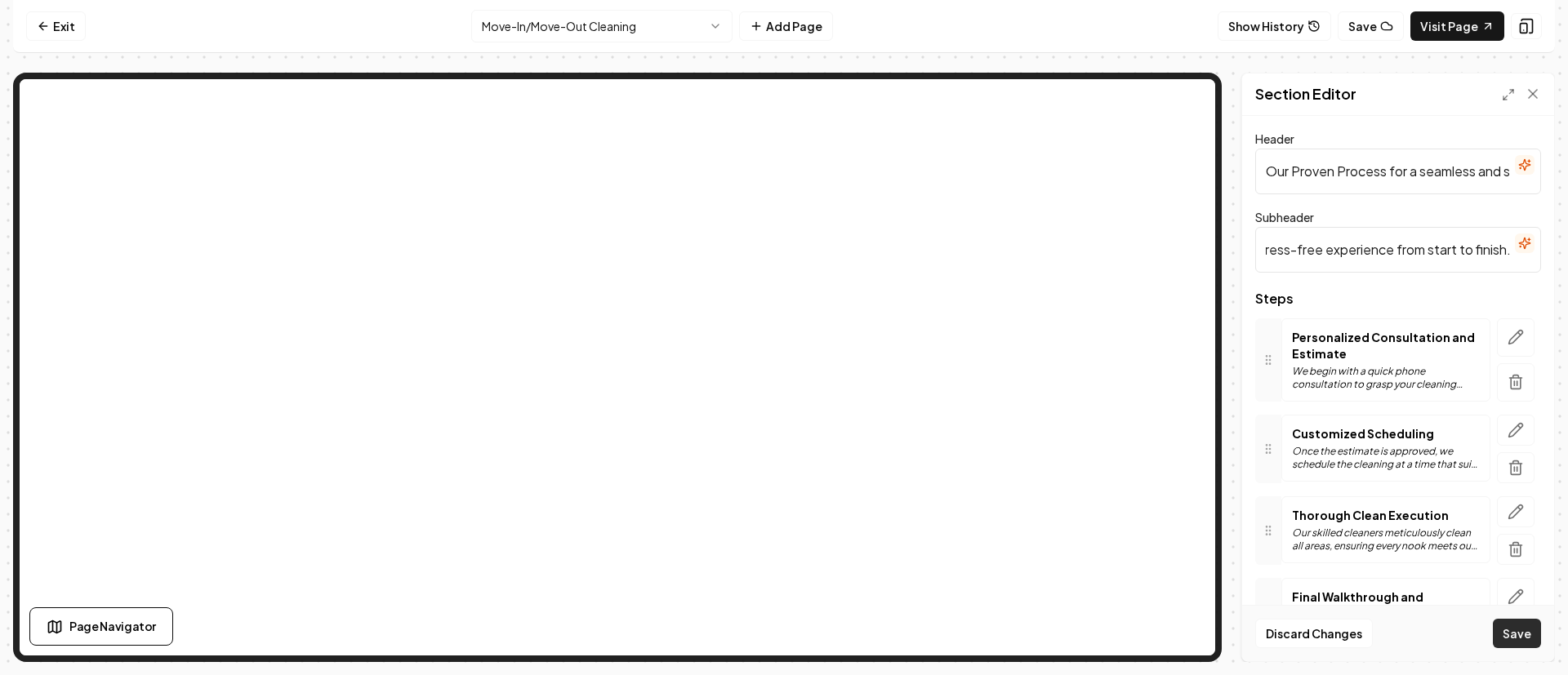
click at [1519, 635] on button "Save" at bounding box center [1517, 634] width 48 height 29
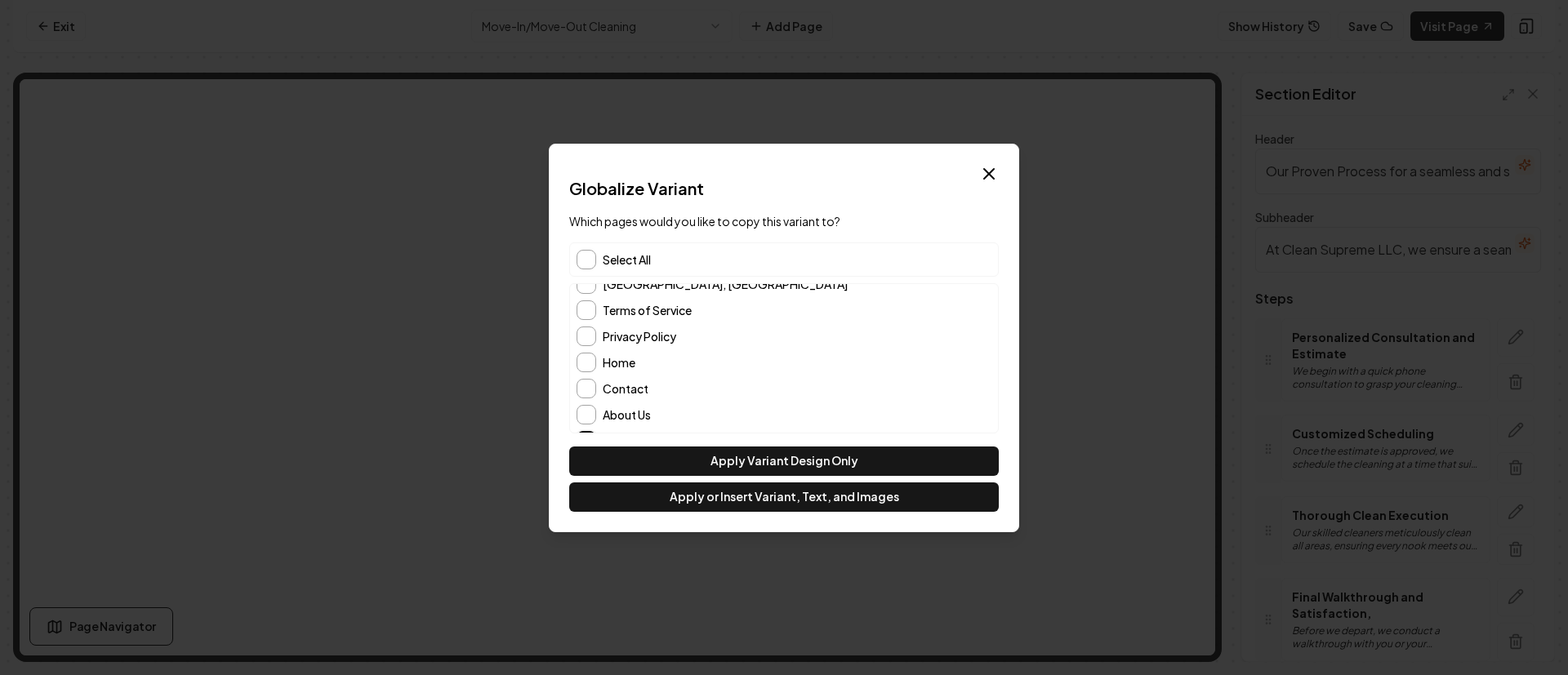
scroll to position [171, 0]
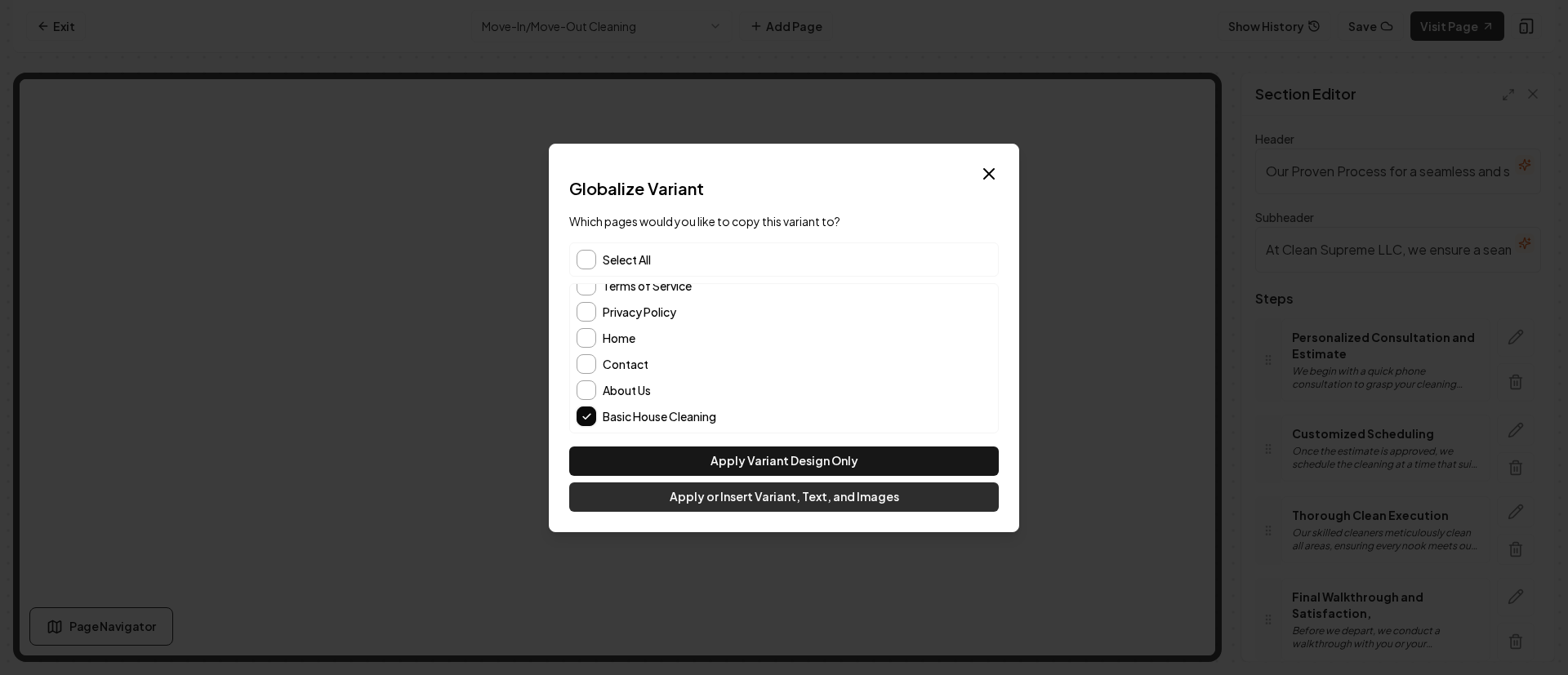
click at [786, 498] on button "Apply or Insert Variant, Text, and Images" at bounding box center [784, 498] width 430 height 29
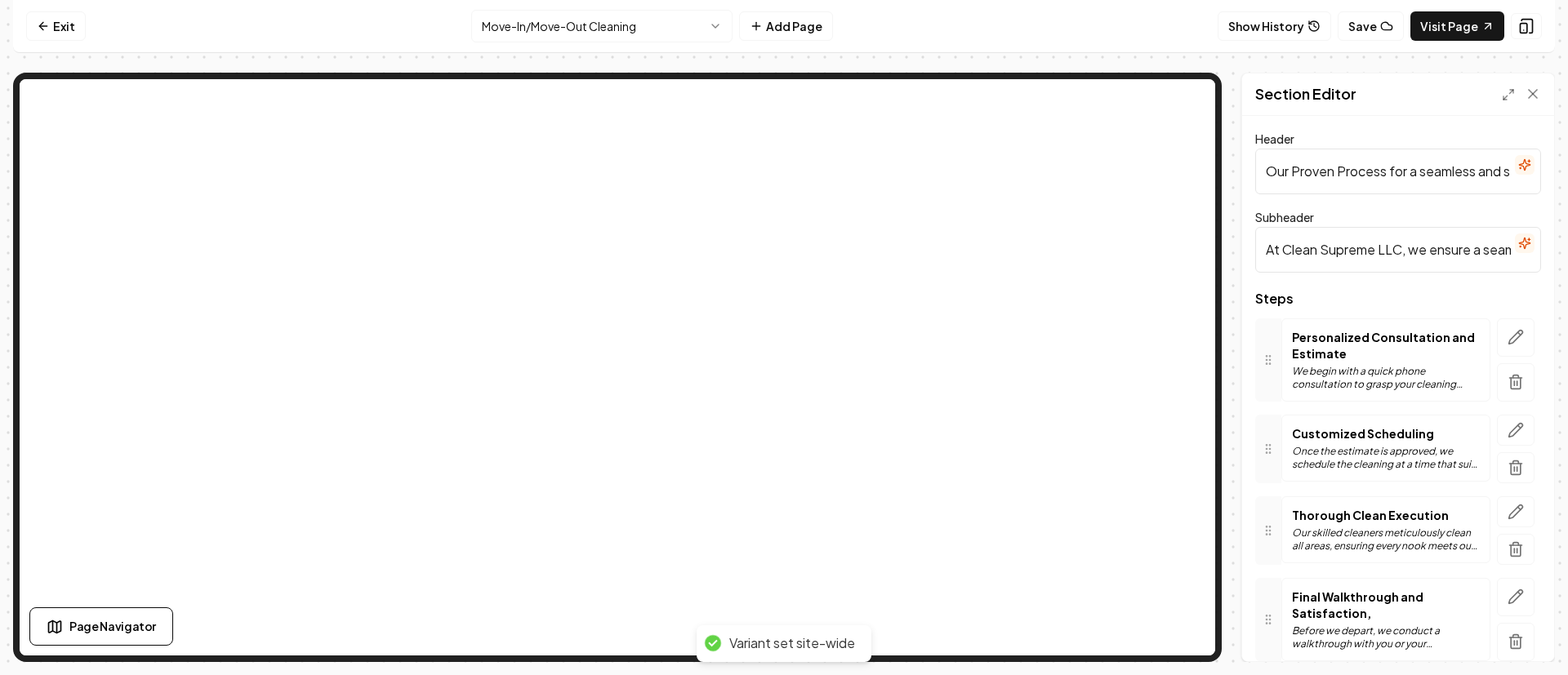
click at [614, 24] on html "Computer Required This feature is only available on a computer. Please switch t…" at bounding box center [784, 338] width 1568 height 675
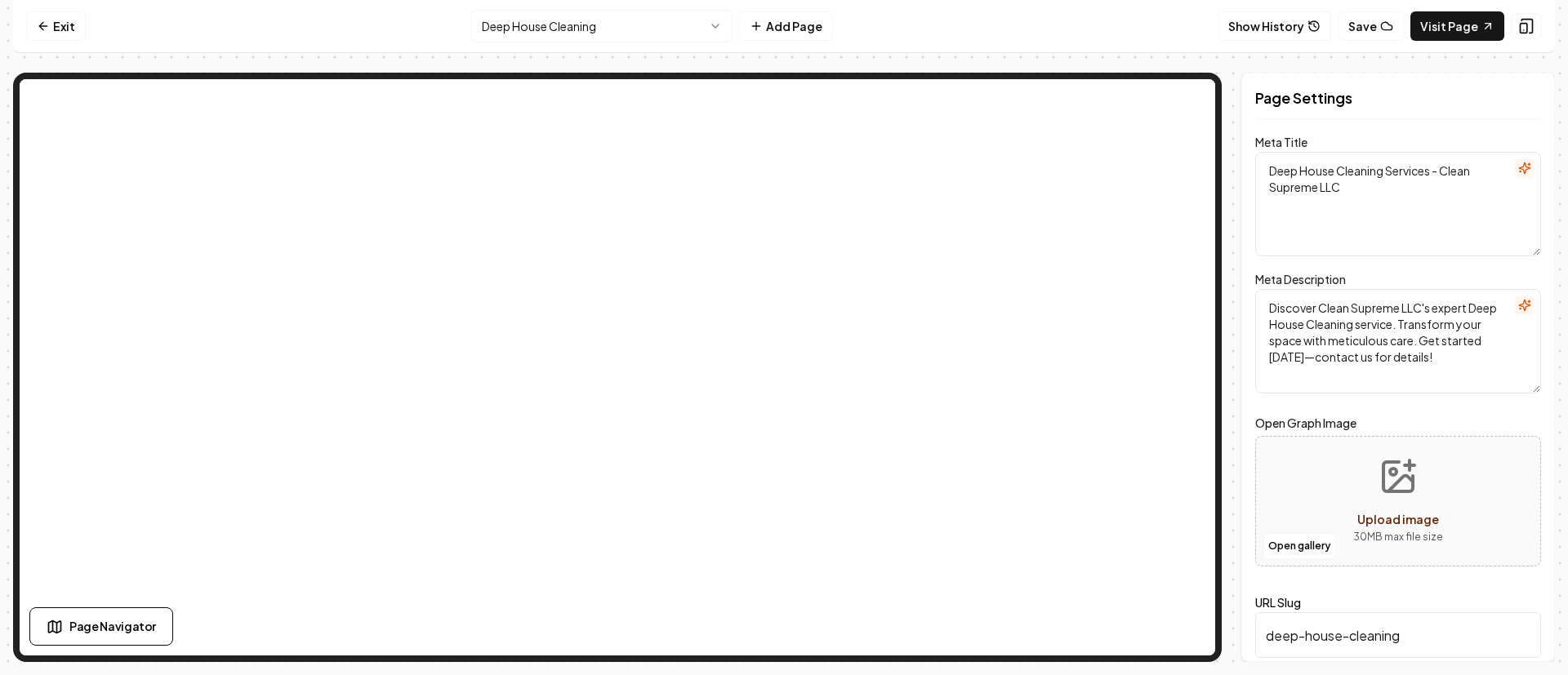
click at [597, 13] on html "Computer Required This feature is only available on a computer. Please switch t…" at bounding box center [784, 338] width 1568 height 675
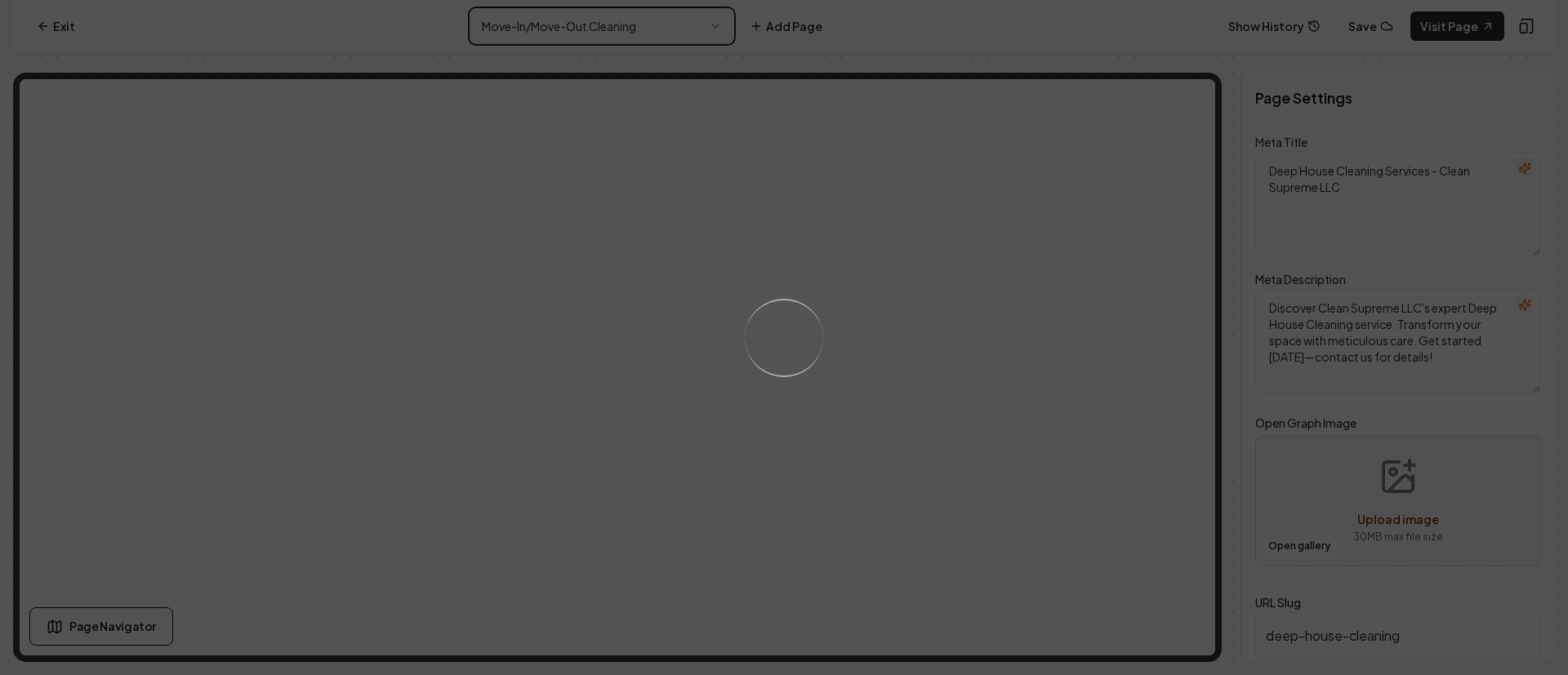
type textarea "Move-In/Move-Out Cleaning Services | Clean Supreme LLC"
type textarea "Experience stress-free moving with Clean Supreme LLC's Move-In/Move-Out Cleanin…"
type input "move-inmove-out-cleaning"
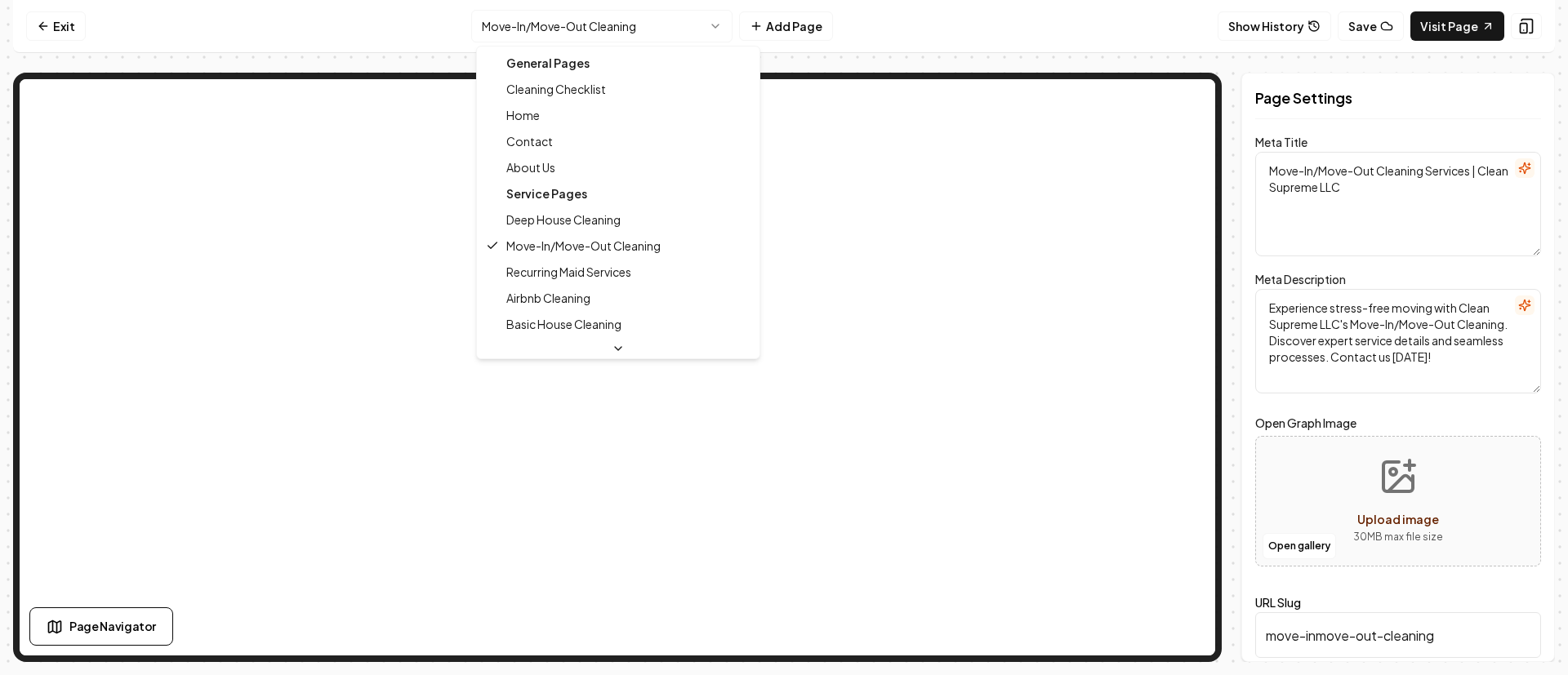
click at [592, 29] on html "Computer Required This feature is only available on a computer. Please switch t…" at bounding box center [784, 338] width 1568 height 675
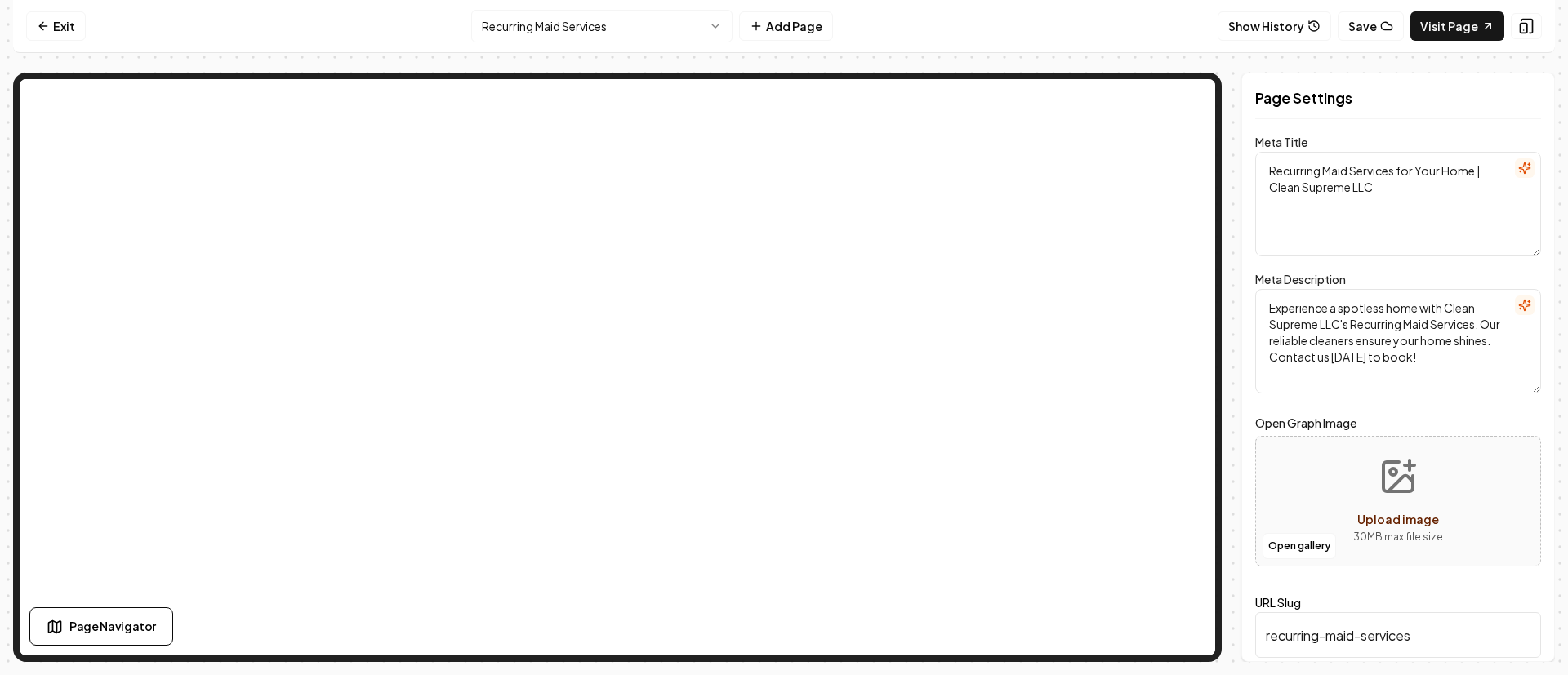
click at [608, 11] on html "Computer Required This feature is only available on a computer. Please switch t…" at bounding box center [784, 338] width 1568 height 675
click at [611, 40] on html "Computer Required This feature is only available on a computer. Please switch t…" at bounding box center [784, 338] width 1568 height 675
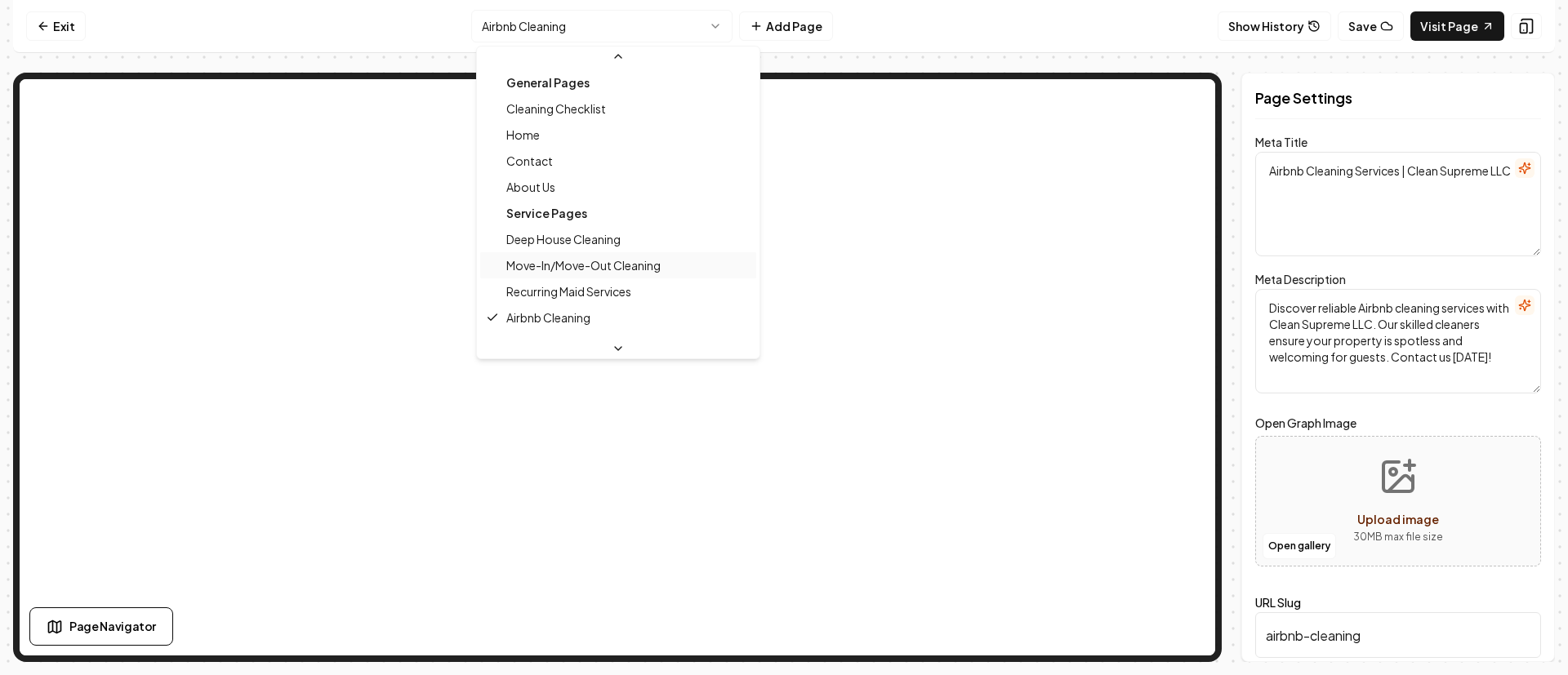
scroll to position [122, 0]
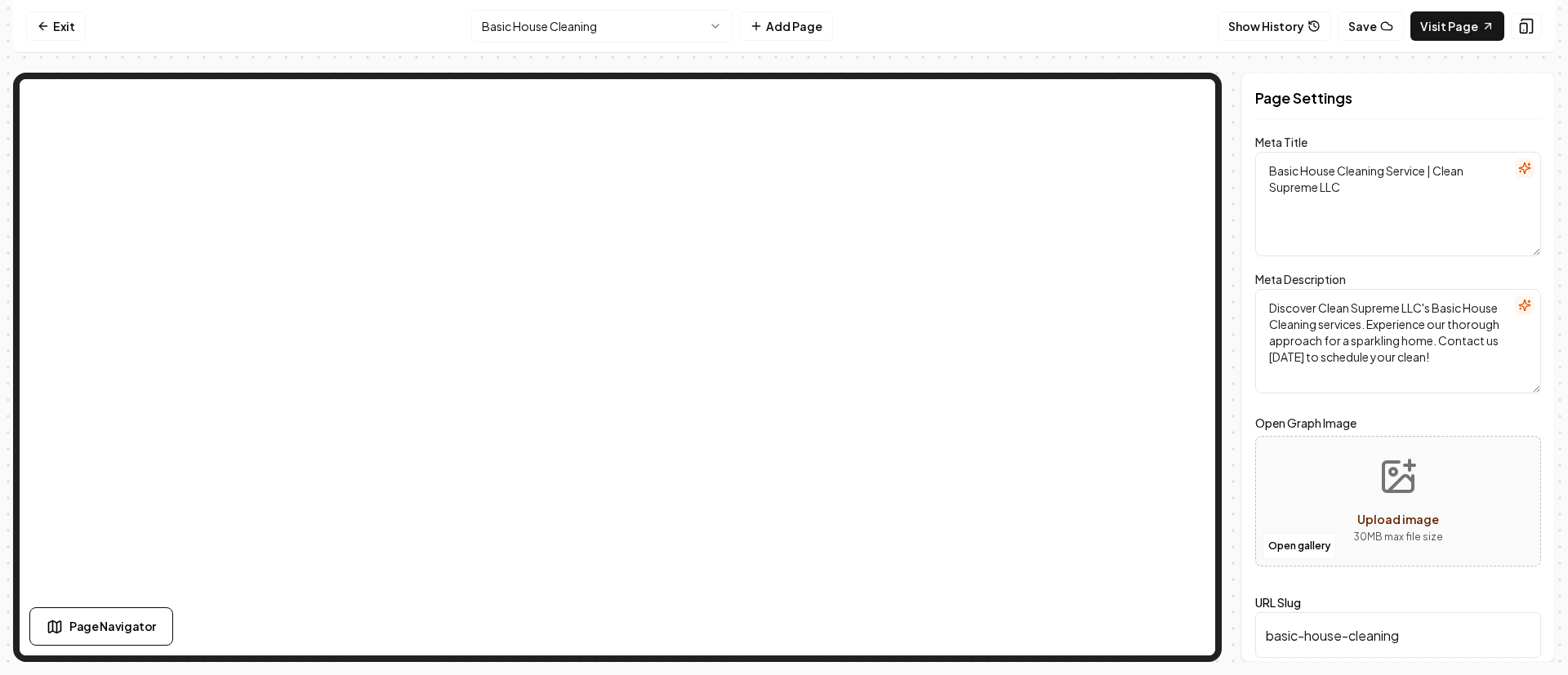
click at [636, 30] on html "Computer Required This feature is only available on a computer. Please switch t…" at bounding box center [784, 338] width 1568 height 675
drag, startPoint x: 1422, startPoint y: 342, endPoint x: 1343, endPoint y: 339, distance: 79.1
click at [1343, 339] on textarea "Effortless home cleaning is just a call away. Trust Clean Supreme LLC for exper…" at bounding box center [1398, 341] width 286 height 105
paste textarea "813-285-5050"
type textarea "Effortless home cleaning is just a call away. Trust Clean Supreme LLC for exper…"
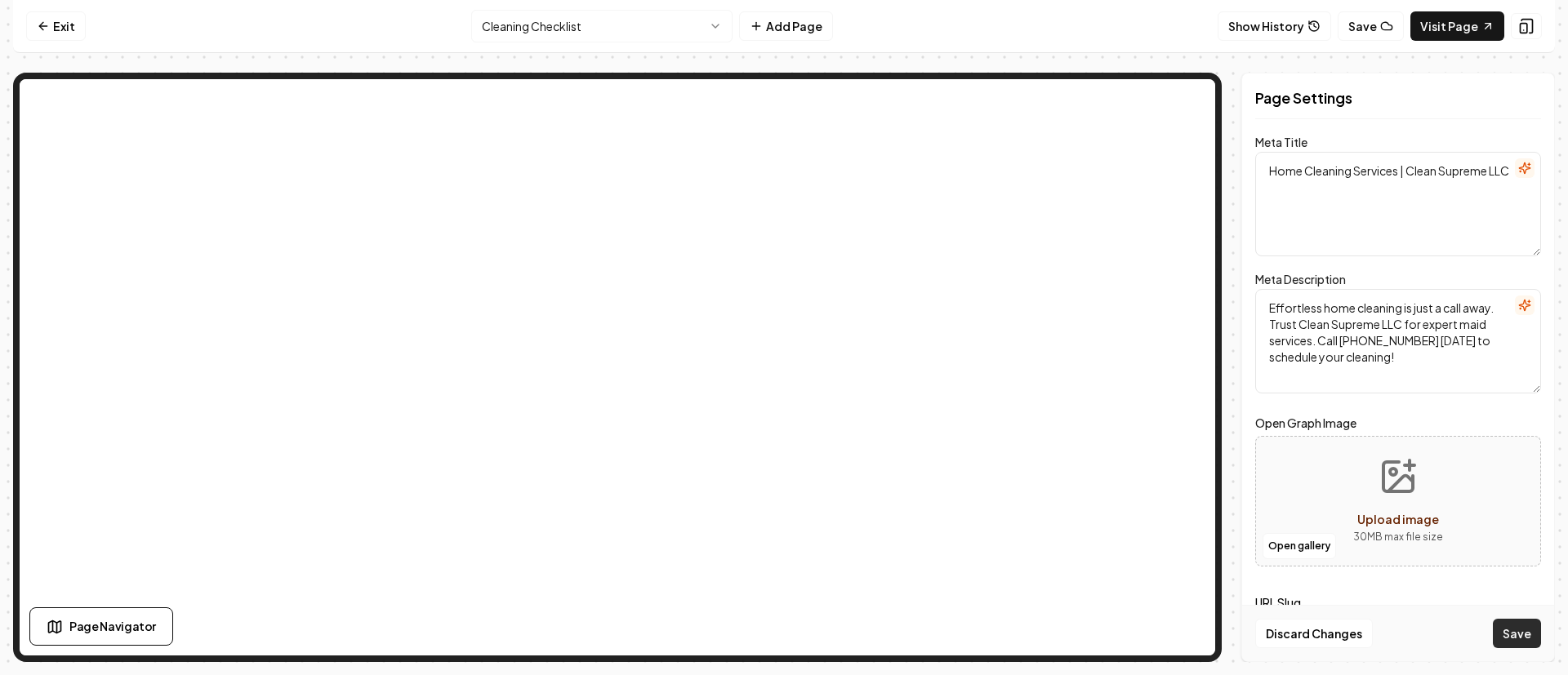
click at [1530, 637] on button "Save" at bounding box center [1517, 634] width 48 height 29
click at [641, 29] on html "Computer Required This feature is only available on a computer. Please switch t…" at bounding box center [784, 338] width 1568 height 675
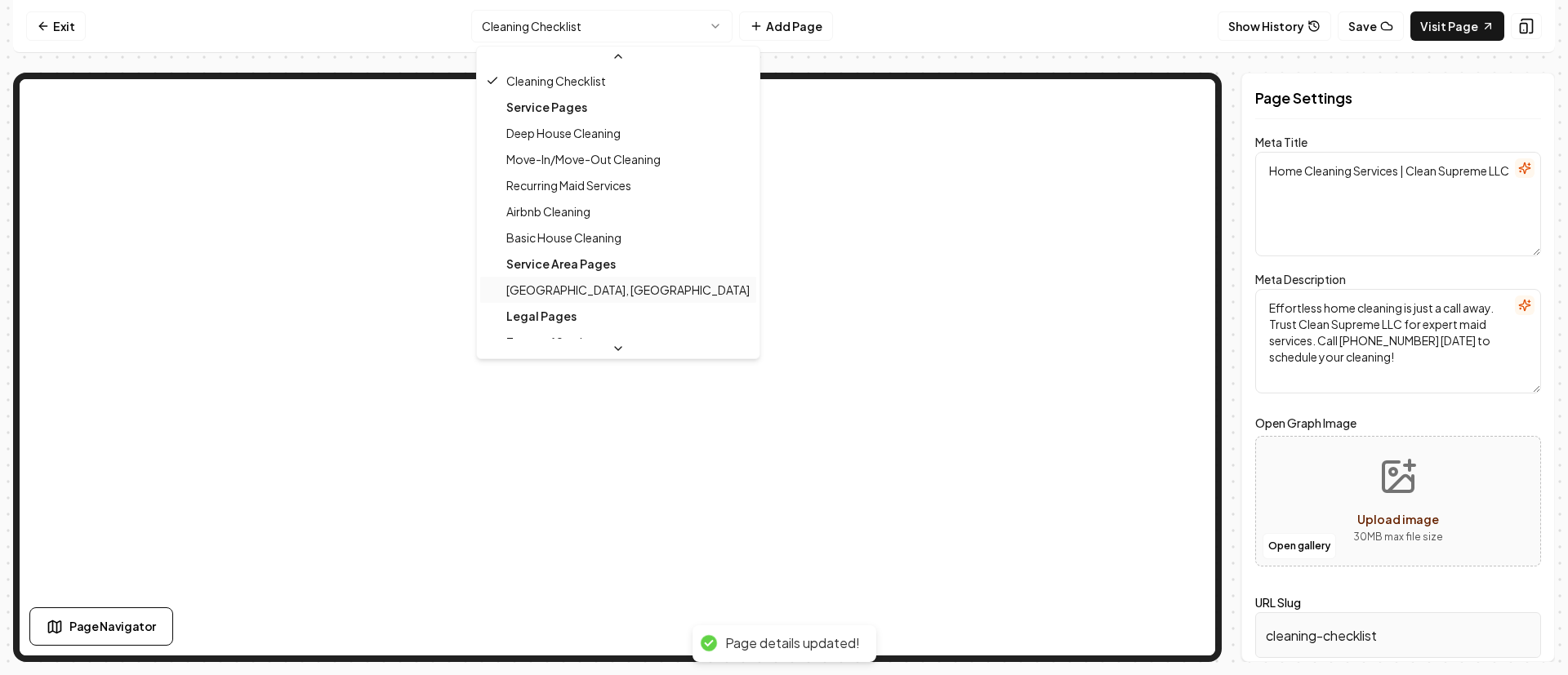
scroll to position [132, 0]
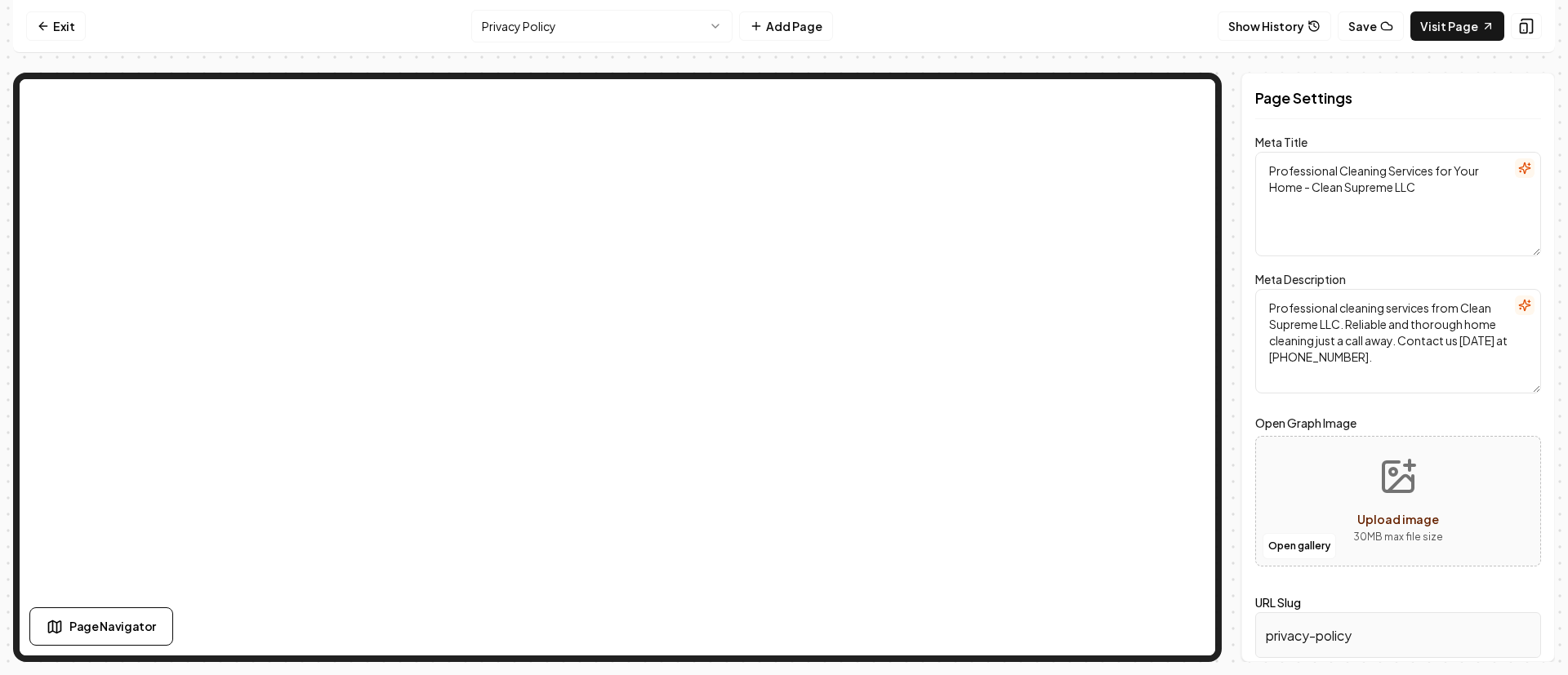
drag, startPoint x: 1348, startPoint y: 358, endPoint x: 1267, endPoint y: 353, distance: 81.2
click at [1268, 352] on textarea "Professional cleaning services from Clean Supreme LLC. Reliable and thorough ho…" at bounding box center [1398, 341] width 286 height 105
paste textarea "813-285-5050"
type textarea "Professional cleaning services from Clean Supreme LLC. Reliable and thorough ho…"
click at [1510, 640] on button "Save" at bounding box center [1517, 634] width 48 height 29
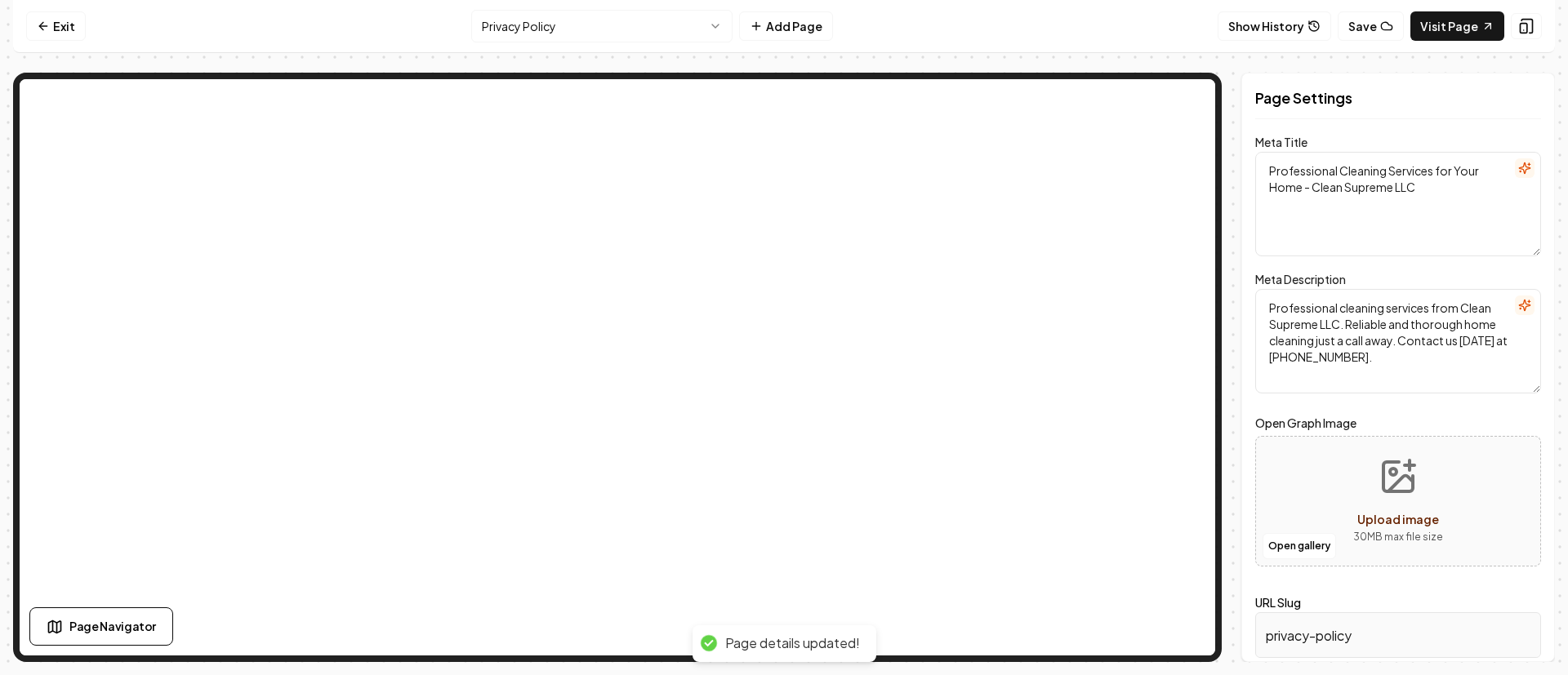
click at [631, 29] on html "Computer Required This feature is only available on a computer. Please switch t…" at bounding box center [784, 338] width 1568 height 675
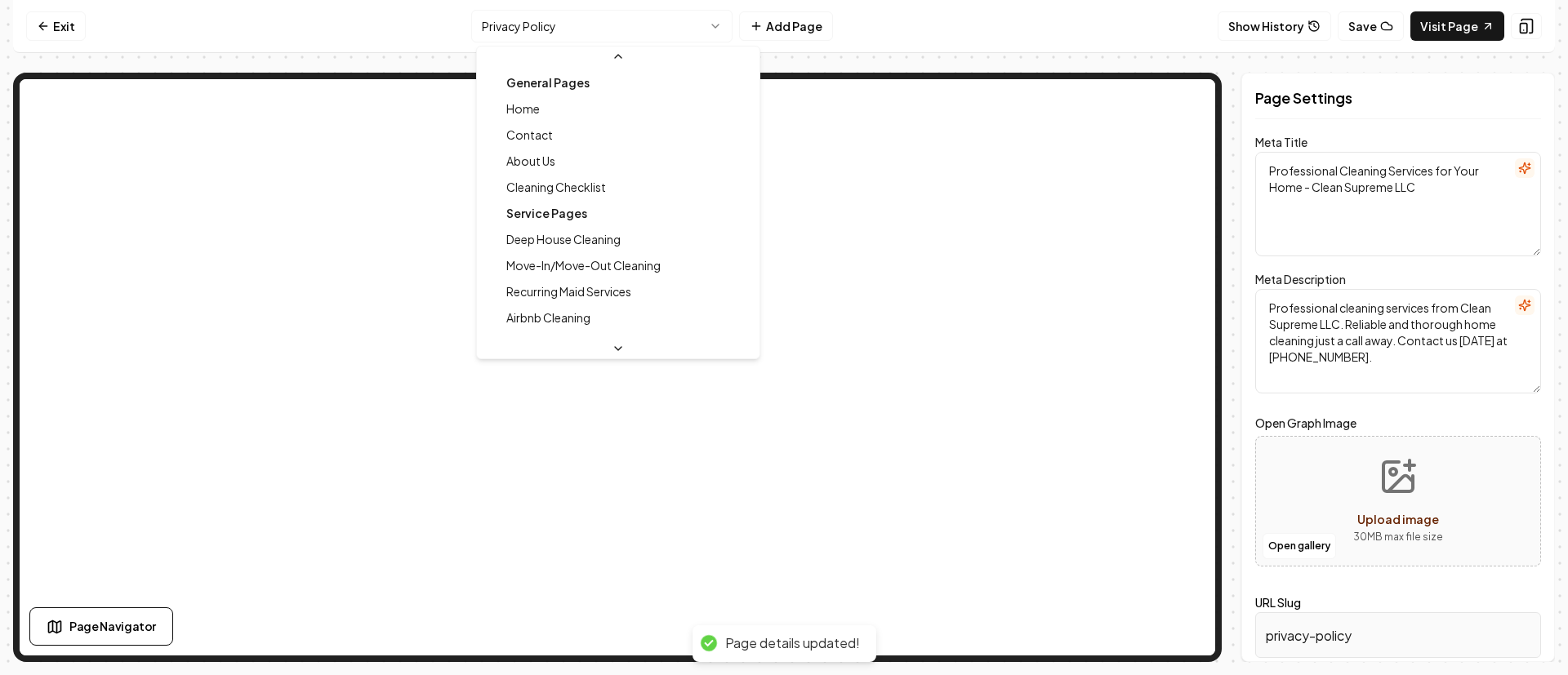
scroll to position [149, 0]
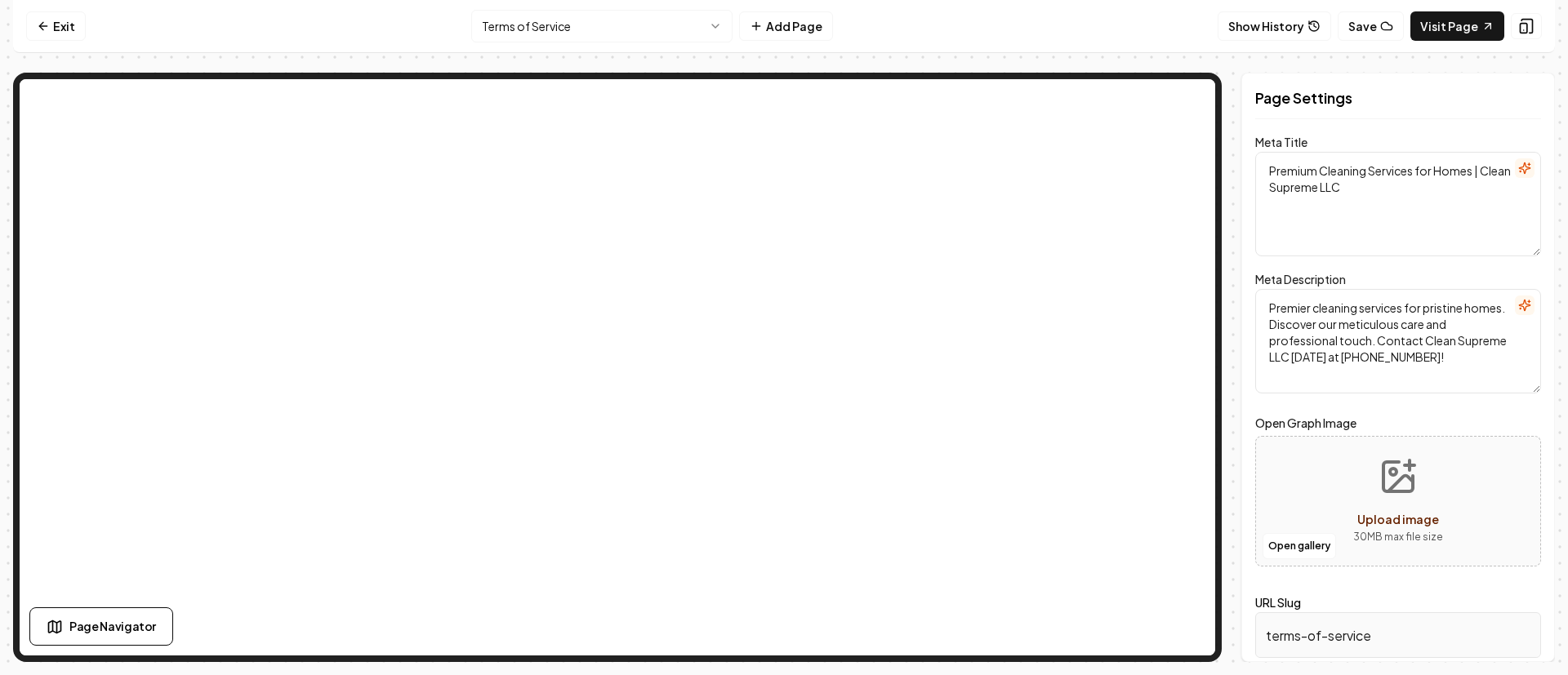
drag, startPoint x: 1420, startPoint y: 359, endPoint x: 1343, endPoint y: 361, distance: 77.0
click at [1340, 360] on textarea "Premier cleaning services for pristine homes. Discover our meticulous care and …" at bounding box center [1398, 341] width 286 height 105
paste textarea "813-285-5050"
type textarea "Premier cleaning services for pristine homes. Discover our meticulous care and …"
click at [1522, 643] on button "Save" at bounding box center [1517, 634] width 48 height 29
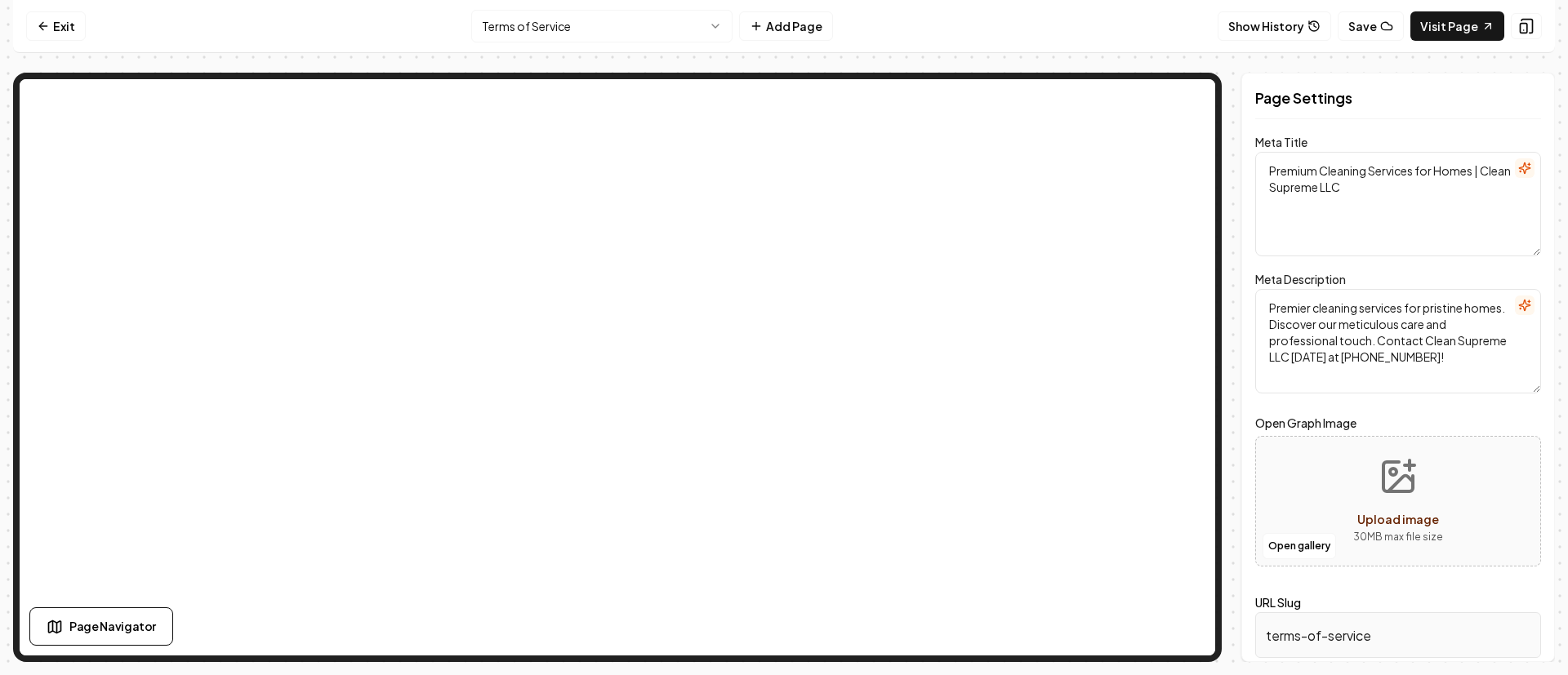
click at [617, 26] on html "Computer Required This feature is only available on a computer. Please switch t…" at bounding box center [784, 338] width 1568 height 675
click at [590, 33] on html "Computer Required This feature is only available on a computer. Please switch t…" at bounding box center [784, 338] width 1568 height 675
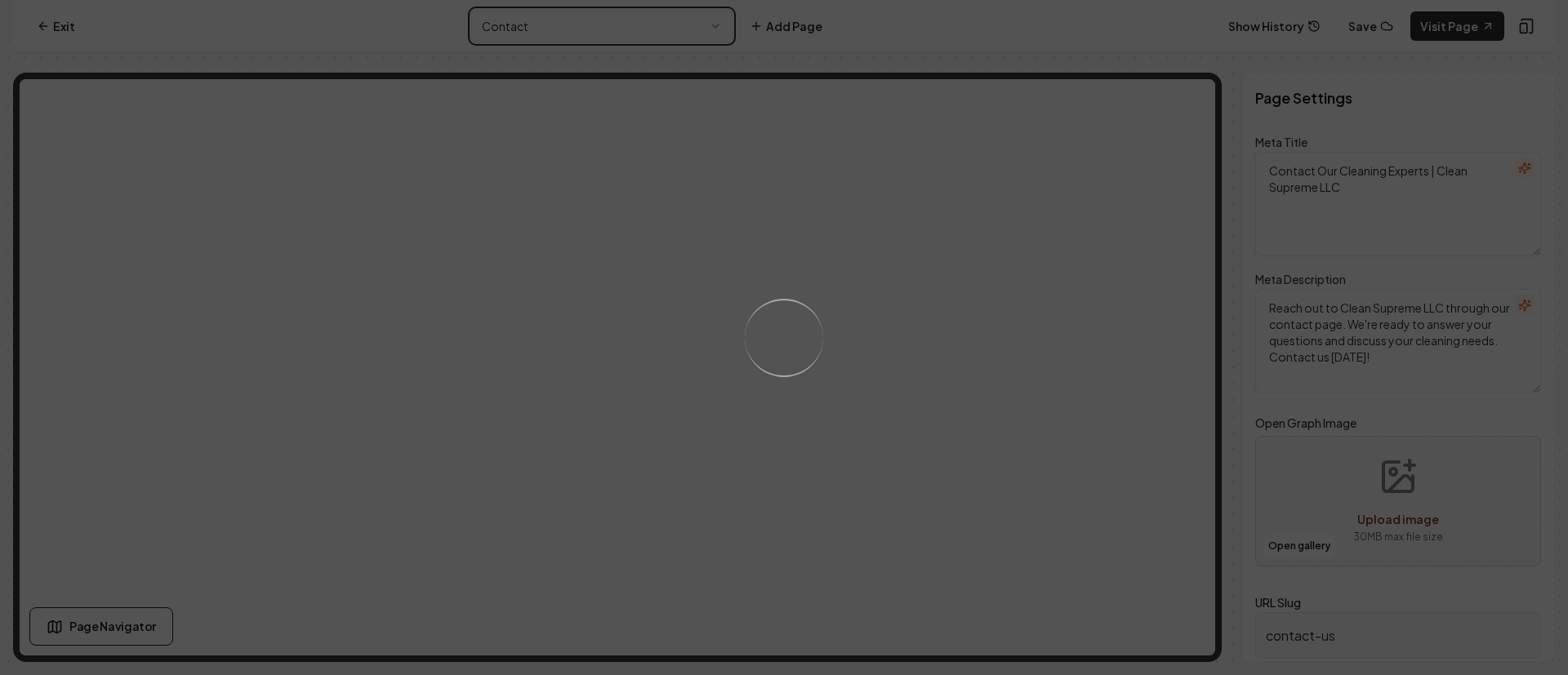
type textarea "Home Cleaning Services | Clean Supreme LLC"
type textarea "Discover Clean Space and Happy Places with Clean Supreme LLC! With 60 years of …"
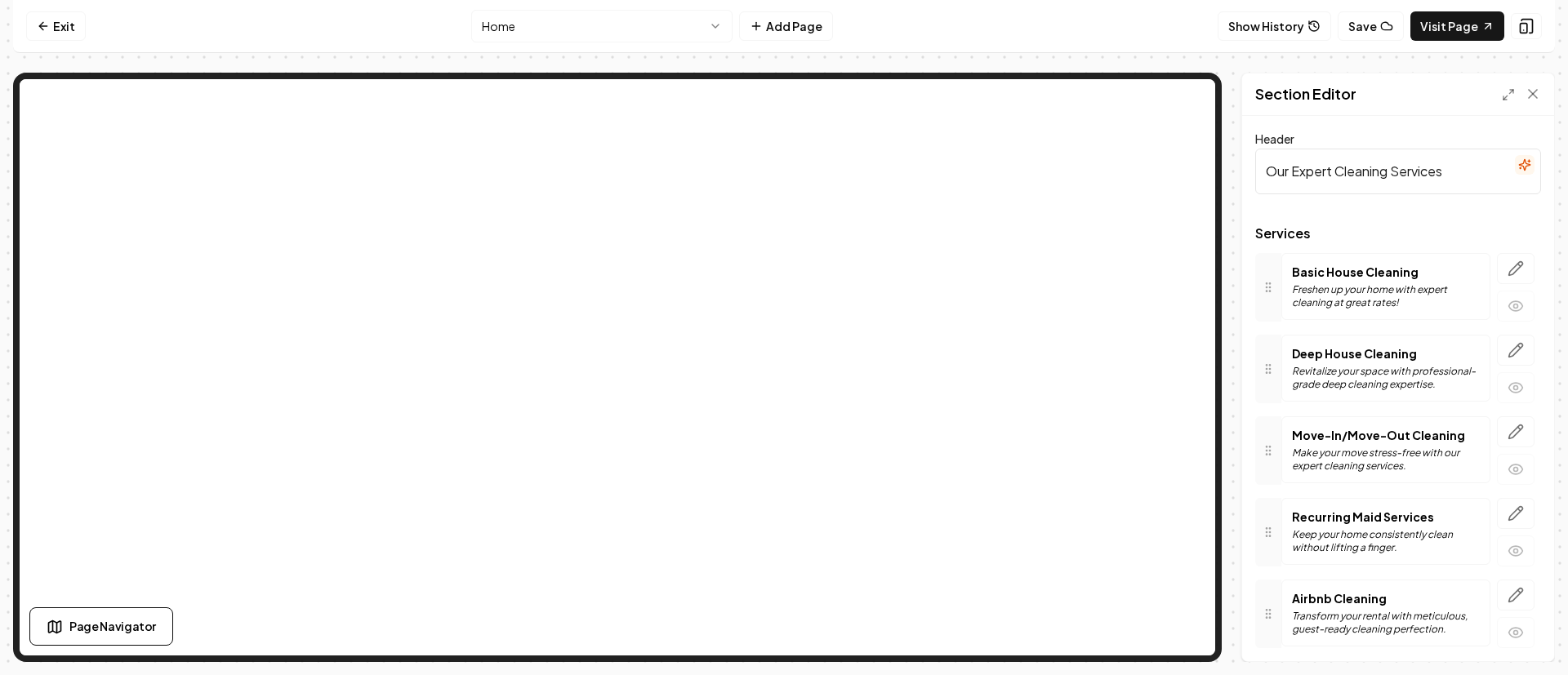
drag, startPoint x: 1368, startPoint y: 177, endPoint x: 1336, endPoint y: 175, distance: 32.1
click at [1336, 175] on input "Our Expert Cleaning Services" at bounding box center [1398, 172] width 286 height 46
paste input "Clean Space, Happy Places"
click at [1334, 644] on button "Discard Changes" at bounding box center [1314, 634] width 118 height 29
type input "Our Expert Cleaning Services"
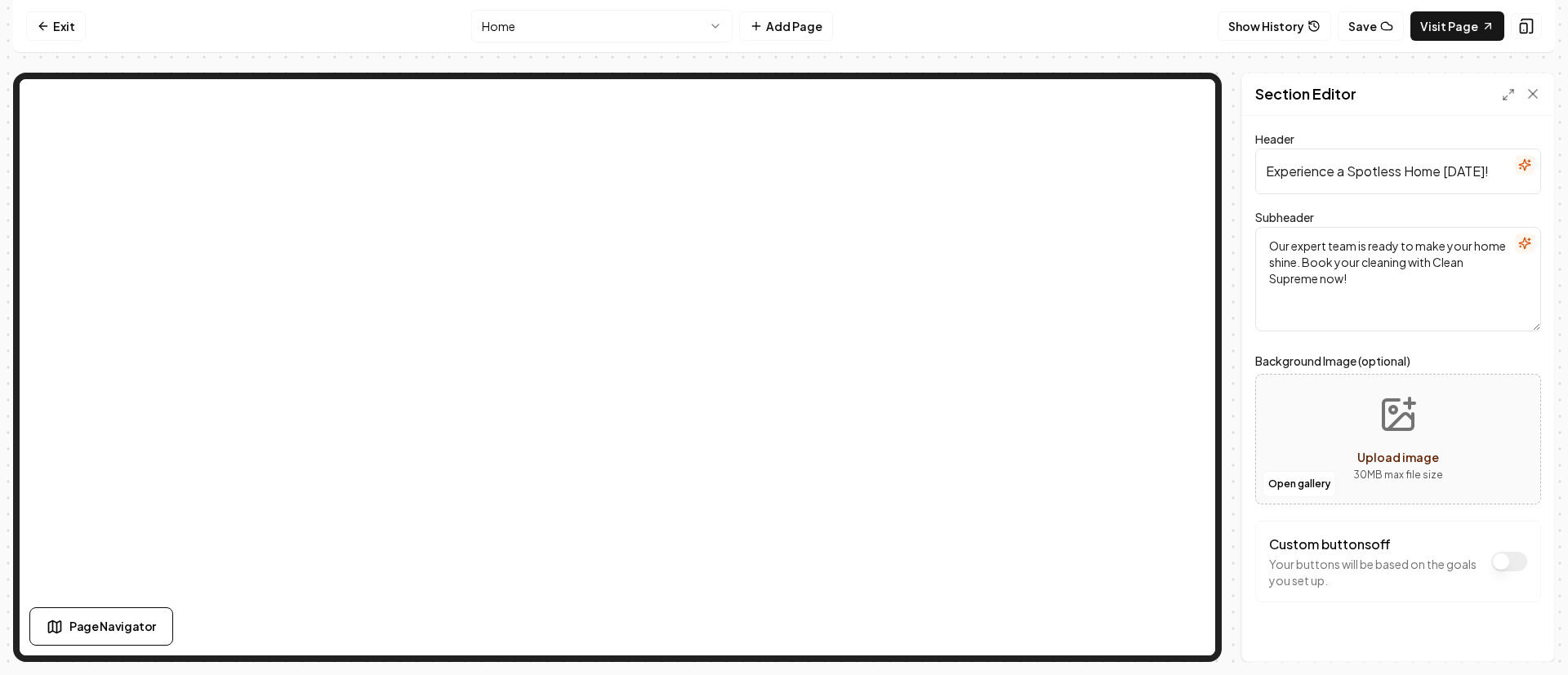
drag, startPoint x: 1347, startPoint y: 172, endPoint x: 1442, endPoint y: 183, distance: 95.6
click at [1442, 183] on input "Experience a Spotless Home Today!" at bounding box center [1398, 172] width 286 height 46
paste input "Clean Space, Happy Places"
click at [1326, 633] on button "Discard Changes" at bounding box center [1314, 634] width 118 height 29
type input "Experience a Spotless Home Today!"
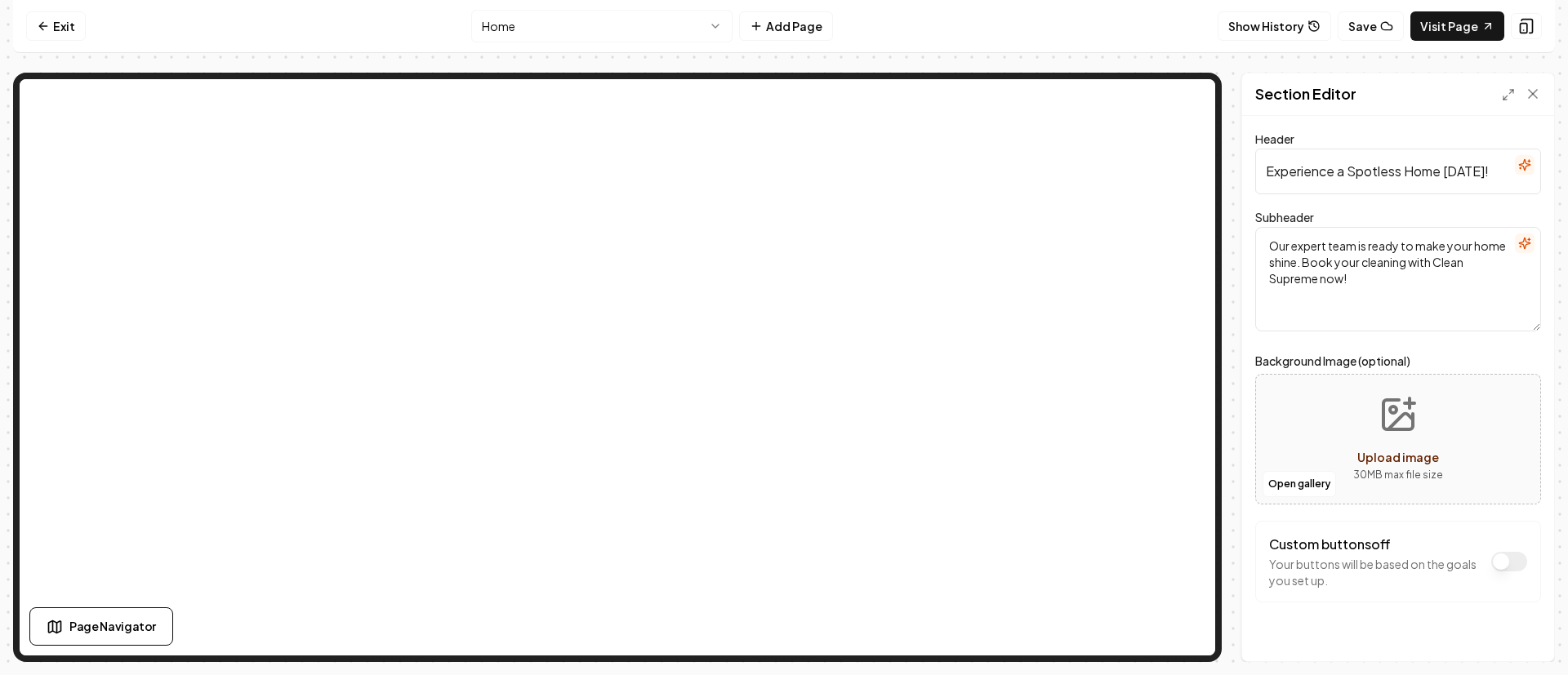
click at [575, 25] on html "Computer Required This feature is only available on a computer. Please switch t…" at bounding box center [784, 338] width 1568 height 675
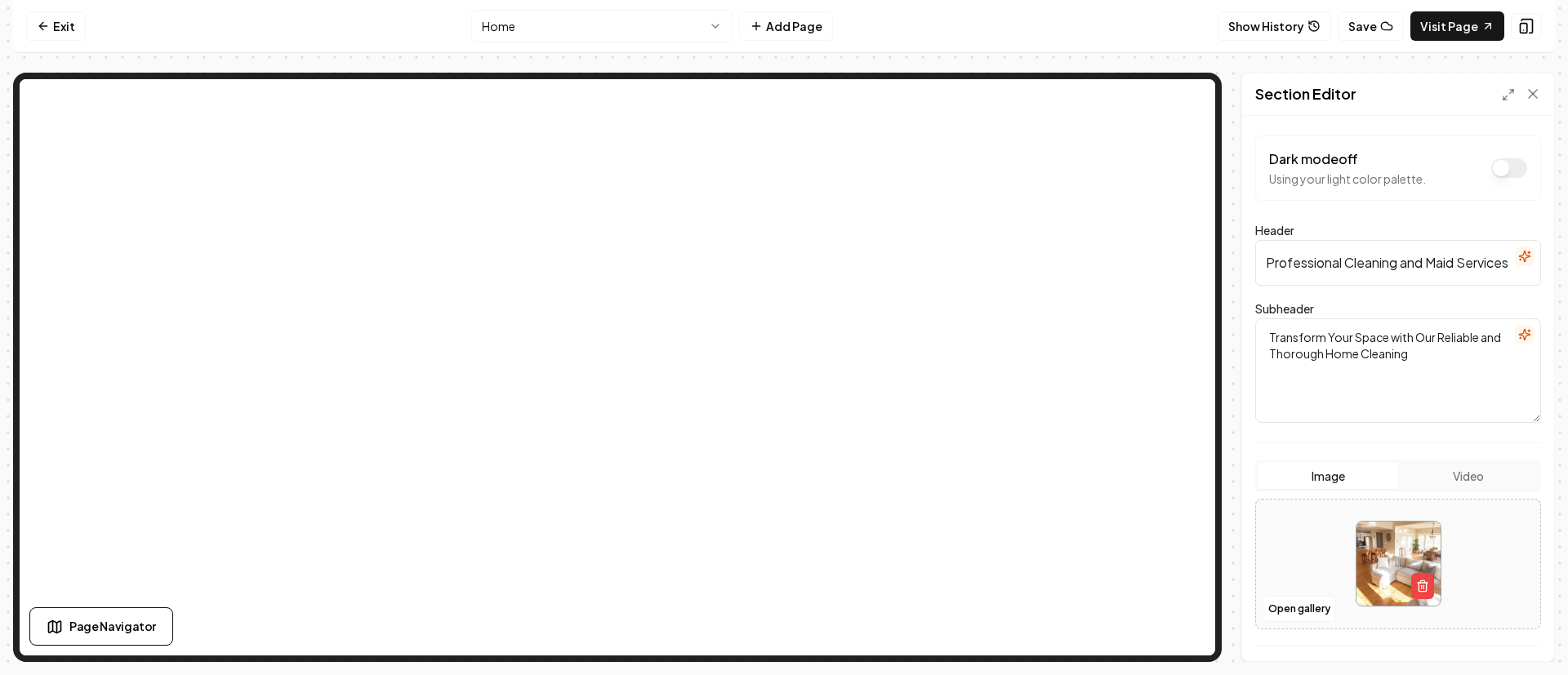
click at [1415, 356] on textarea "Transform Your Space with Our Reliable and Thorough Home Cleaning" at bounding box center [1398, 371] width 286 height 105
click at [1352, 349] on textarea "Transform Your Space with Our Reliable and Thorough Home Cleaning" at bounding box center [1398, 371] width 286 height 105
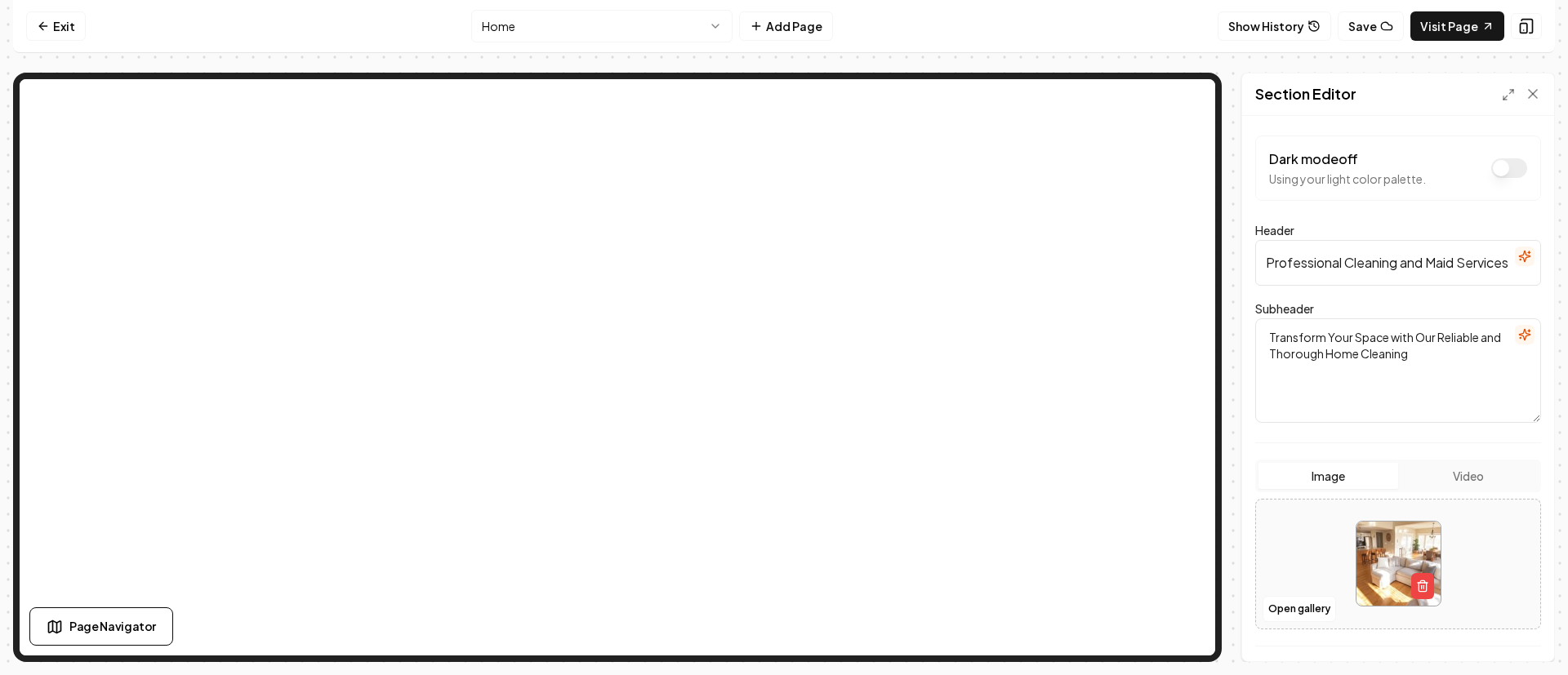
click at [1352, 349] on textarea "Transform Your Space with Our Reliable and Thorough Home Cleaning" at bounding box center [1398, 371] width 286 height 105
paste textarea "into Happy Places with"
type textarea "Transform Your Space into a Clean and Happy Place with Reliable and Thorough Ho…"
click at [1521, 633] on button "Save" at bounding box center [1517, 634] width 48 height 29
click at [571, 31] on html "Computer Required This feature is only available on a computer. Please switch t…" at bounding box center [784, 338] width 1568 height 675
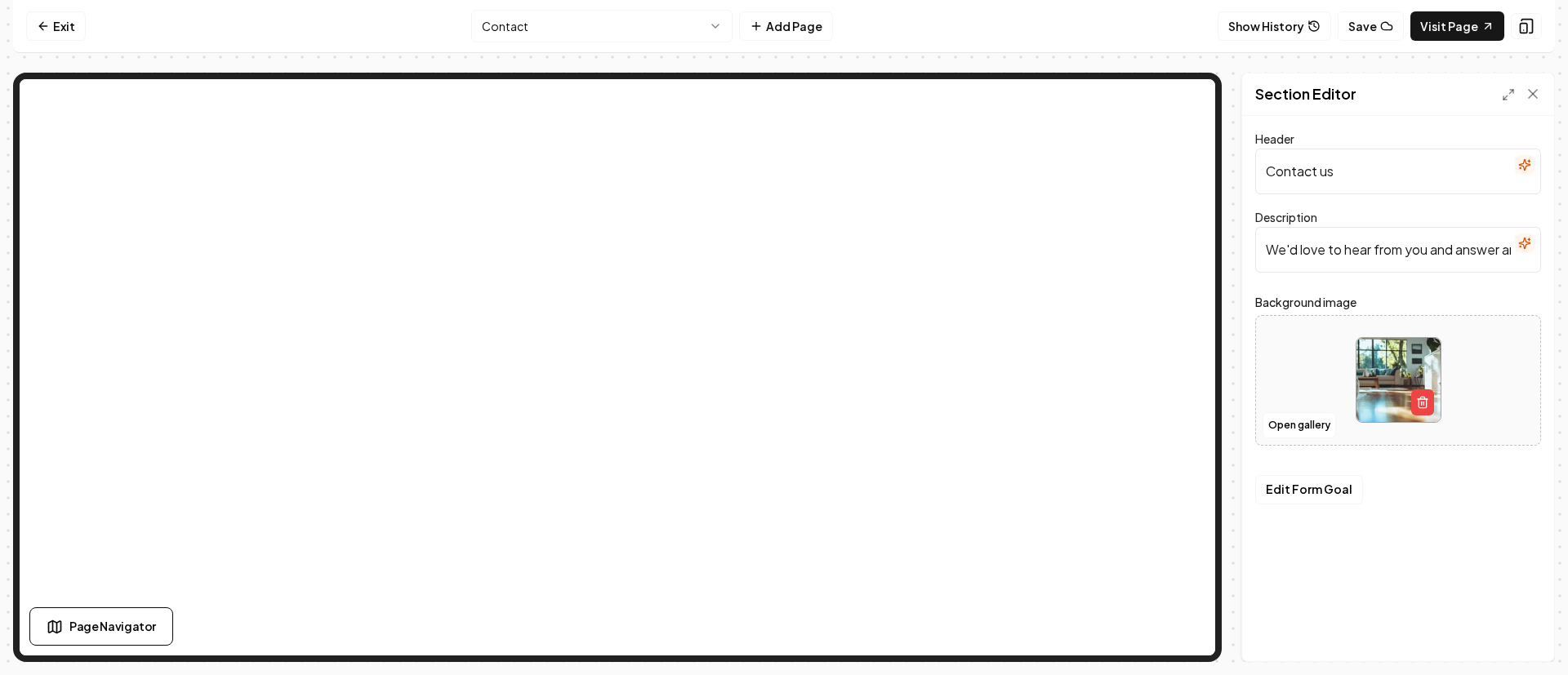
click at [1361, 247] on input "We'd love to hear from you and answer any questions you may have." at bounding box center [1398, 250] width 286 height 46
click at [1358, 246] on input "We'd love to hear from you and answer any questions you may have." at bounding box center [1398, 250] width 286 height 46
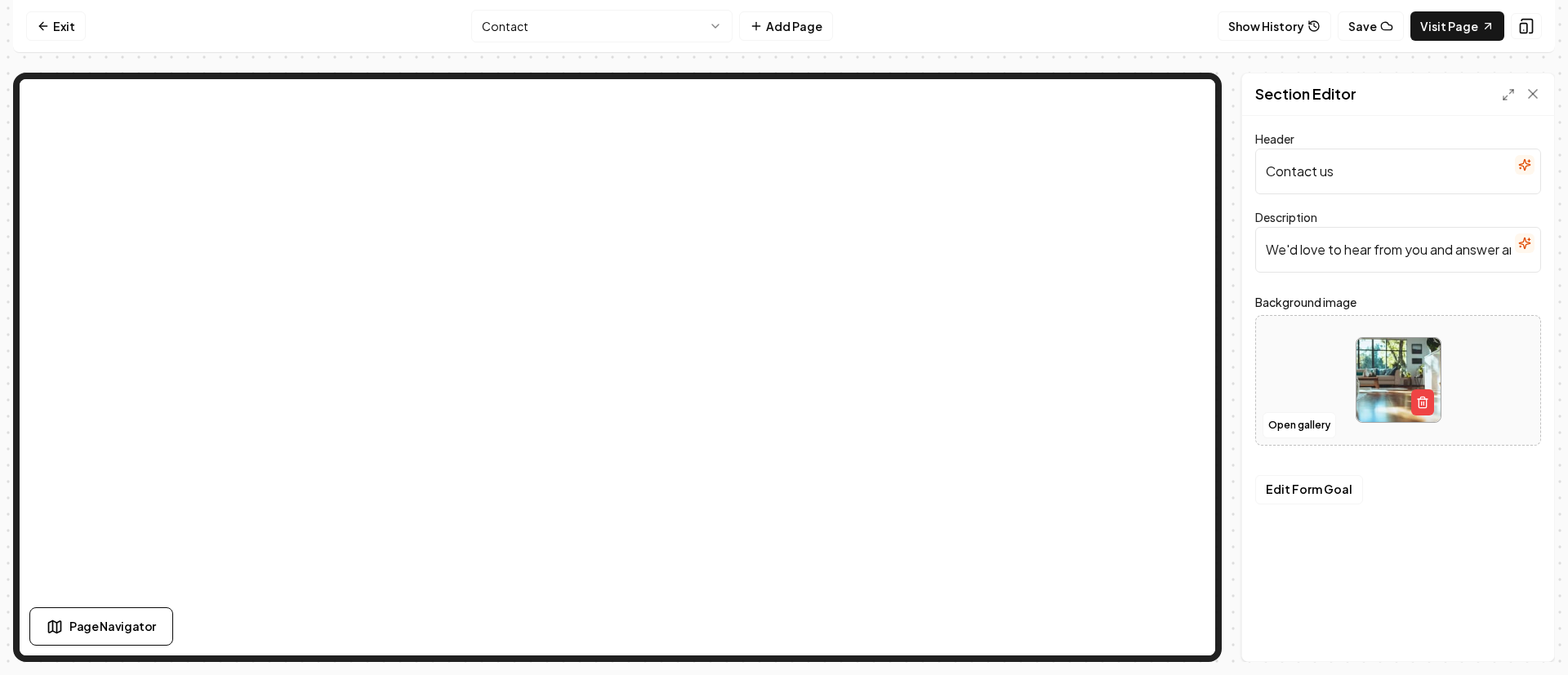
click at [1359, 247] on input "We'd love to hear from you and answer any questions you may have." at bounding box center [1398, 250] width 286 height 46
paste input "Ready for clean spaces and happy places?"
type input "Ready for clean spaces and happy places? We'd love to hear from you and answer …"
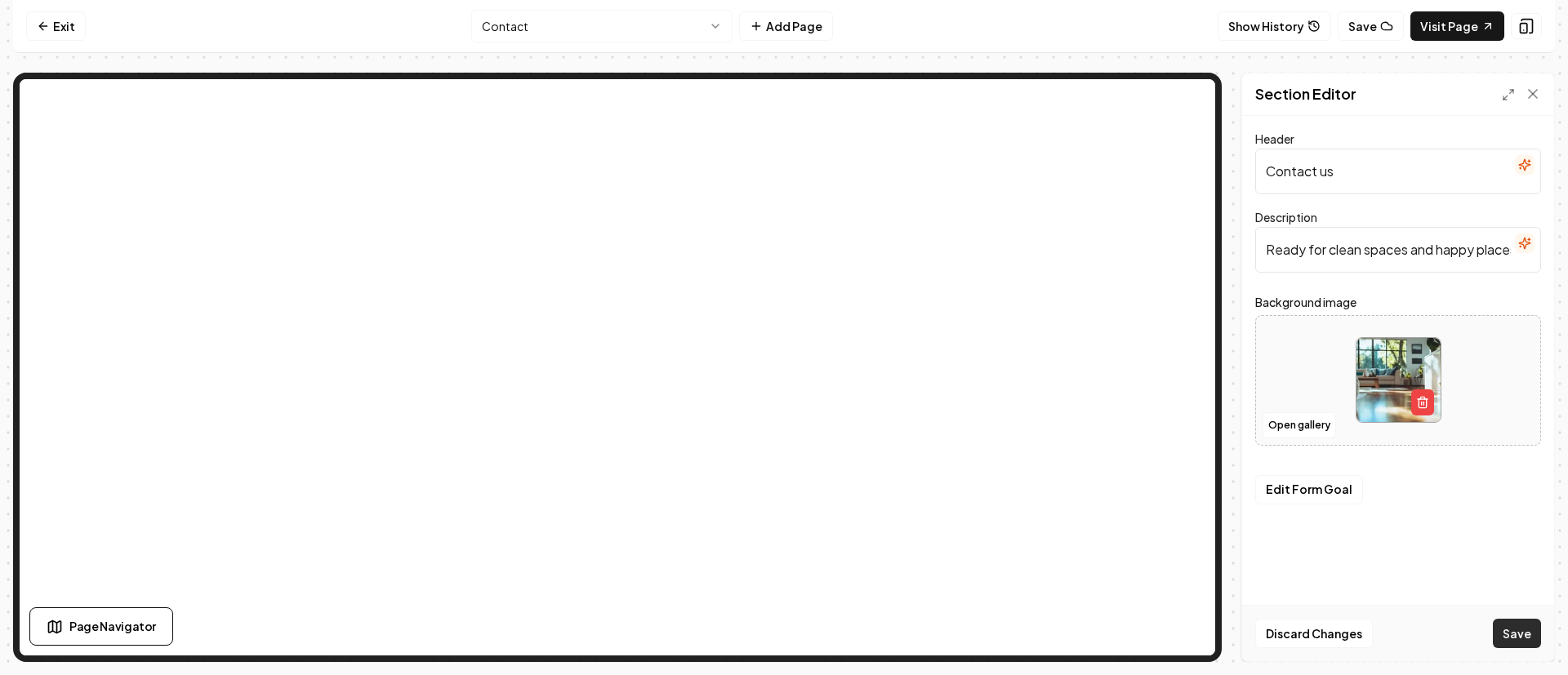
click at [1533, 628] on button "Save" at bounding box center [1517, 634] width 48 height 29
click at [607, 21] on html "Computer Required This feature is only available on a computer. Please switch t…" at bounding box center [784, 338] width 1568 height 675
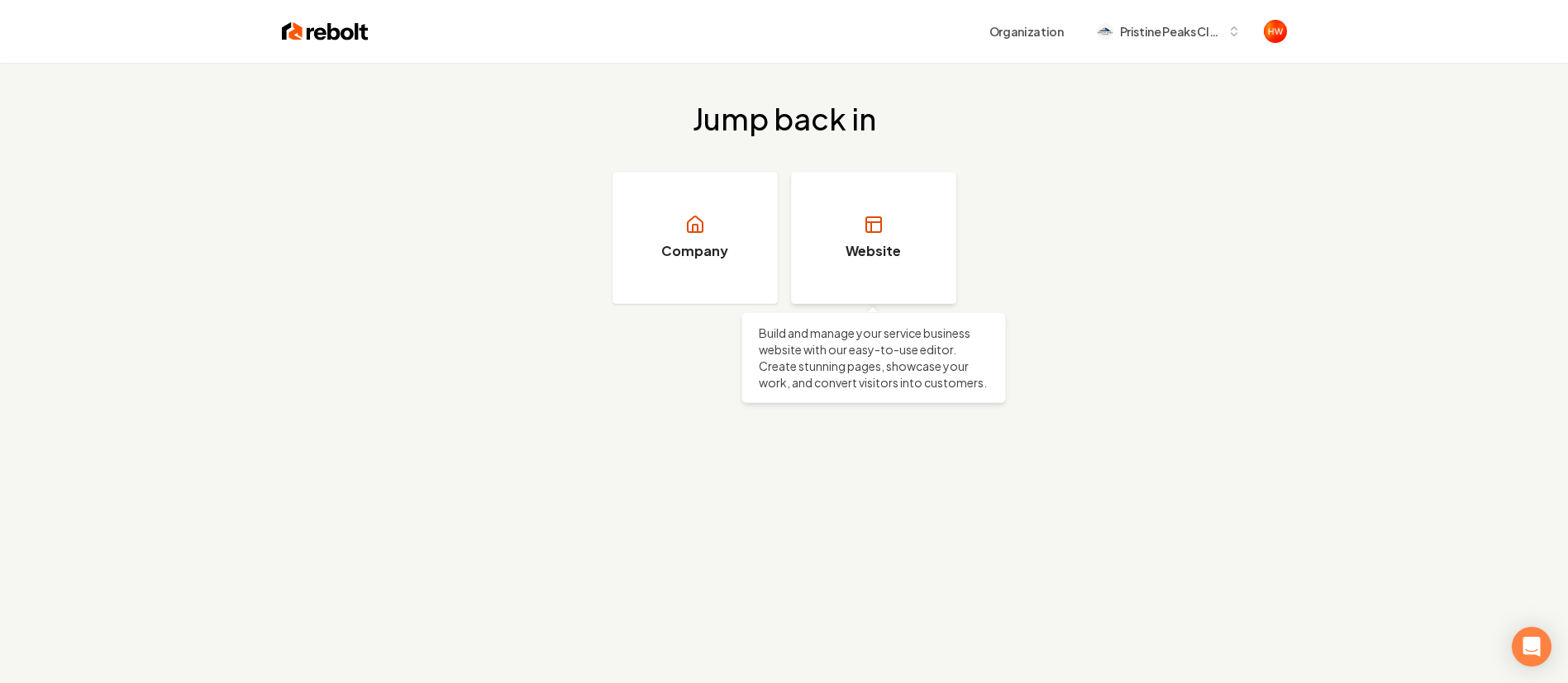
click at [866, 221] on rect at bounding box center [873, 224] width 15 height 15
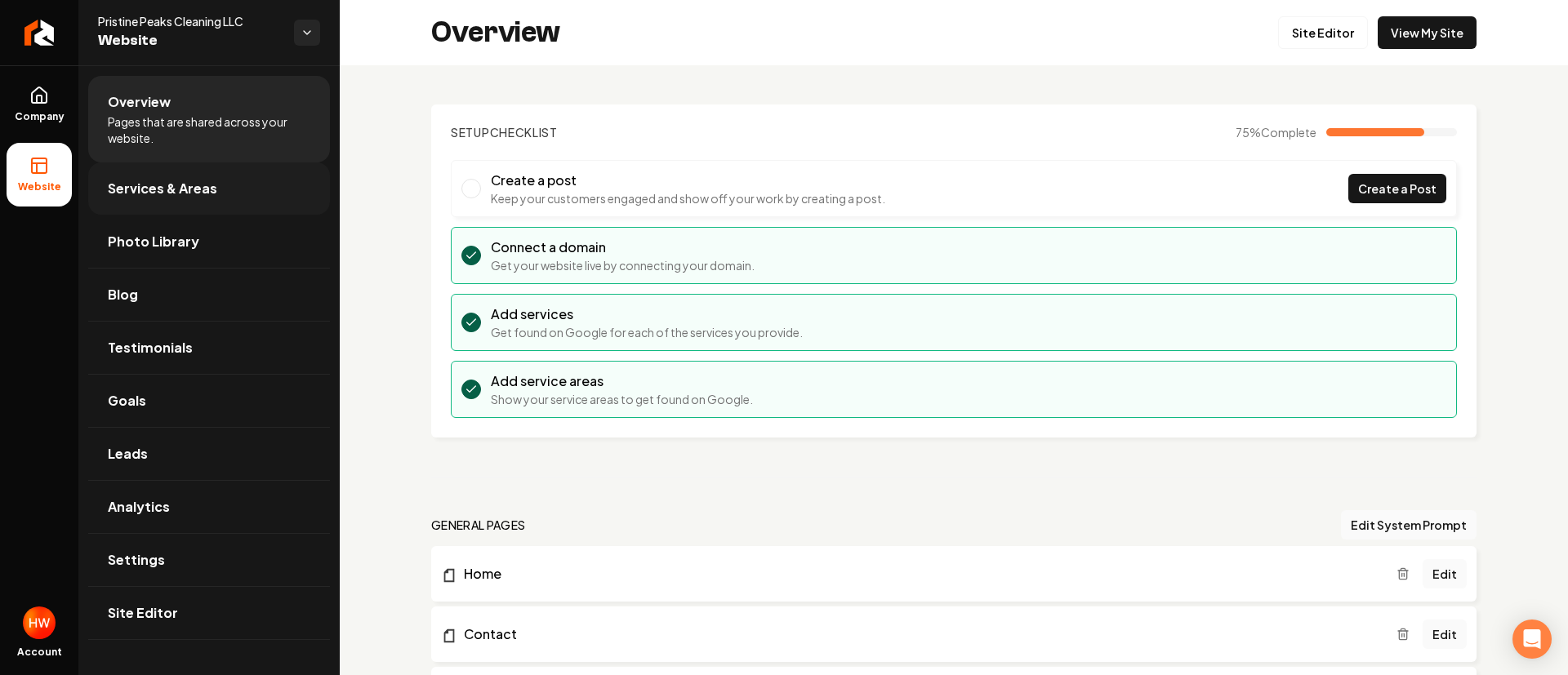
click at [164, 190] on span "Services & Areas" at bounding box center [162, 188] width 110 height 19
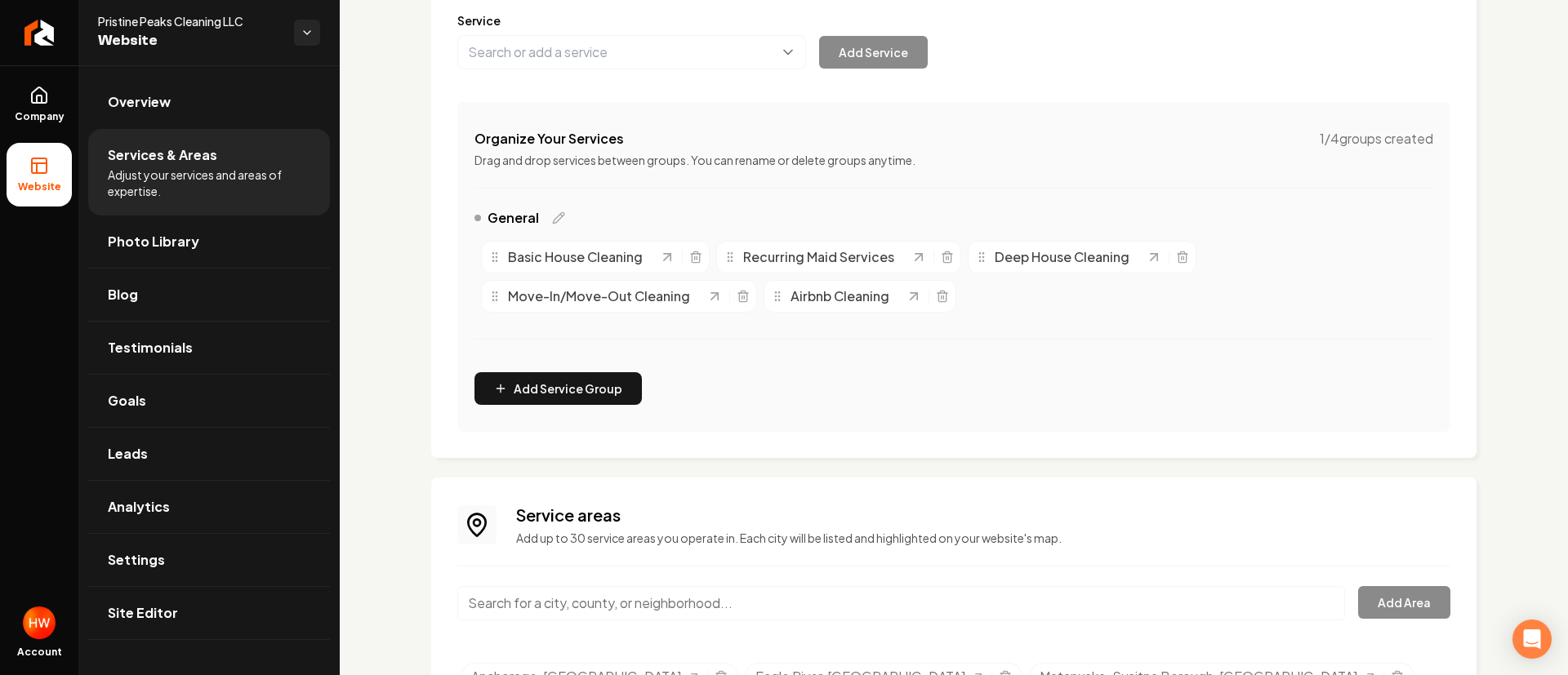
scroll to position [304, 0]
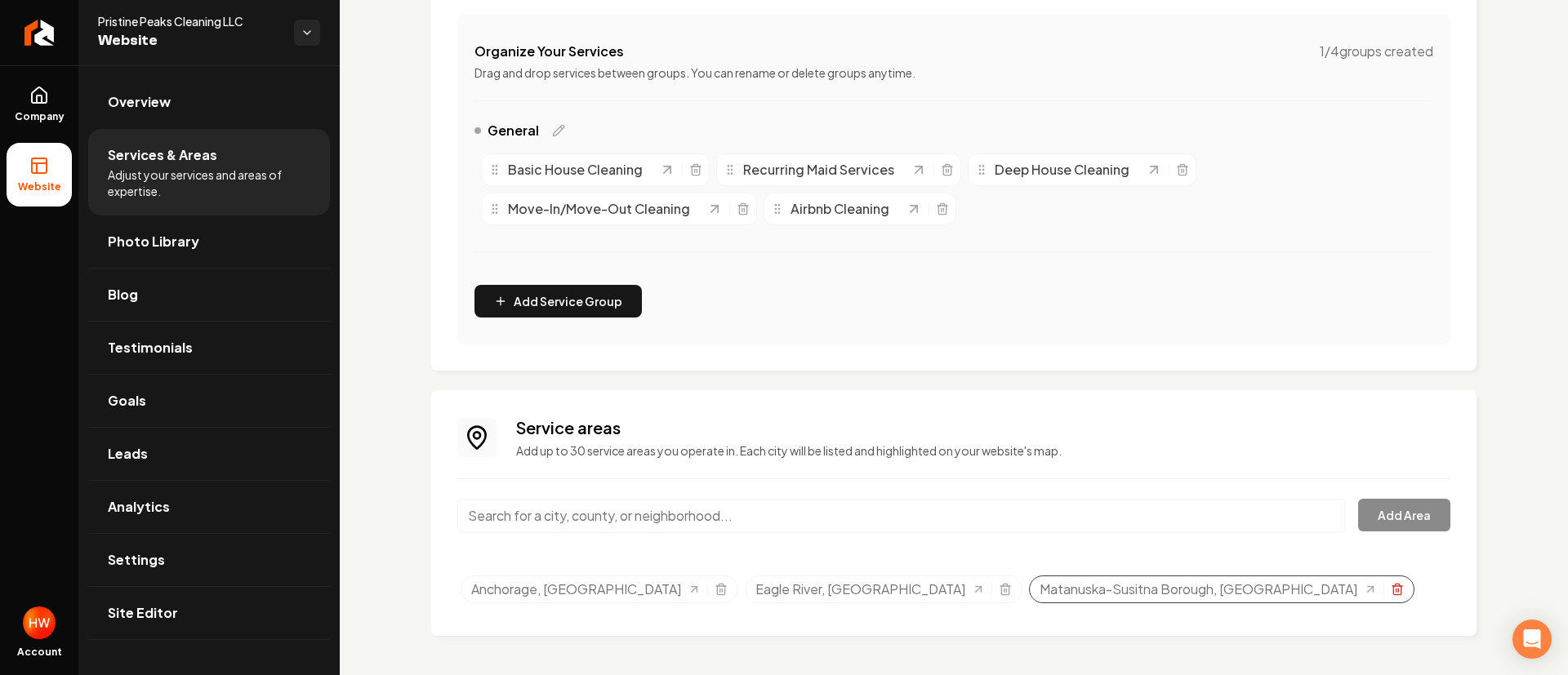
click at [1391, 590] on icon "Selected tags" at bounding box center [1398, 589] width 13 height 13
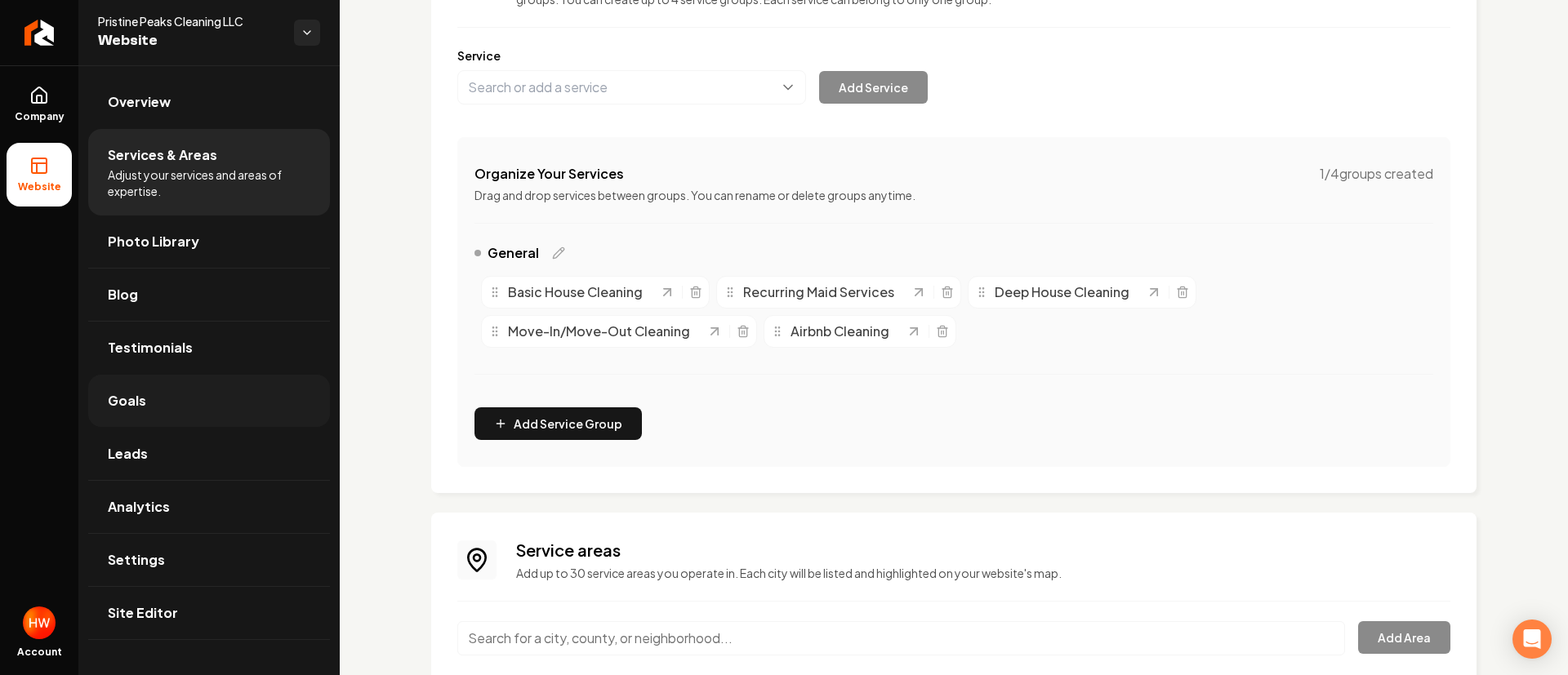
click at [165, 393] on link "Goals" at bounding box center [209, 400] width 242 height 52
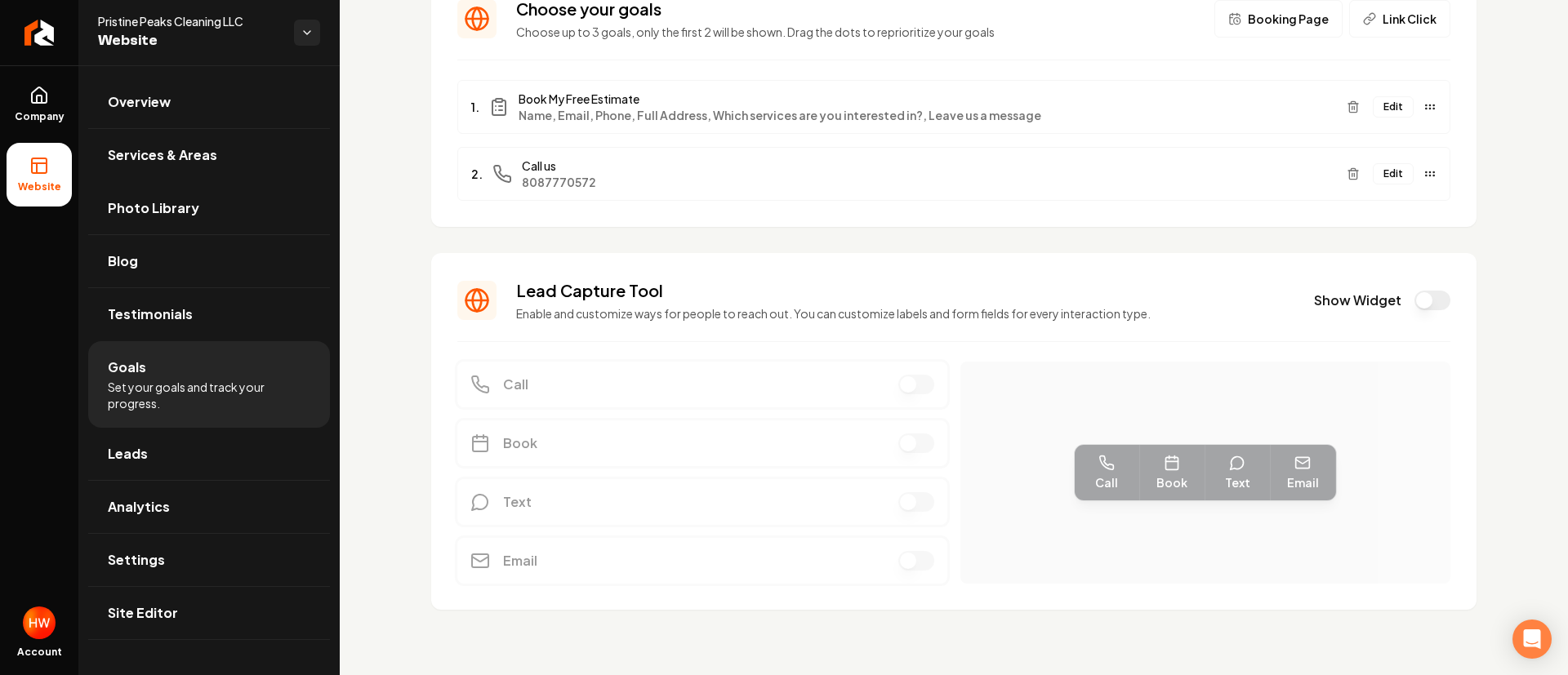
scroll to position [11, 0]
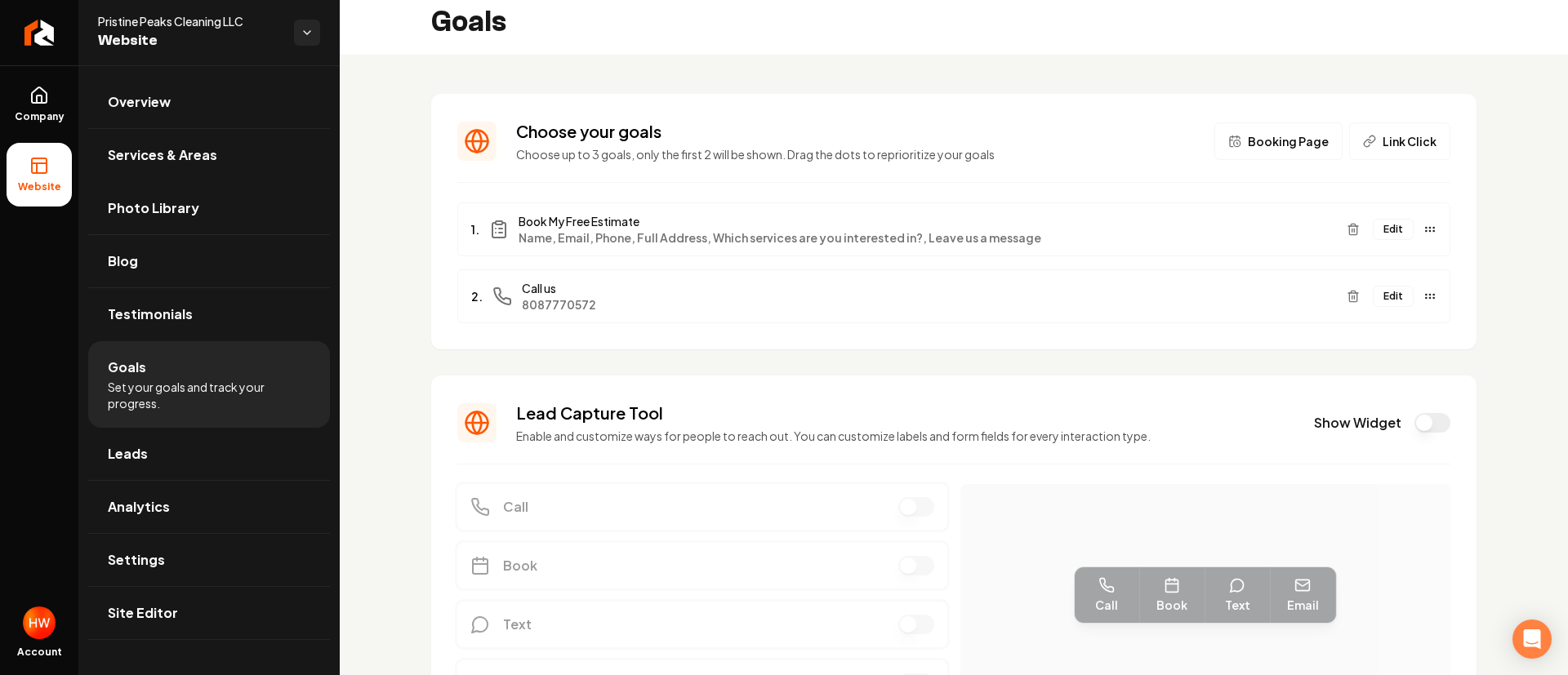
click at [1373, 232] on button "Edit" at bounding box center [1393, 229] width 40 height 21
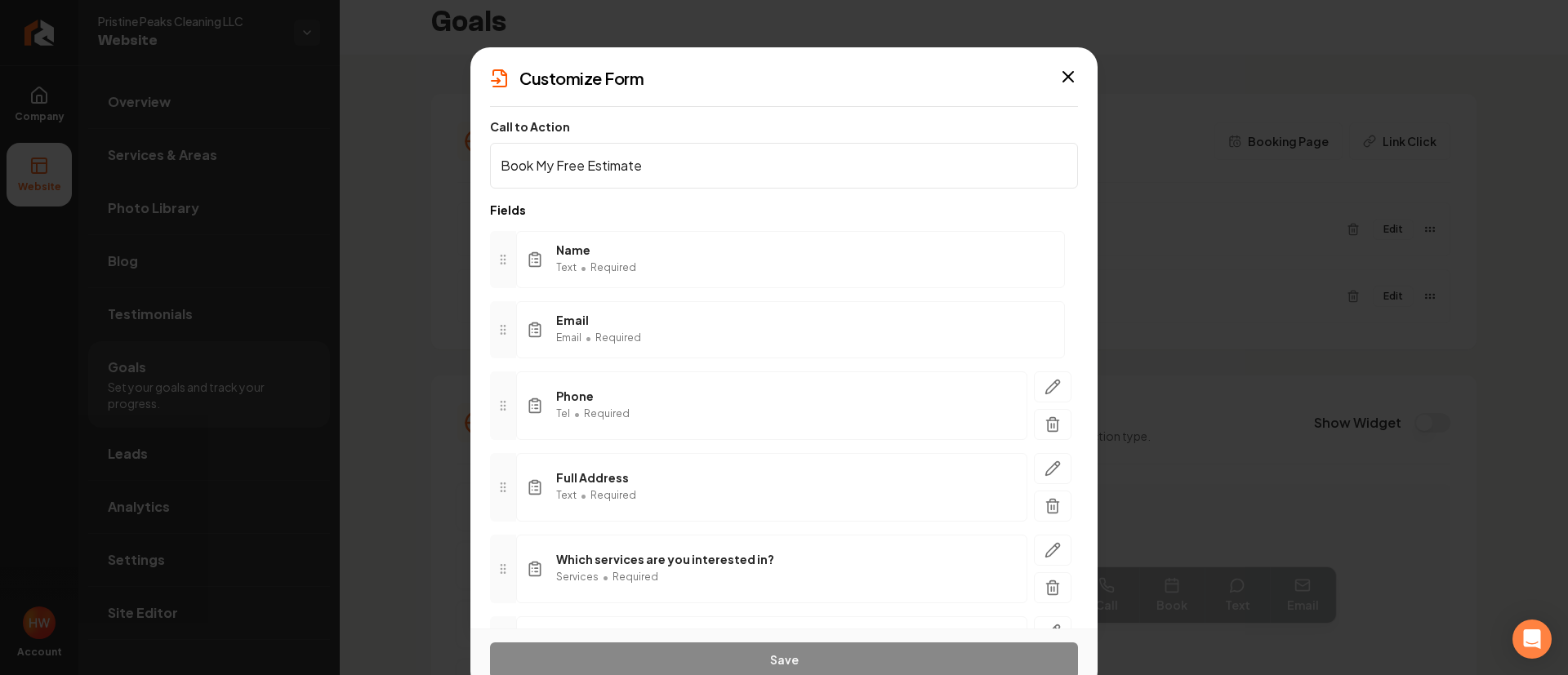
click at [688, 169] on input "Book My Free Estimate" at bounding box center [784, 166] width 588 height 46
click at [688, 168] on input "Book My Free Estimate" at bounding box center [784, 166] width 588 height 46
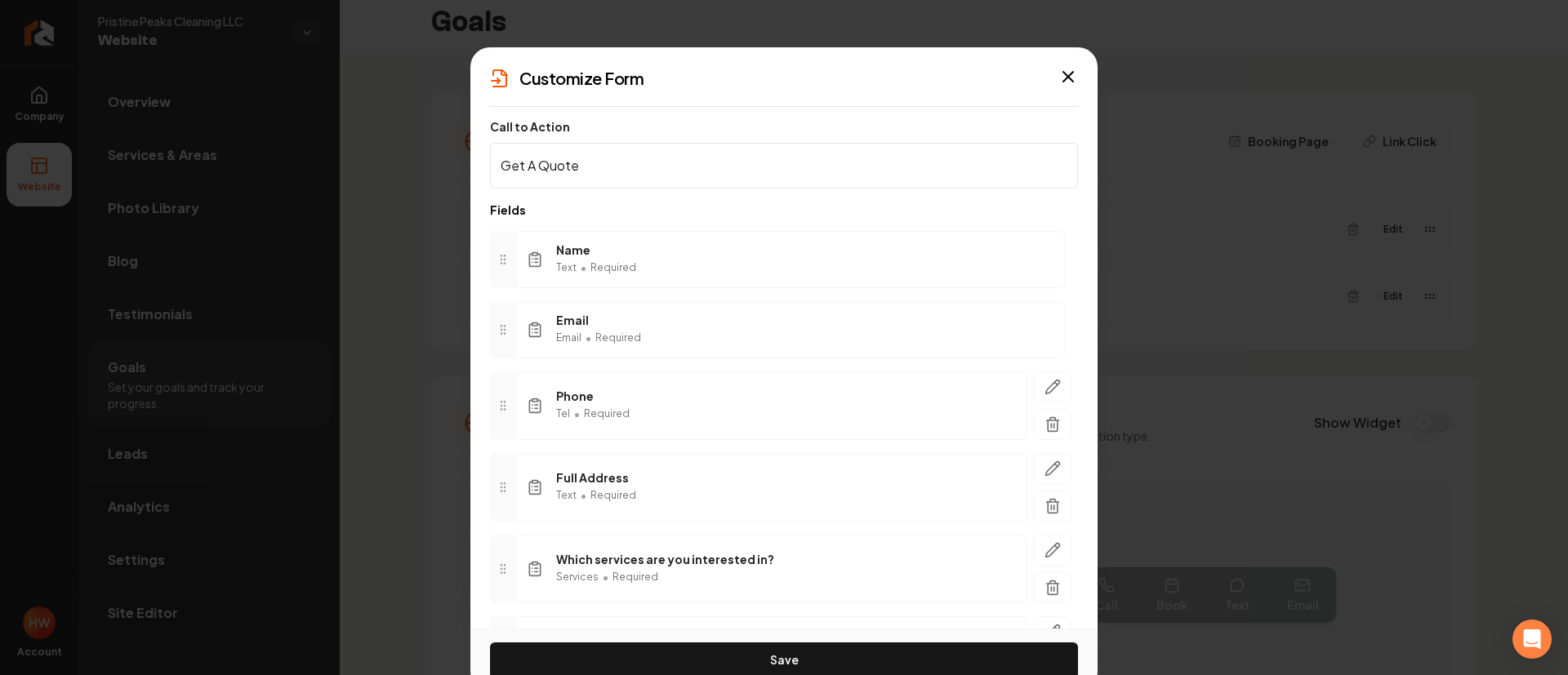
scroll to position [134, 0]
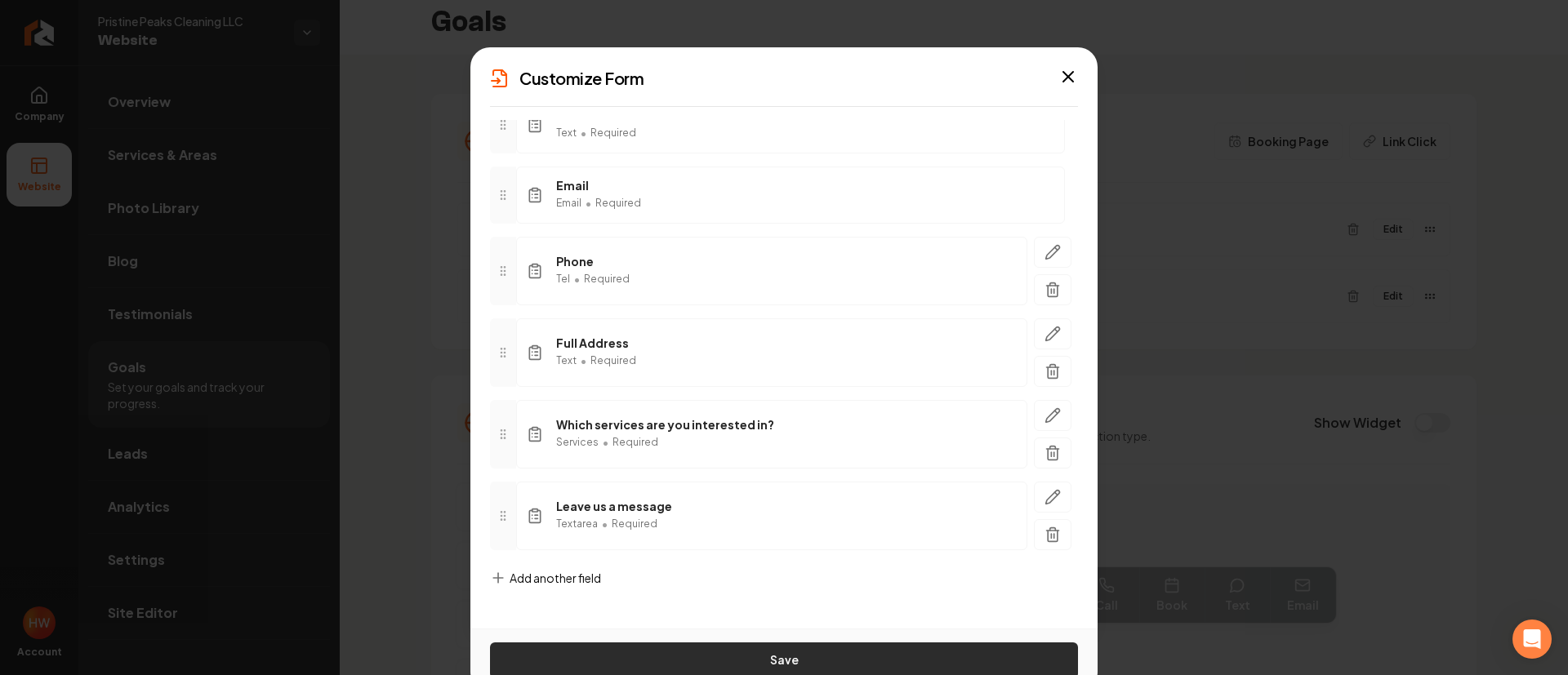
type input "Get A Quote"
click at [869, 647] on button "Save" at bounding box center [784, 660] width 588 height 36
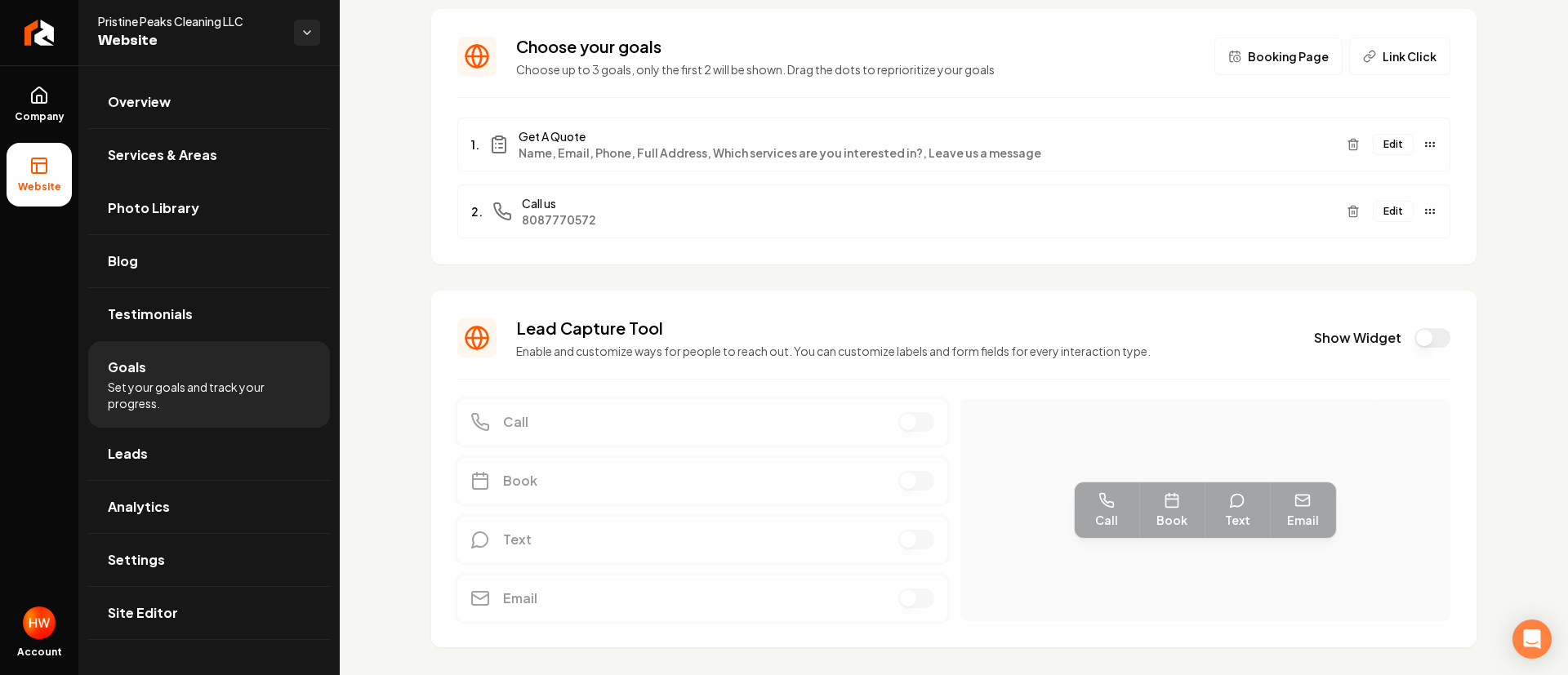
scroll to position [133, 0]
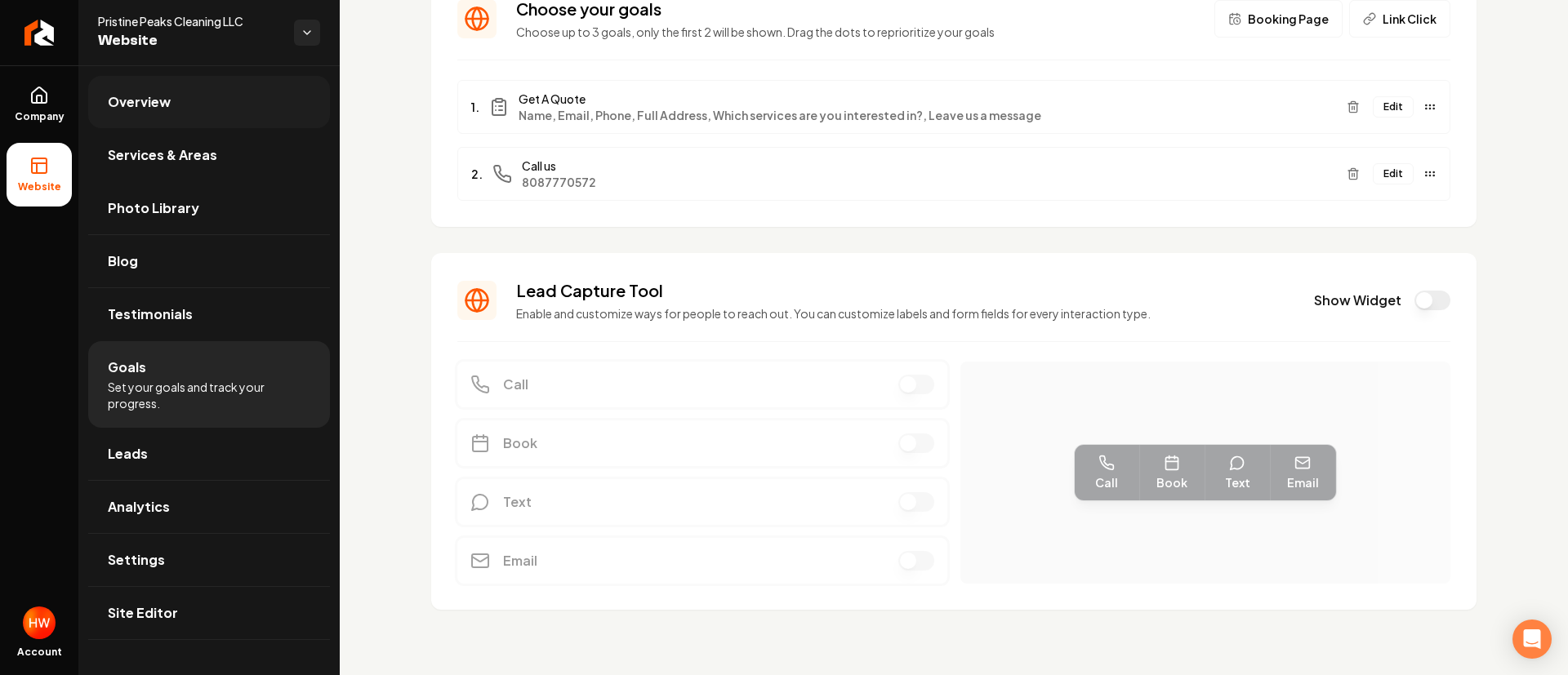
click at [149, 90] on link "Overview" at bounding box center [209, 102] width 242 height 52
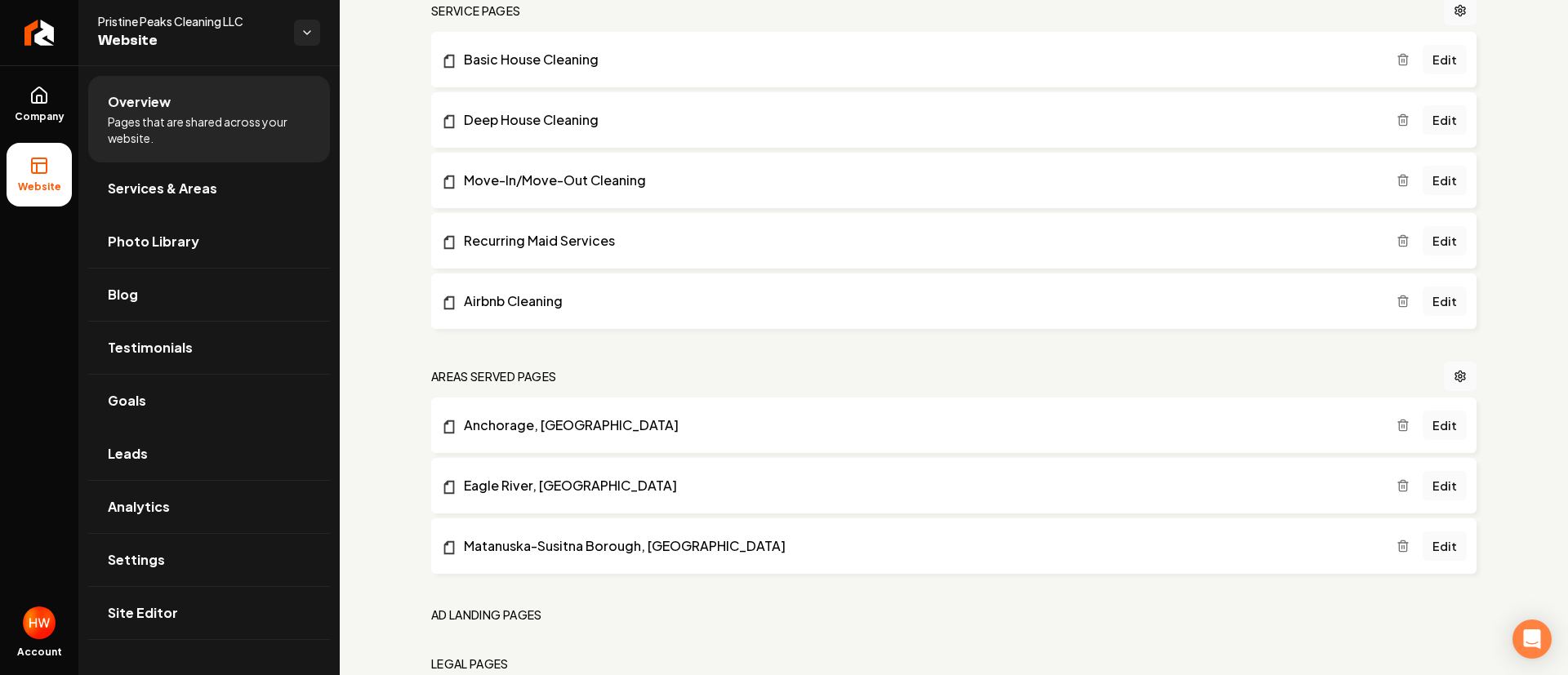
scroll to position [861, 0]
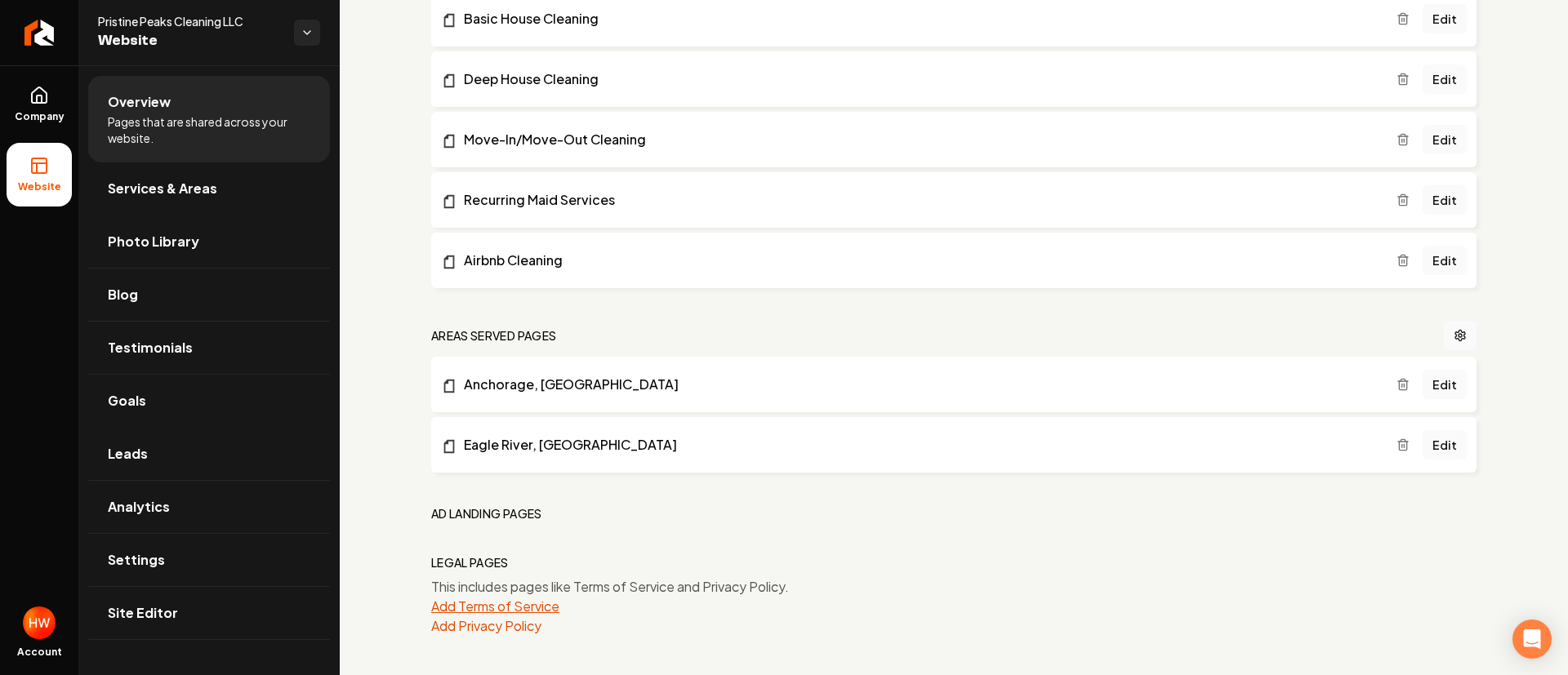
click at [512, 609] on button "Add Terms of Service" at bounding box center [495, 606] width 128 height 19
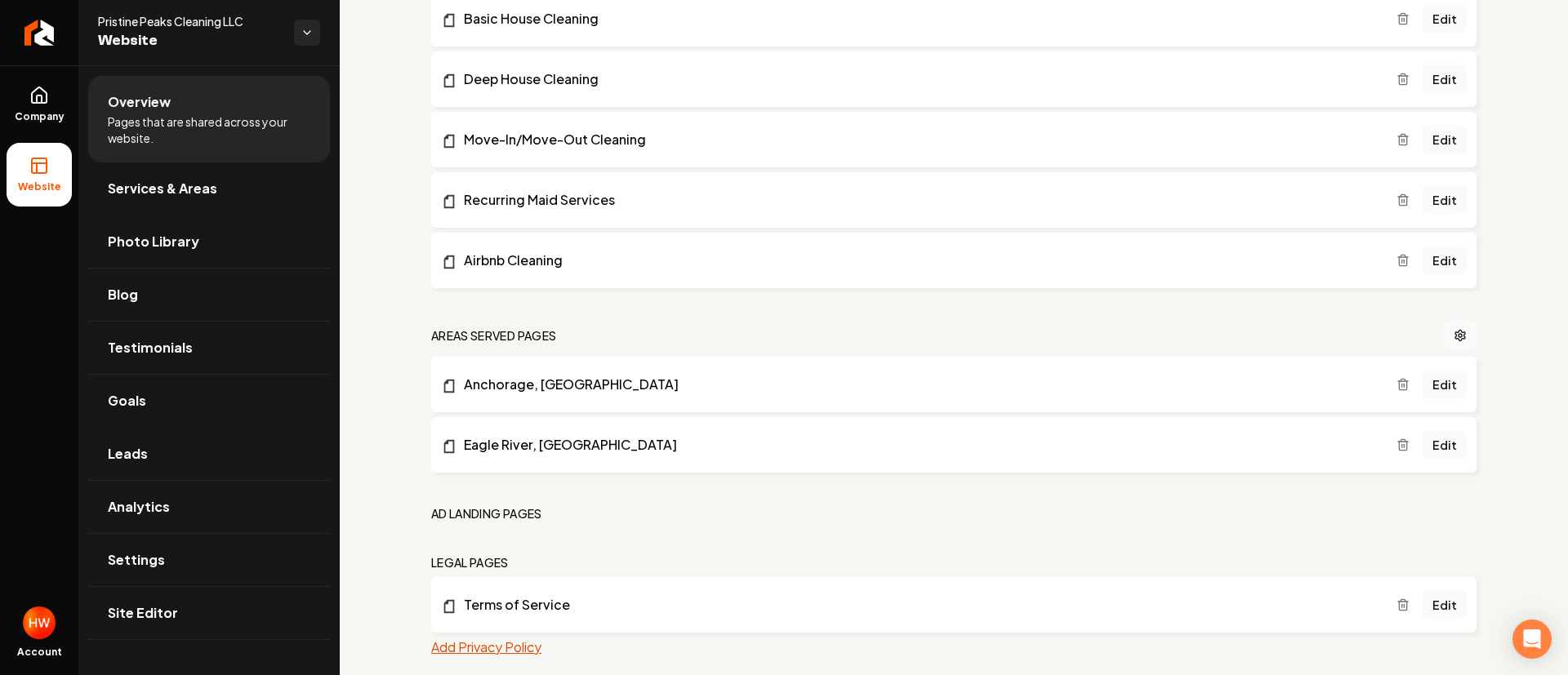
click at [496, 646] on button "Add Privacy Policy" at bounding box center [487, 646] width 110 height 19
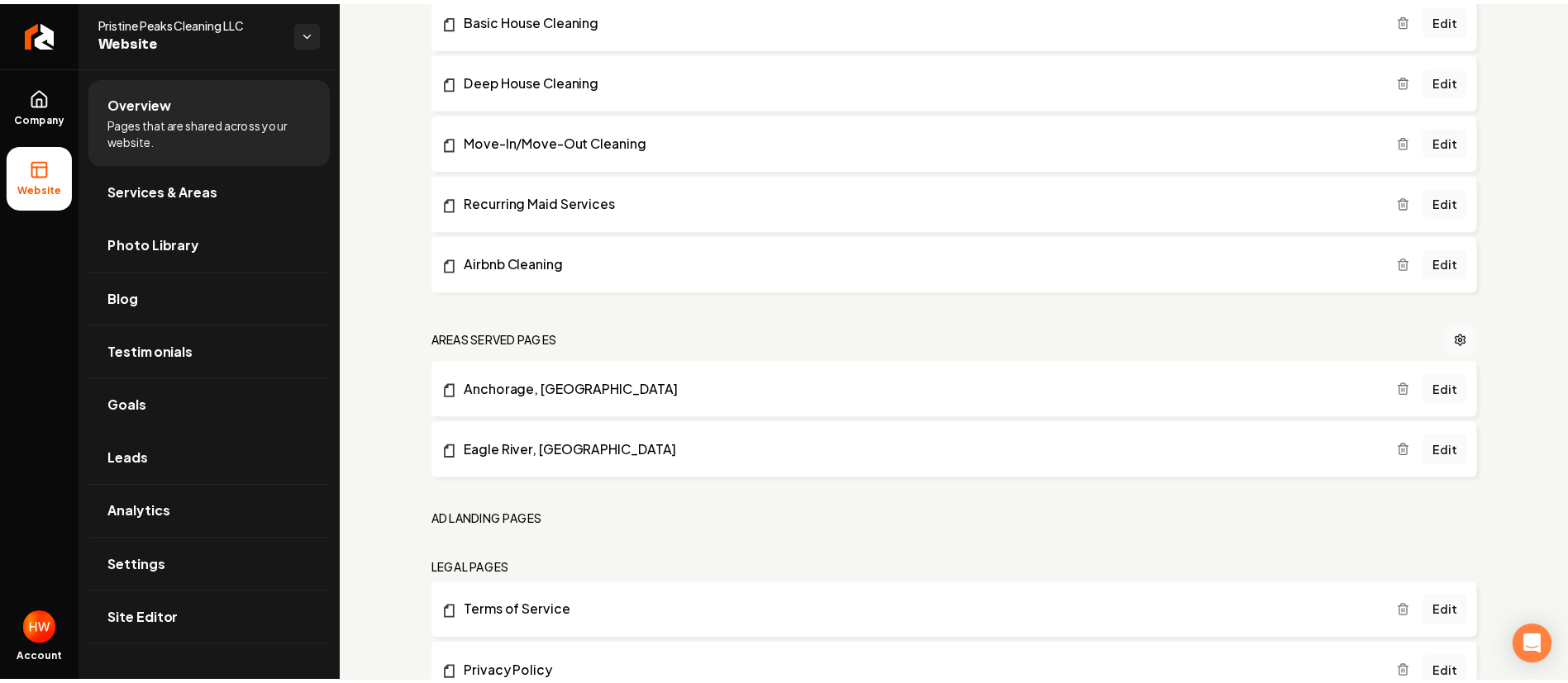
scroll to position [375, 0]
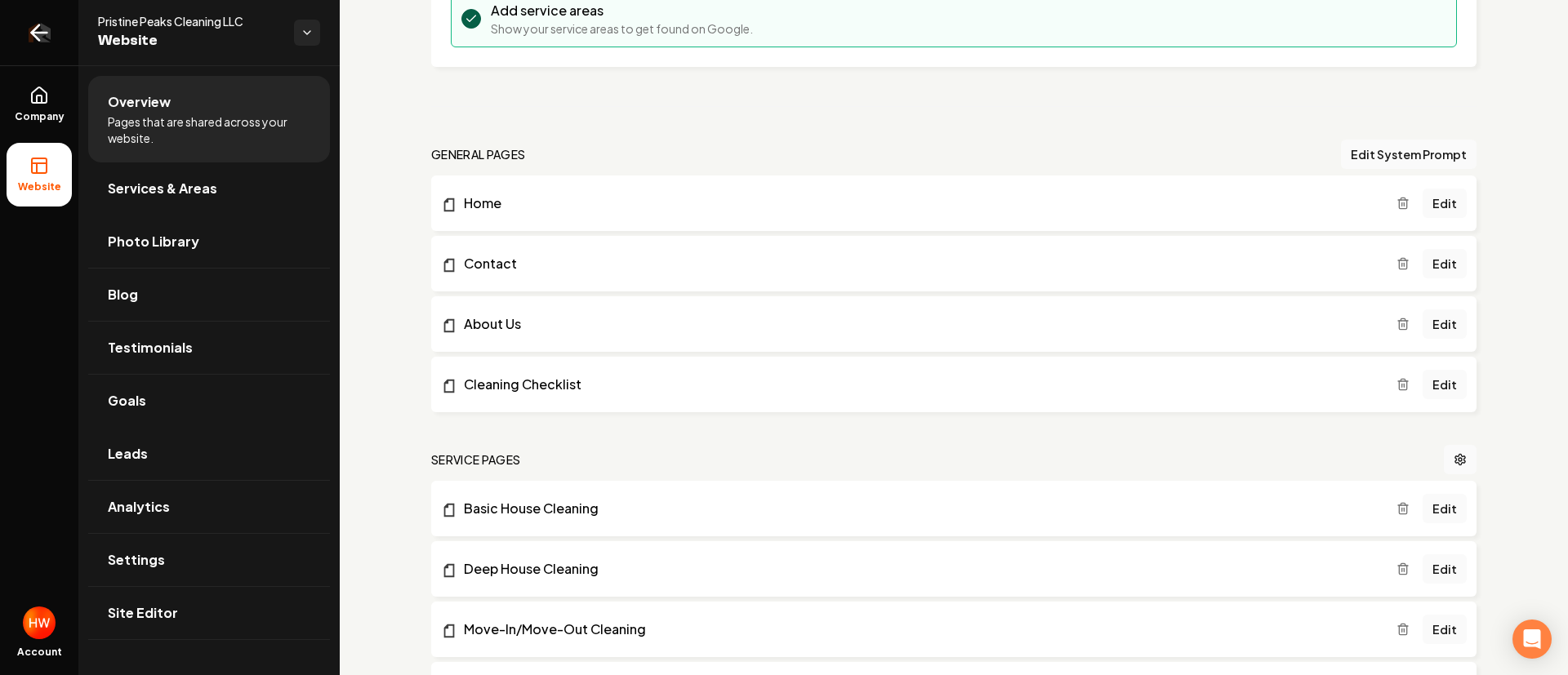
click at [40, 33] on icon "Return to dashboard" at bounding box center [40, 33] width 16 height 0
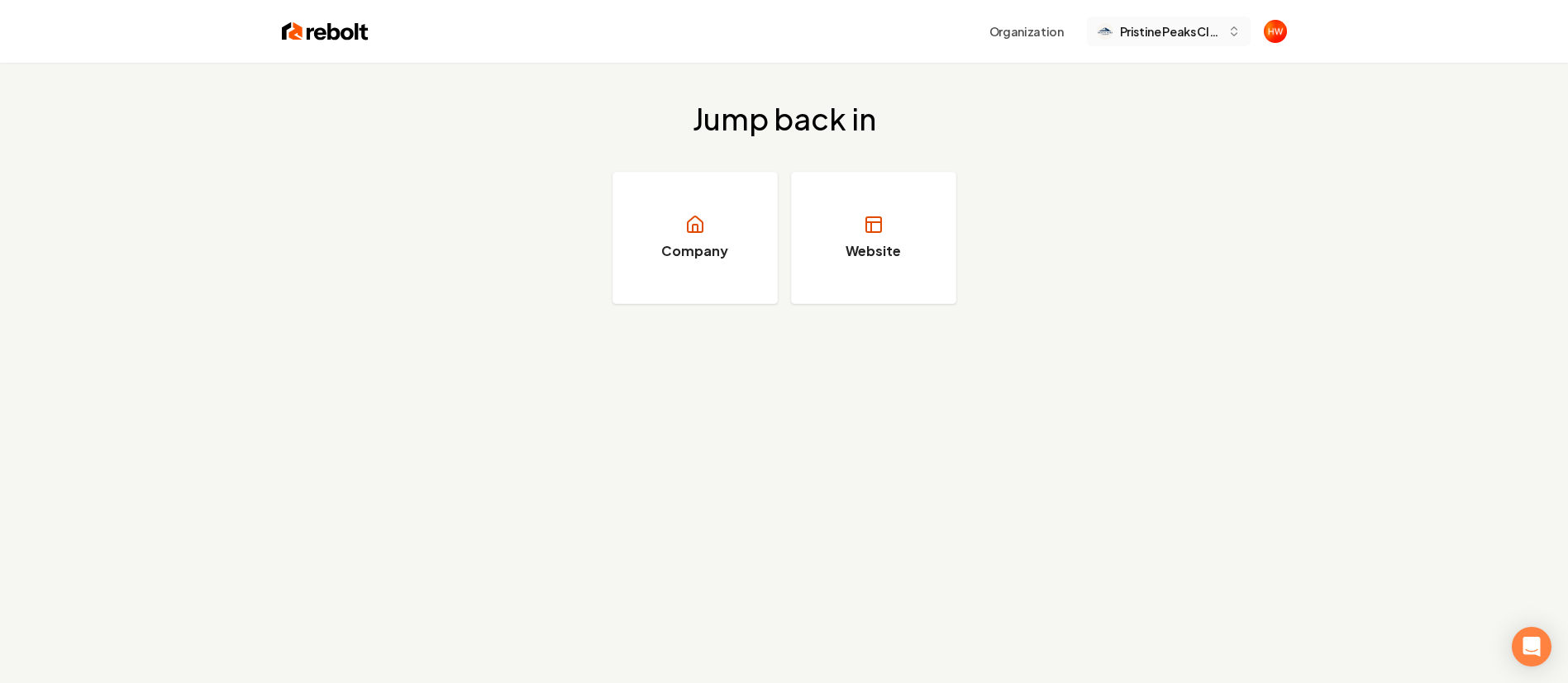
click at [1160, 28] on span "Pristine Peaks Cleaning LLC" at bounding box center [1170, 32] width 101 height 18
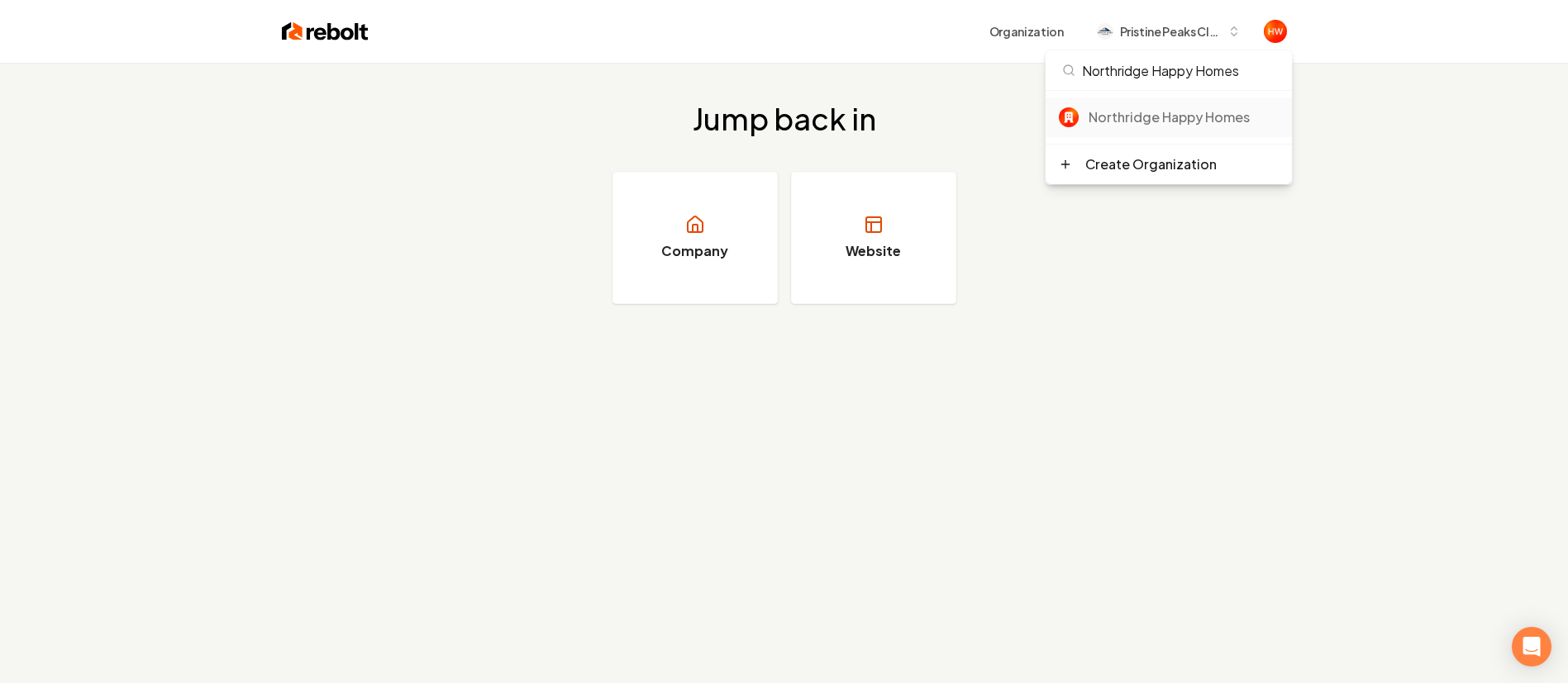
type input "Northridge Happy Homes"
click at [1140, 125] on div "Northridge Happy Homes" at bounding box center [1183, 116] width 190 height 20
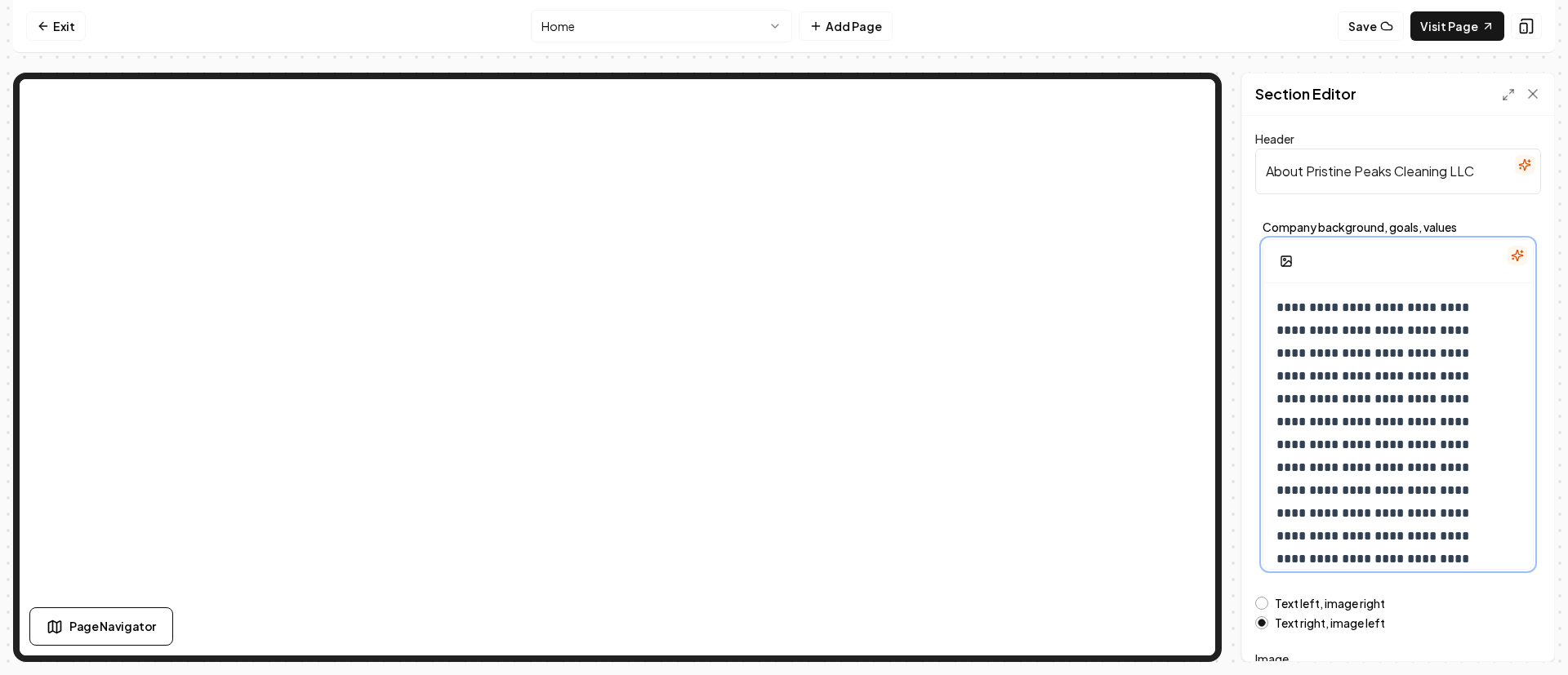
click at [1332, 372] on p "**********" at bounding box center [1379, 490] width 206 height 388
click at [1332, 373] on p "**********" at bounding box center [1379, 490] width 206 height 388
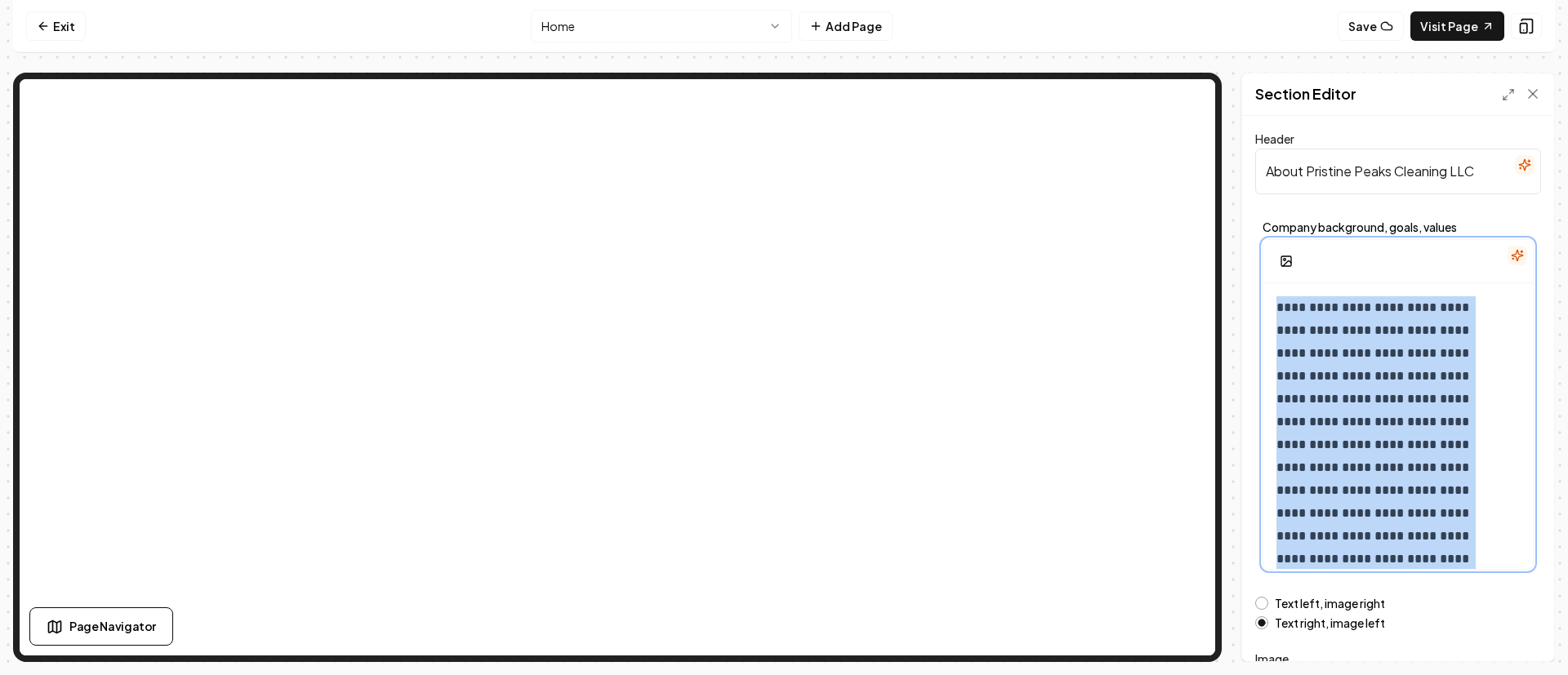
click at [1332, 373] on p "**********" at bounding box center [1379, 490] width 206 height 388
paste div
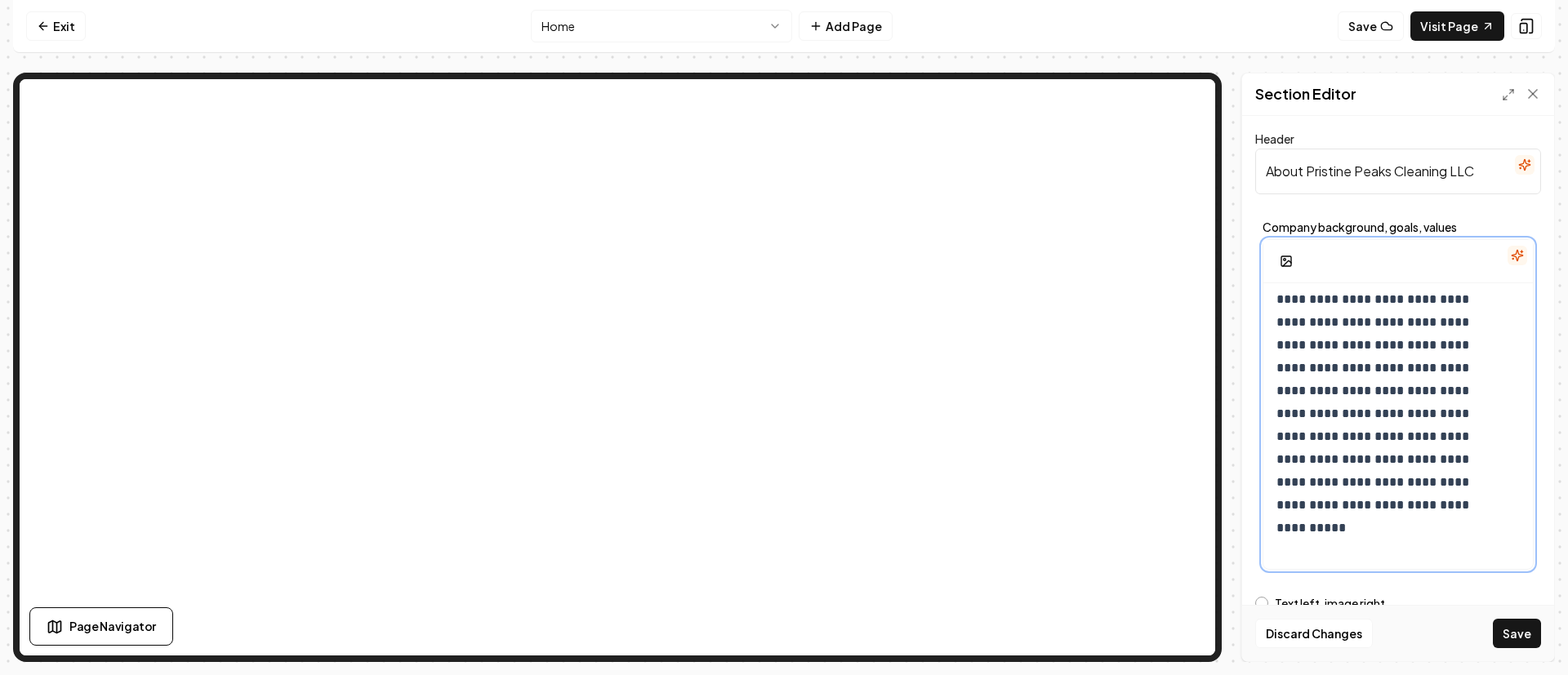
scroll to position [129, 0]
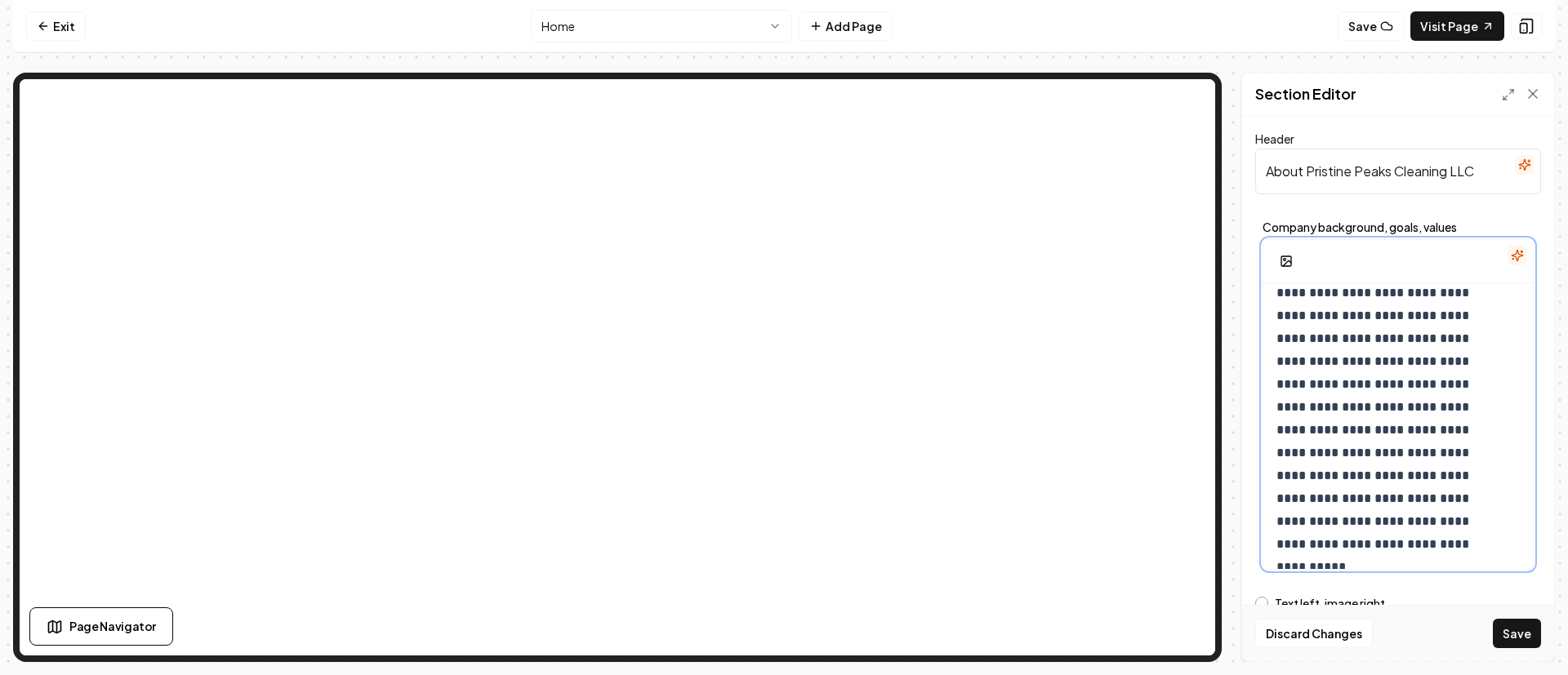
drag, startPoint x: 1371, startPoint y: 323, endPoint x: 1395, endPoint y: 343, distance: 31.2
click at [1373, 323] on span "**********" at bounding box center [1374, 372] width 196 height 401
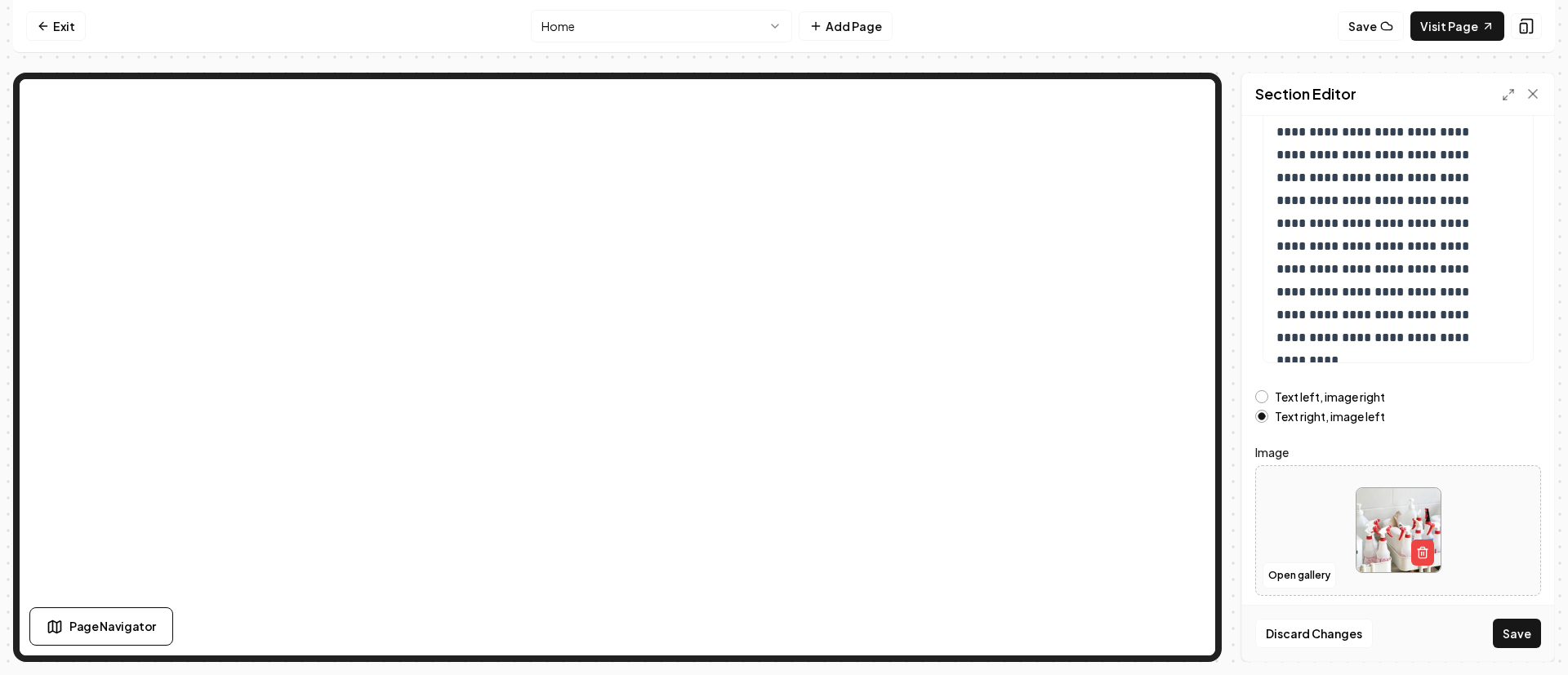
click at [1510, 636] on button "Save" at bounding box center [1517, 634] width 48 height 29
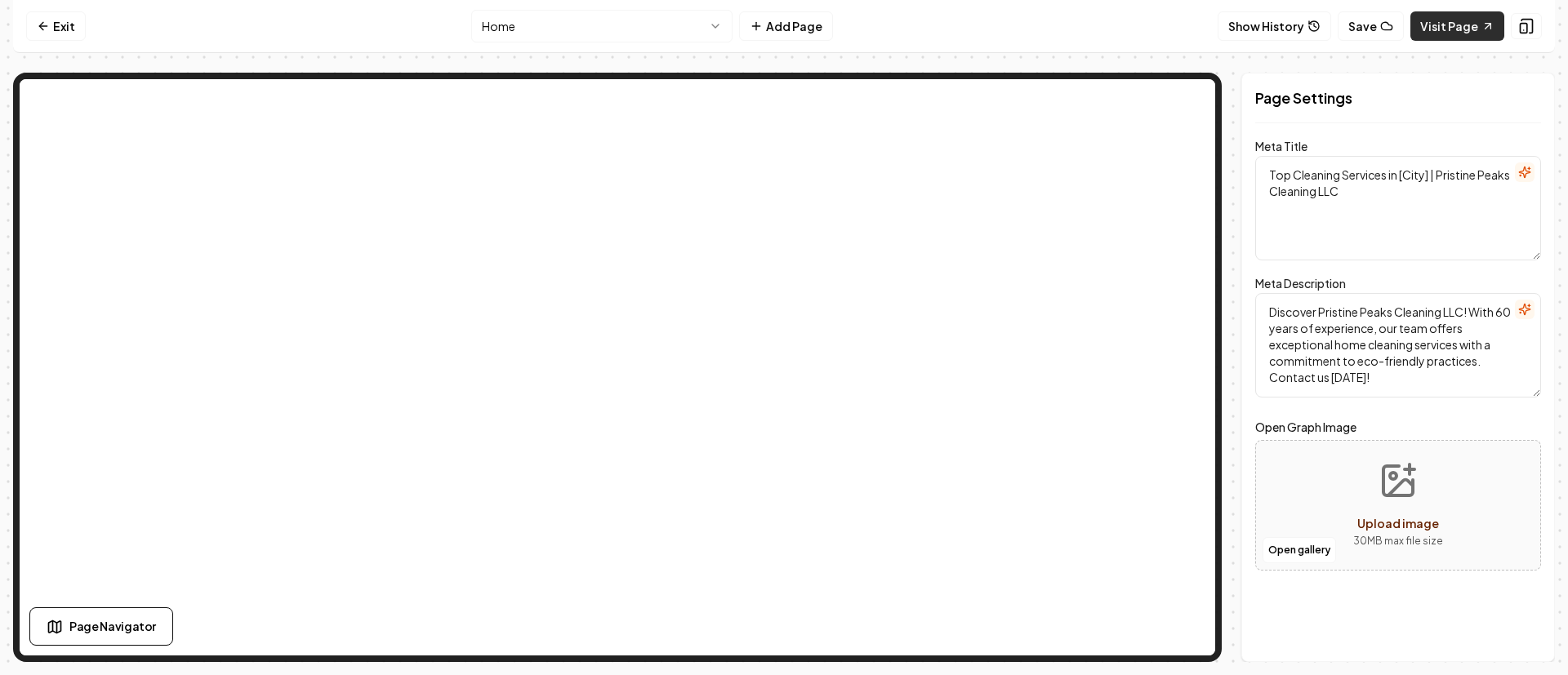
click at [1464, 35] on link "Visit Page" at bounding box center [1458, 26] width 94 height 29
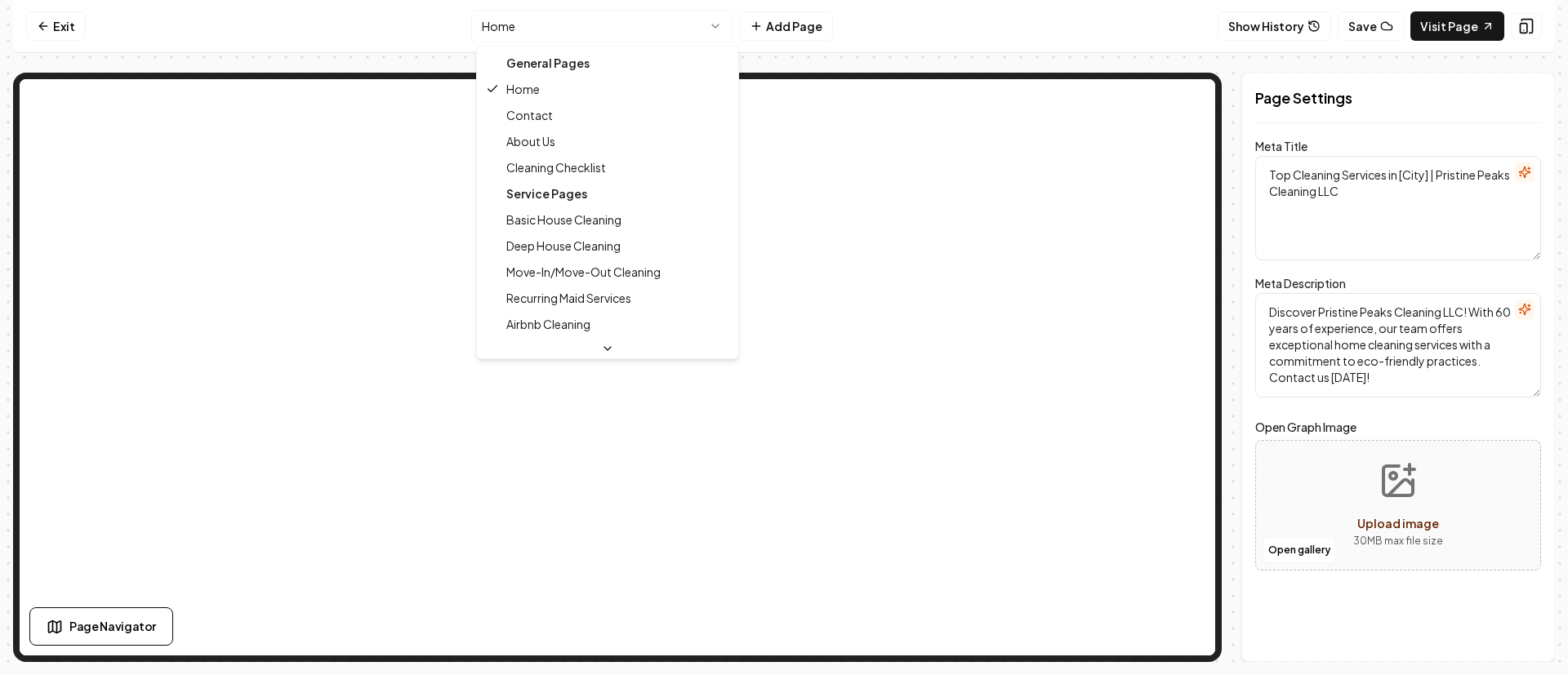
click at [636, 32] on html "Computer Required This feature is only available on a computer. Please switch t…" at bounding box center [784, 338] width 1568 height 675
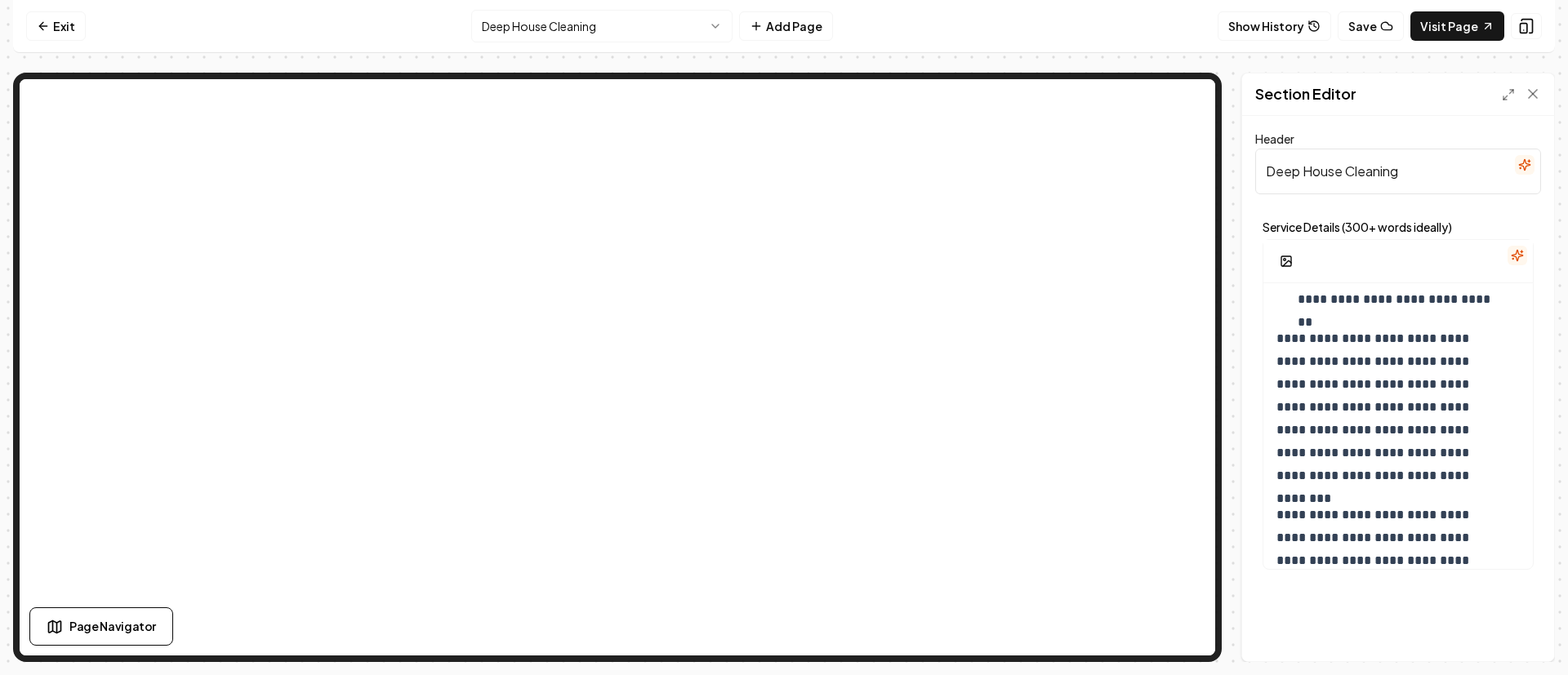
scroll to position [944, 0]
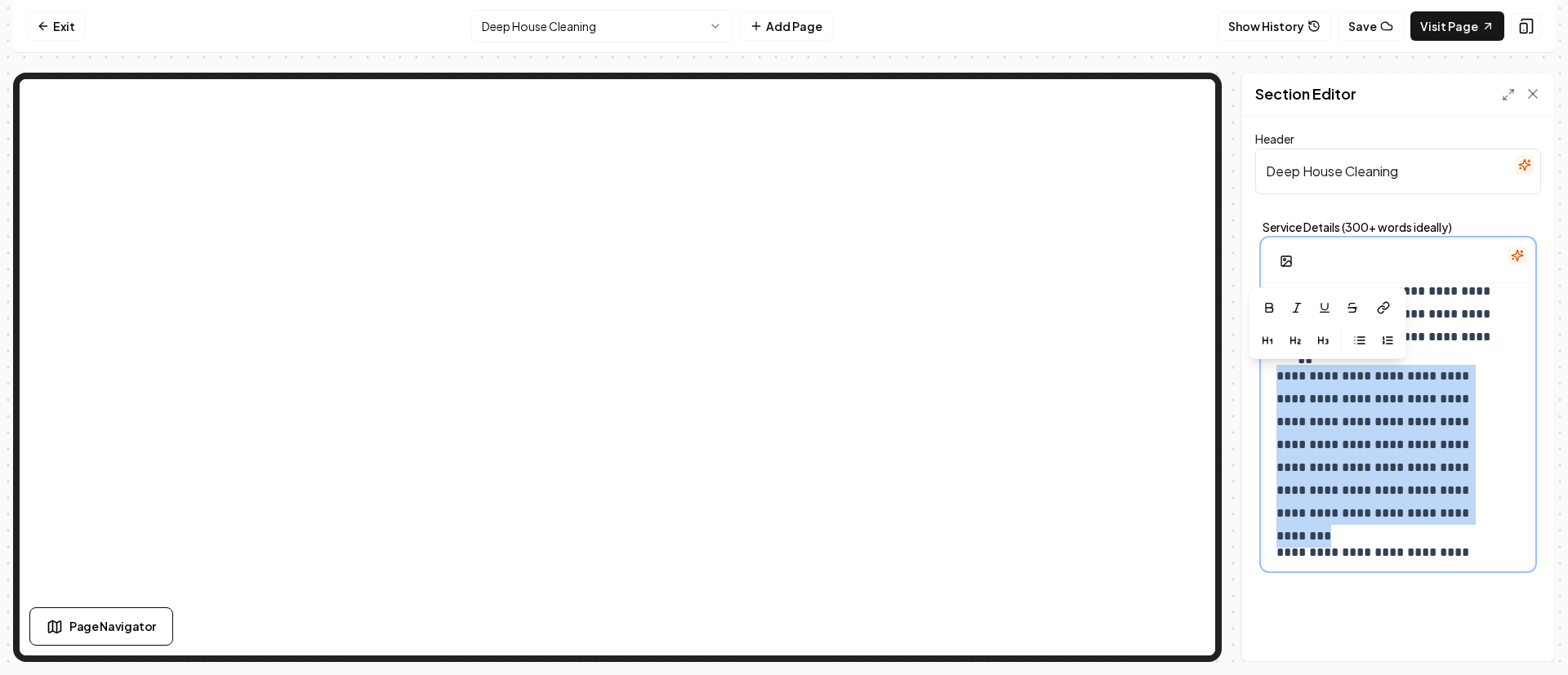
drag, startPoint x: 1396, startPoint y: 517, endPoint x: 1246, endPoint y: 370, distance: 210.0
click at [1246, 371] on div "**********" at bounding box center [1398, 388] width 312 height 545
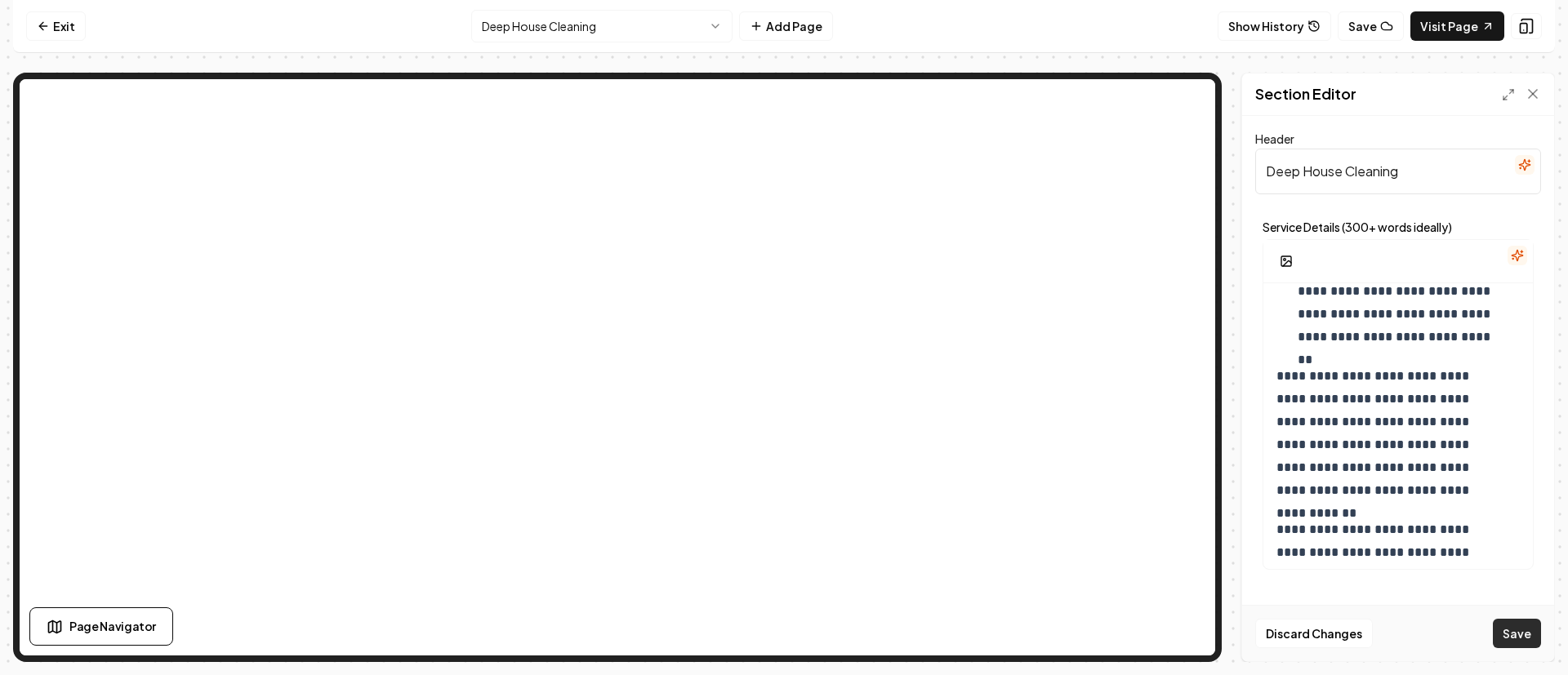
click at [1523, 628] on button "Save" at bounding box center [1517, 634] width 48 height 29
click at [592, 26] on html "**********" at bounding box center [784, 338] width 1568 height 675
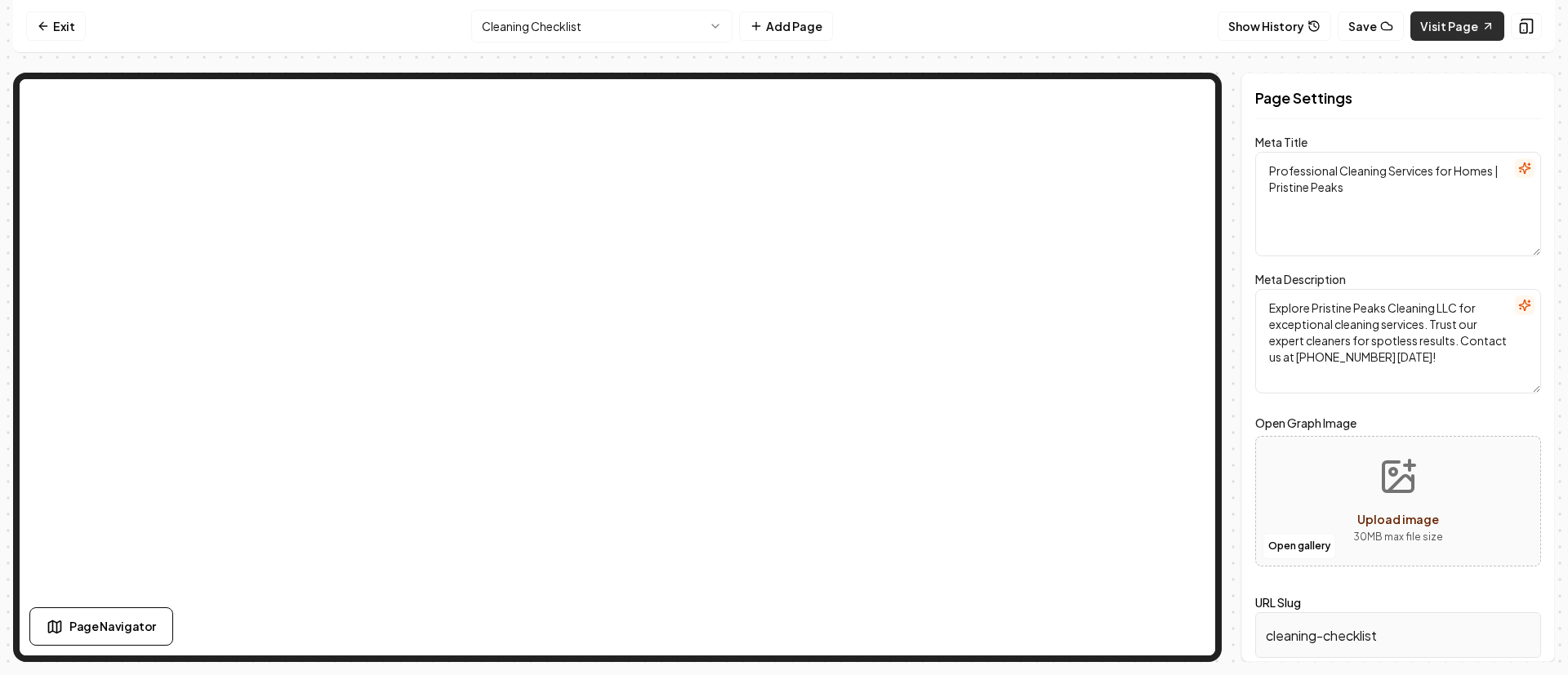
click at [1453, 26] on link "Visit Page" at bounding box center [1458, 26] width 94 height 29
click at [601, 34] on html "Computer Required This feature is only available on a computer. Please switch t…" at bounding box center [784, 338] width 1568 height 675
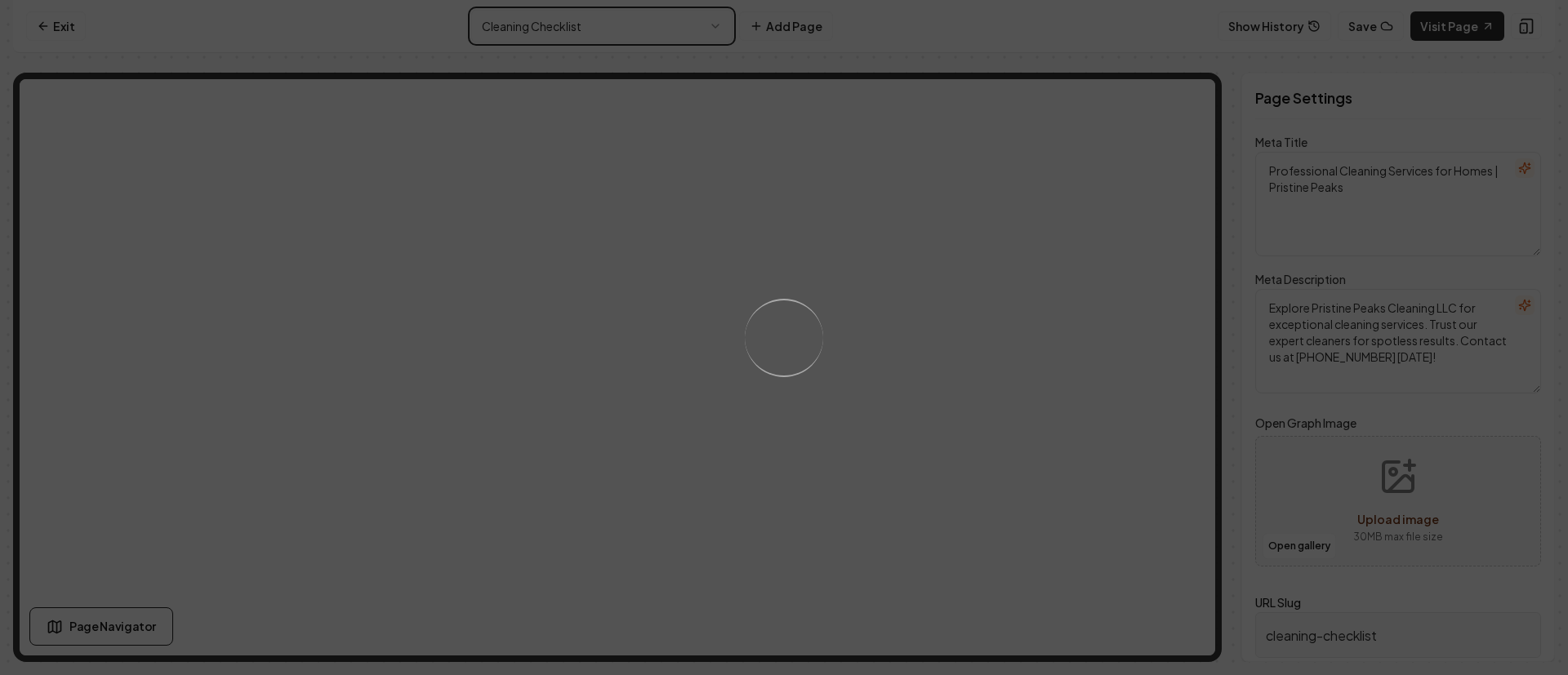
type textarea "Top Cleaning Services in [City] | Pristine Peaks Cleaning LLC"
type textarea "Discover Pristine Peaks Cleaning LLC! With 60 years of experience, our team off…"
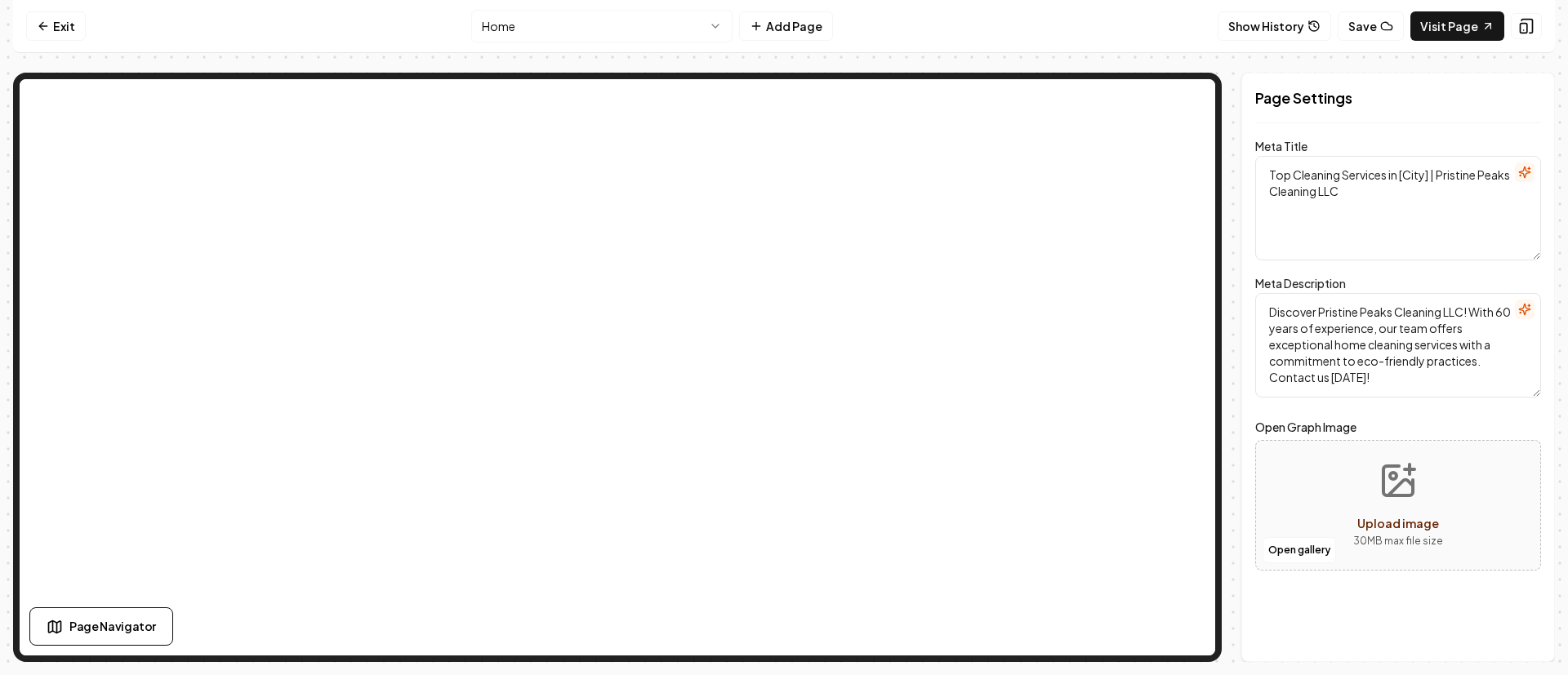
drag, startPoint x: 1429, startPoint y: 177, endPoint x: 1400, endPoint y: 177, distance: 29.0
click at [1403, 178] on textarea "Top Cleaning Services in [City] | Pristine Peaks Cleaning LLC" at bounding box center [1398, 209] width 286 height 105
paste textarea "Anchorage"
click at [1526, 629] on button "Save" at bounding box center [1517, 634] width 48 height 29
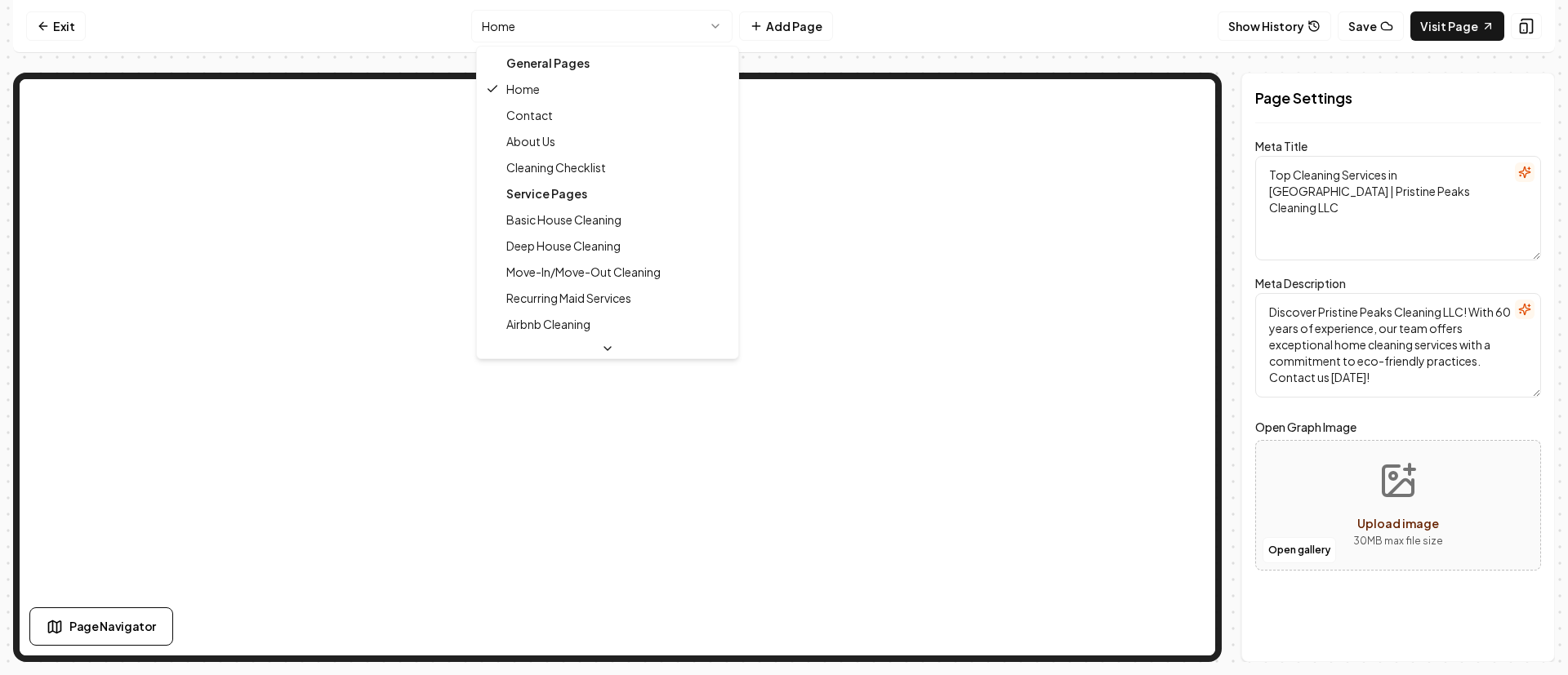
click at [615, 26] on html "Computer Required This feature is only available on a computer. Please switch t…" at bounding box center [784, 338] width 1568 height 675
type textarea "Professional Cleaning Services for Homes | Pristine Peaks"
type textarea "Explore Pristine Peaks Cleaning LLC for exceptional cleaning services. Trust ou…"
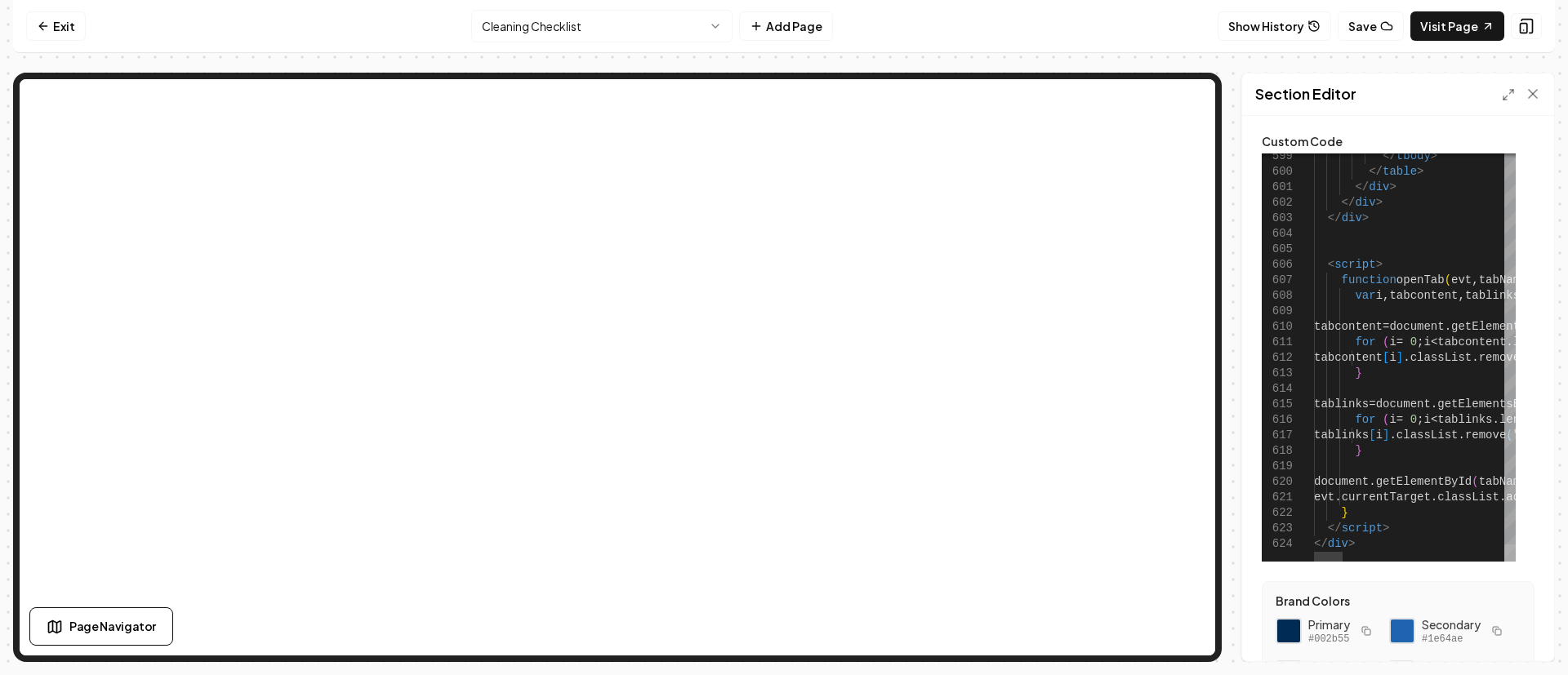
click at [1516, 562] on div at bounding box center [1510, 553] width 11 height 17
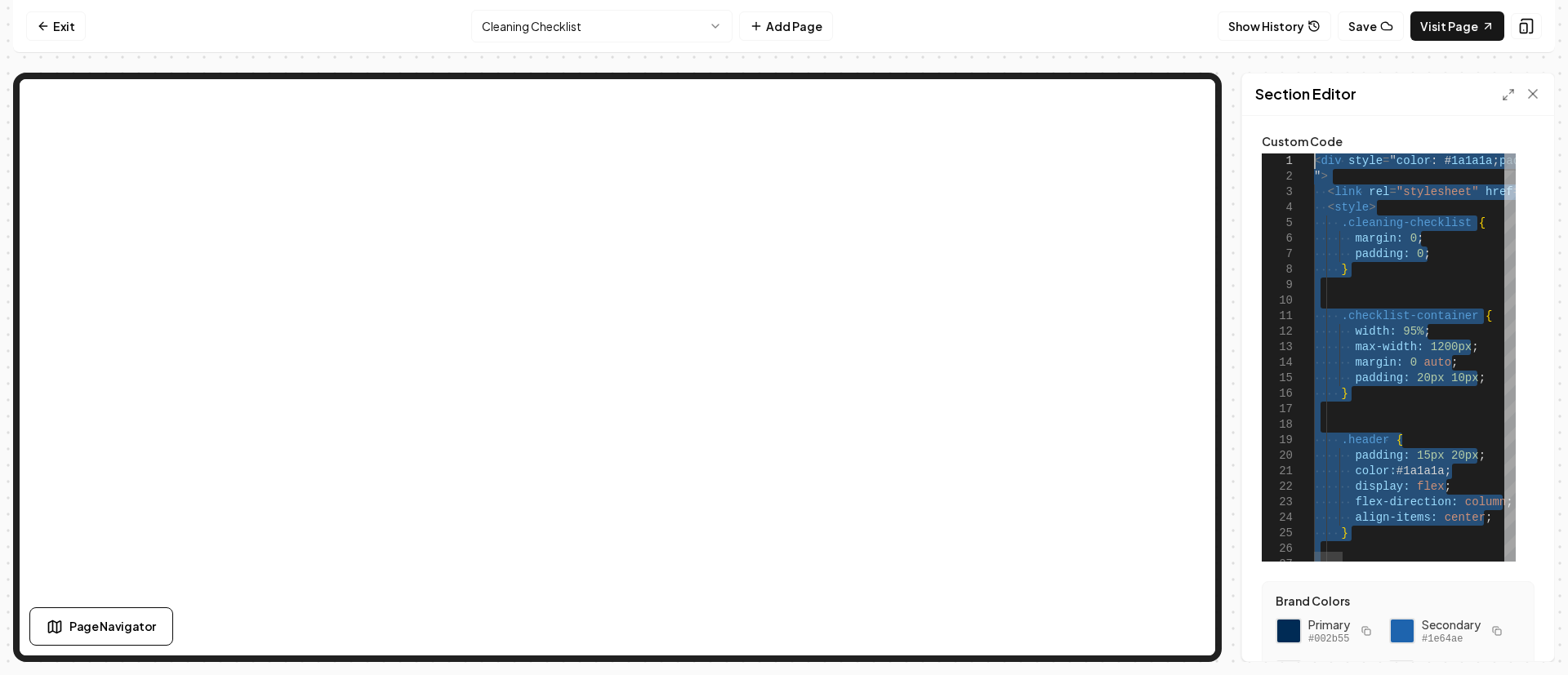
drag, startPoint x: 1360, startPoint y: 543, endPoint x: 1170, endPoint y: 61, distance: 518.1
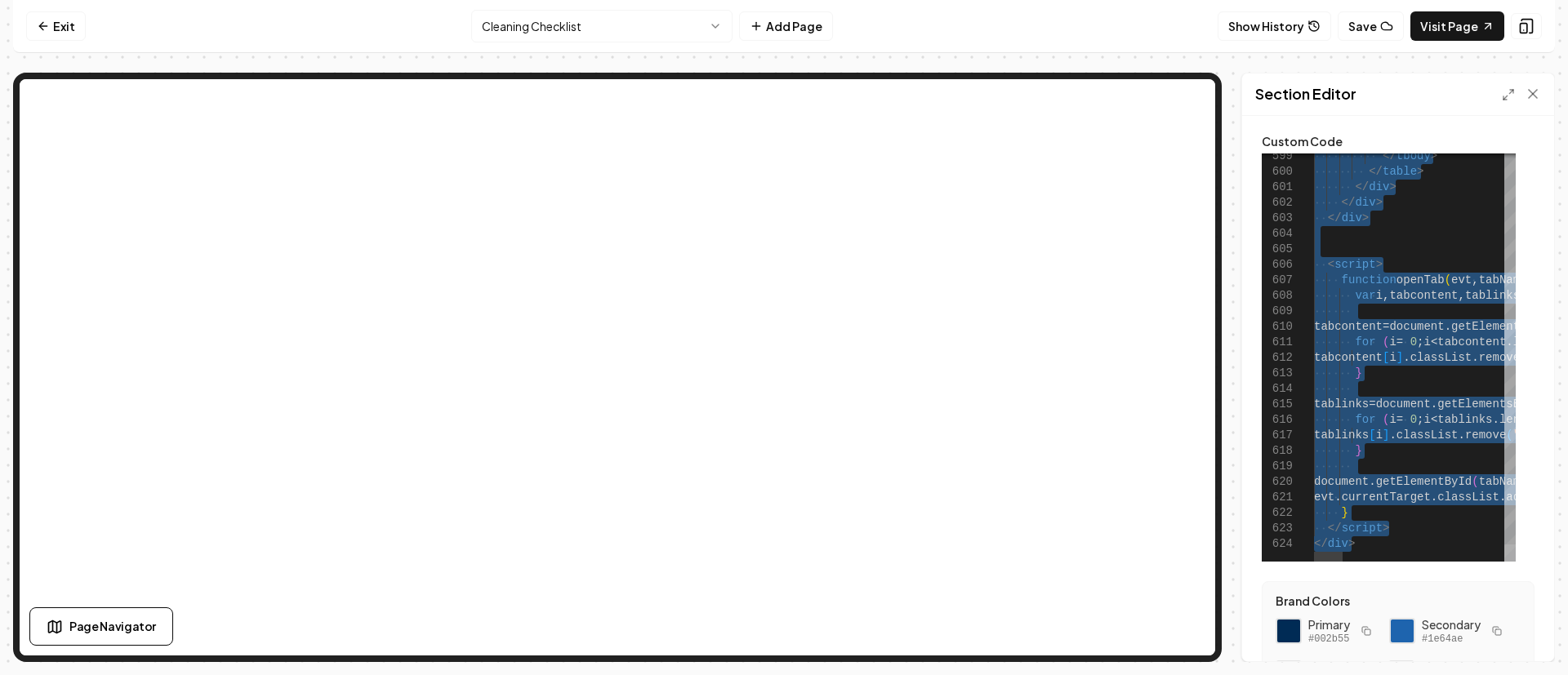
click at [1516, 562] on div at bounding box center [1510, 553] width 11 height 17
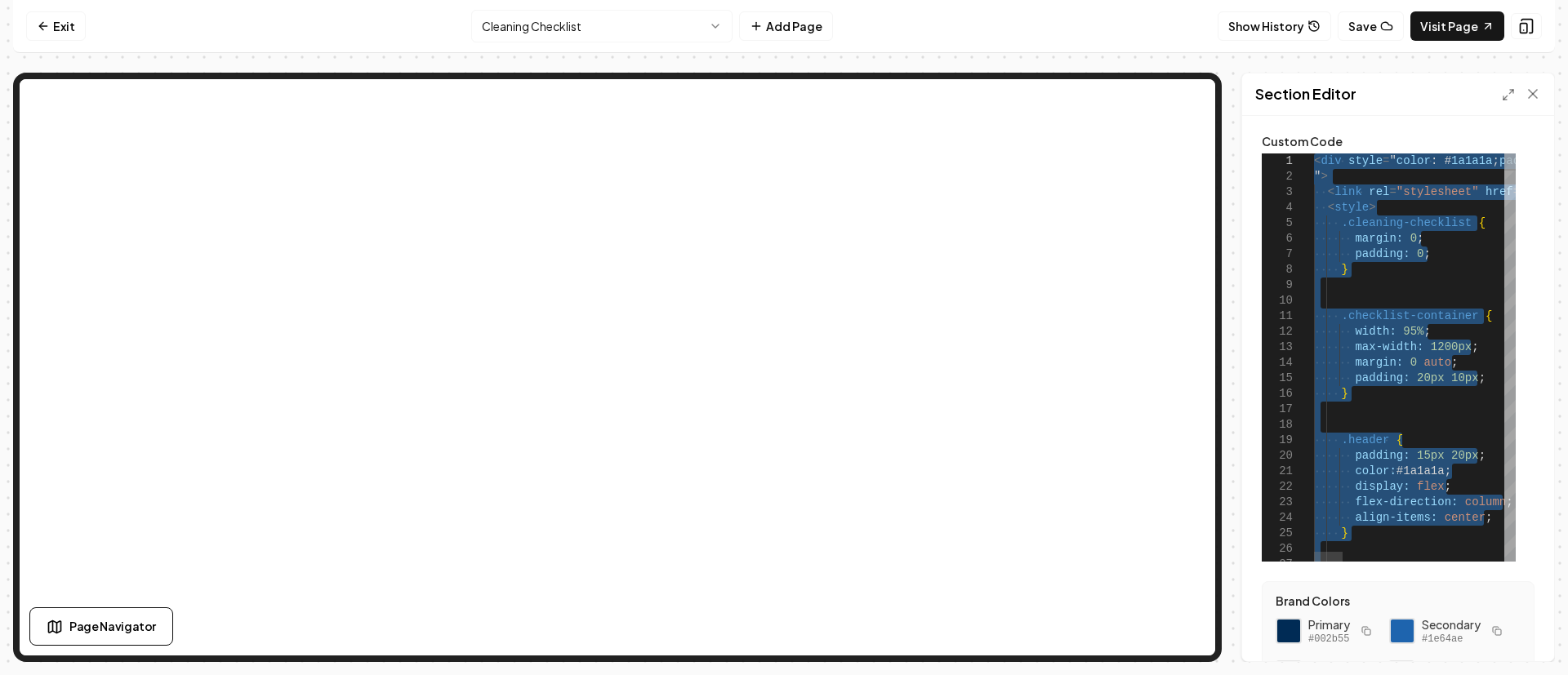
drag, startPoint x: 1370, startPoint y: 541, endPoint x: 1188, endPoint y: -30, distance: 599.3
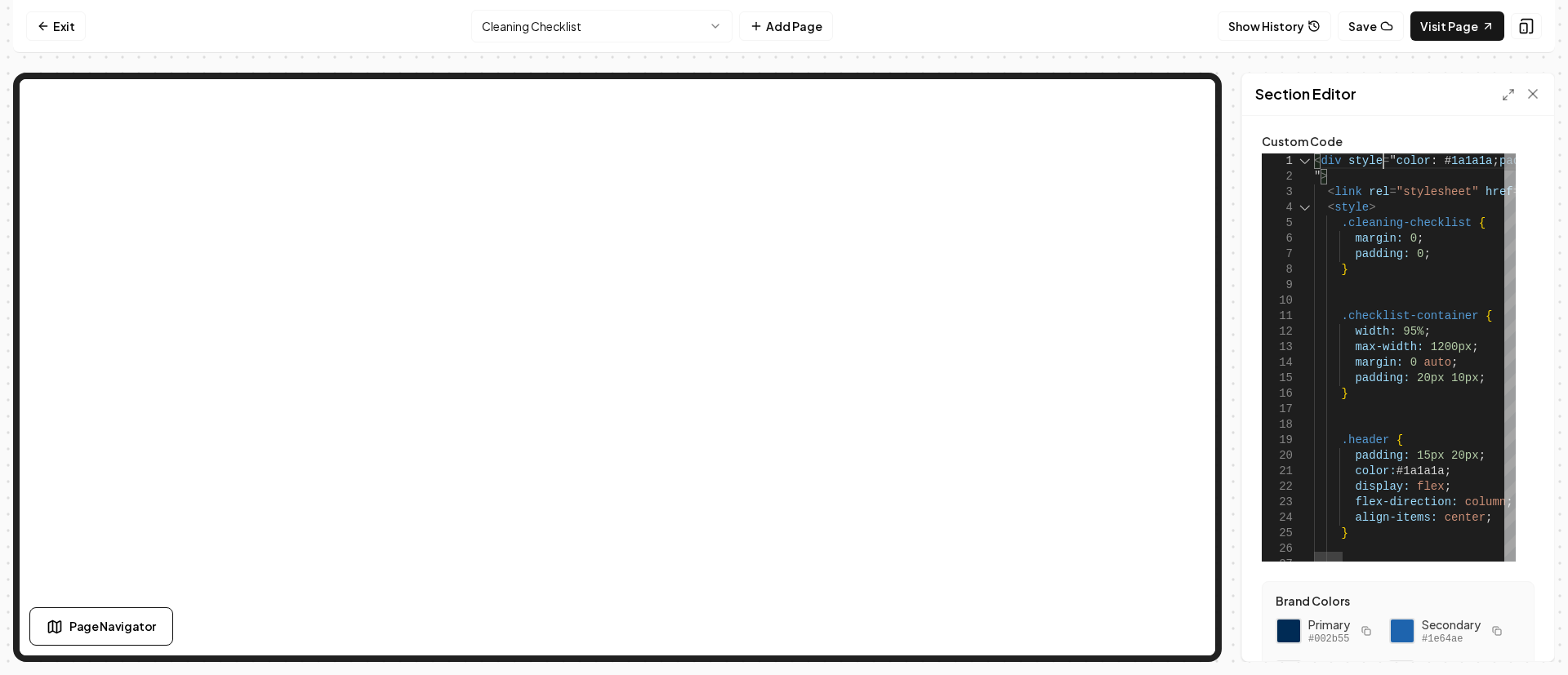
click at [1307, 163] on div at bounding box center [1305, 161] width 21 height 16
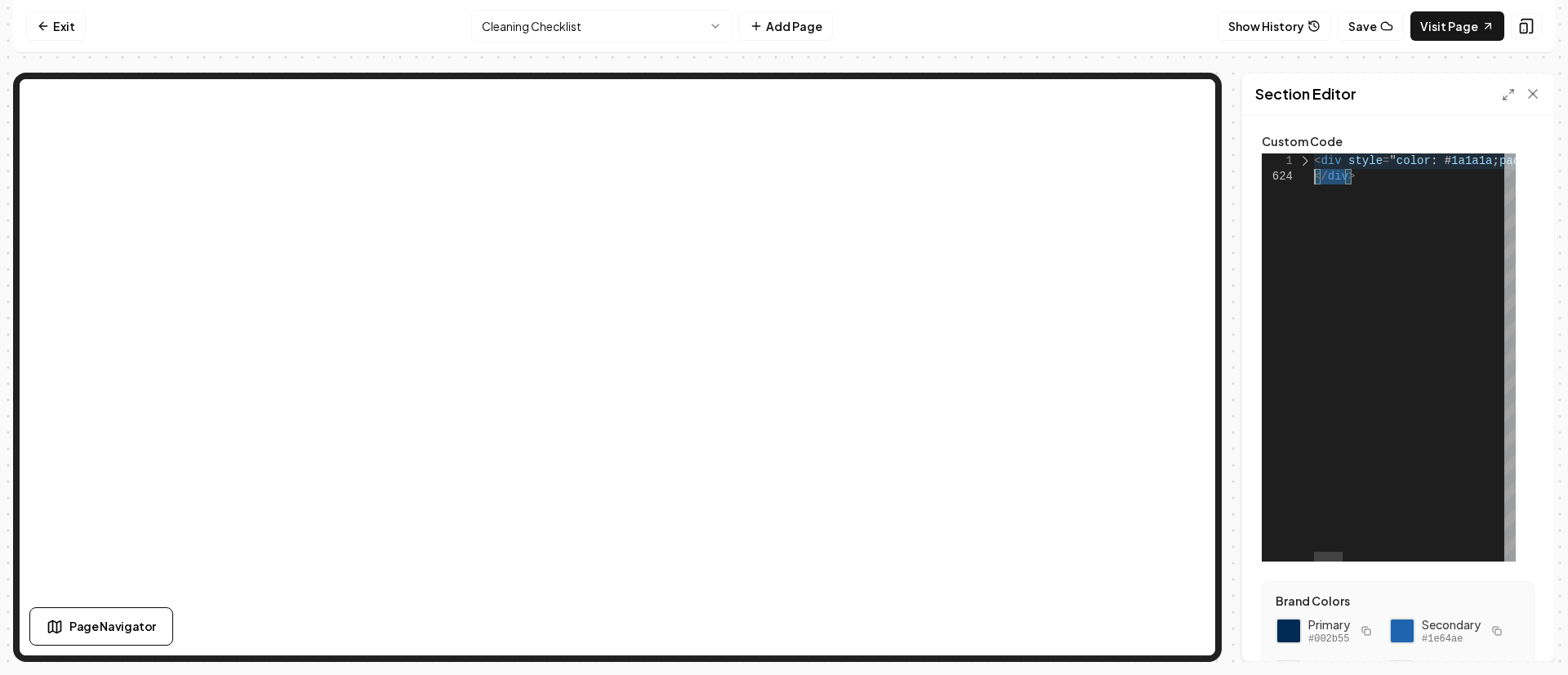
type textarea "**********"
drag, startPoint x: 1367, startPoint y: 182, endPoint x: 1305, endPoint y: 164, distance: 64.6
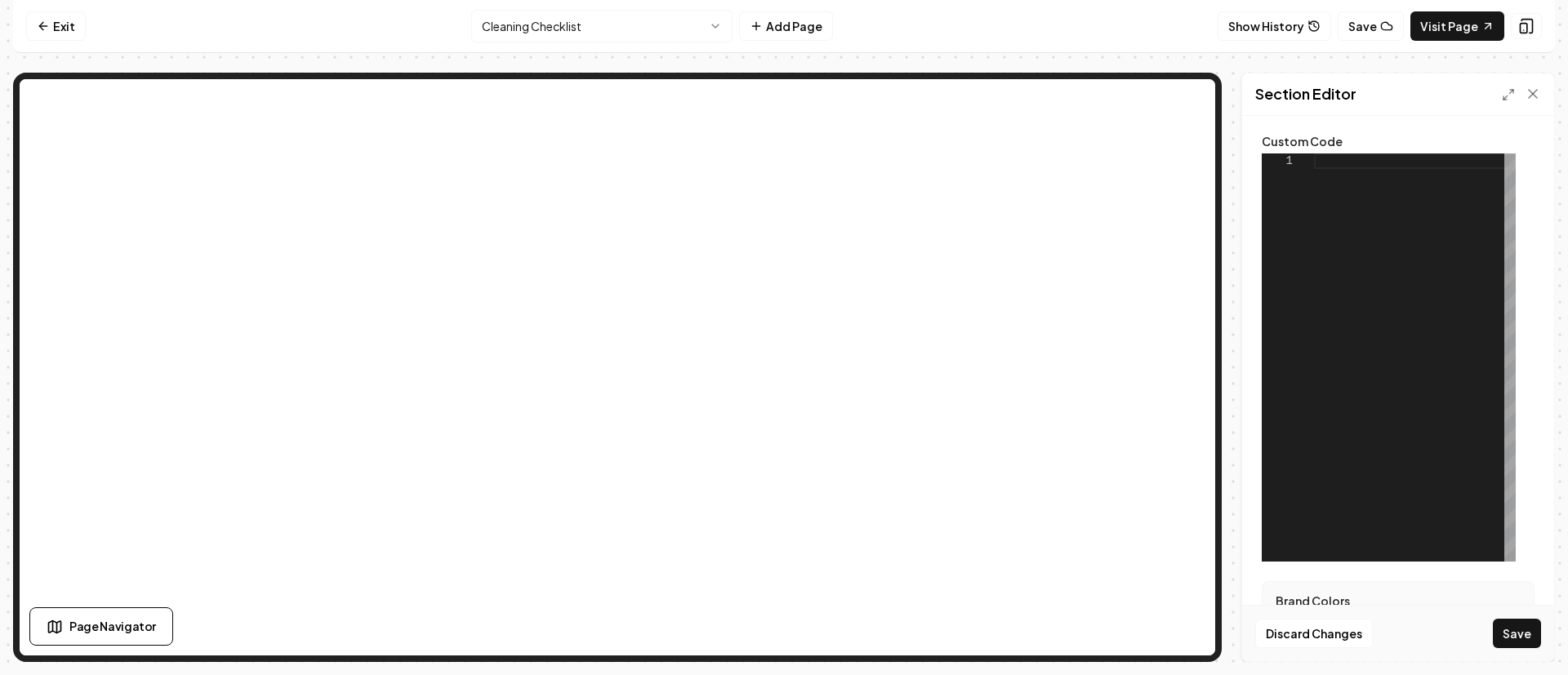
type textarea "**********"
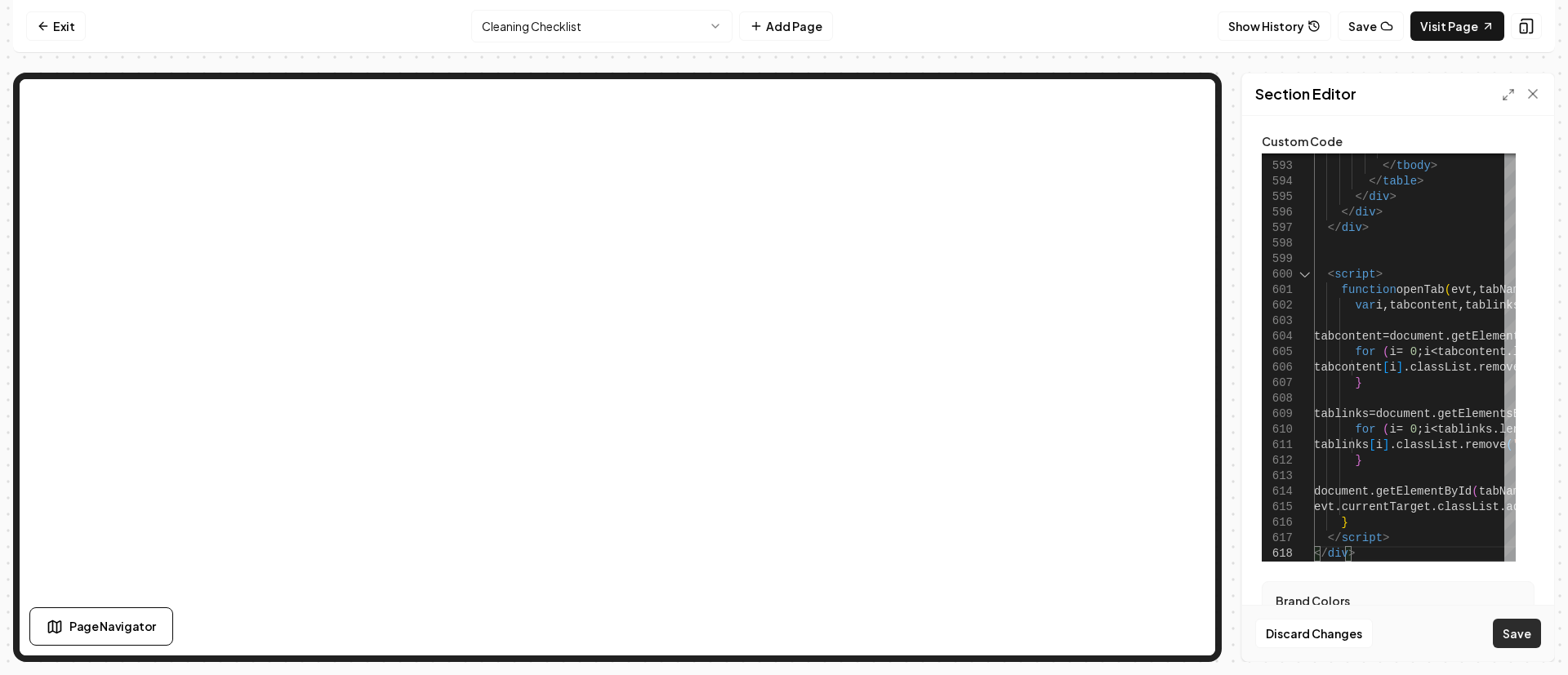
click at [1512, 627] on button "Save" at bounding box center [1517, 634] width 48 height 29
click at [1471, 30] on link "Visit Page" at bounding box center [1458, 26] width 94 height 29
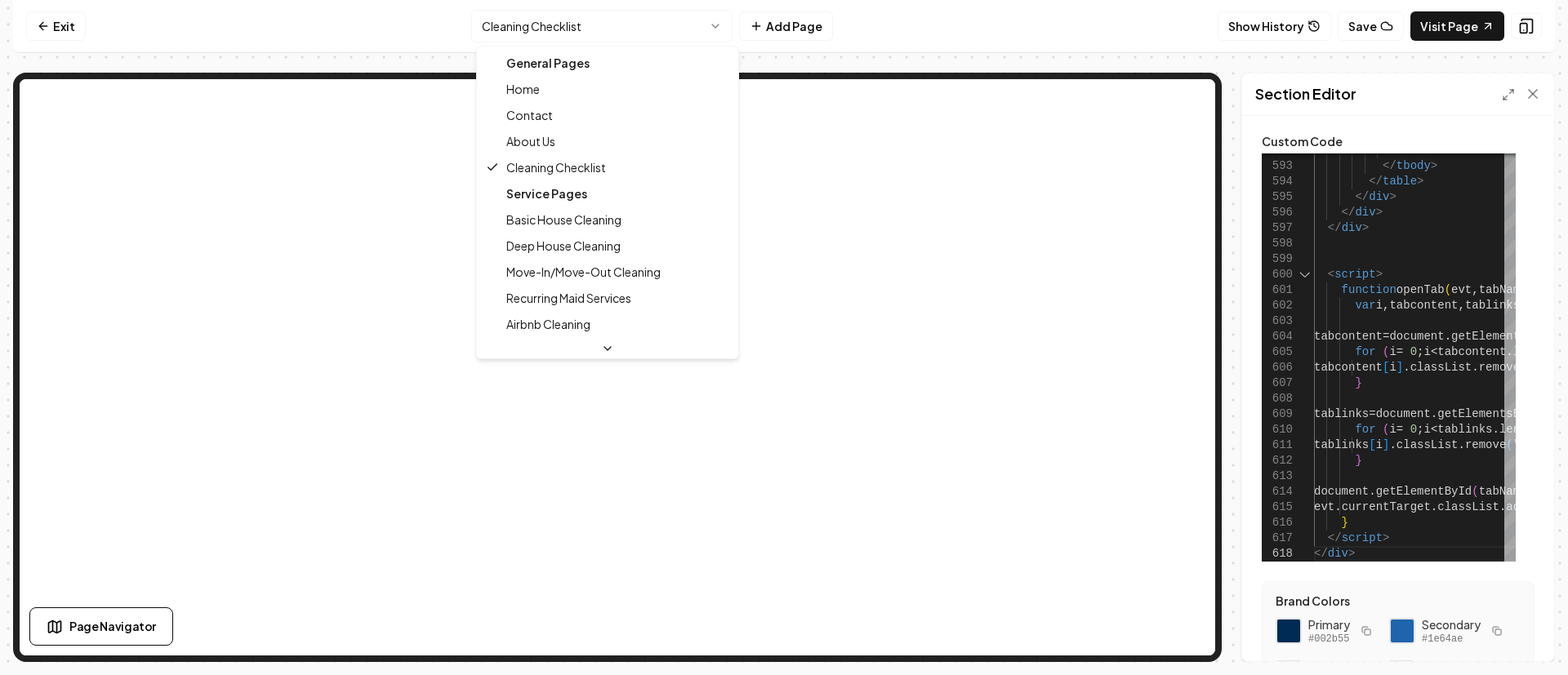
click at [643, 21] on html "Computer Required This feature is only available on a computer. Please switch t…" at bounding box center [784, 338] width 1568 height 675
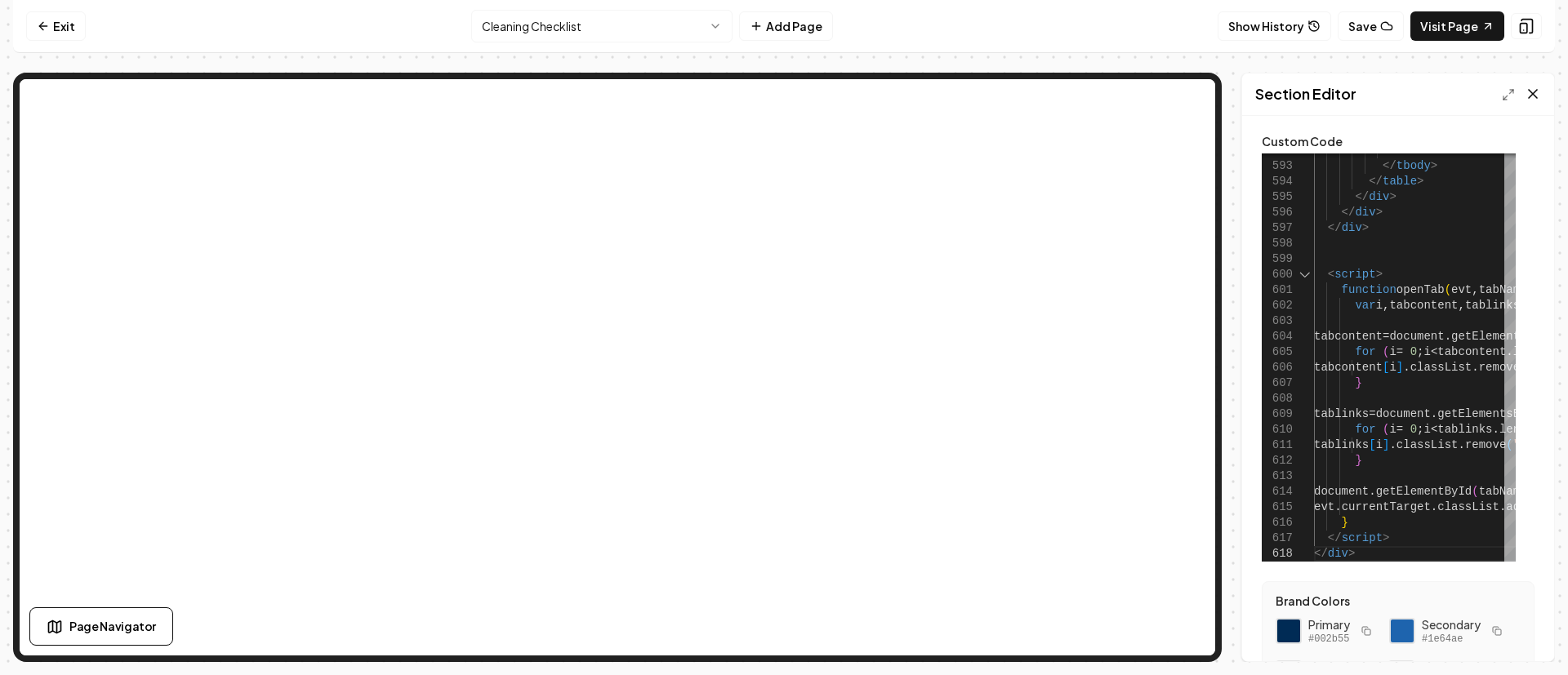
click at [1532, 90] on icon at bounding box center [1533, 94] width 17 height 17
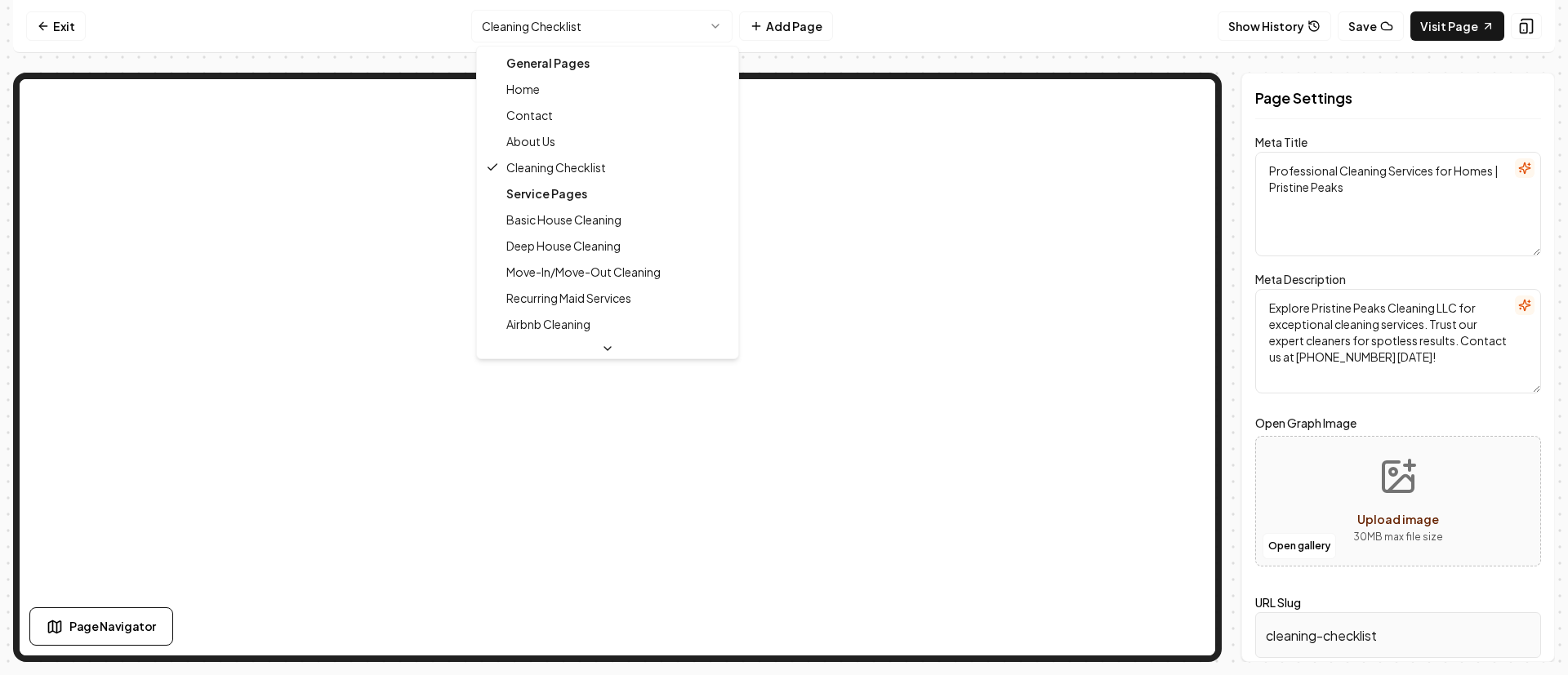
click at [590, 13] on html "Computer Required This feature is only available on a computer. Please switch t…" at bounding box center [784, 338] width 1568 height 675
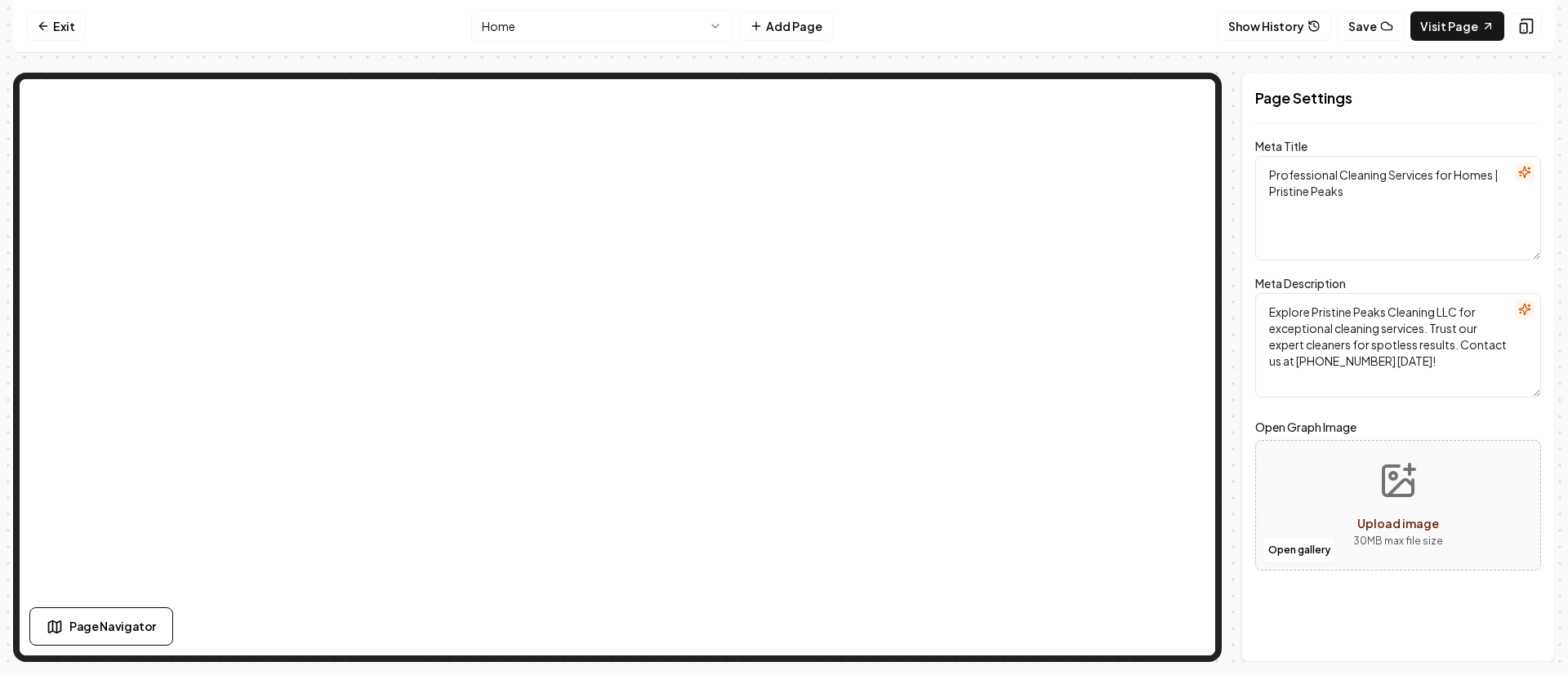
click at [638, 21] on html "Computer Required This feature is only available on a computer. Please switch t…" at bounding box center [784, 338] width 1568 height 675
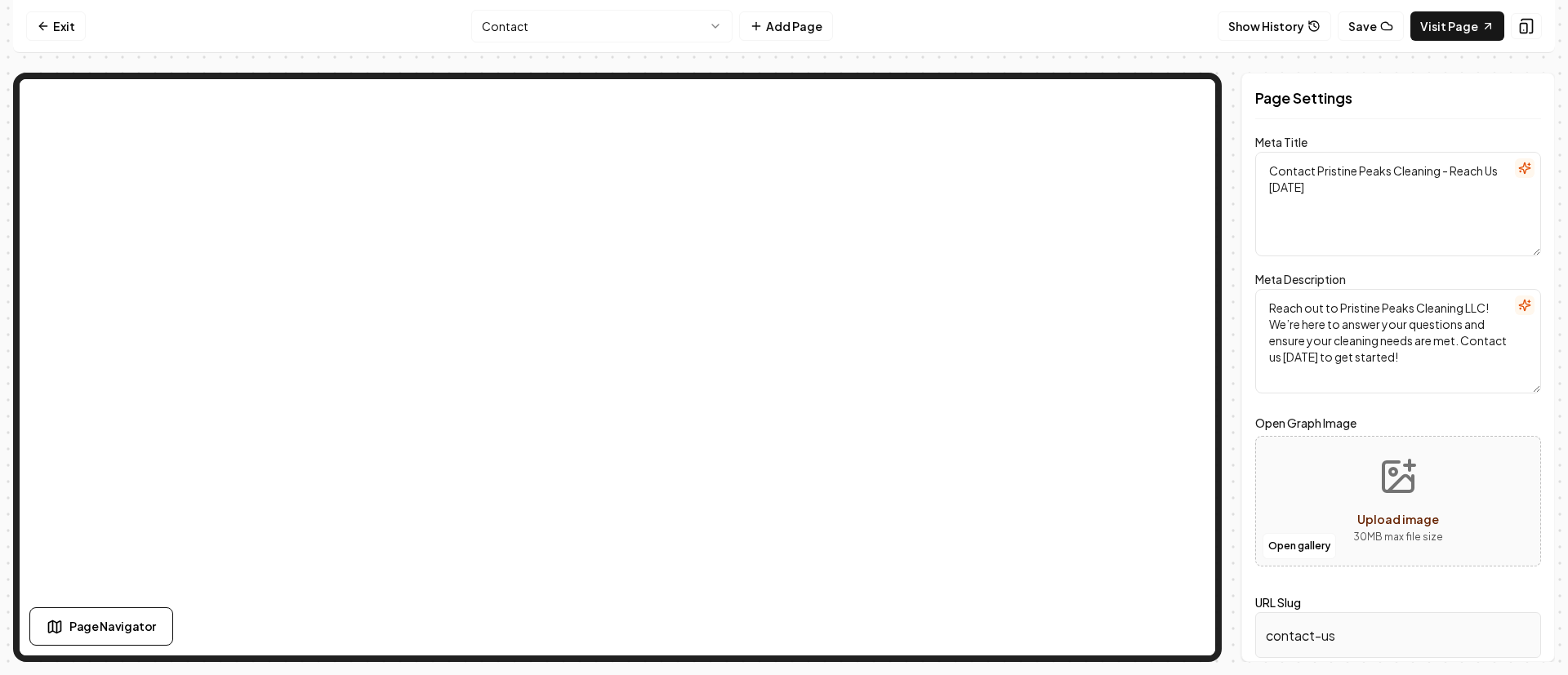
click at [649, 25] on html "Computer Required This feature is only available on a computer. Please switch t…" at bounding box center [784, 338] width 1568 height 675
click at [616, 8] on nav "Exit About Us Add Page Show History Save Visit Page" at bounding box center [784, 27] width 1542 height 53
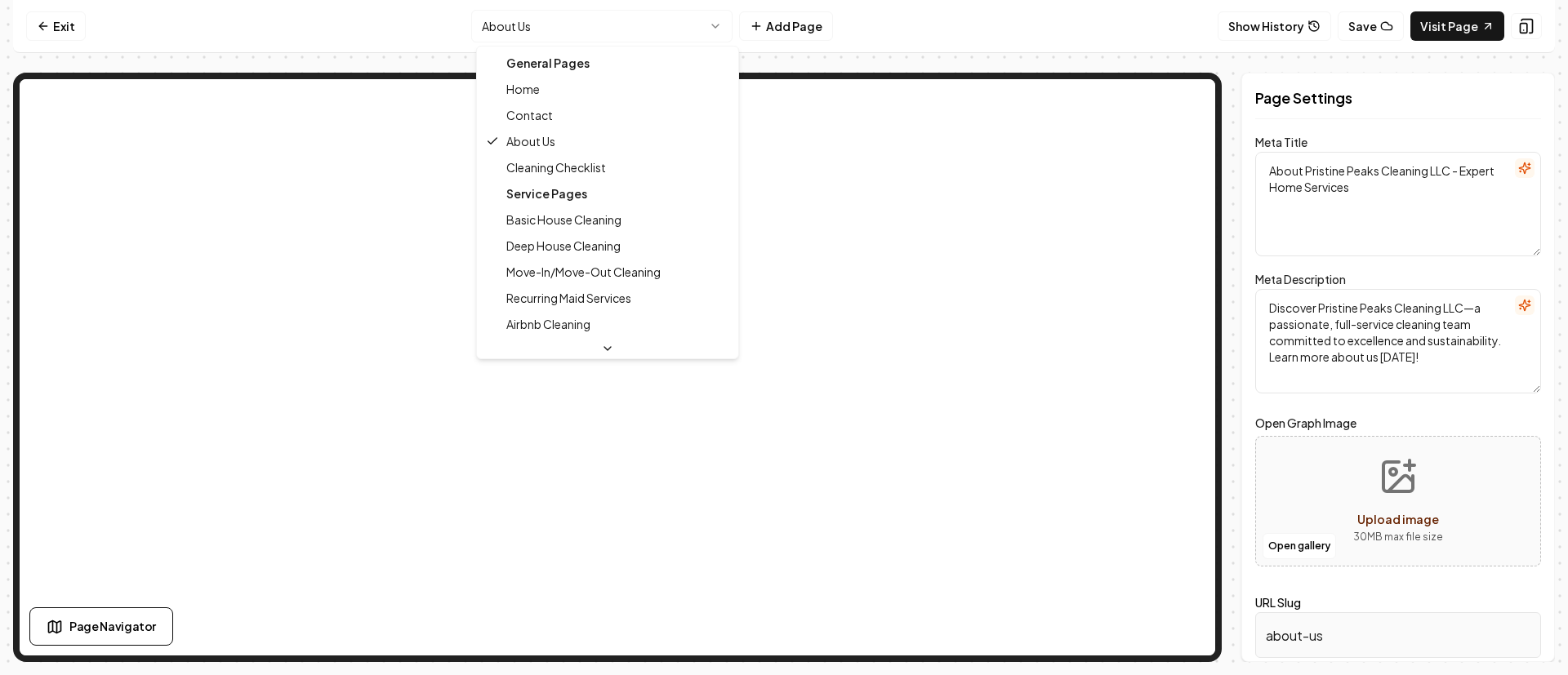
click at [611, 26] on html "Computer Required This feature is only available on a computer. Please switch t…" at bounding box center [784, 338] width 1568 height 675
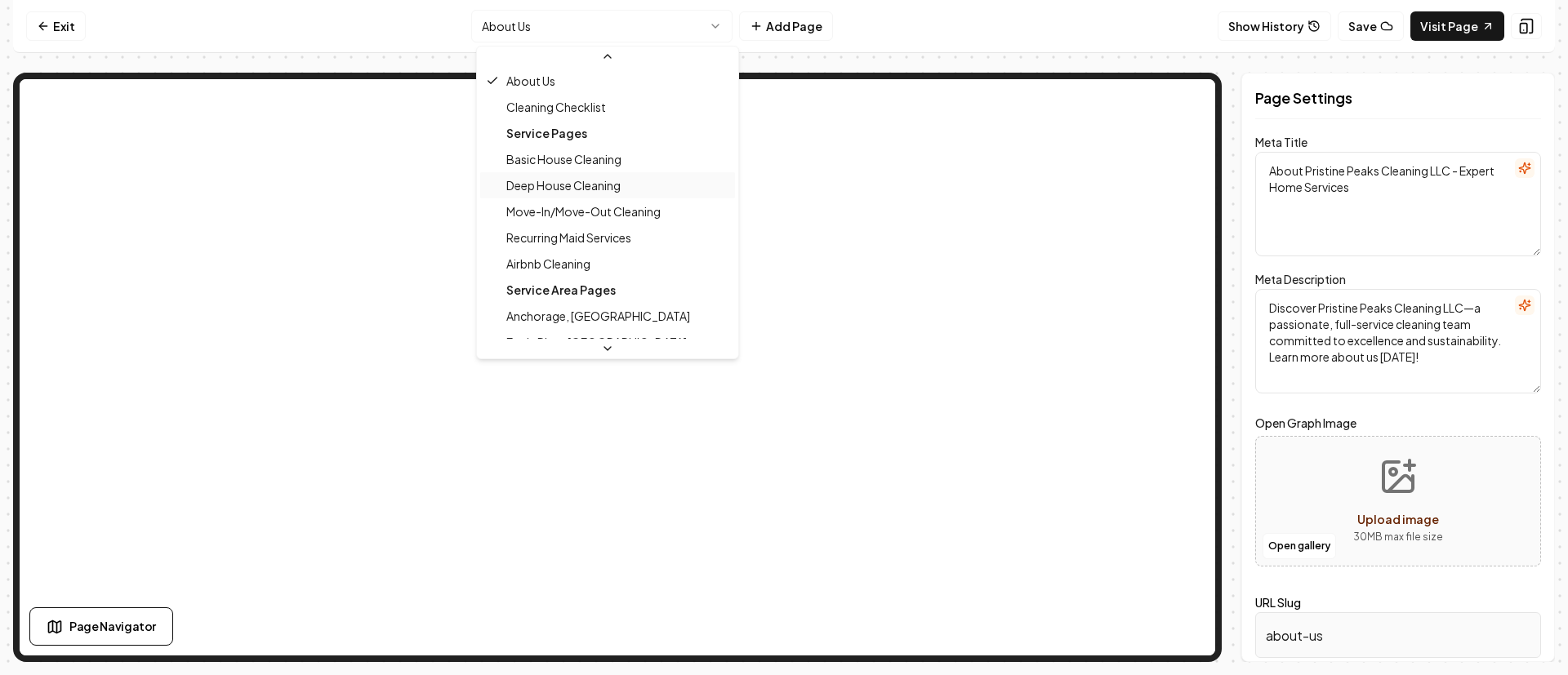
scroll to position [80, 0]
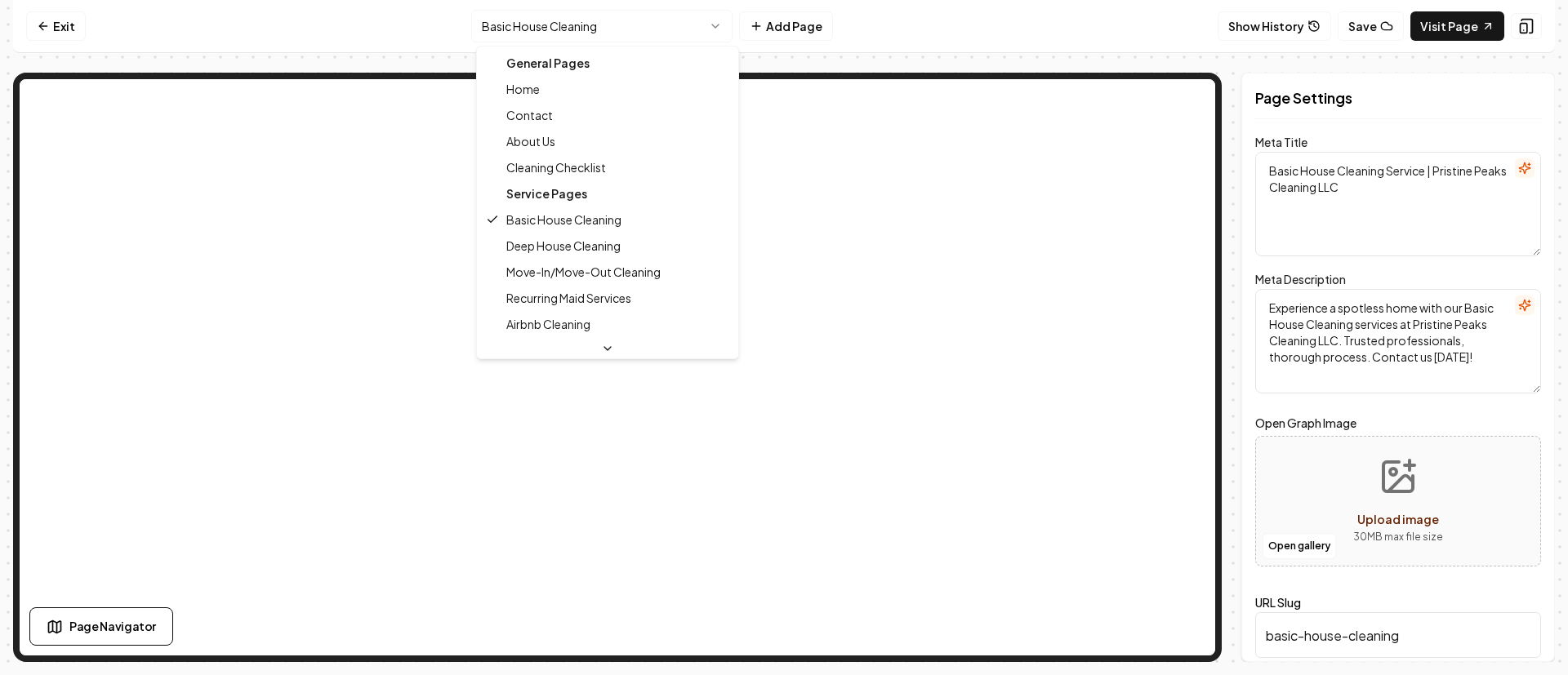
click at [543, 23] on html "Computer Required This feature is only available on a computer. Please switch t…" at bounding box center [784, 338] width 1568 height 675
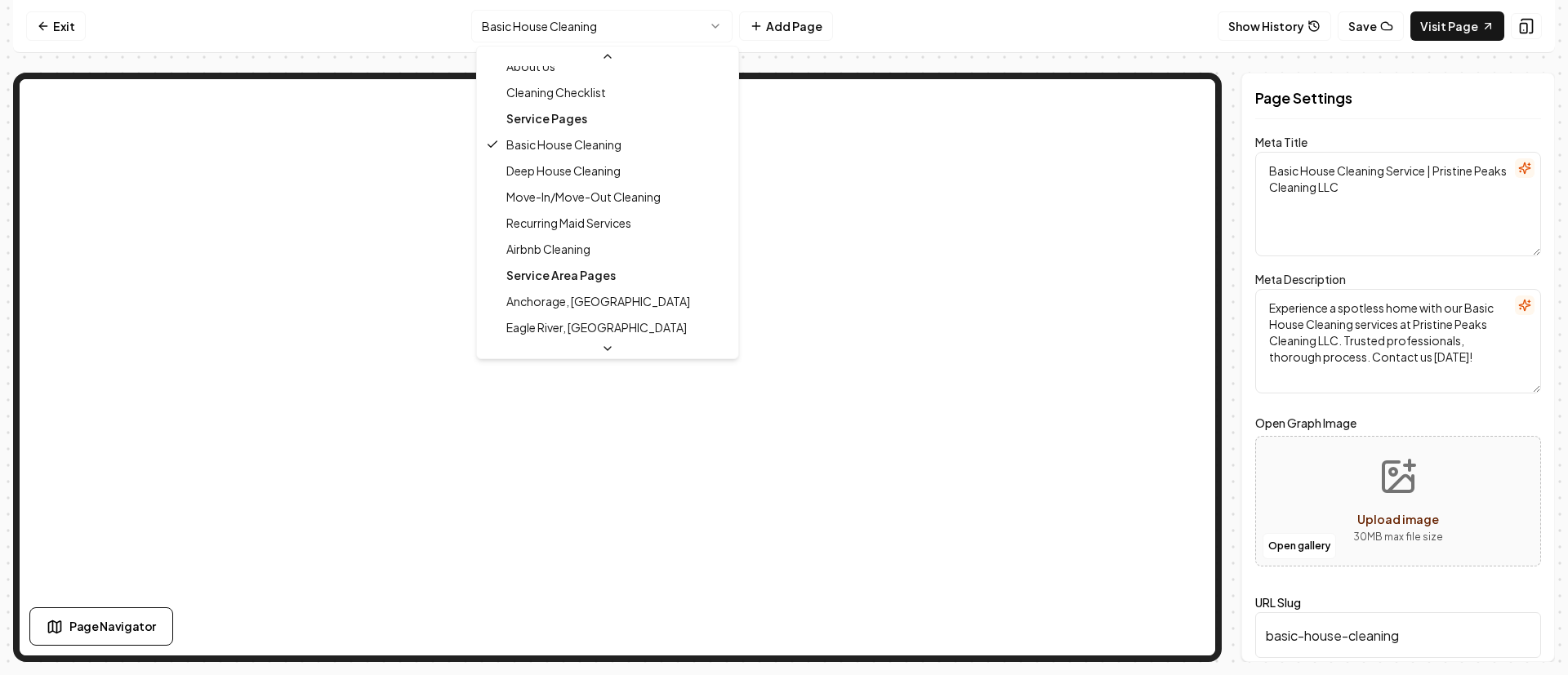
scroll to position [80, 0]
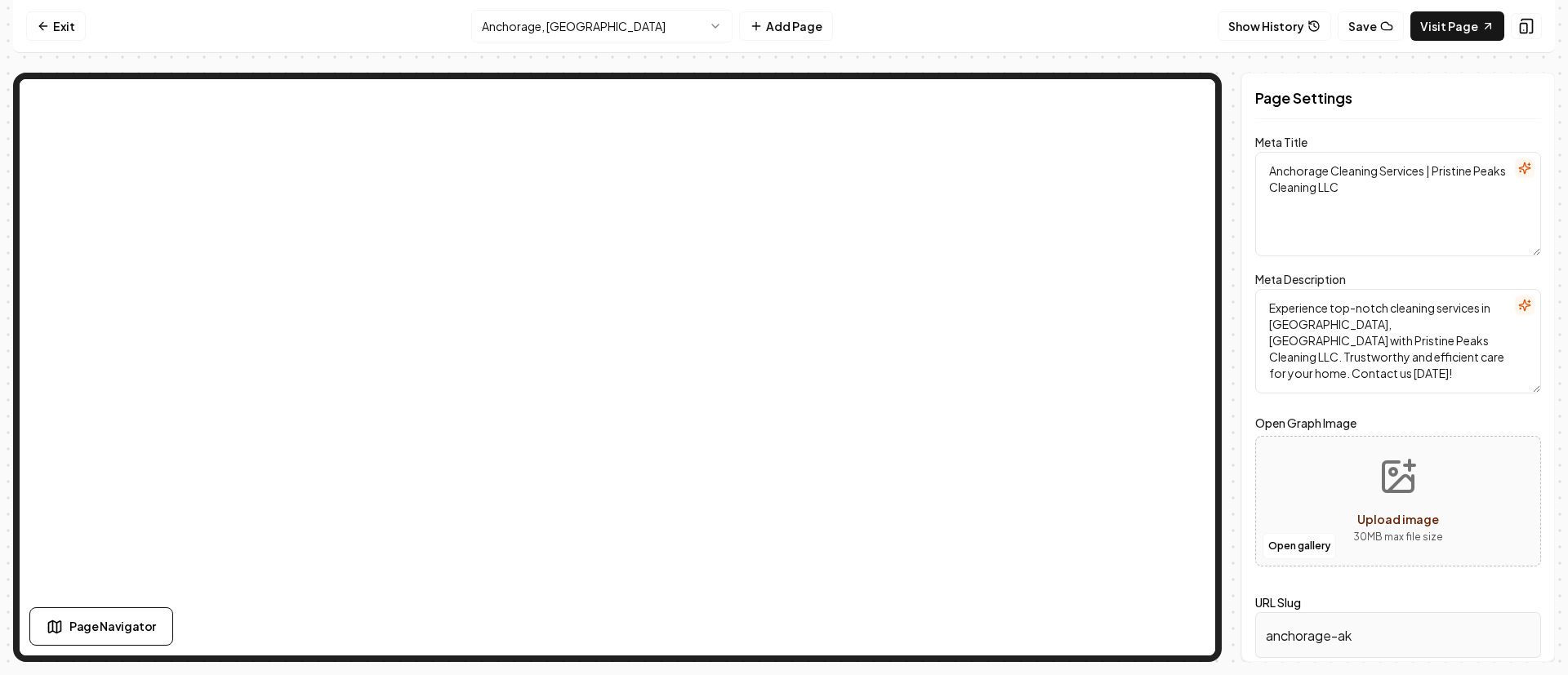
click at [617, 40] on html "Computer Required This feature is only available on a computer. Please switch t…" at bounding box center [784, 338] width 1568 height 675
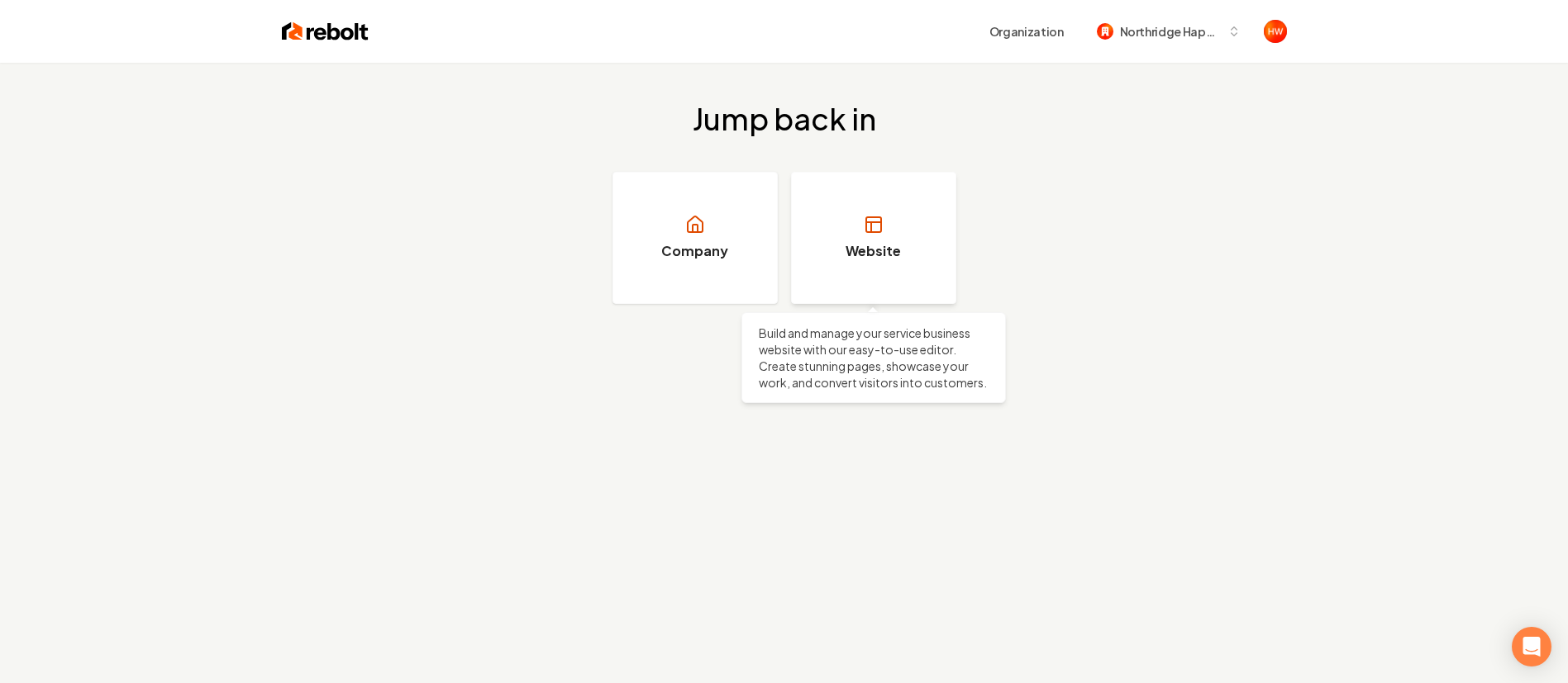
click at [913, 255] on link "Website" at bounding box center [873, 238] width 166 height 132
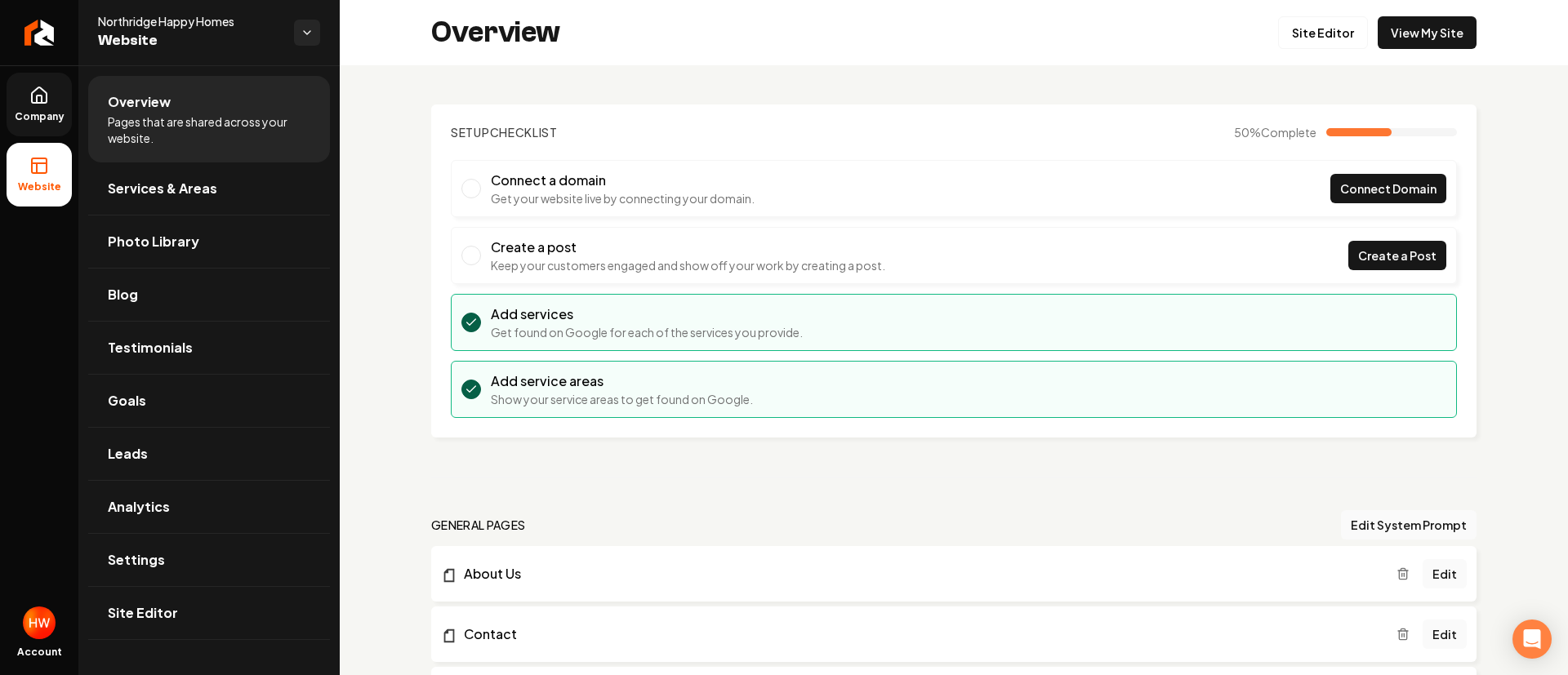
click at [48, 100] on link "Company" at bounding box center [39, 104] width 65 height 63
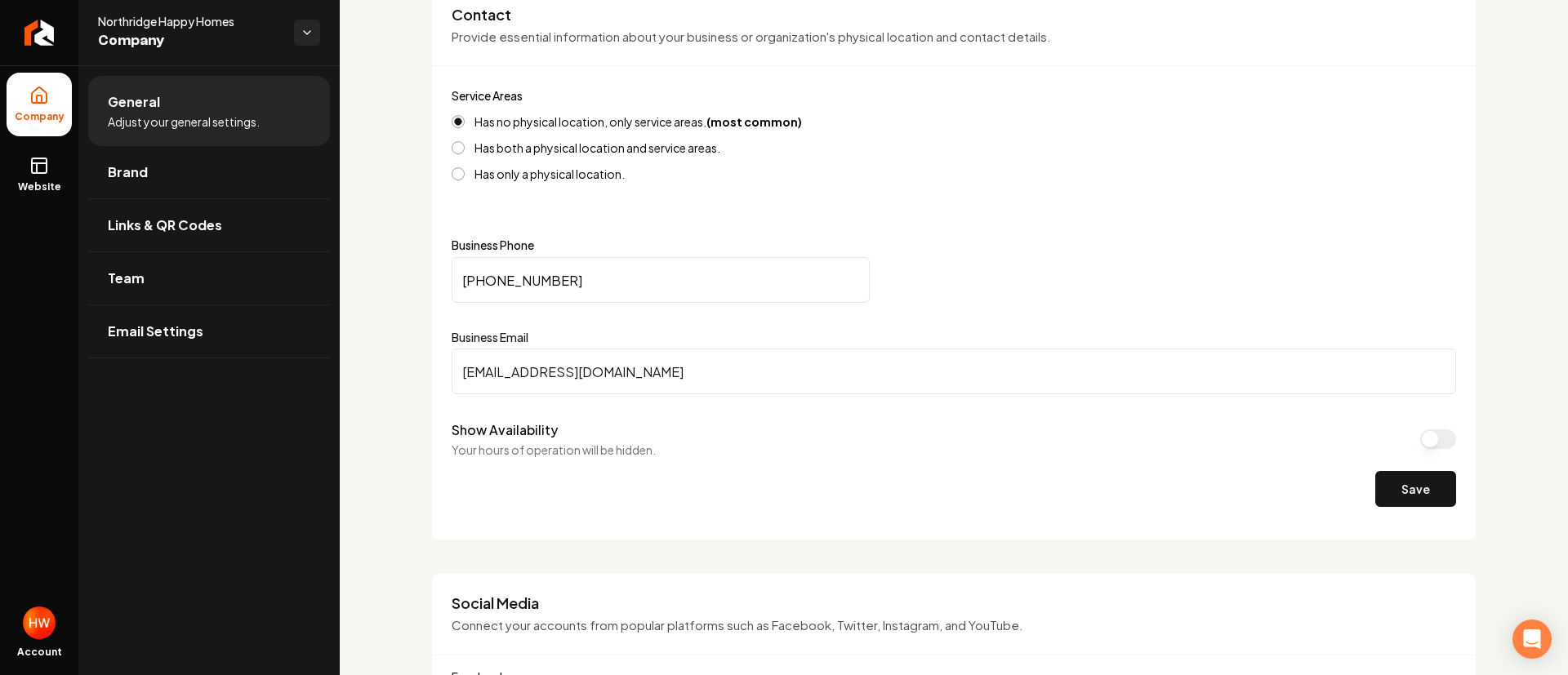
scroll to position [612, 0]
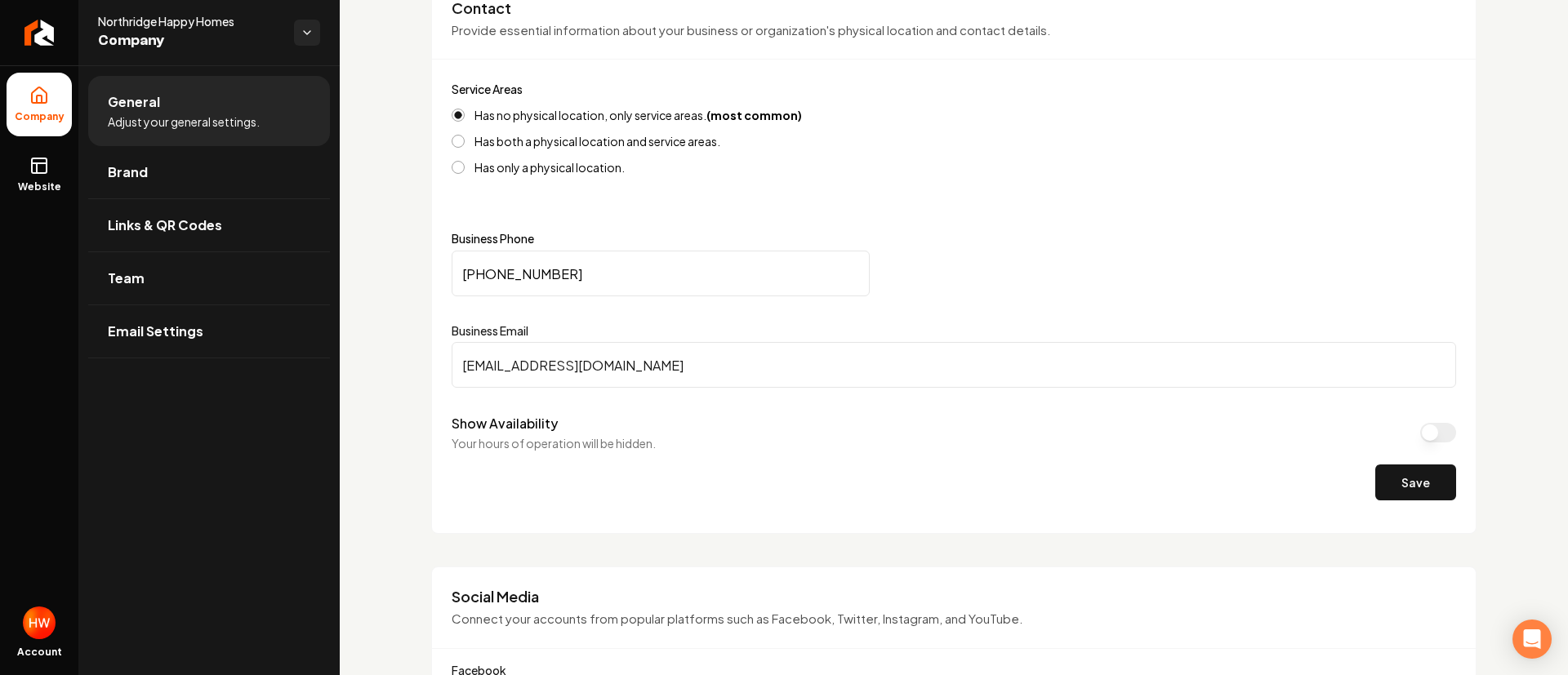
click at [633, 360] on input "[EMAIL_ADDRESS][DOMAIN_NAME]" at bounding box center [954, 365] width 1005 height 46
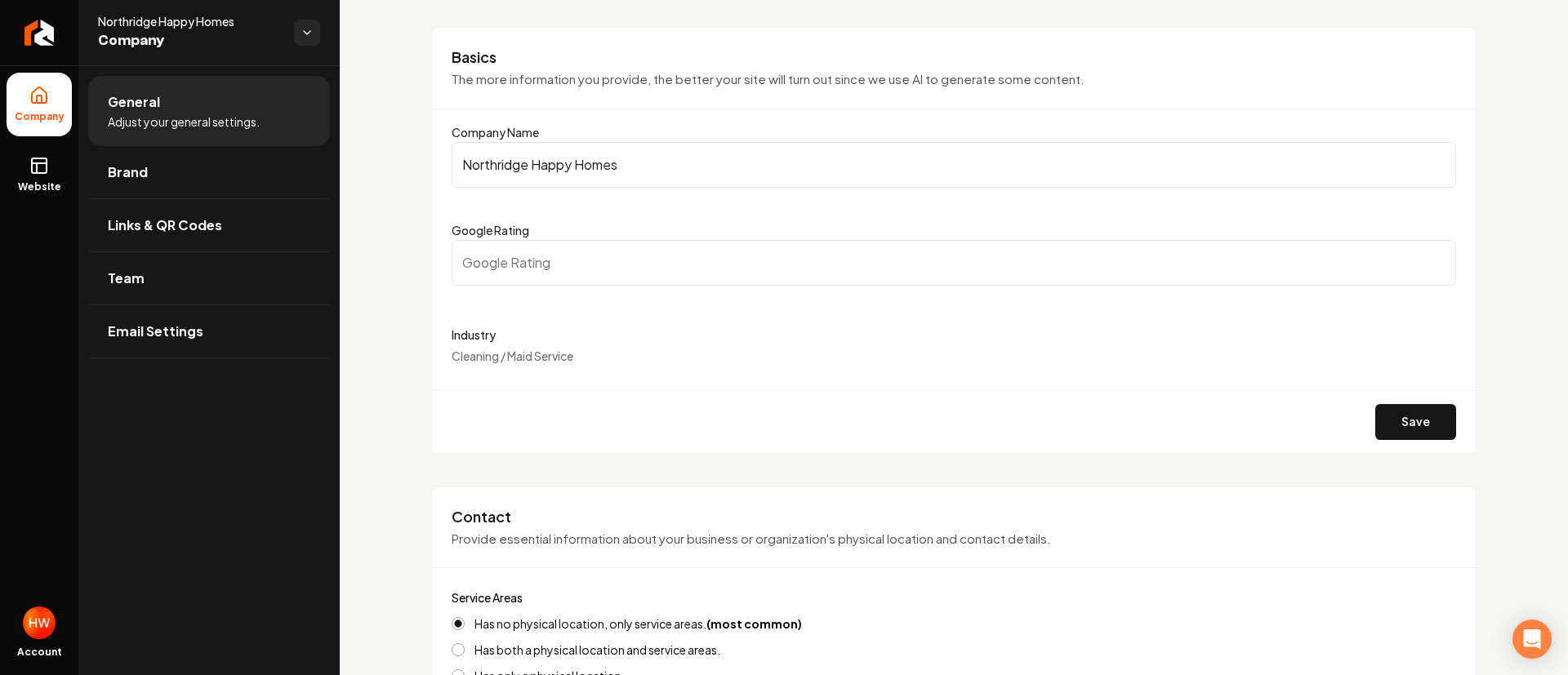
scroll to position [0, 0]
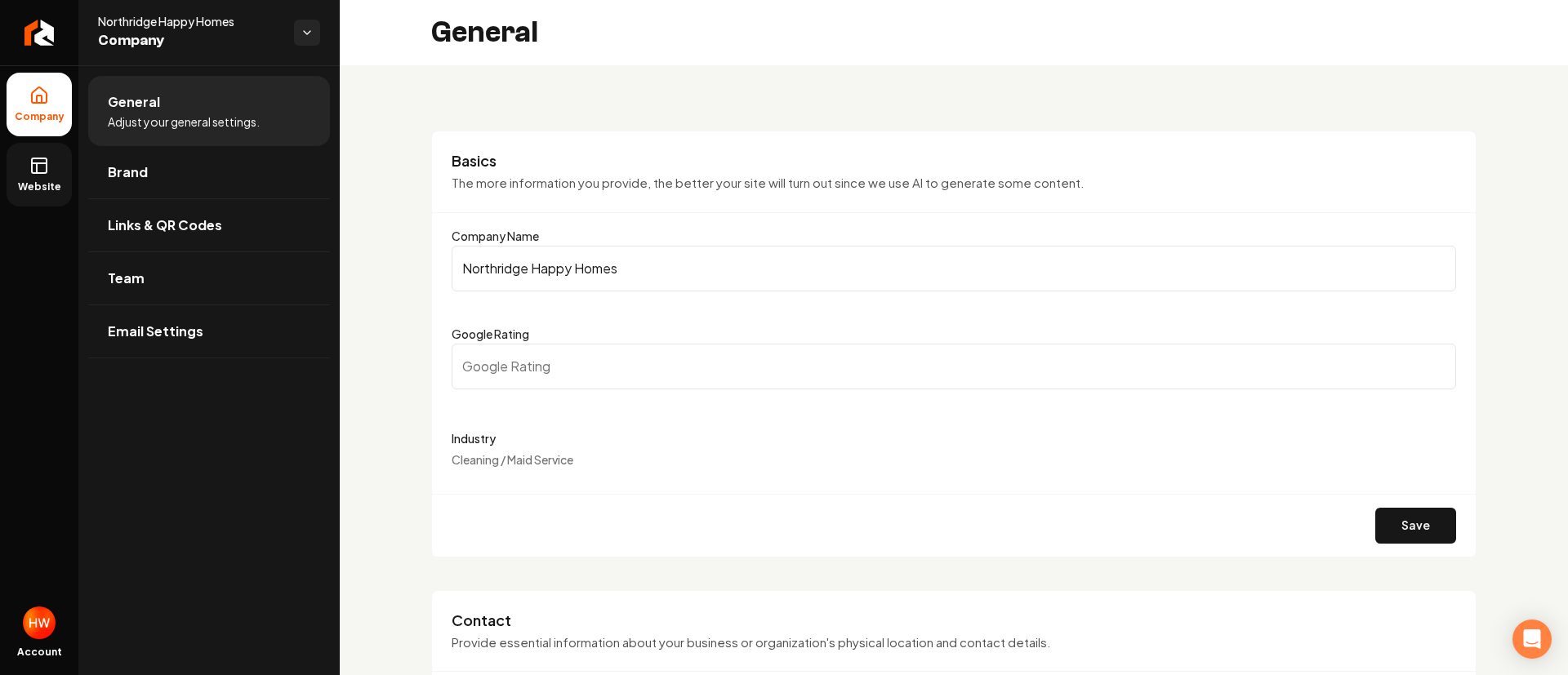
click at [44, 170] on icon at bounding box center [39, 166] width 19 height 19
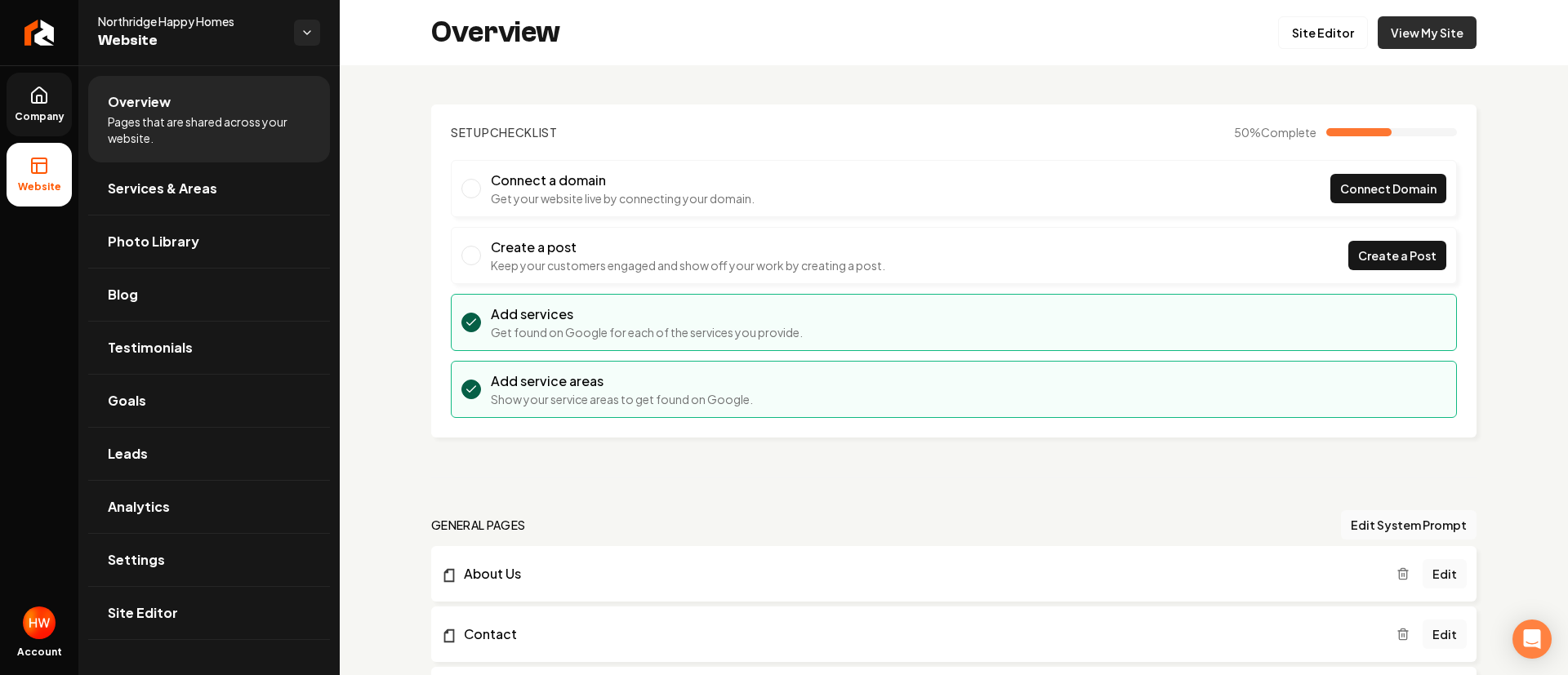
click at [1421, 34] on link "View My Site" at bounding box center [1426, 33] width 98 height 33
